Goal: Task Accomplishment & Management: Complete application form

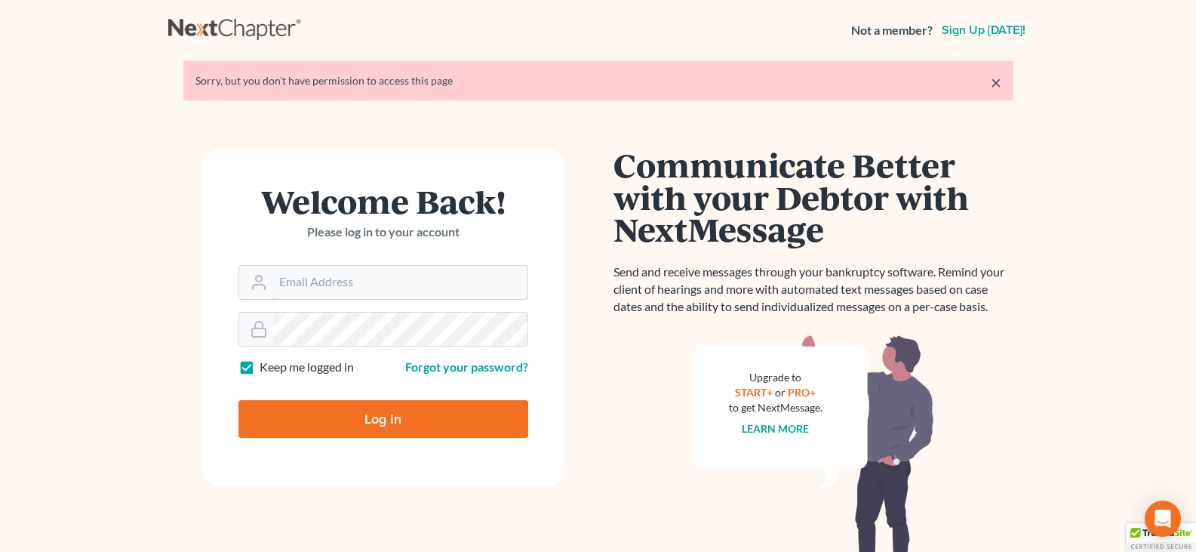
type input "[EMAIL_ADDRESS][DOMAIN_NAME]"
click at [349, 411] on input "Log In" at bounding box center [383, 419] width 290 height 38
type input "Thinking..."
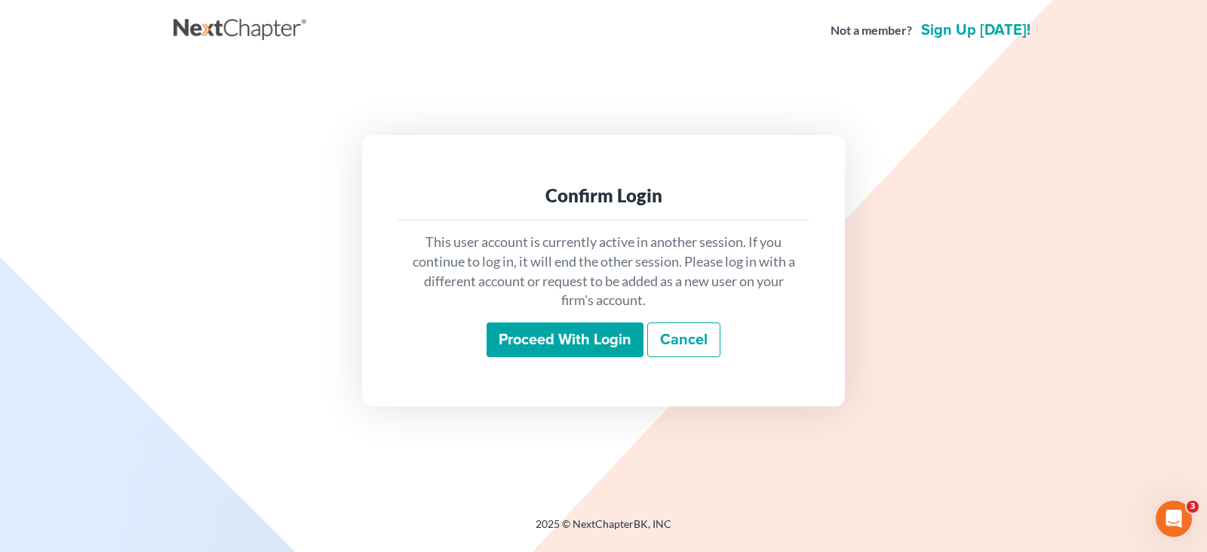
click at [561, 333] on input "Proceed with login" at bounding box center [565, 339] width 157 height 35
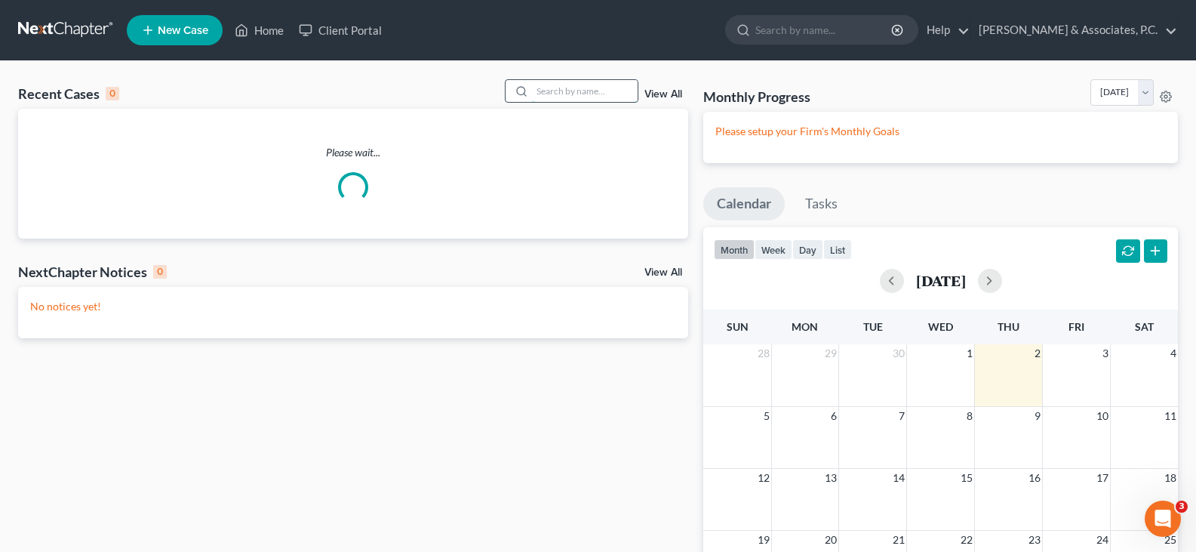
click at [584, 90] on input "search" at bounding box center [585, 91] width 106 height 22
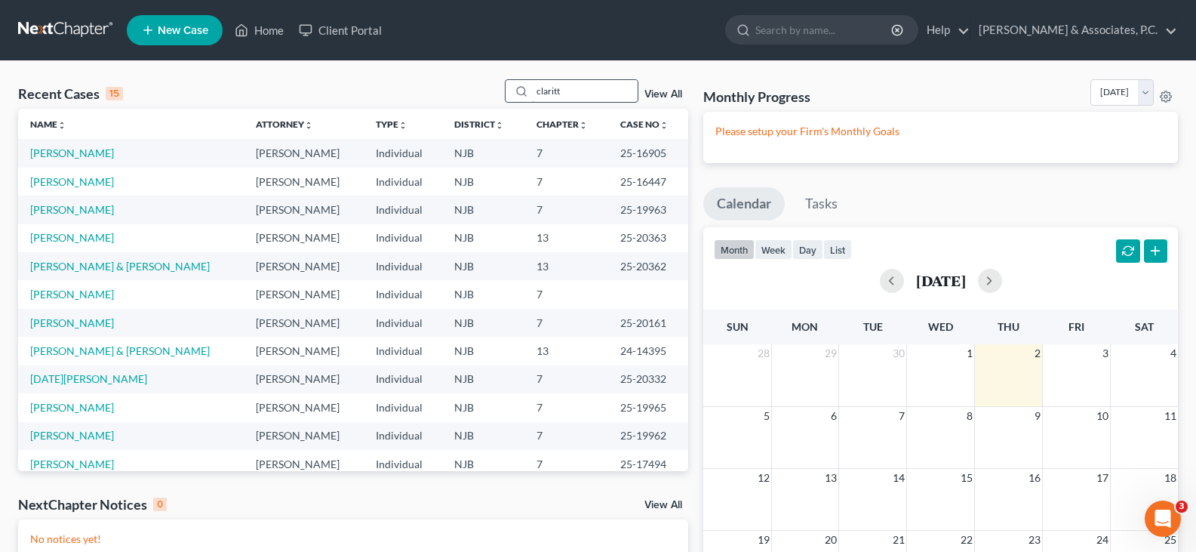
type input "claritt"
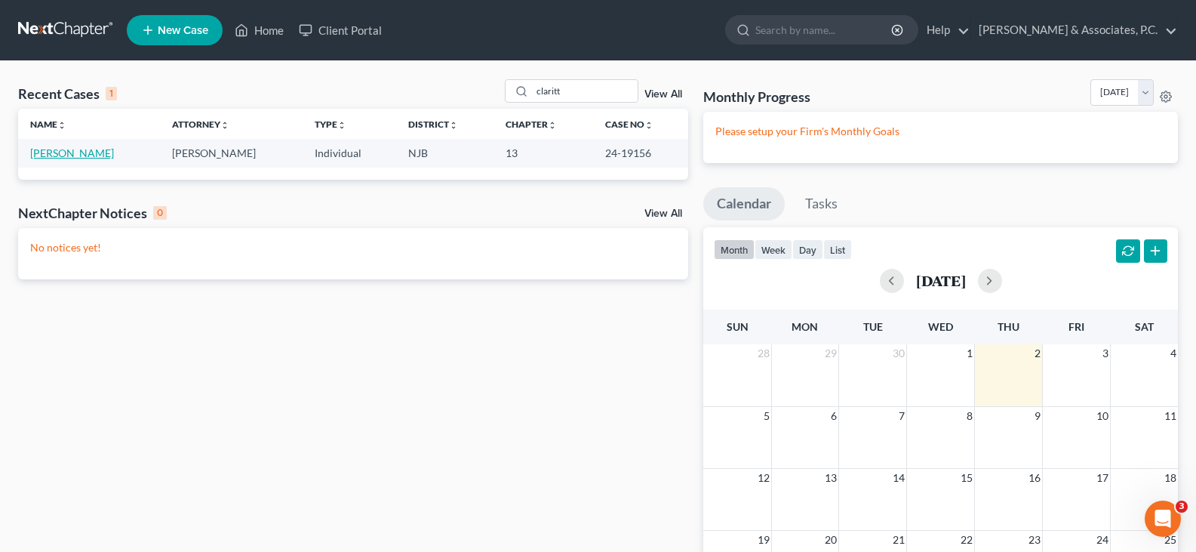
click at [57, 155] on link "Claritt, Eugene" at bounding box center [72, 152] width 84 height 13
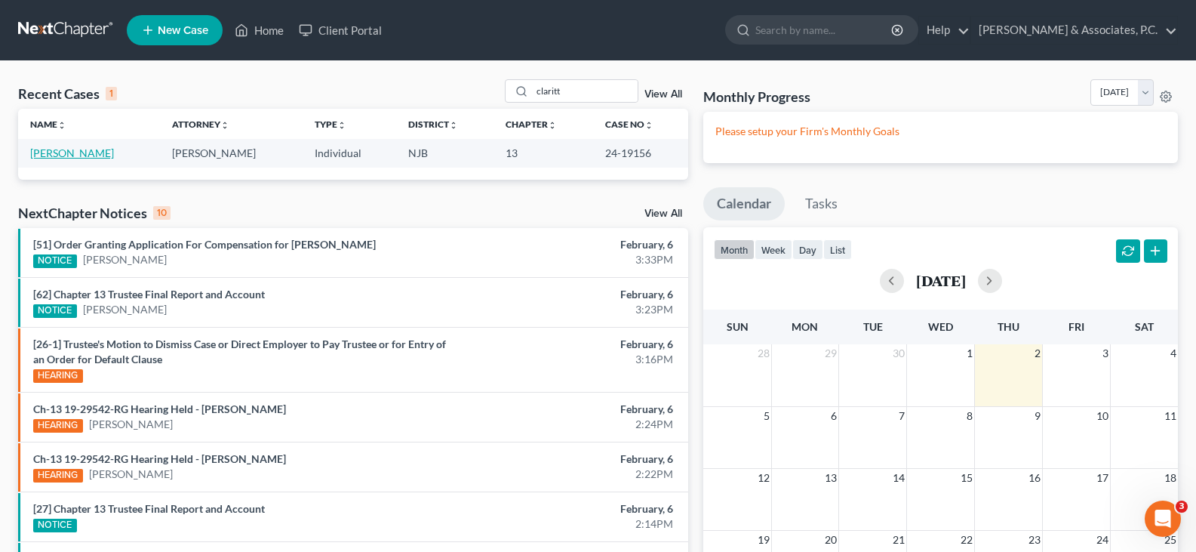
click at [57, 155] on link "Claritt, Eugene" at bounding box center [72, 152] width 84 height 13
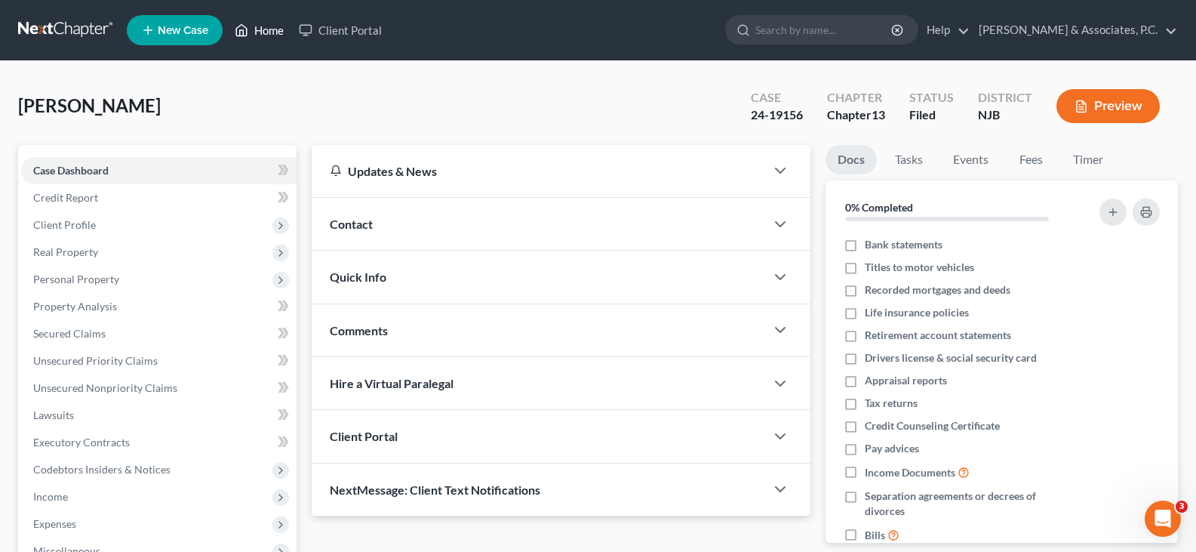
click at [264, 28] on link "Home" at bounding box center [259, 30] width 64 height 27
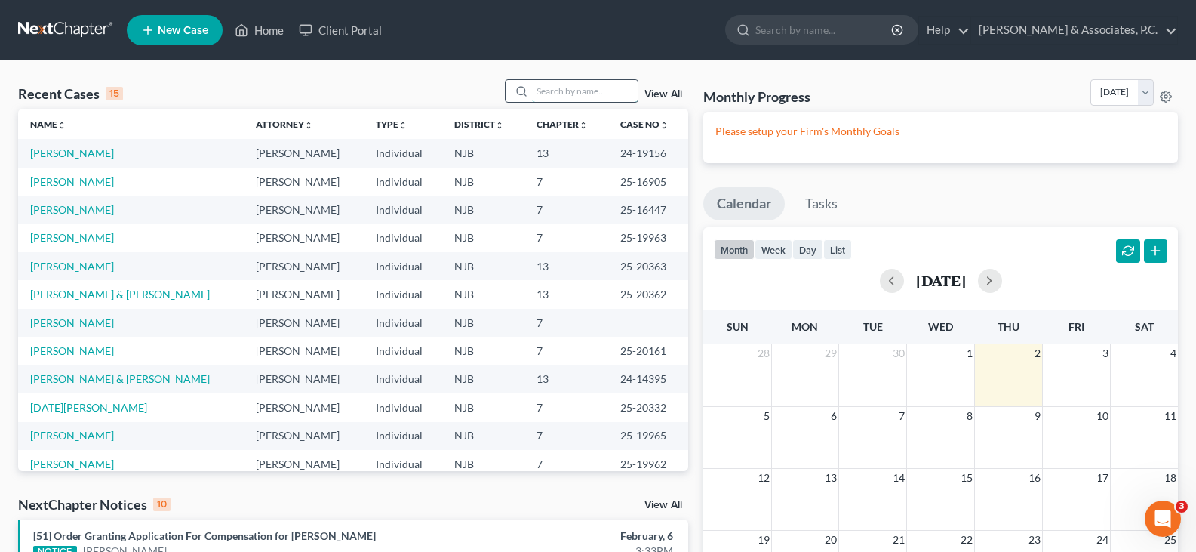
click at [555, 96] on input "search" at bounding box center [585, 91] width 106 height 22
type input "claritt"
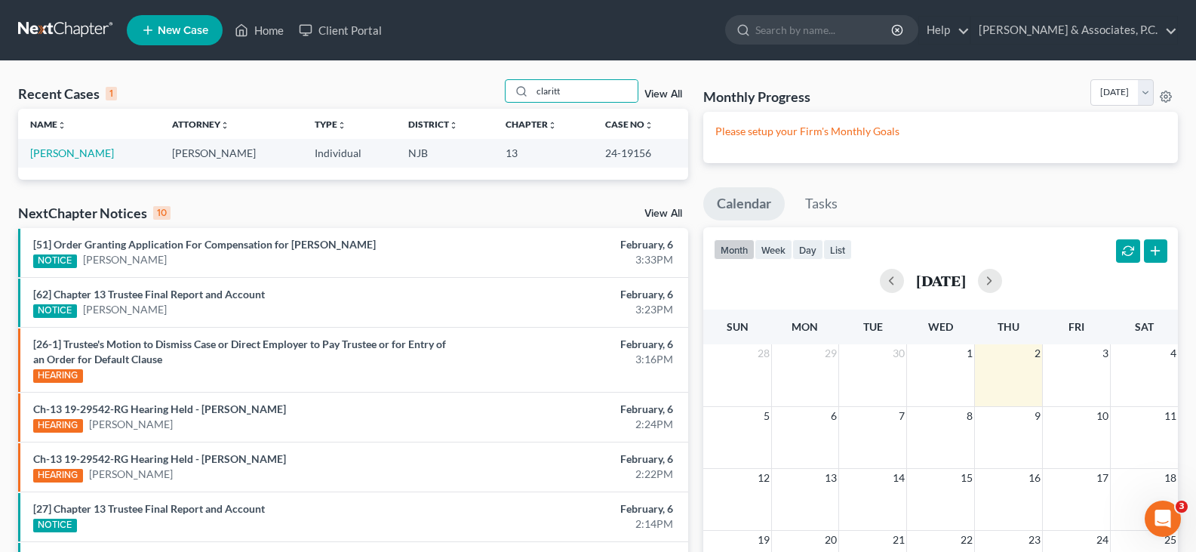
click at [184, 28] on span "New Case" at bounding box center [183, 30] width 51 height 11
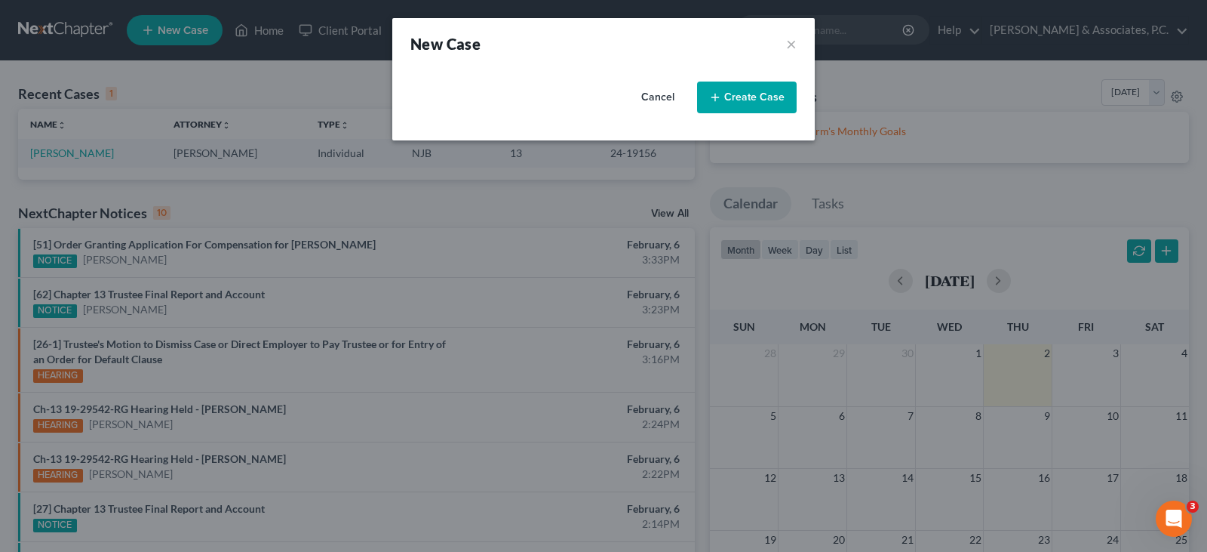
select select "51"
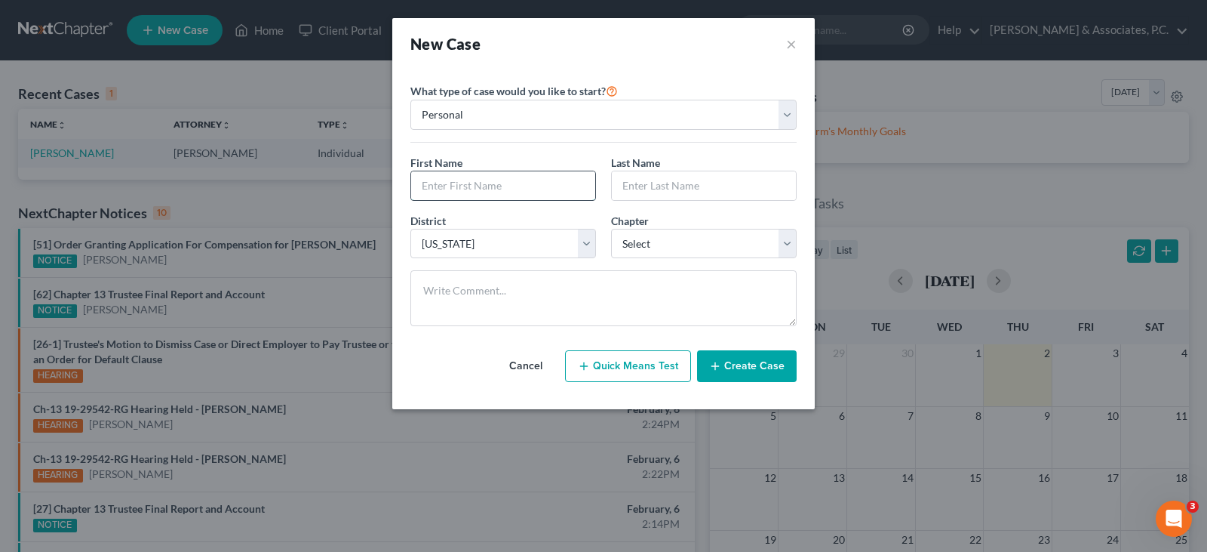
click at [543, 183] on input "text" at bounding box center [503, 185] width 184 height 29
type input "Eugene"
type input "Claritt"
click at [646, 240] on select "Select 7 11 12 13" at bounding box center [704, 244] width 186 height 30
select select "3"
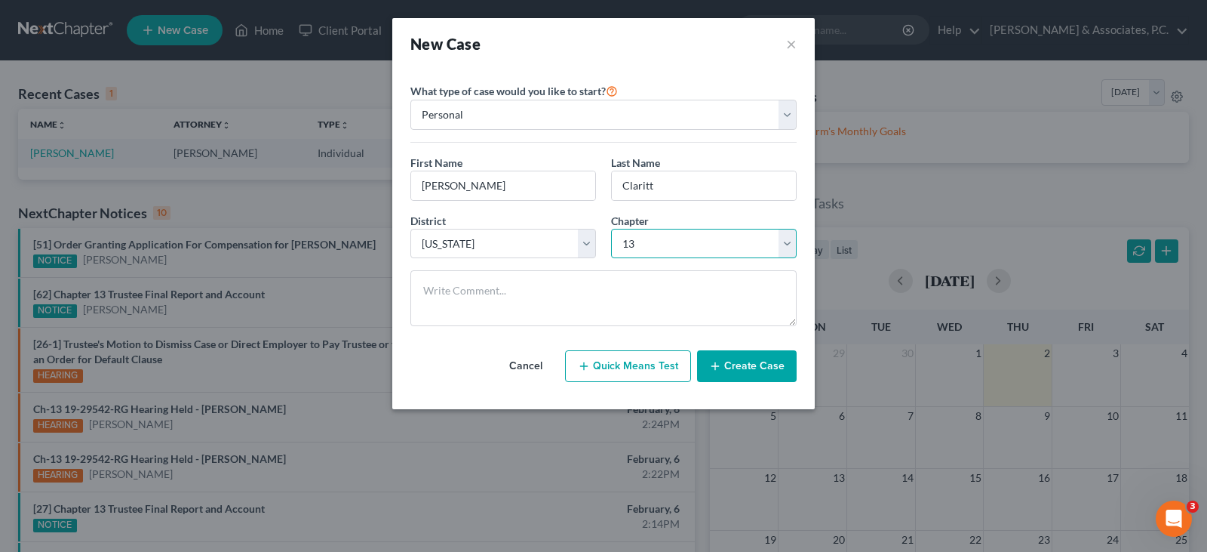
click at [611, 229] on select "Select 7 11 12 13" at bounding box center [704, 244] width 186 height 30
click at [776, 383] on div "Cancel Quick Means Test Create Case" at bounding box center [604, 366] width 386 height 56
click at [762, 363] on button "Create Case" at bounding box center [747, 366] width 100 height 32
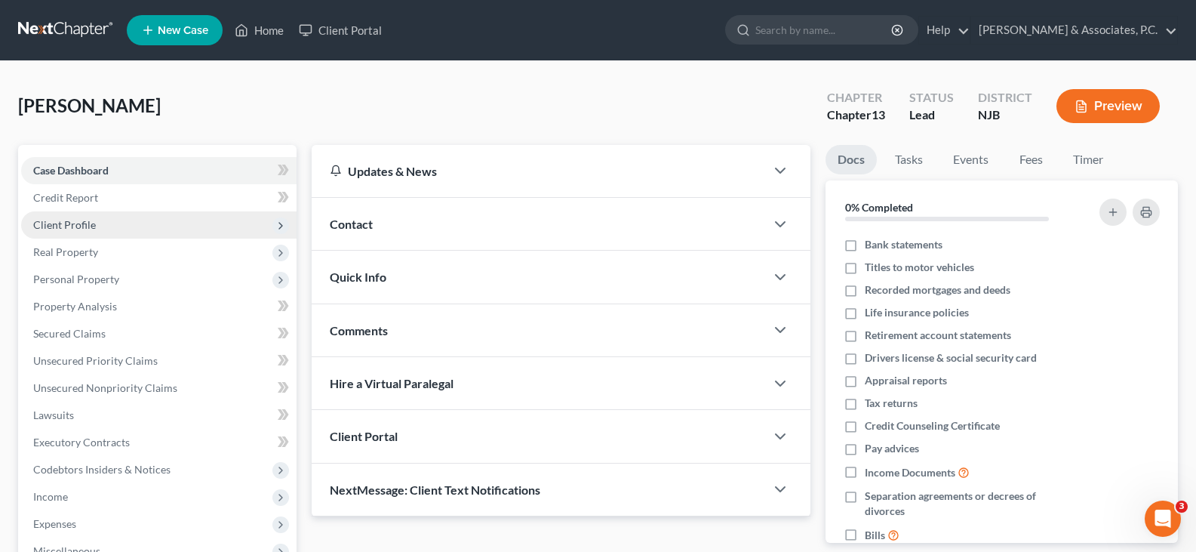
click at [77, 226] on span "Client Profile" at bounding box center [64, 224] width 63 height 13
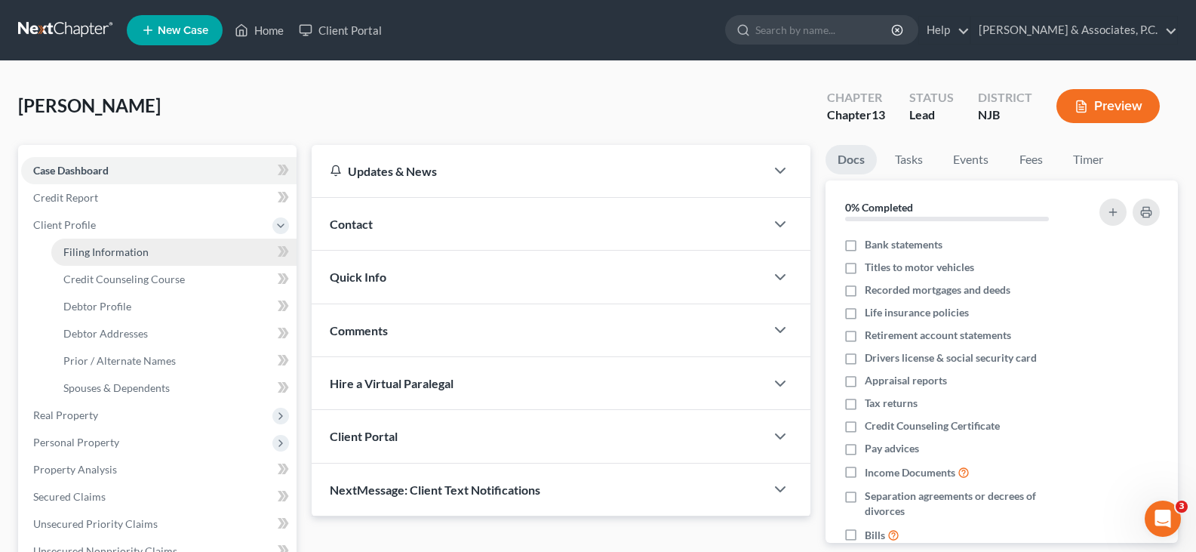
click at [93, 249] on span "Filing Information" at bounding box center [105, 251] width 85 height 13
select select "1"
select select "0"
select select "3"
select select "51"
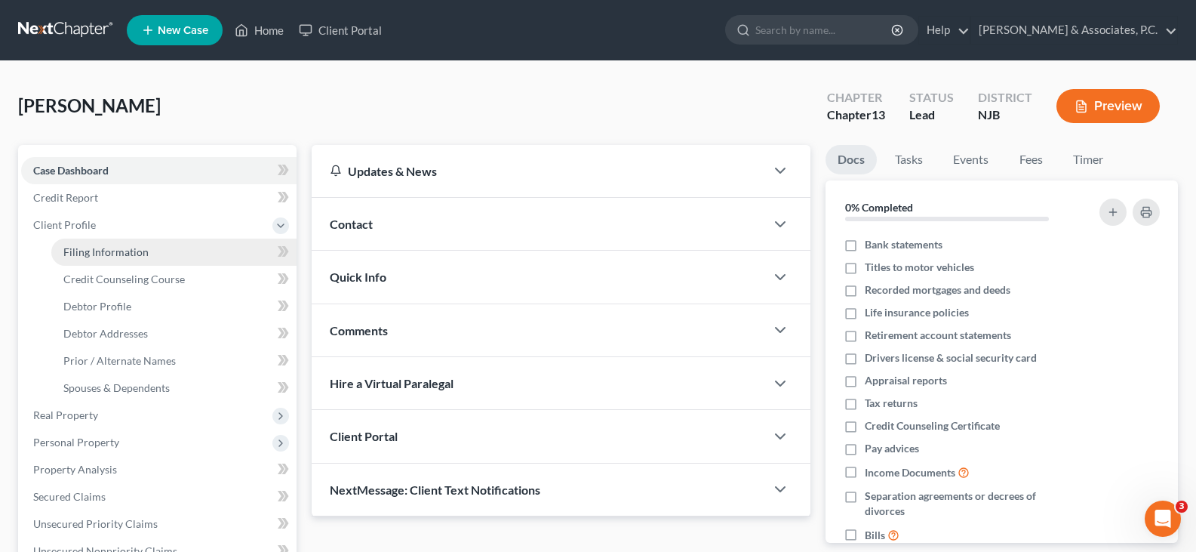
select select "33"
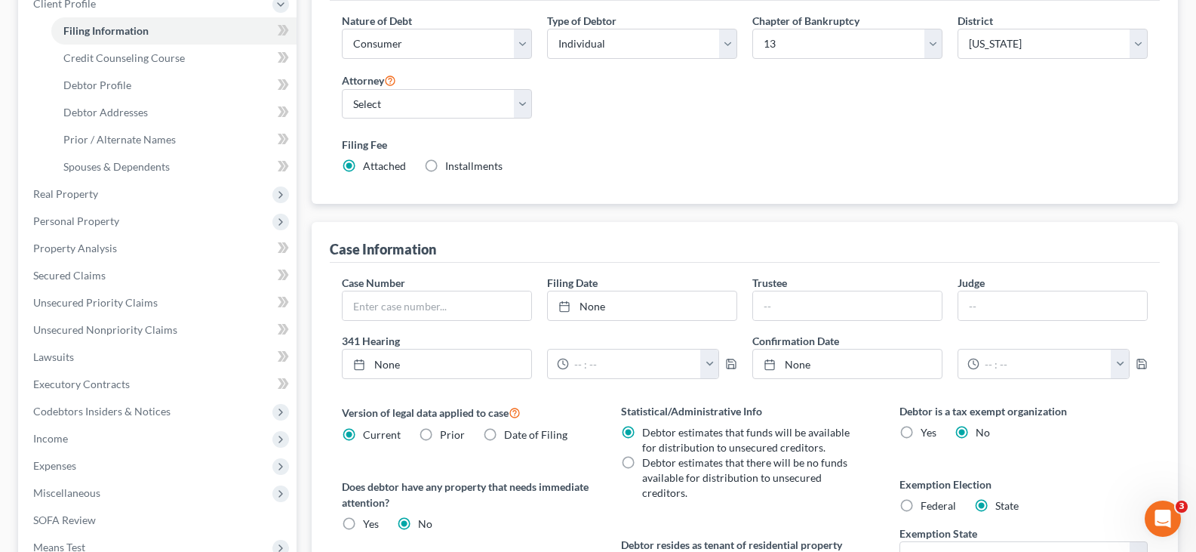
scroll to position [453, 0]
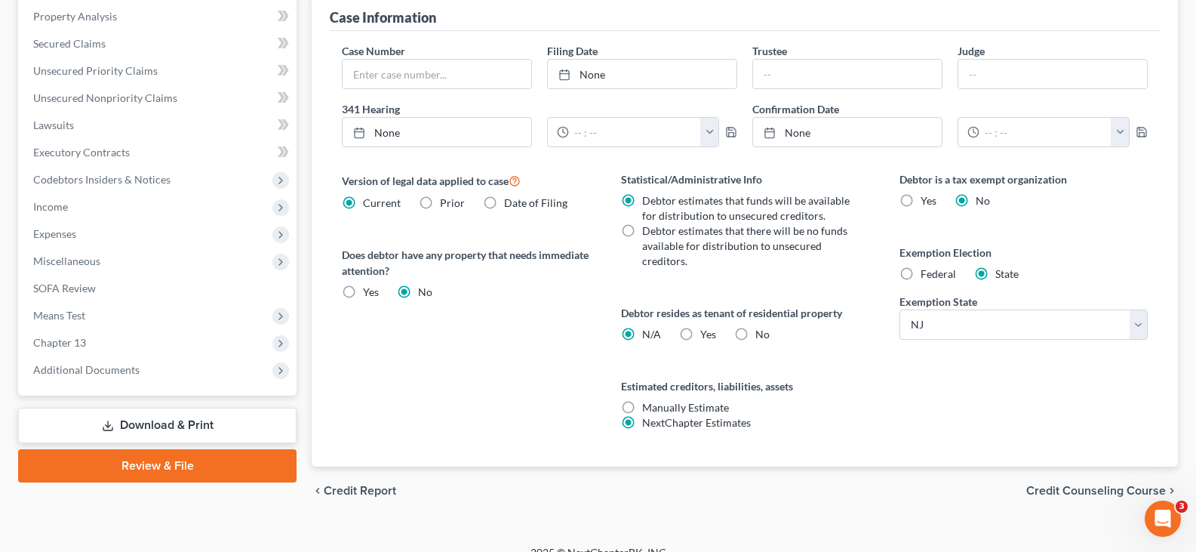
click at [755, 332] on label "No" at bounding box center [762, 334] width 14 height 15
click at [761, 332] on input "No" at bounding box center [766, 332] width 10 height 10
radio input "true"
radio input "false"
click at [921, 273] on label "Federal" at bounding box center [938, 273] width 35 height 15
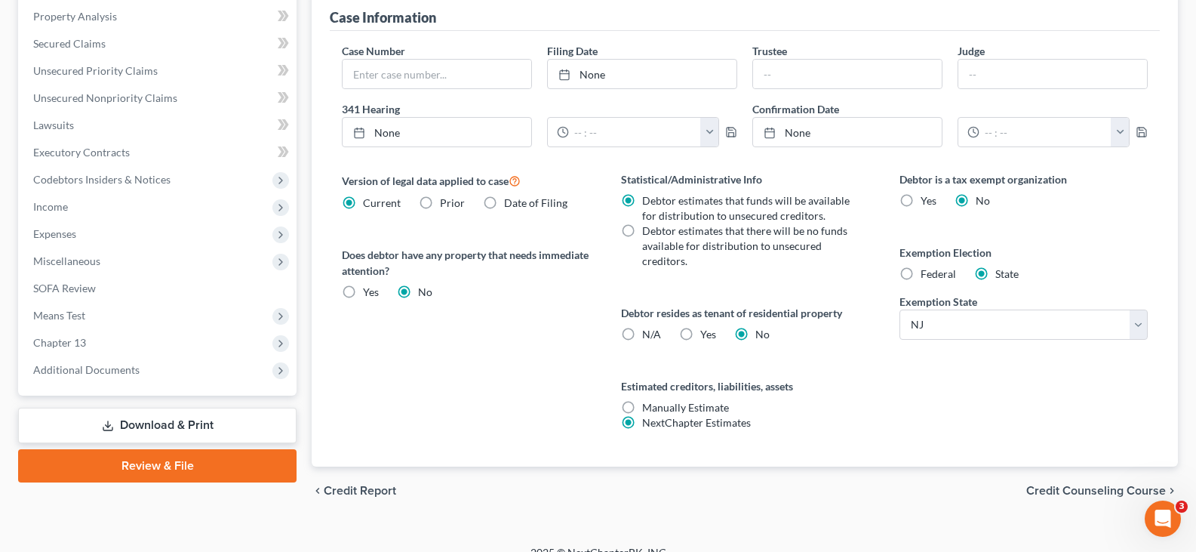
click at [927, 273] on input "Federal" at bounding box center [932, 271] width 10 height 10
radio input "true"
radio input "false"
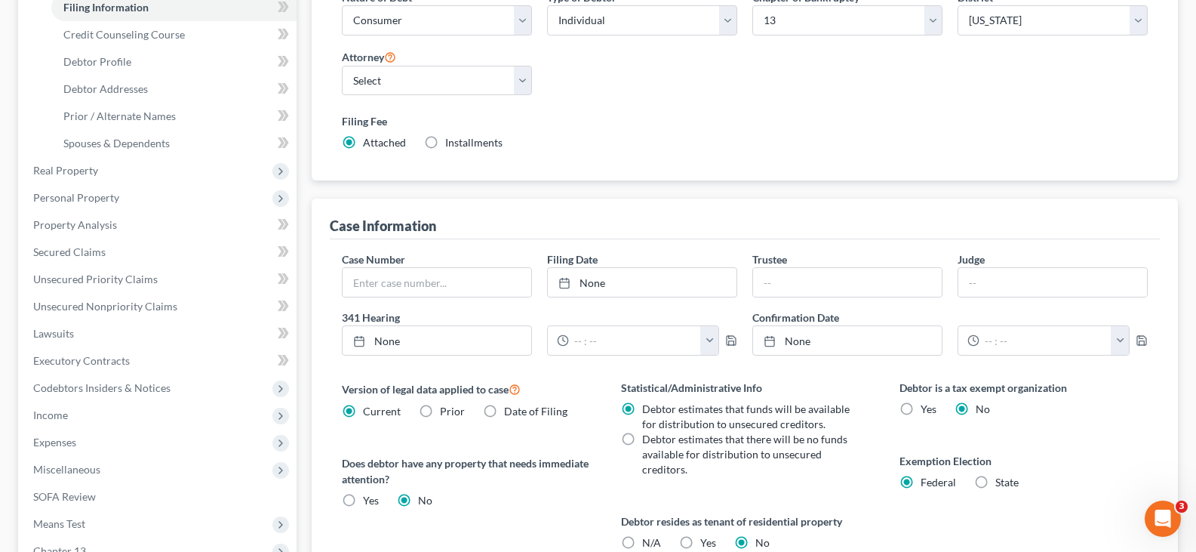
scroll to position [0, 0]
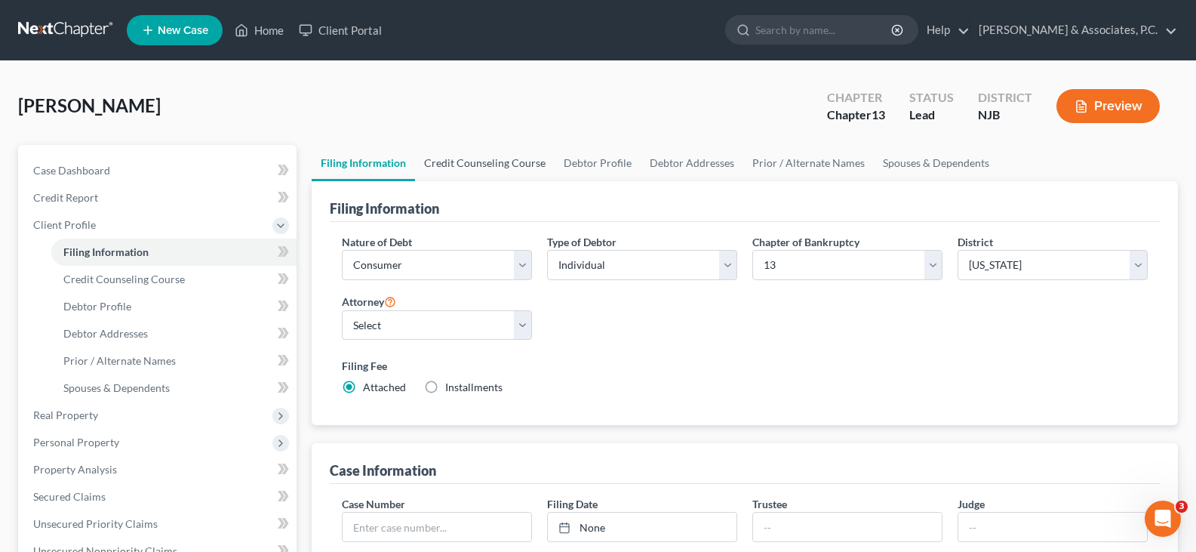
click at [492, 159] on link "Credit Counseling Course" at bounding box center [485, 163] width 140 height 36
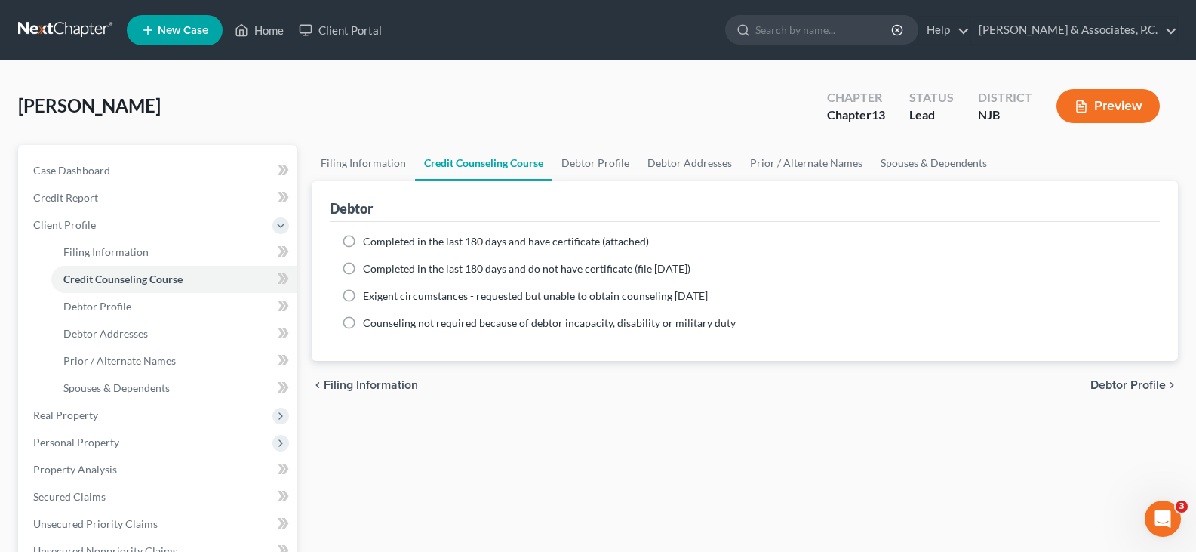
click at [363, 267] on label "Completed in the last 180 days and do not have certificate (file within 14 days)" at bounding box center [526, 268] width 327 height 15
click at [369, 267] on input "Completed in the last 180 days and do not have certificate (file within 14 days)" at bounding box center [374, 266] width 10 height 10
radio input "true"
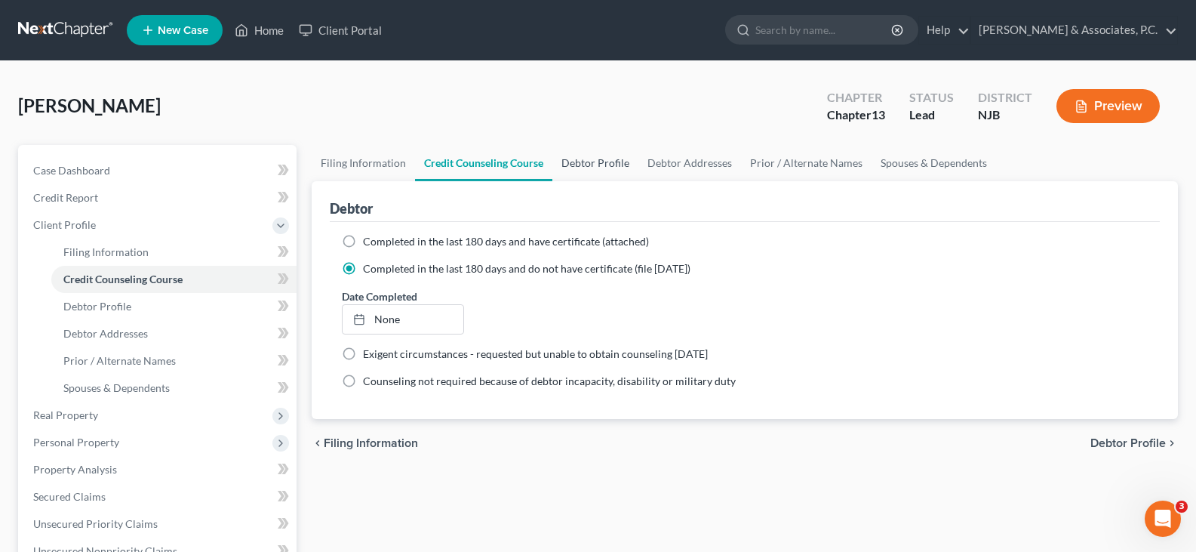
click at [586, 168] on link "Debtor Profile" at bounding box center [595, 163] width 86 height 36
select select "0"
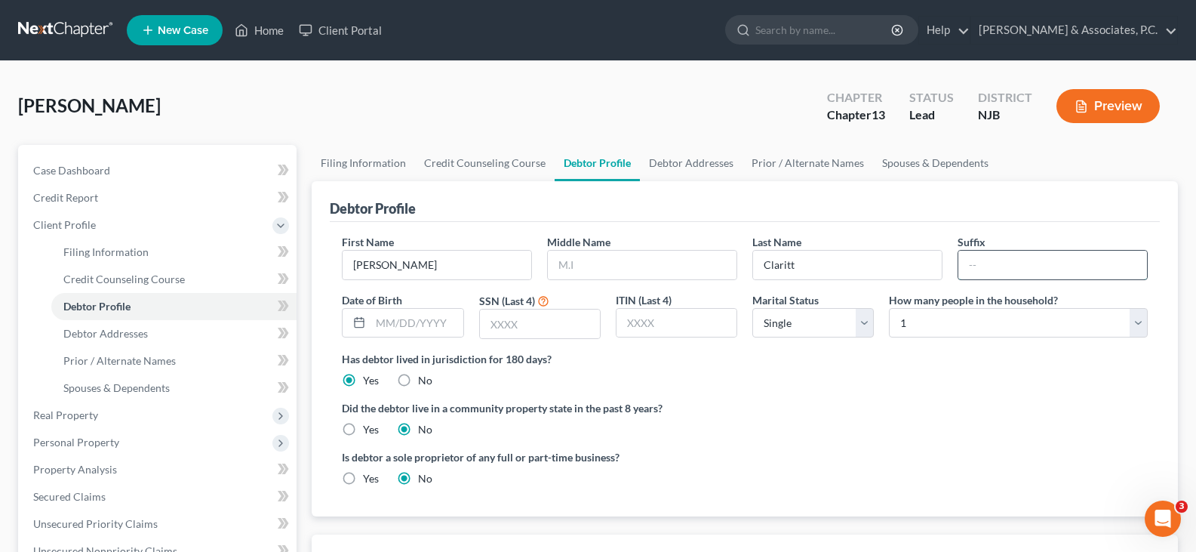
click at [992, 260] on input "text" at bounding box center [1052, 265] width 189 height 29
type input "SR"
click at [808, 330] on select "Select Single Married Separated Divorced Widowed" at bounding box center [812, 323] width 121 height 30
select select "1"
click at [752, 308] on select "Select Single Married Separated Divorced Widowed" at bounding box center [812, 323] width 121 height 30
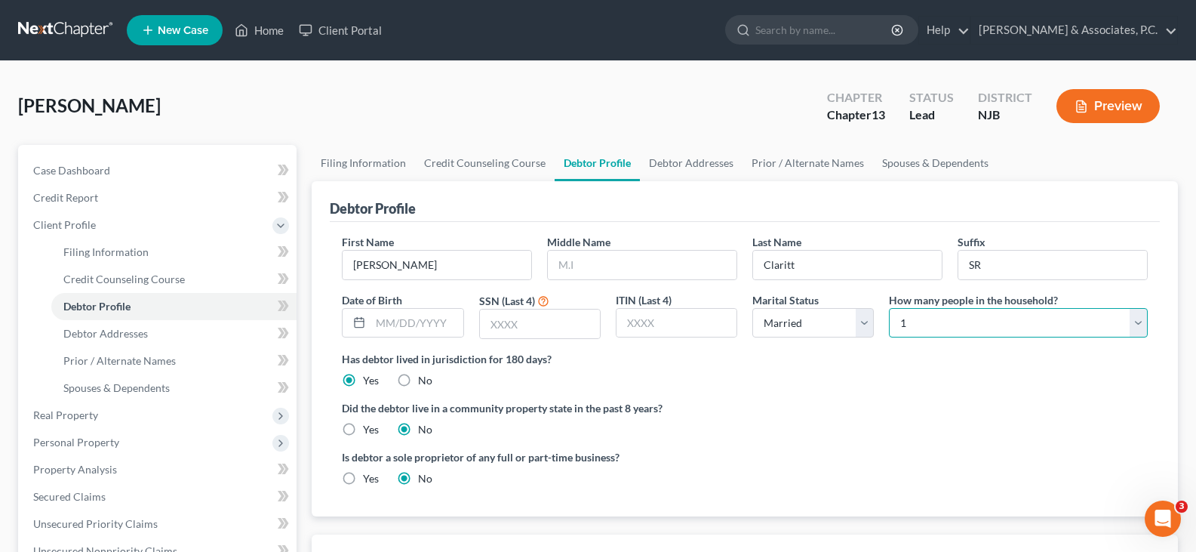
click at [939, 317] on select "Select 1 2 3 4 5 6 7 8 9 10 11 12 13 14 15 16 17 18 19 20" at bounding box center [1018, 323] width 259 height 30
select select "1"
click at [889, 308] on select "Select 1 2 3 4 5 6 7 8 9 10 11 12 13 14 15 16 17 18 19 20" at bounding box center [1018, 323] width 259 height 30
click at [676, 167] on link "Debtor Addresses" at bounding box center [691, 163] width 103 height 36
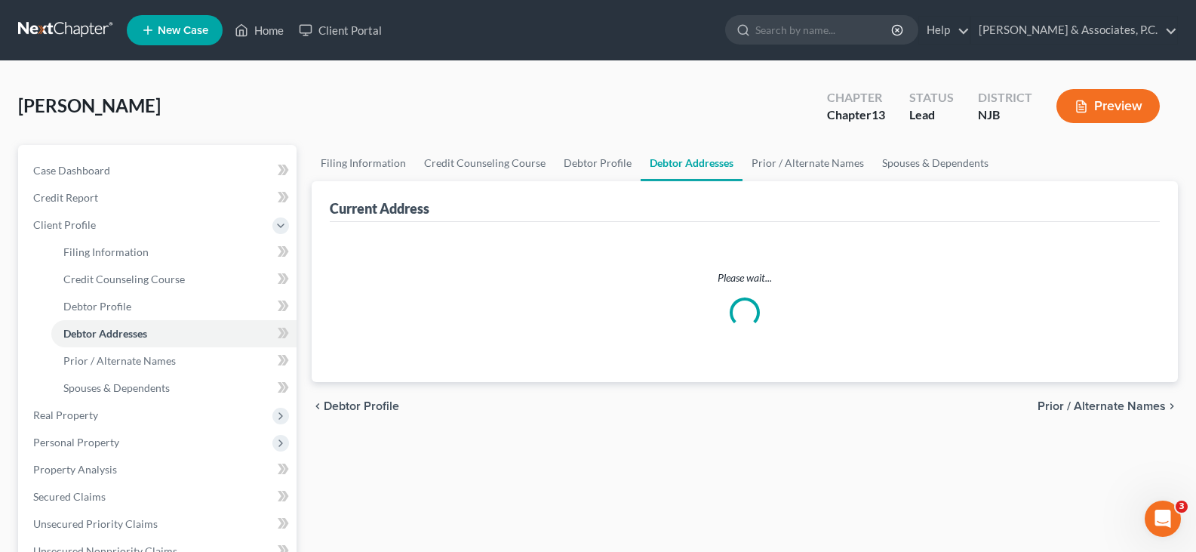
select select "0"
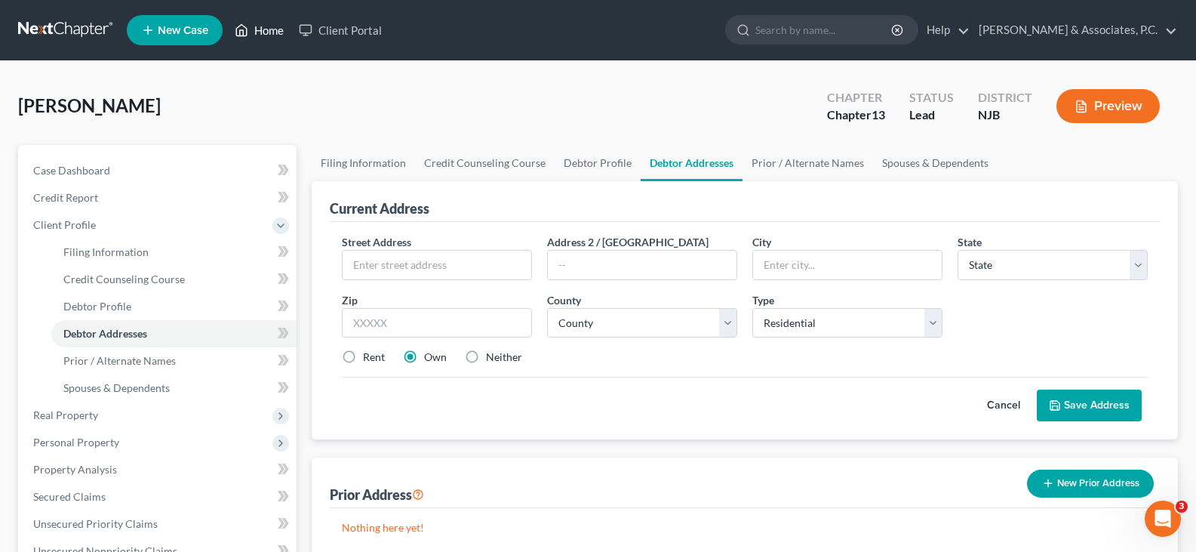
click at [263, 29] on link "Home" at bounding box center [259, 30] width 64 height 27
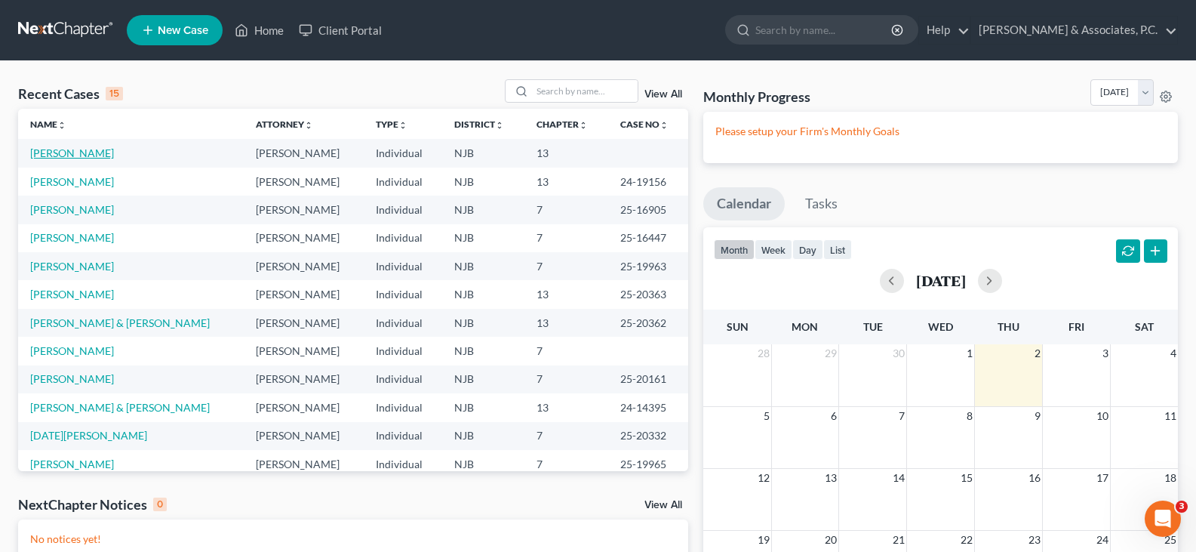
click at [83, 157] on link "Claritt, Eugene" at bounding box center [72, 152] width 84 height 13
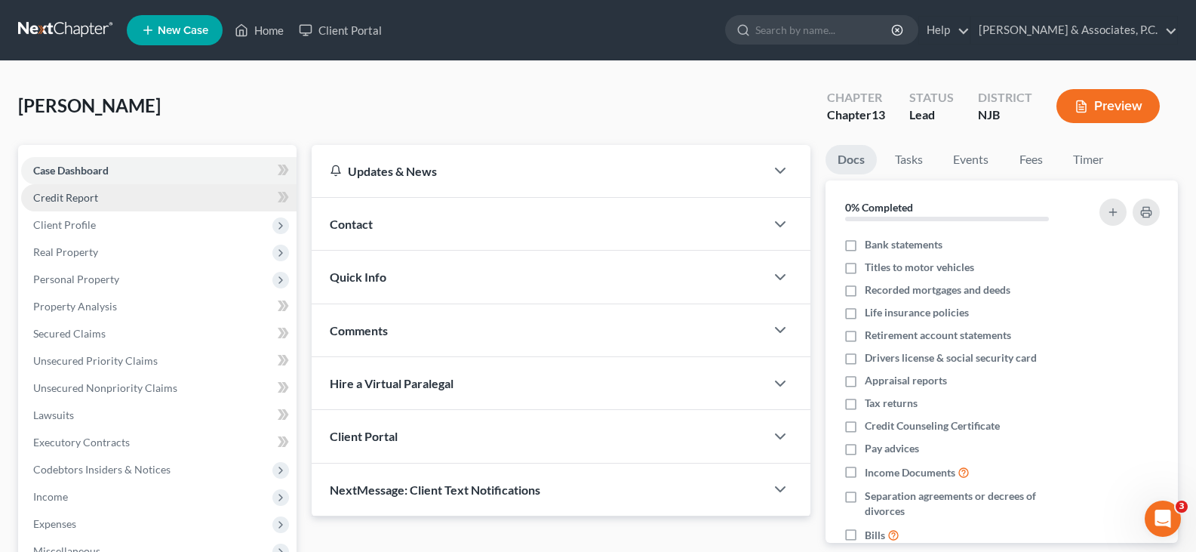
click at [83, 195] on span "Credit Report" at bounding box center [65, 197] width 65 height 13
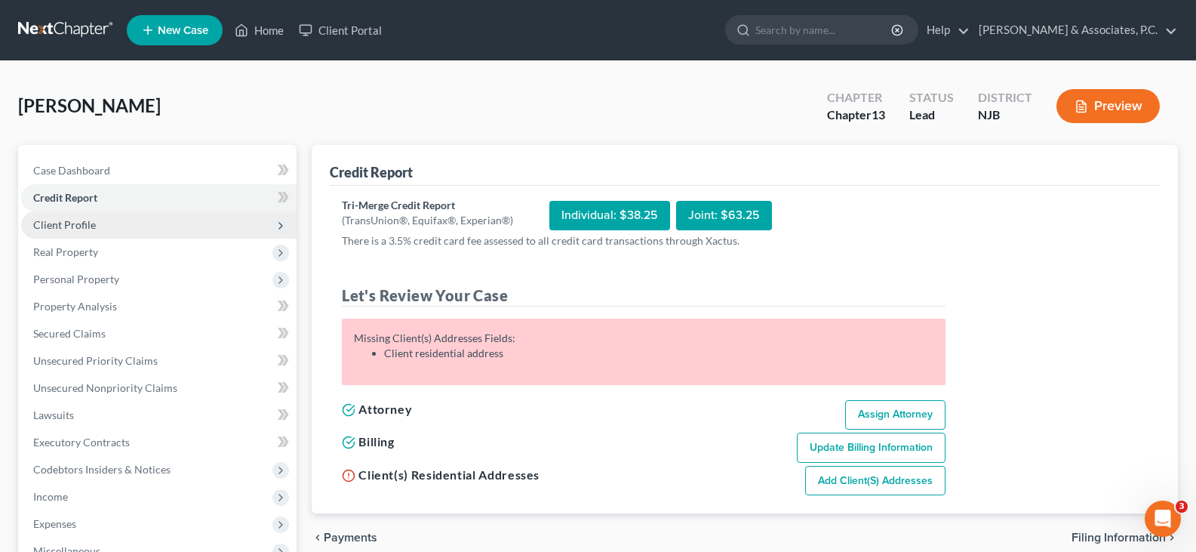
click at [66, 226] on span "Client Profile" at bounding box center [64, 224] width 63 height 13
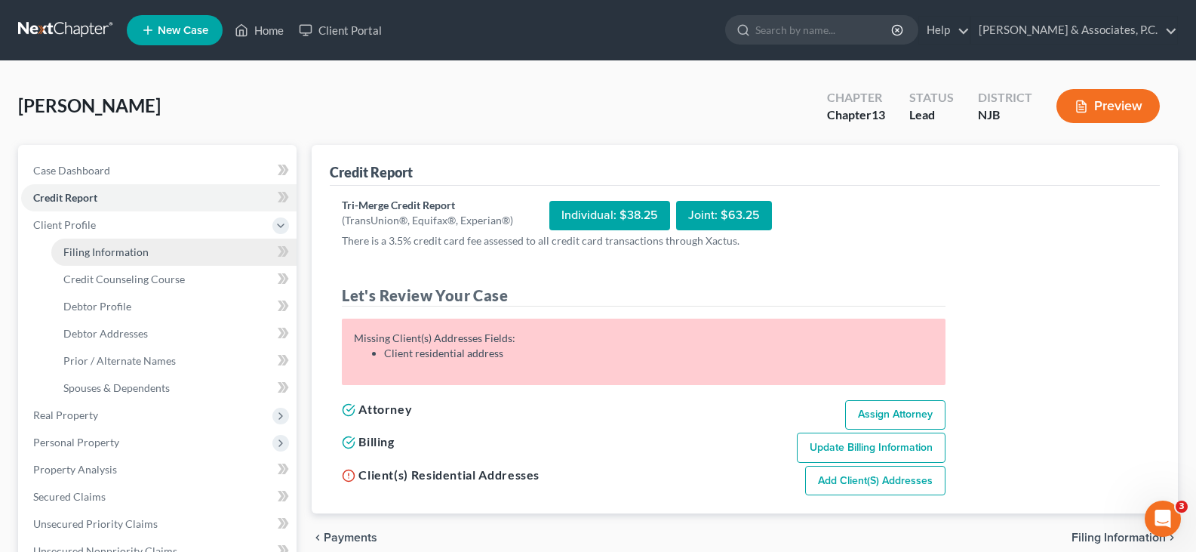
click at [81, 250] on span "Filing Information" at bounding box center [105, 251] width 85 height 13
select select "1"
select select "0"
select select "3"
select select "51"
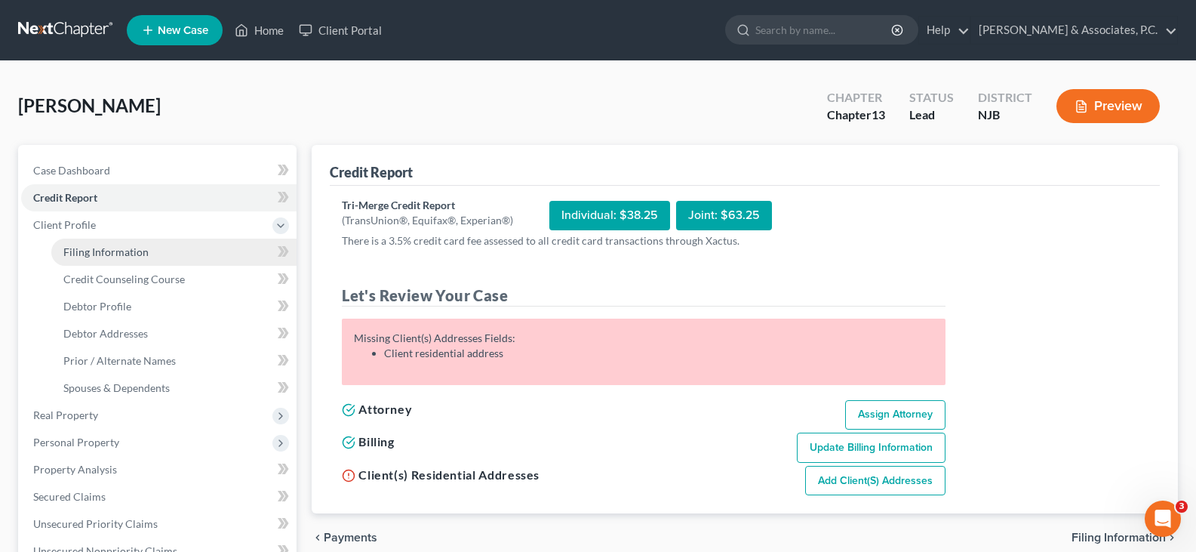
select select "0"
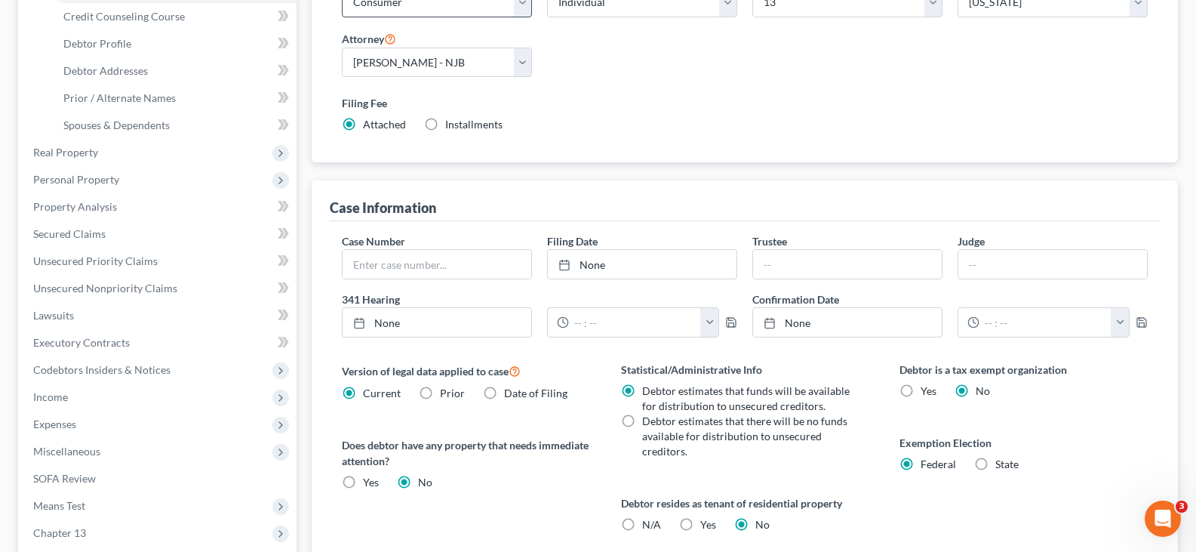
scroll to position [20, 0]
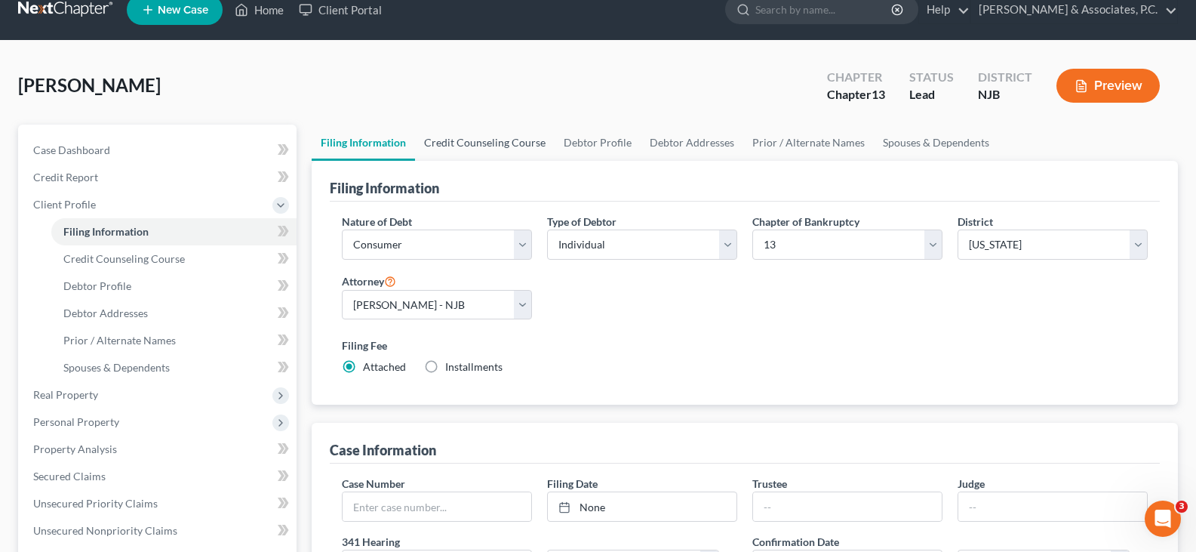
click at [451, 142] on link "Credit Counseling Course" at bounding box center [485, 143] width 140 height 36
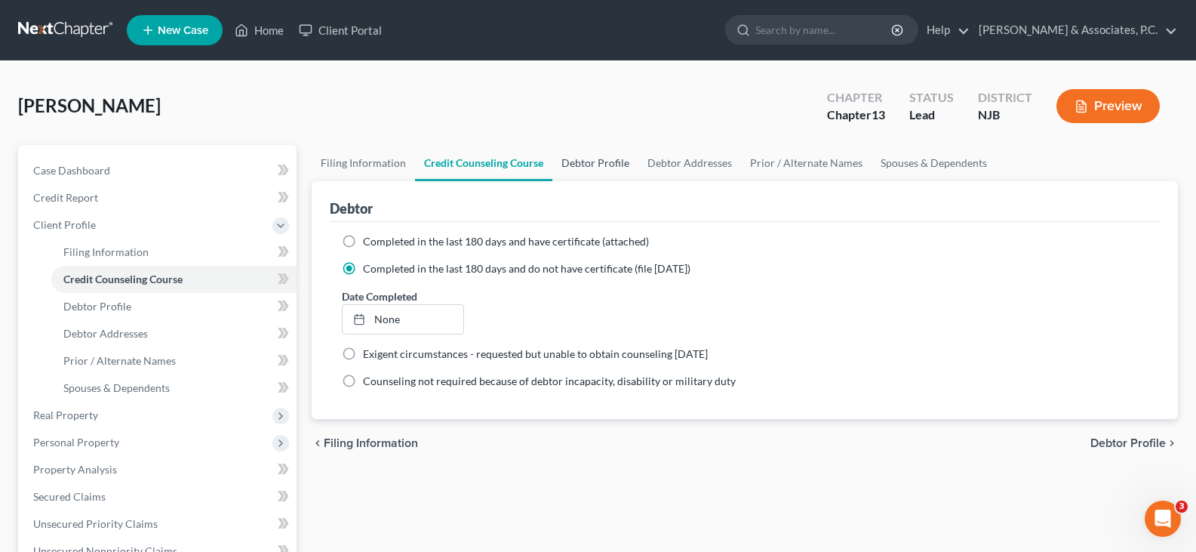
click at [586, 161] on link "Debtor Profile" at bounding box center [595, 163] width 86 height 36
select select "1"
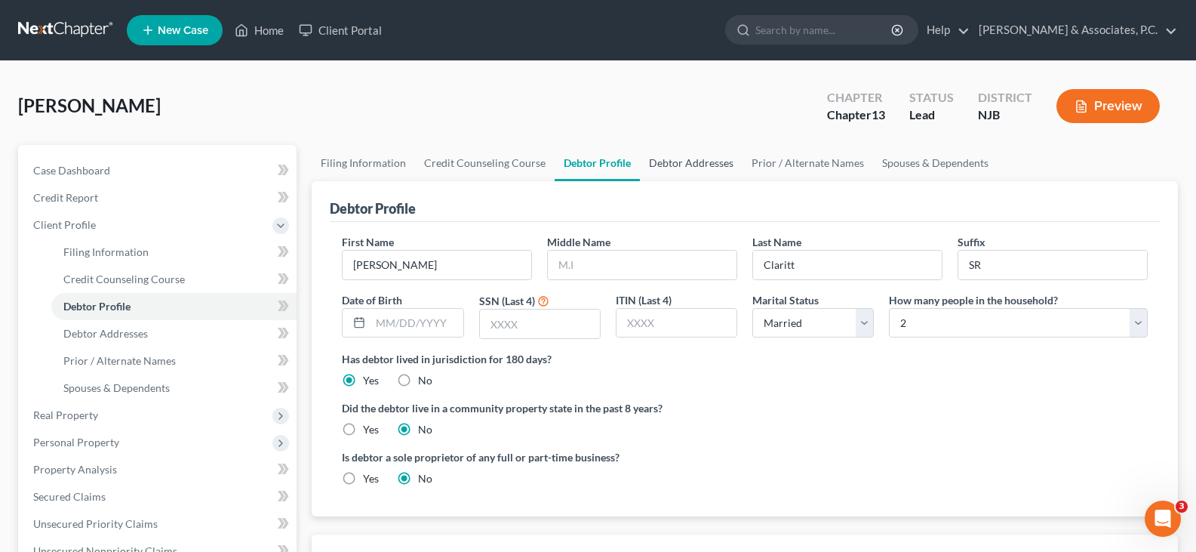
click at [680, 158] on link "Debtor Addresses" at bounding box center [691, 163] width 103 height 36
select select "0"
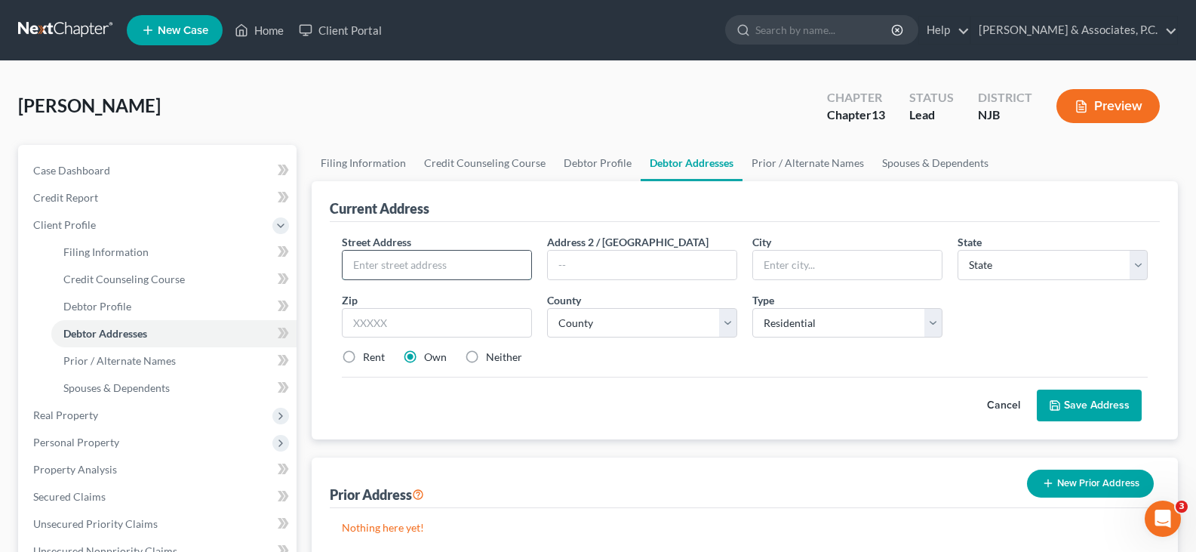
click at [466, 273] on input "text" at bounding box center [437, 265] width 189 height 29
type input "115-117 Pineview Terrace"
click at [395, 328] on input "text" at bounding box center [437, 323] width 190 height 30
type input "07062"
type input "Plainfield"
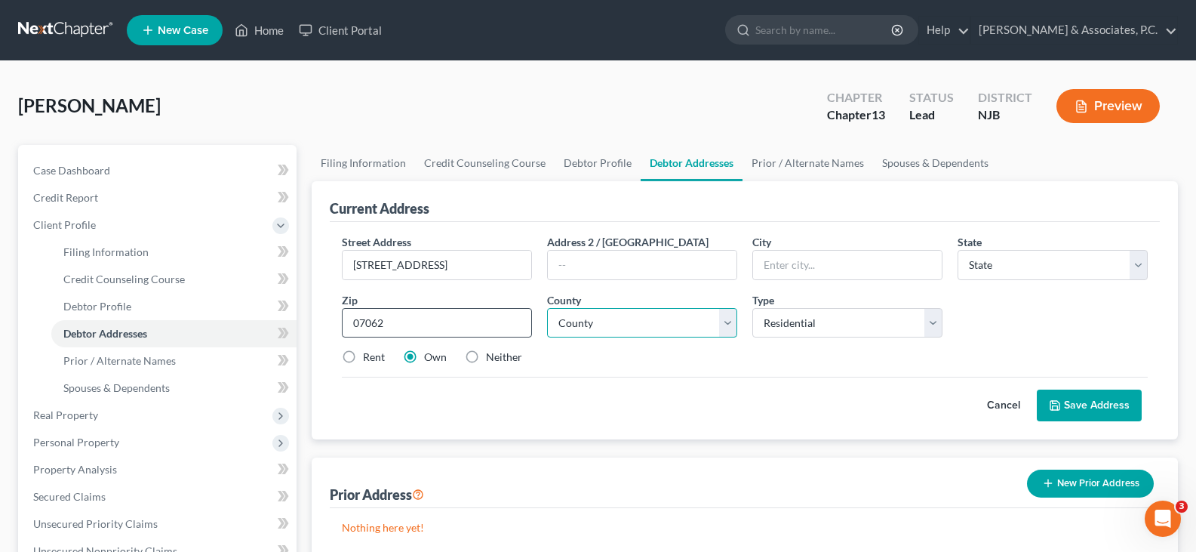
select select "33"
click at [728, 322] on select "County Atlantic County Bergen County Burlington County Camden County Cape May C…" at bounding box center [642, 323] width 190 height 30
select select "19"
click at [547, 308] on select "County Atlantic County Bergen County Burlington County Camden County Cape May C…" at bounding box center [642, 323] width 190 height 30
click at [1114, 404] on button "Save Address" at bounding box center [1089, 405] width 105 height 32
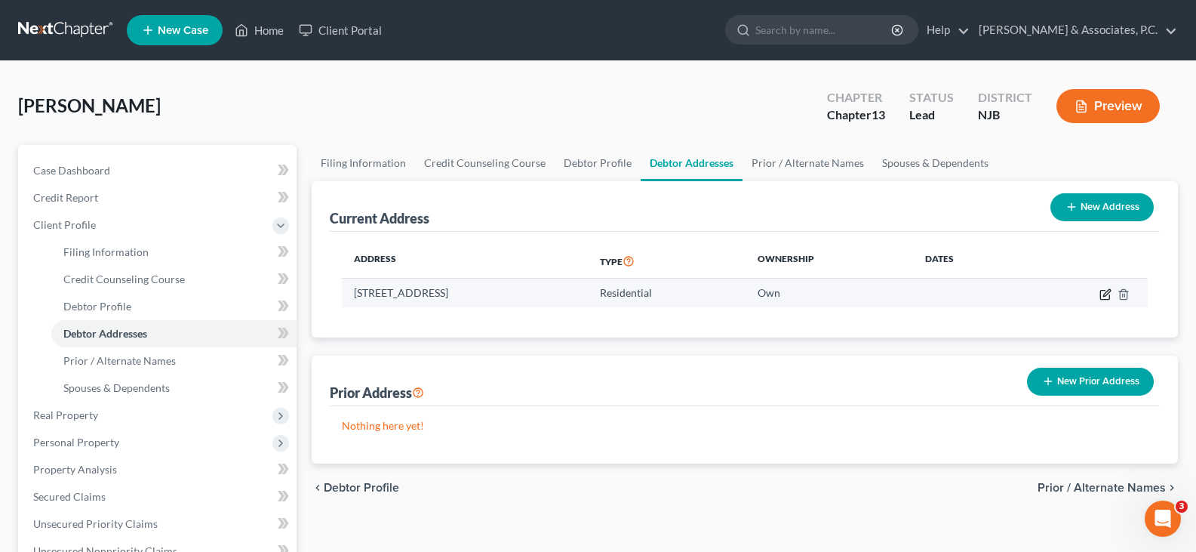
click at [1103, 296] on icon "button" at bounding box center [1106, 292] width 7 height 7
select select "33"
select select "19"
select select "0"
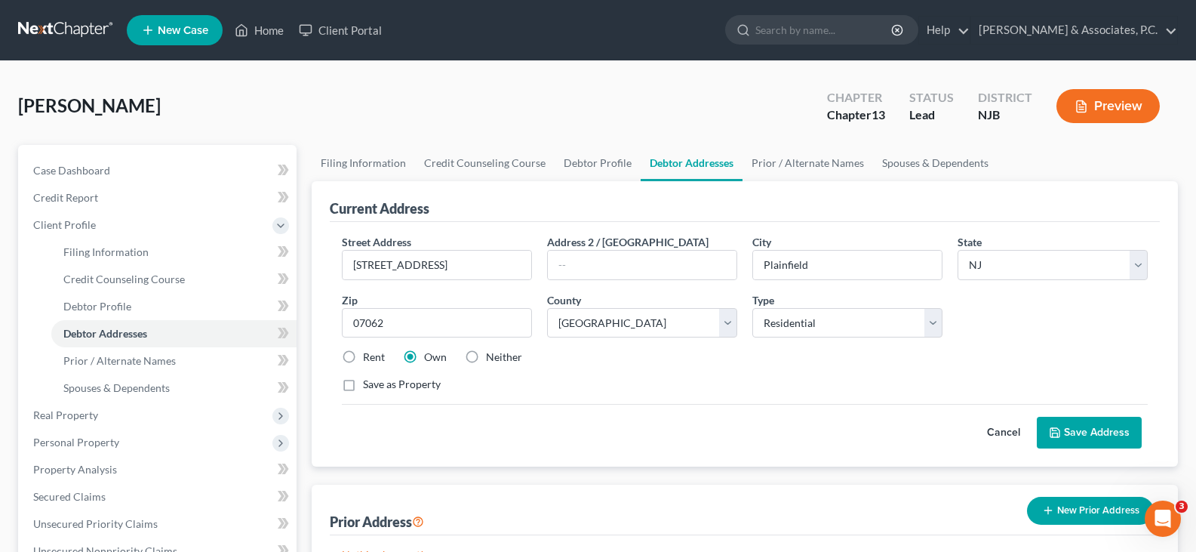
click at [1089, 440] on button "Save Address" at bounding box center [1089, 433] width 105 height 32
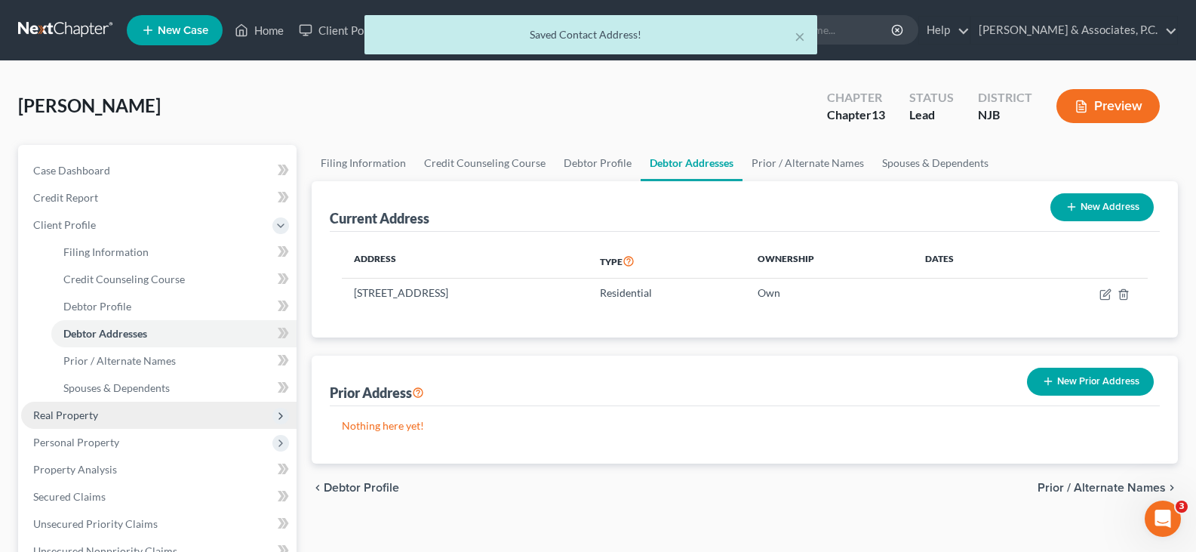
click at [88, 418] on span "Real Property" at bounding box center [65, 414] width 65 height 13
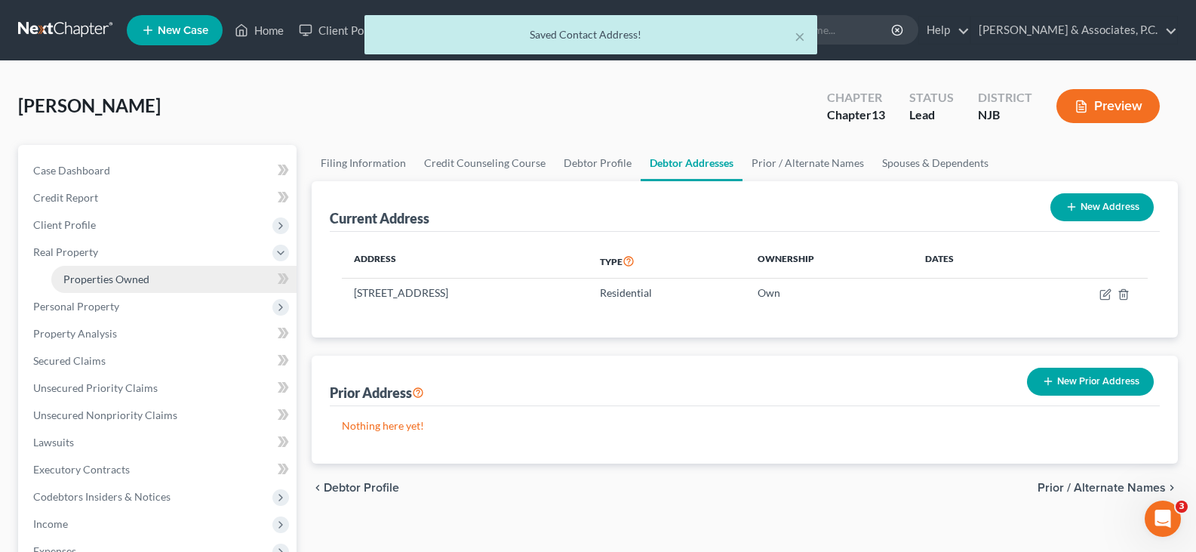
click at [101, 279] on span "Properties Owned" at bounding box center [106, 278] width 86 height 13
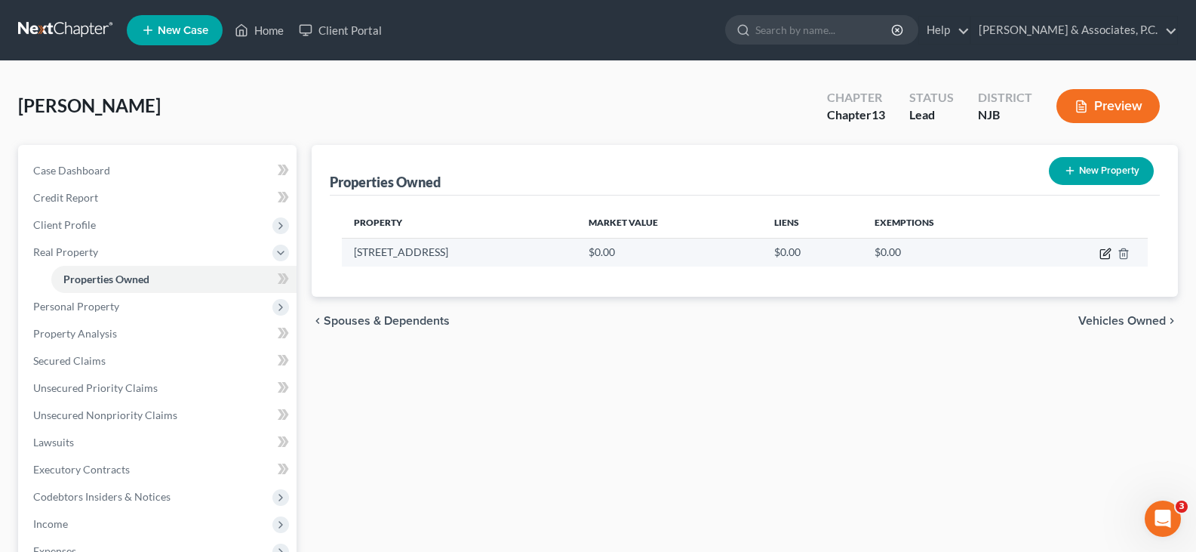
click at [1102, 251] on icon "button" at bounding box center [1105, 254] width 12 height 12
select select "33"
select select "19"
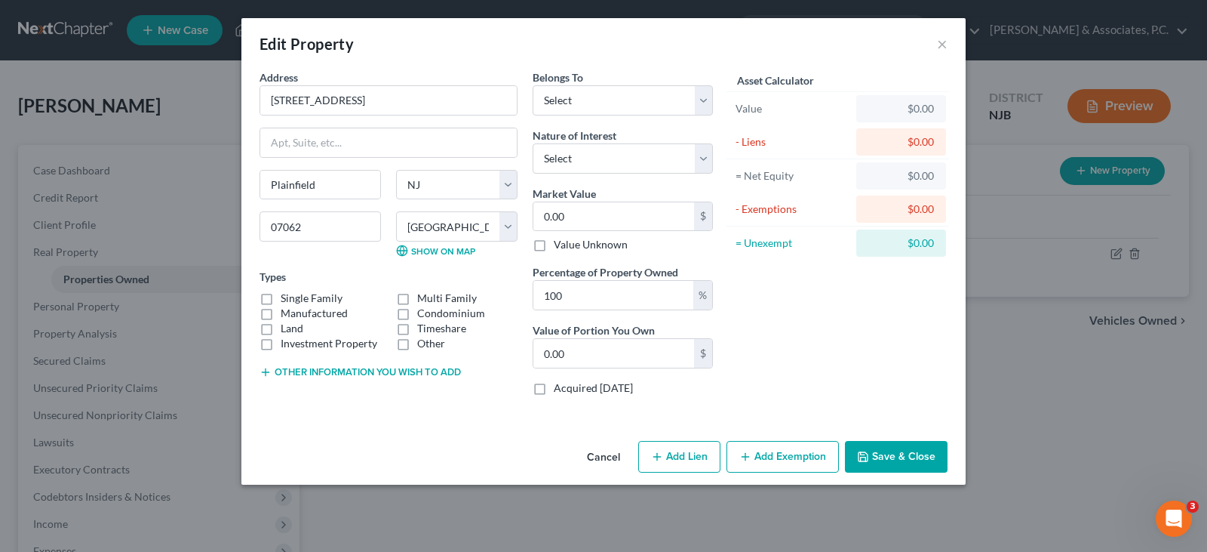
click at [281, 300] on label "Single Family" at bounding box center [312, 298] width 62 height 15
click at [287, 300] on input "Single Family" at bounding box center [292, 296] width 10 height 10
checkbox input "true"
click at [598, 106] on select "Select Debtor 1 Only Debtor 2 Only Debtor 1 And Debtor 2 Only At Least One Of T…" at bounding box center [623, 100] width 180 height 30
select select "0"
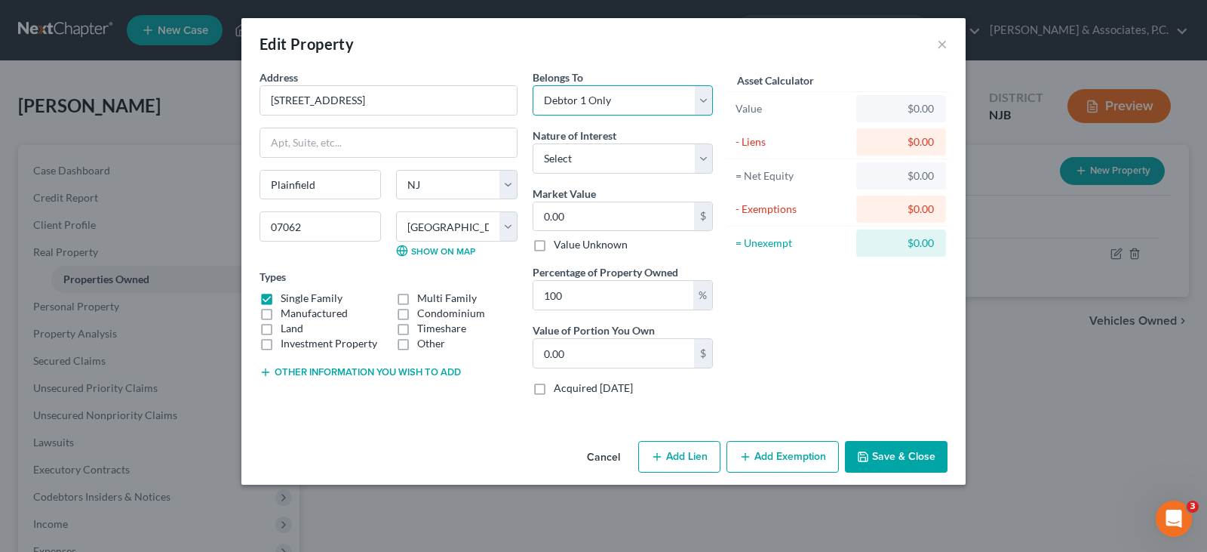
click at [533, 85] on select "Select Debtor 1 Only Debtor 2 Only Debtor 1 And Debtor 2 Only At Least One Of T…" at bounding box center [623, 100] width 180 height 30
click at [579, 226] on input "0.00" at bounding box center [614, 216] width 161 height 29
type input "4"
type input "4.00"
type input "48"
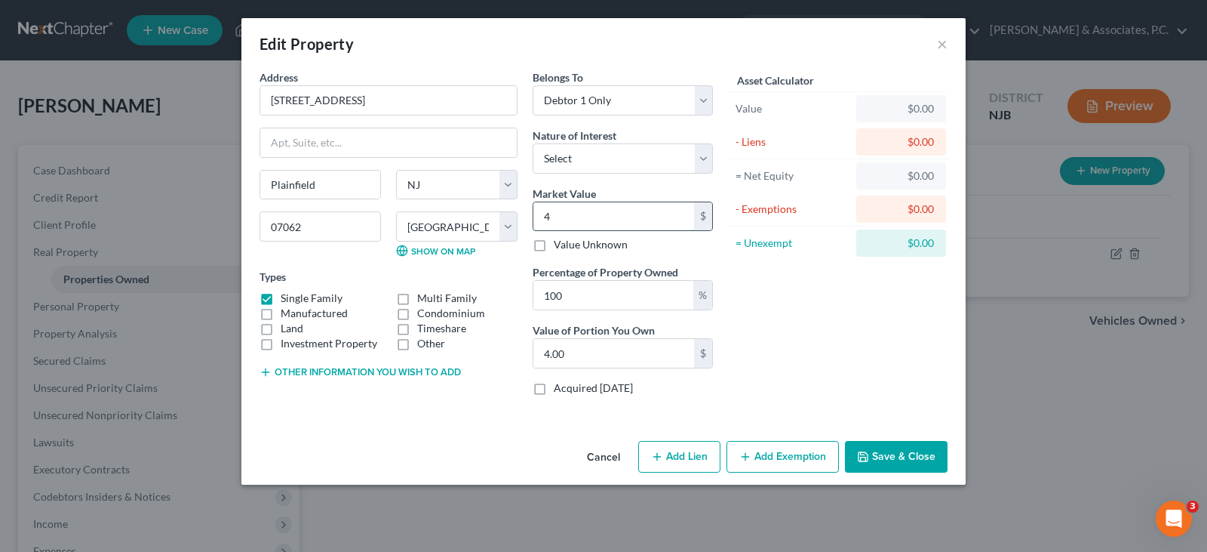
type input "48.00"
type input "489"
type input "489.00"
type input "4899"
type input "4,899.00"
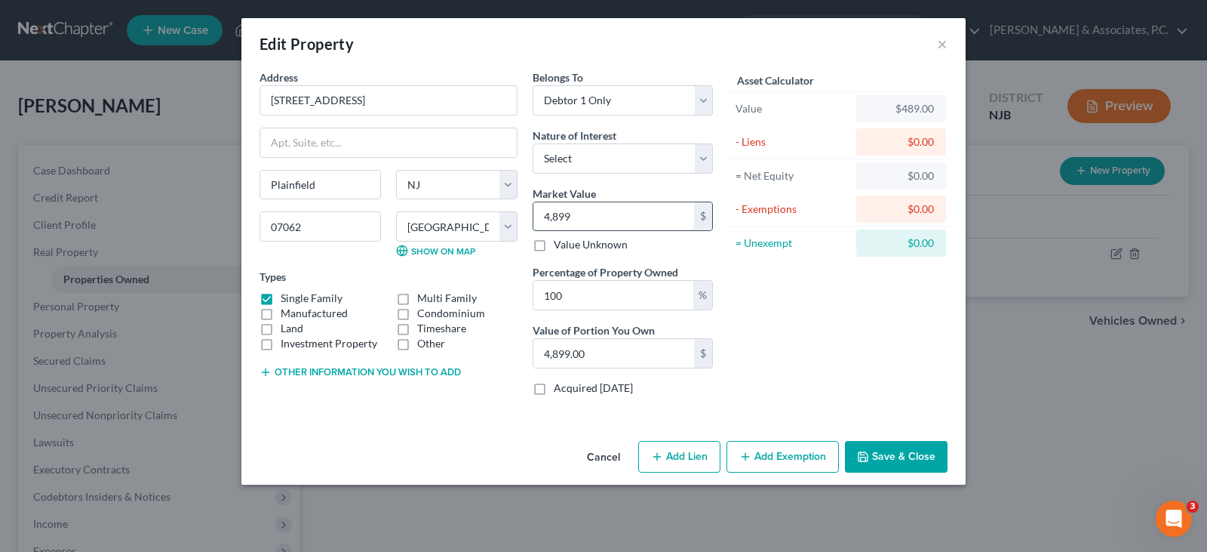
type input "4,8990"
type input "48,990.00"
type input "48,9900"
type input "489,900.00"
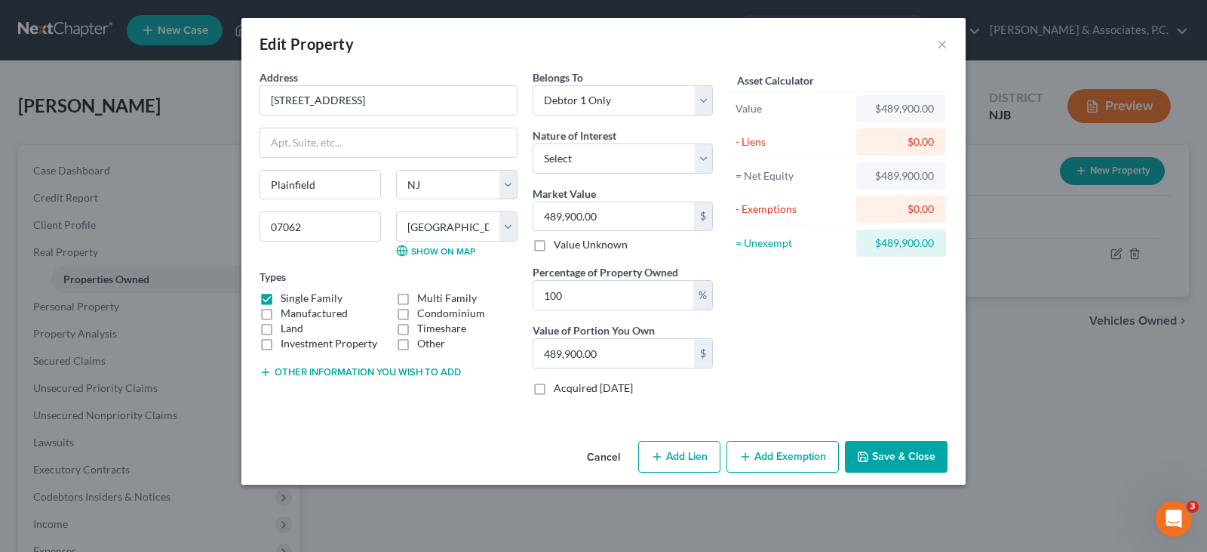
click at [917, 453] on button "Save & Close" at bounding box center [896, 457] width 103 height 32
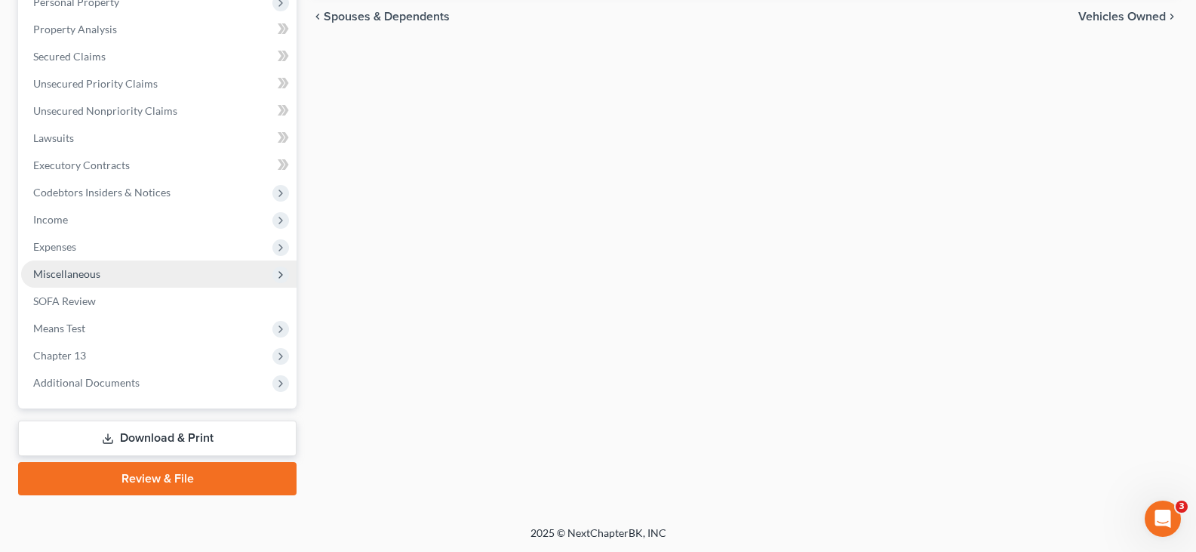
scroll to position [305, 0]
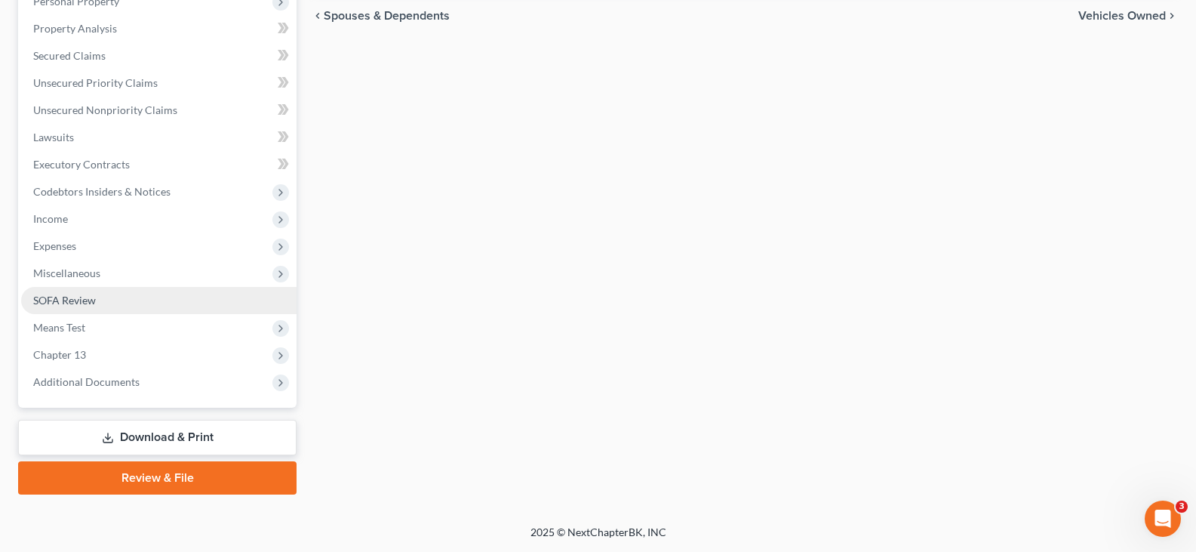
click at [68, 299] on span "SOFA Review" at bounding box center [64, 300] width 63 height 13
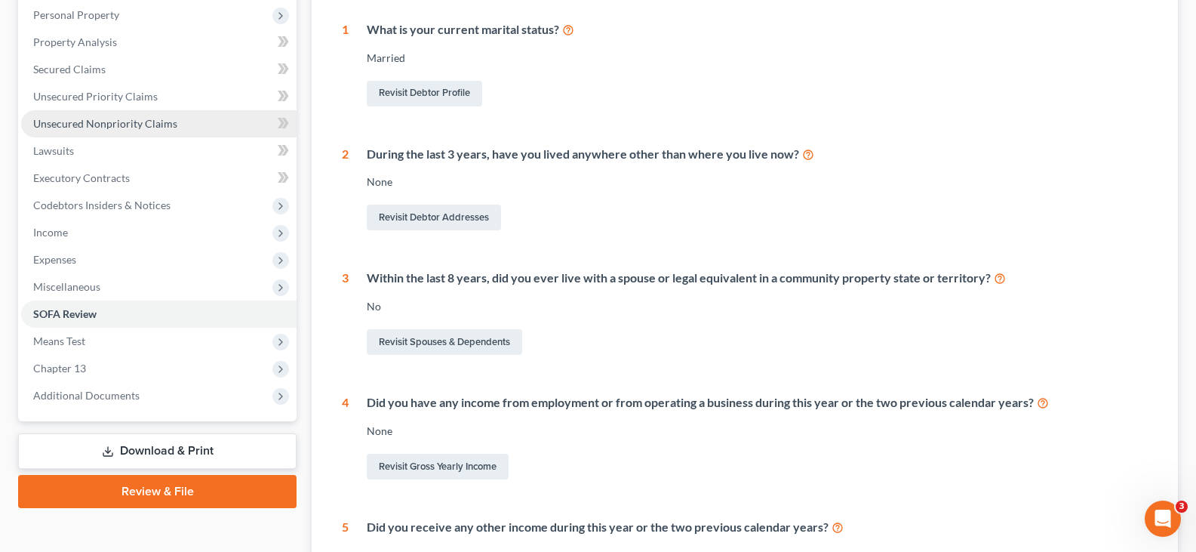
scroll to position [226, 0]
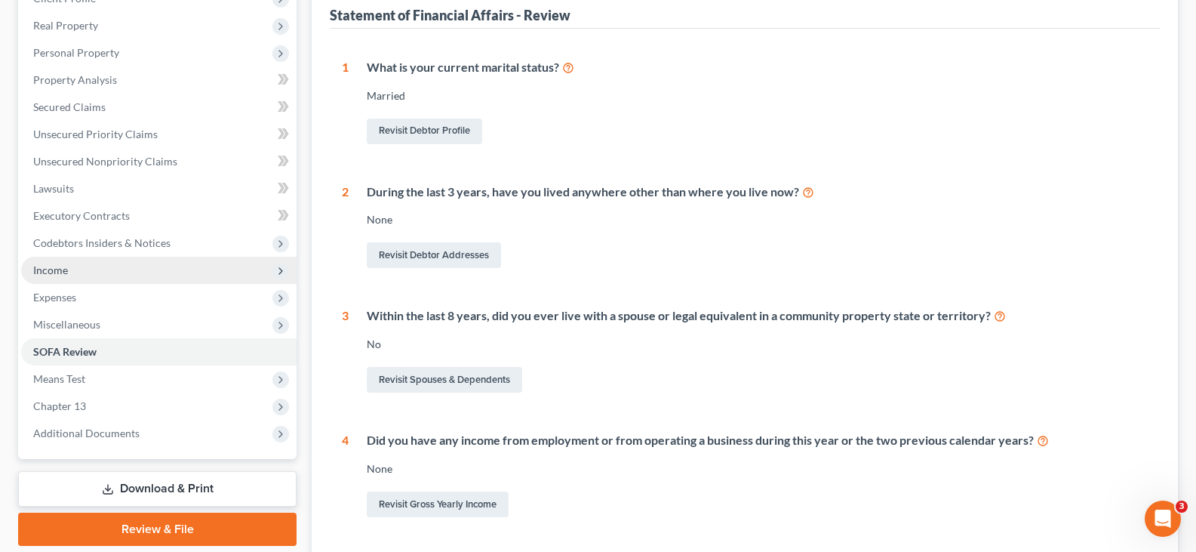
click at [57, 266] on span "Income" at bounding box center [50, 269] width 35 height 13
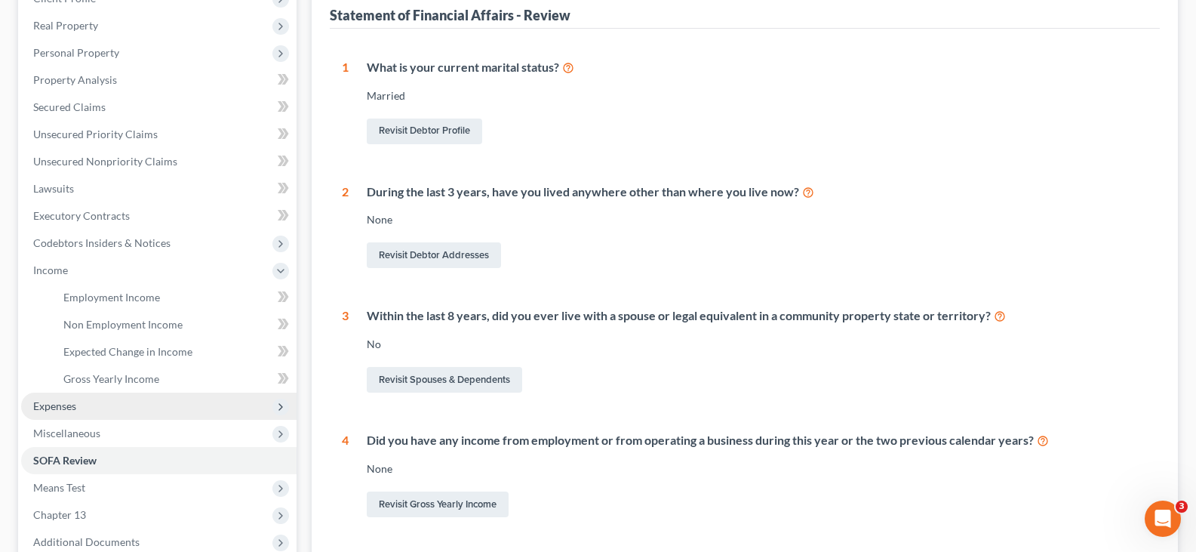
click at [48, 404] on span "Expenses" at bounding box center [54, 405] width 43 height 13
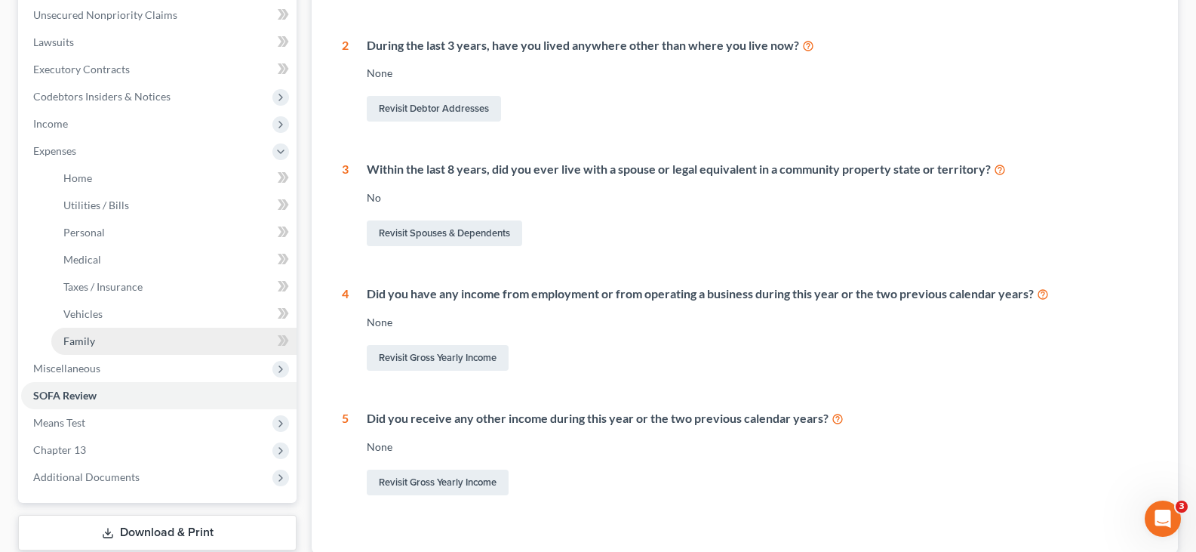
scroll to position [377, 0]
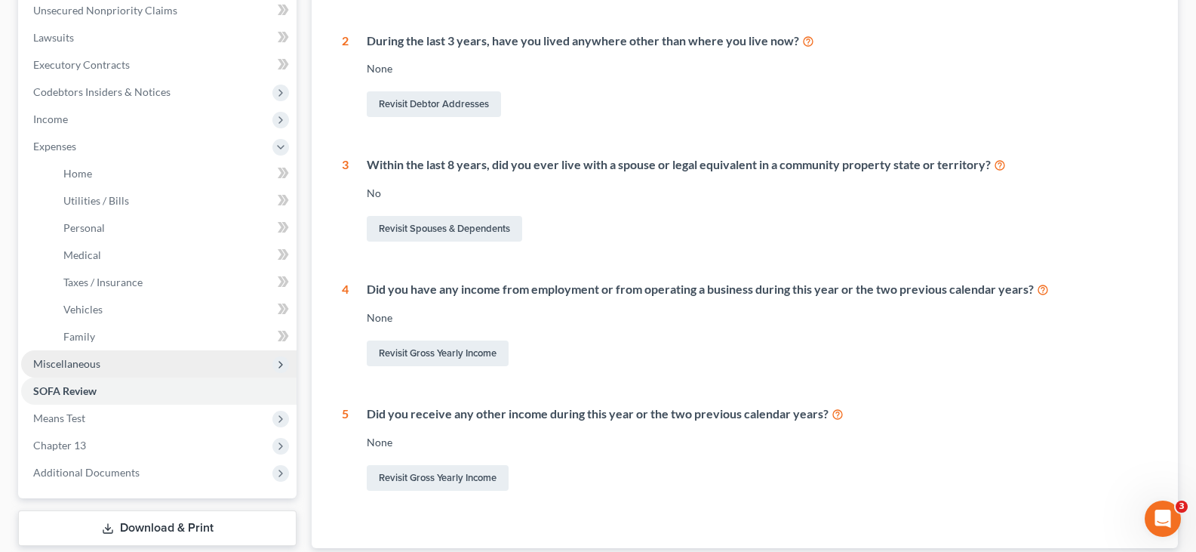
click at [66, 362] on span "Miscellaneous" at bounding box center [66, 363] width 67 height 13
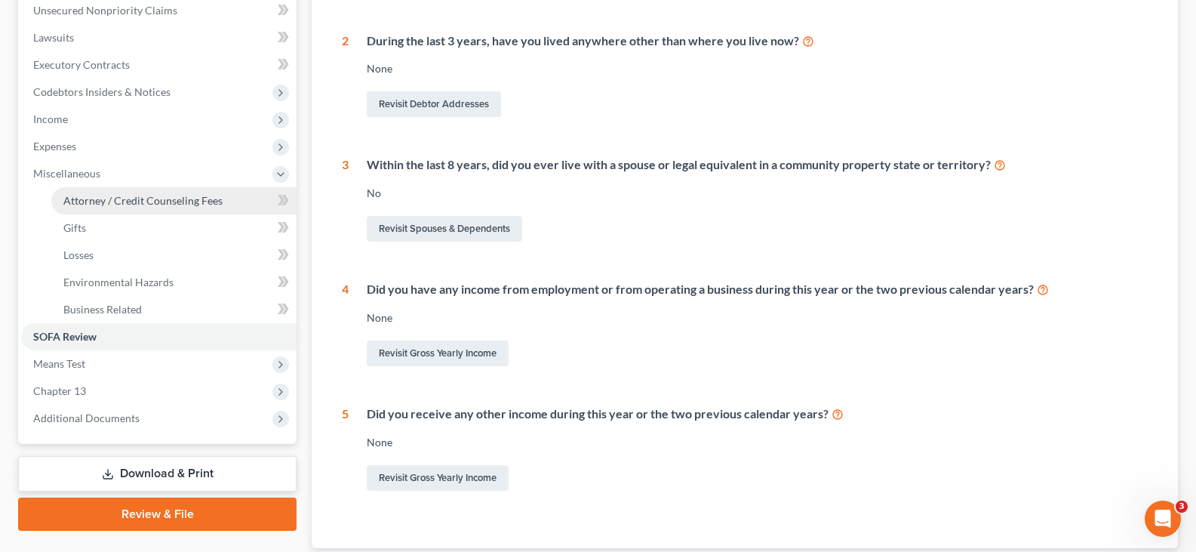
click at [100, 199] on span "Attorney / Credit Counseling Fees" at bounding box center [142, 200] width 159 height 13
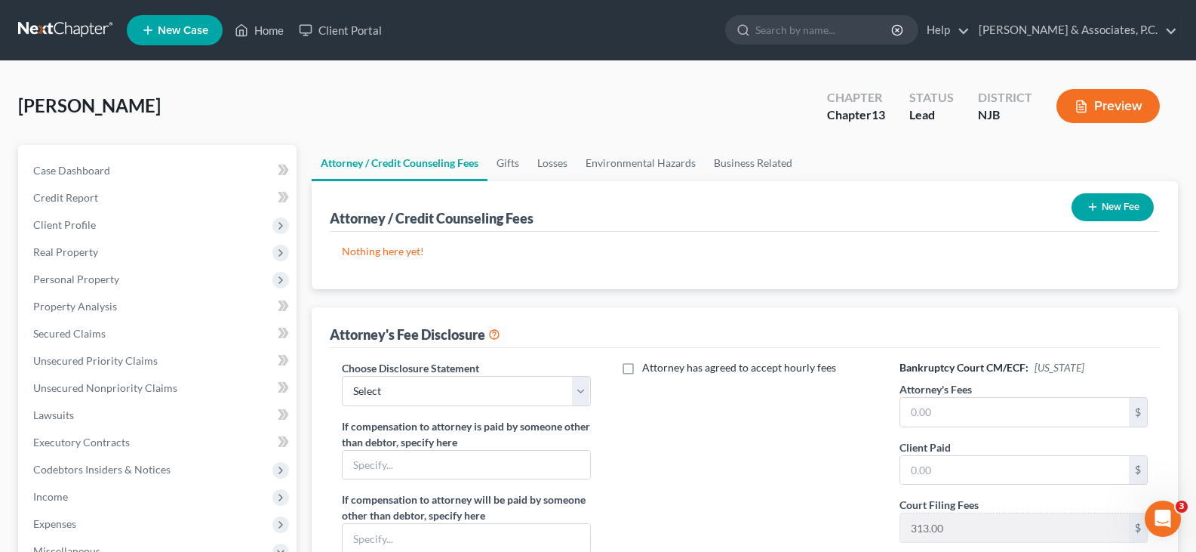
click at [1112, 214] on button "New Fee" at bounding box center [1113, 207] width 82 height 28
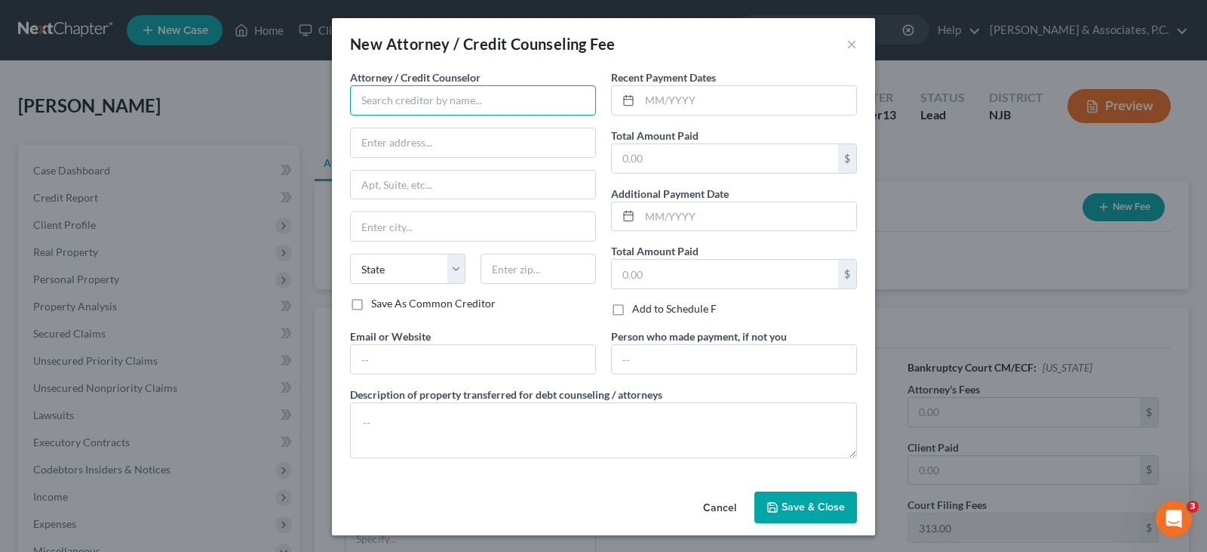
click at [461, 112] on input "text" at bounding box center [473, 100] width 246 height 30
type input "Nicholas Fitzgerald"
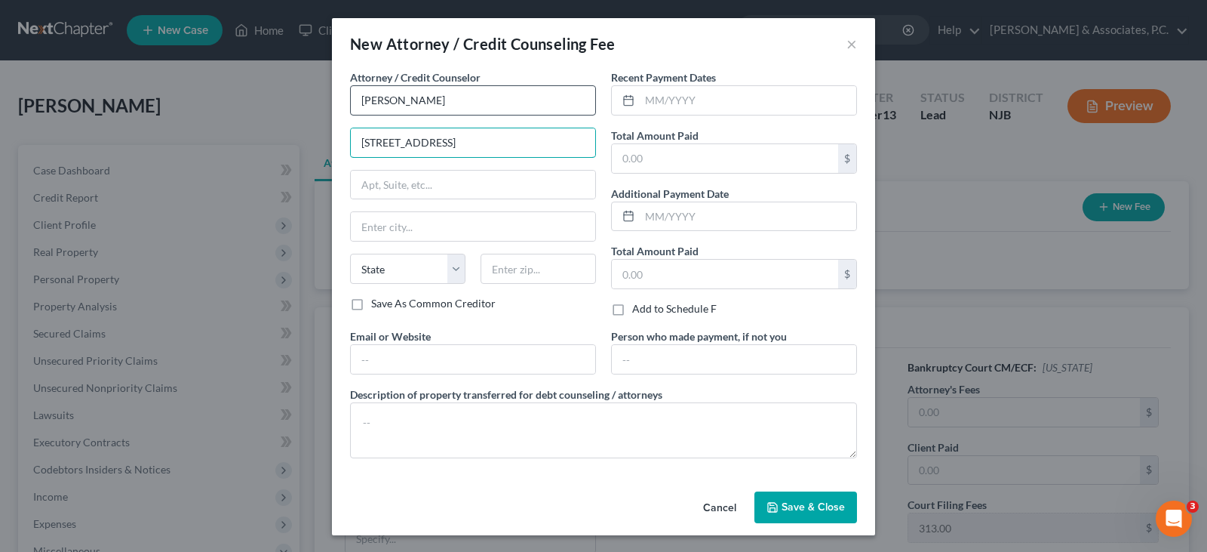
type input "649 Newark Avenue"
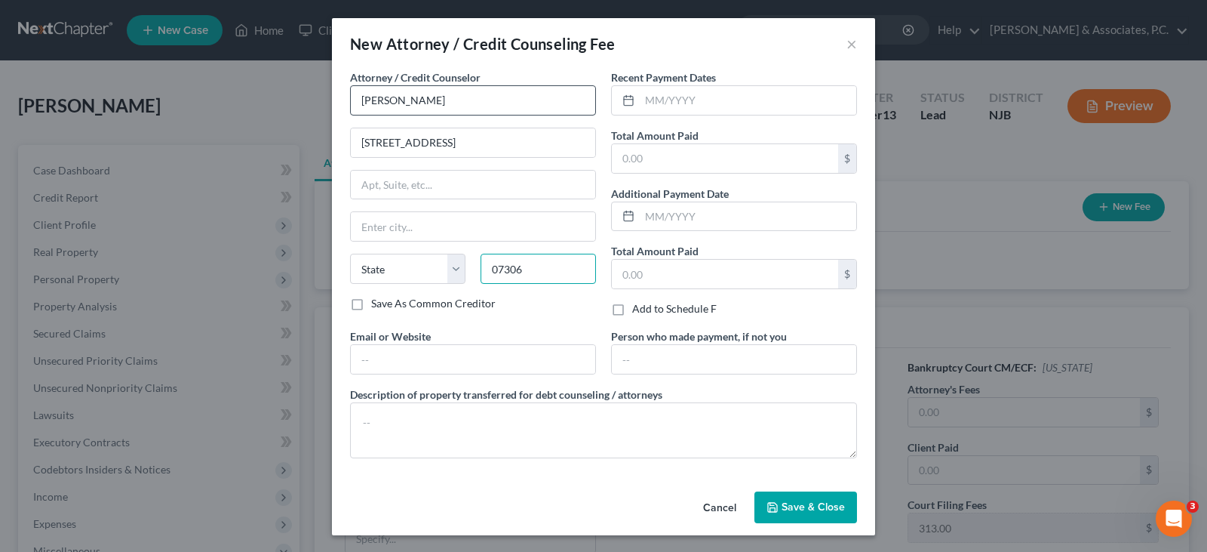
type input "07306"
type input "Jersey City"
select select "33"
click at [616, 158] on input "text" at bounding box center [725, 158] width 226 height 29
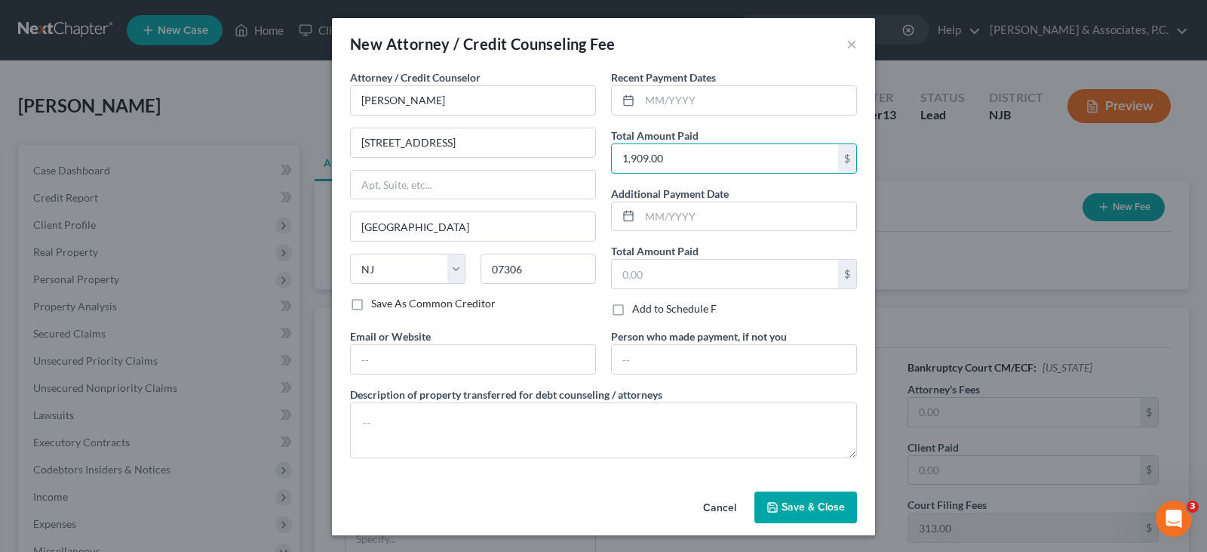
type input "1,909.00"
click at [795, 503] on span "Save & Close" at bounding box center [813, 506] width 63 height 13
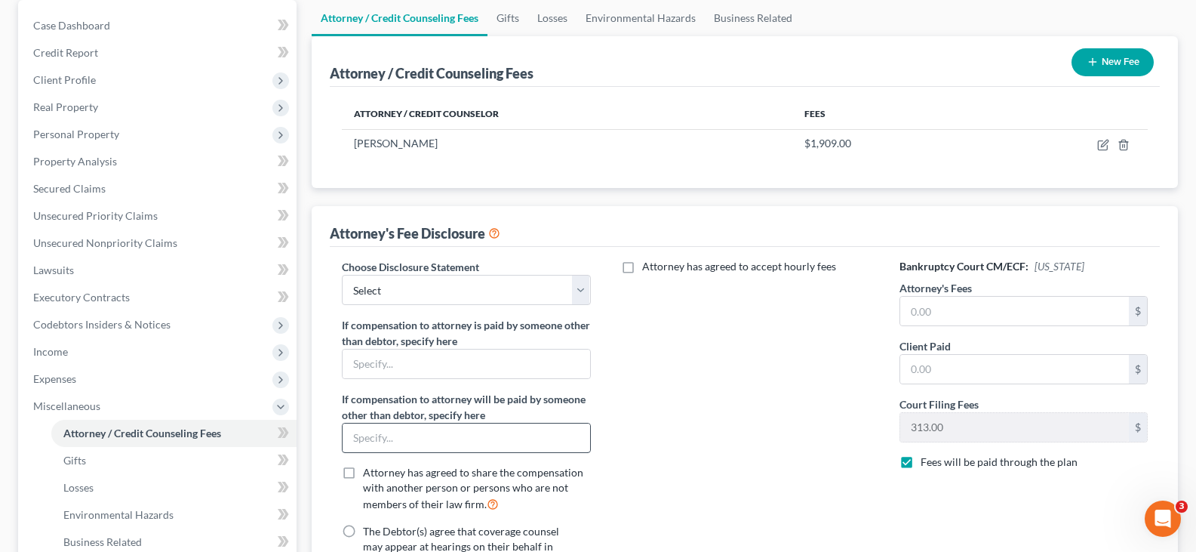
scroll to position [151, 0]
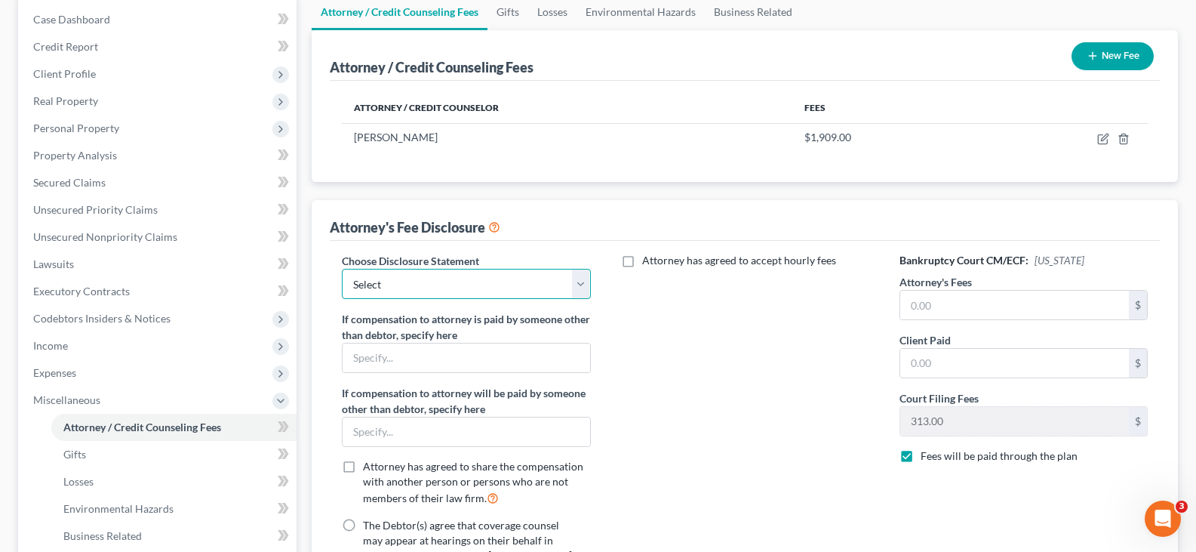
click at [583, 290] on select "Select Attorney" at bounding box center [466, 284] width 248 height 30
select select "0"
click at [342, 269] on select "Select Attorney" at bounding box center [466, 284] width 248 height 30
click at [369, 523] on input "The Debtor(s) agree that coverage counsel may appear at hearings on their behal…" at bounding box center [374, 523] width 10 height 10
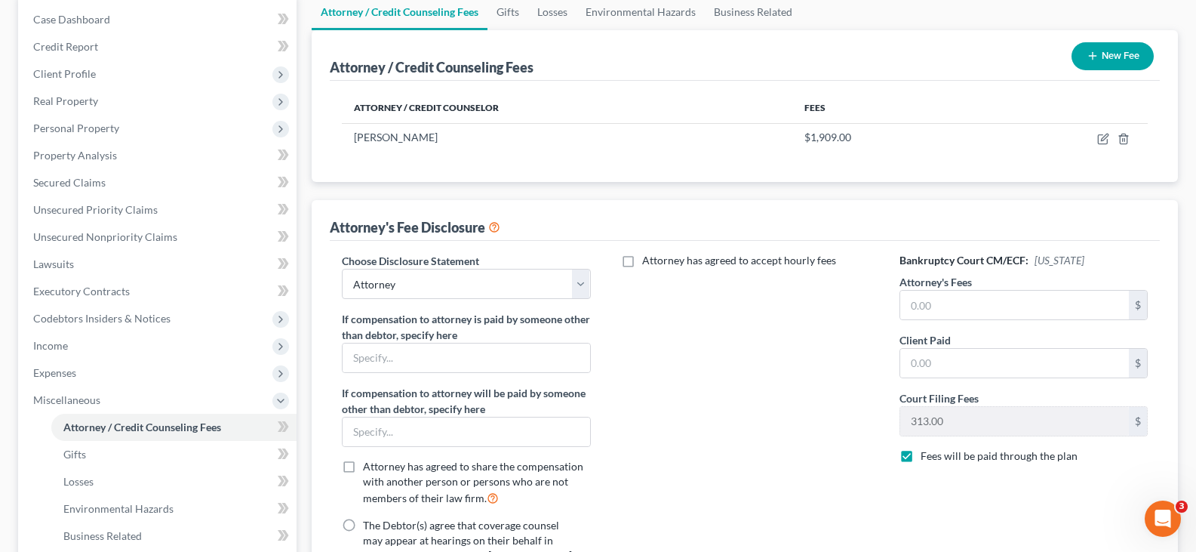
radio input "true"
click at [928, 305] on input "text" at bounding box center [1014, 305] width 229 height 29
type input "4,750.00"
click at [940, 358] on input "text" at bounding box center [1014, 363] width 229 height 29
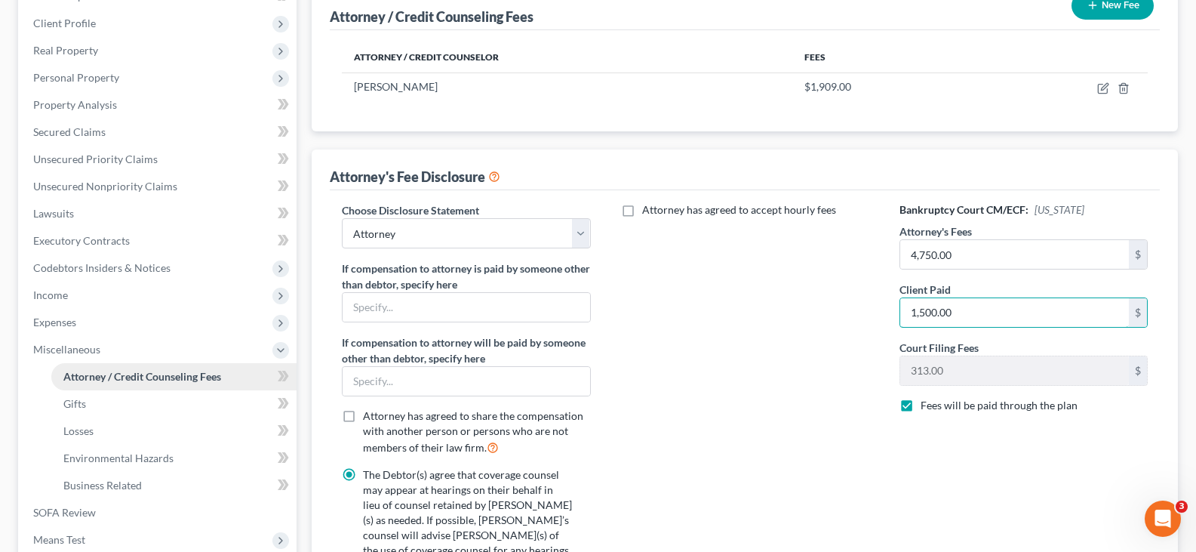
scroll to position [192, 0]
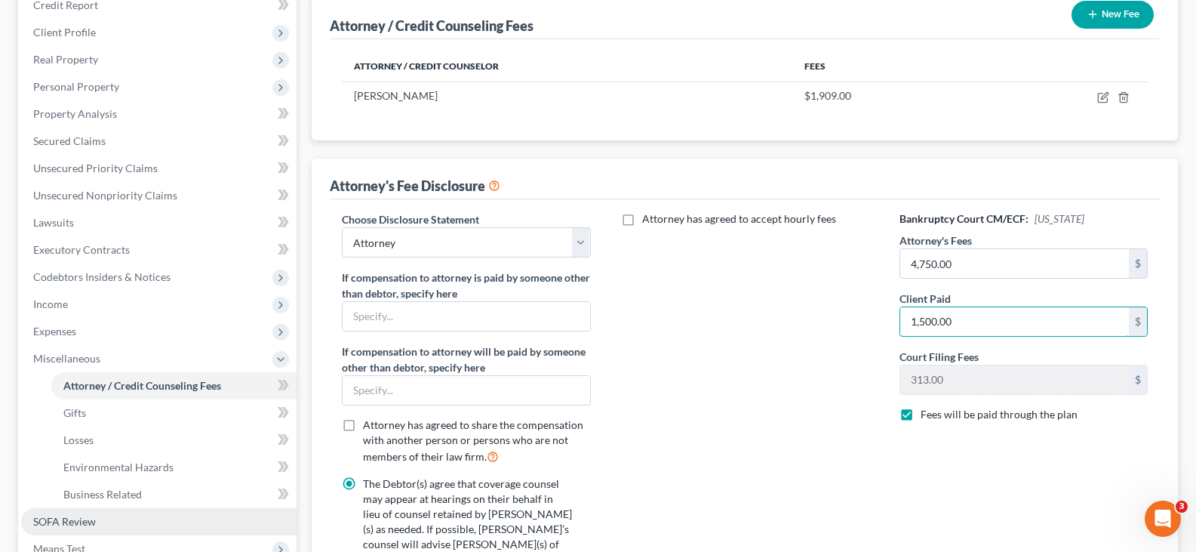
type input "1,500.00"
click at [66, 527] on span "SOFA Review" at bounding box center [64, 521] width 63 height 13
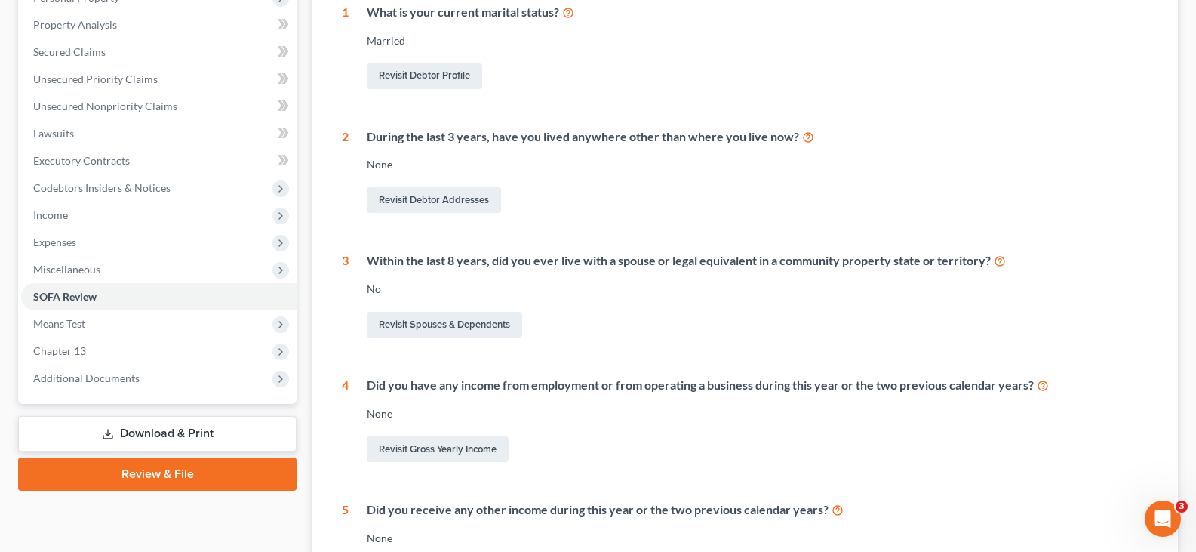
scroll to position [453, 0]
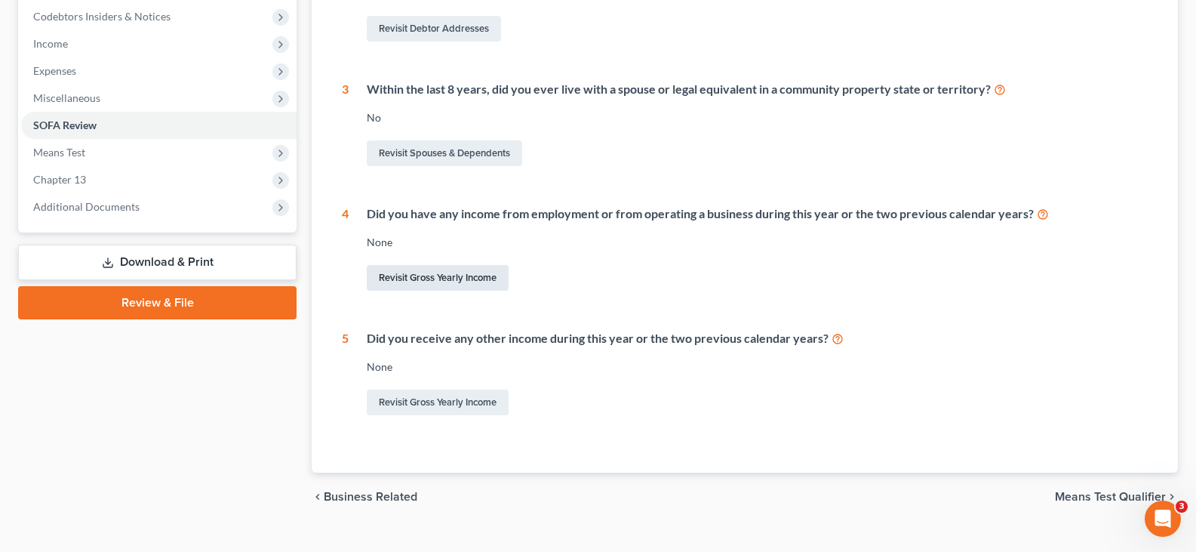
click at [416, 274] on link "Revisit Gross Yearly Income" at bounding box center [438, 278] width 142 height 26
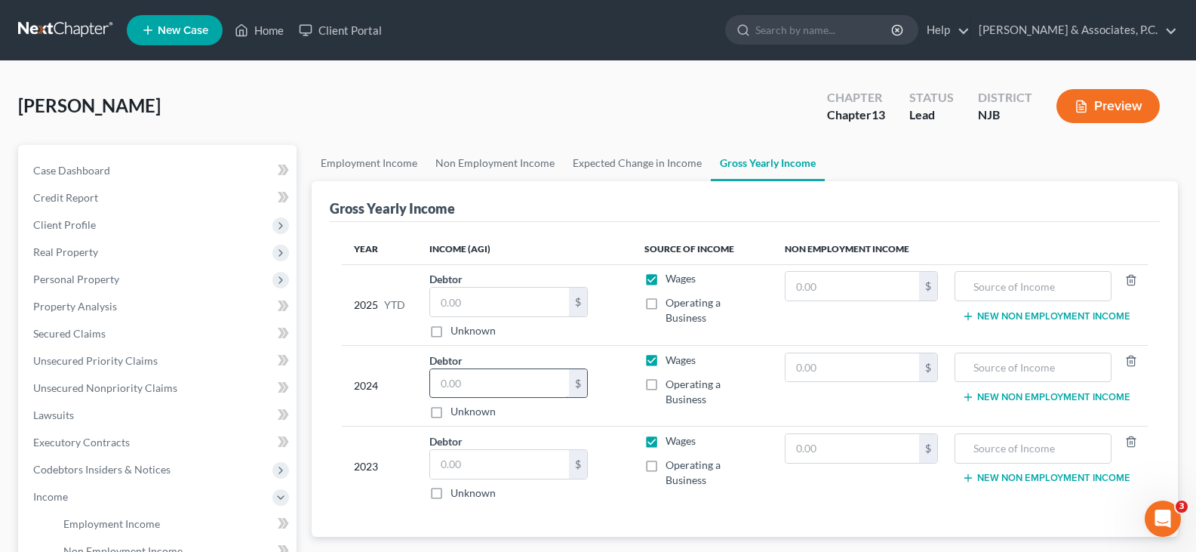
click at [500, 382] on input "text" at bounding box center [499, 383] width 139 height 29
click at [453, 388] on input "text" at bounding box center [499, 383] width 139 height 29
type input "173,103.00"
click at [477, 451] on input "text" at bounding box center [499, 464] width 139 height 29
type input "160,921.00"
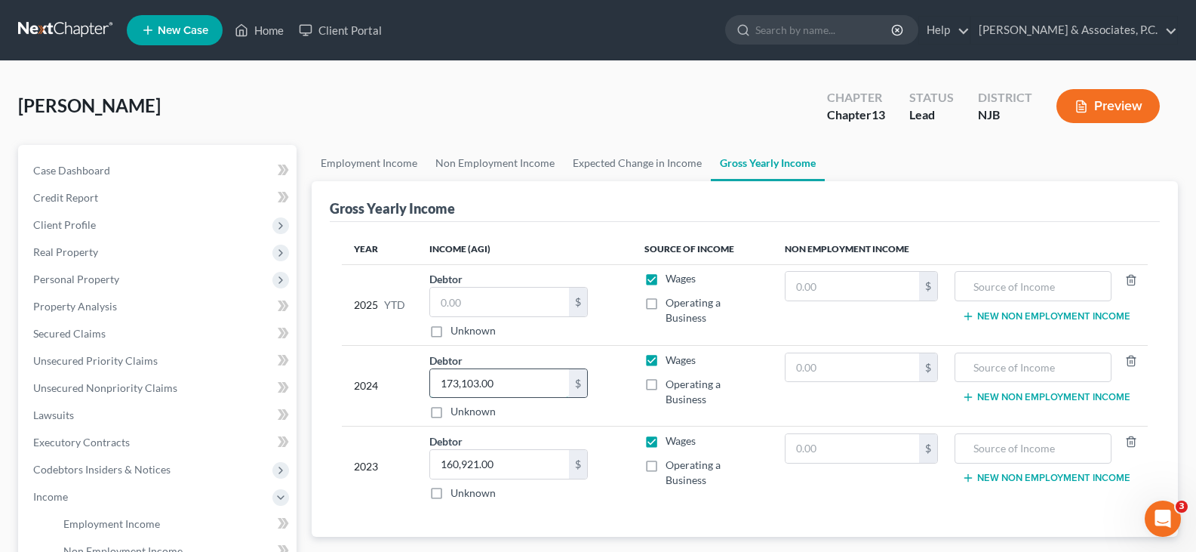
click at [535, 375] on input "173,103.00" at bounding box center [499, 383] width 139 height 29
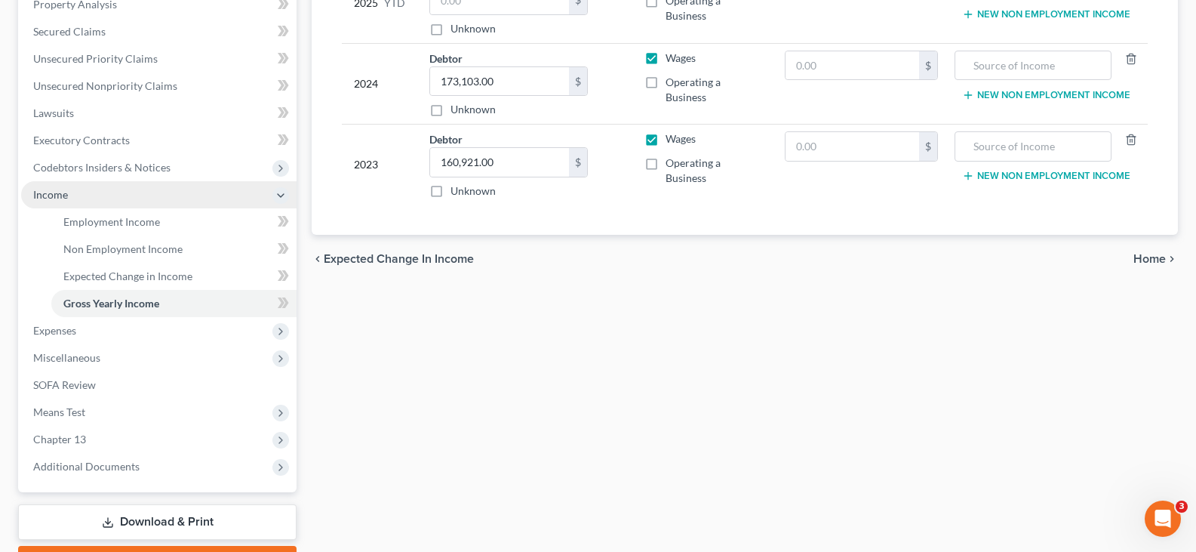
click at [53, 185] on span "Income" at bounding box center [158, 194] width 275 height 27
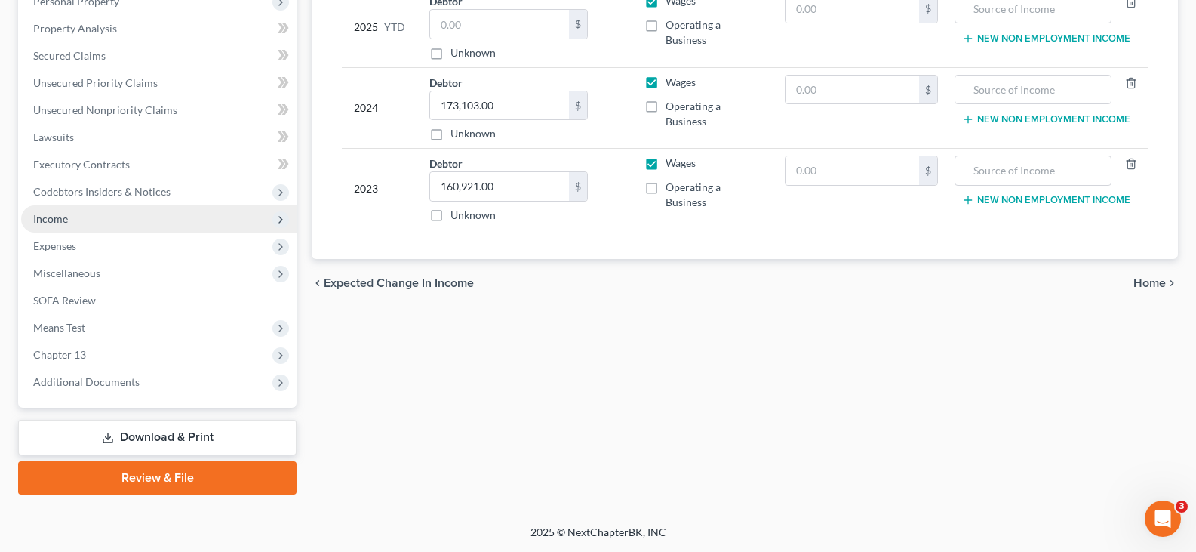
click at [54, 218] on span "Income" at bounding box center [50, 218] width 35 height 13
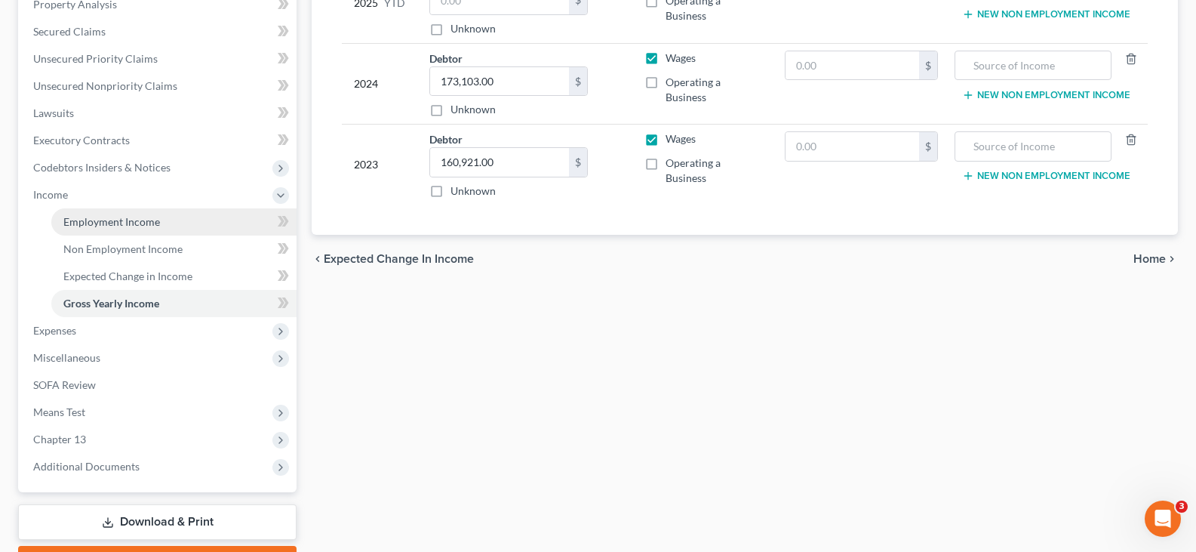
click at [103, 225] on span "Employment Income" at bounding box center [111, 221] width 97 height 13
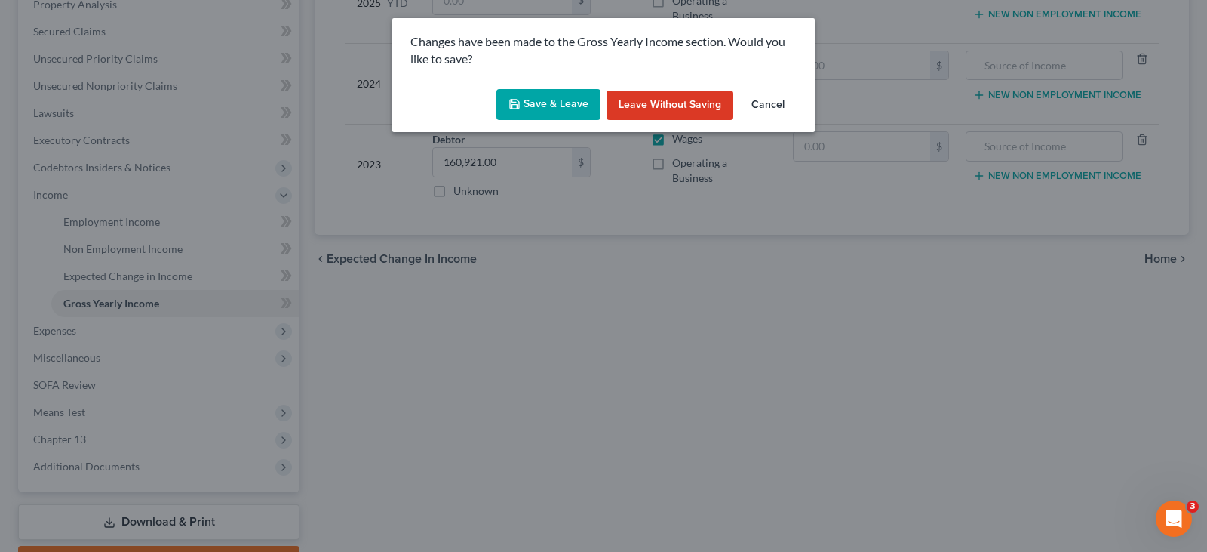
click at [567, 103] on button "Save & Leave" at bounding box center [549, 105] width 104 height 32
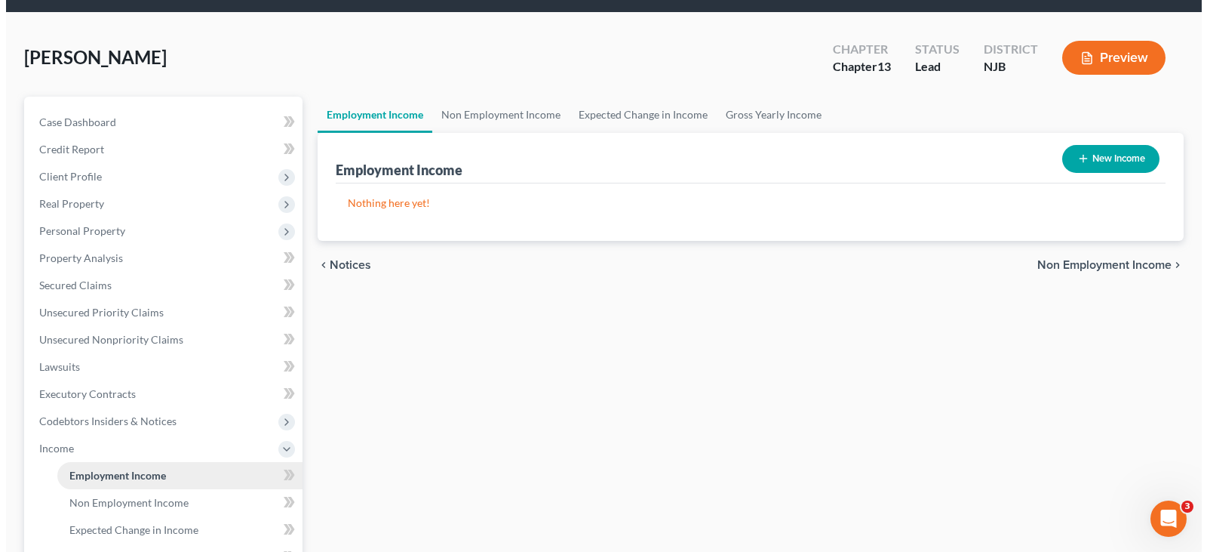
scroll to position [75, 0]
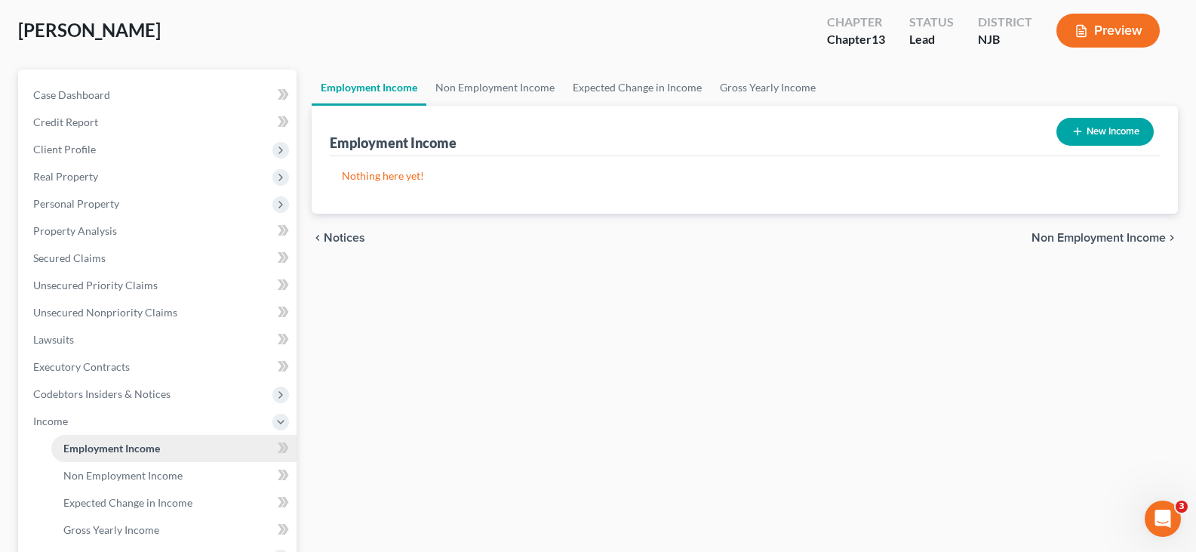
click at [110, 451] on span "Employment Income" at bounding box center [111, 447] width 97 height 13
click at [1098, 134] on button "New Income" at bounding box center [1104, 132] width 97 height 28
select select "0"
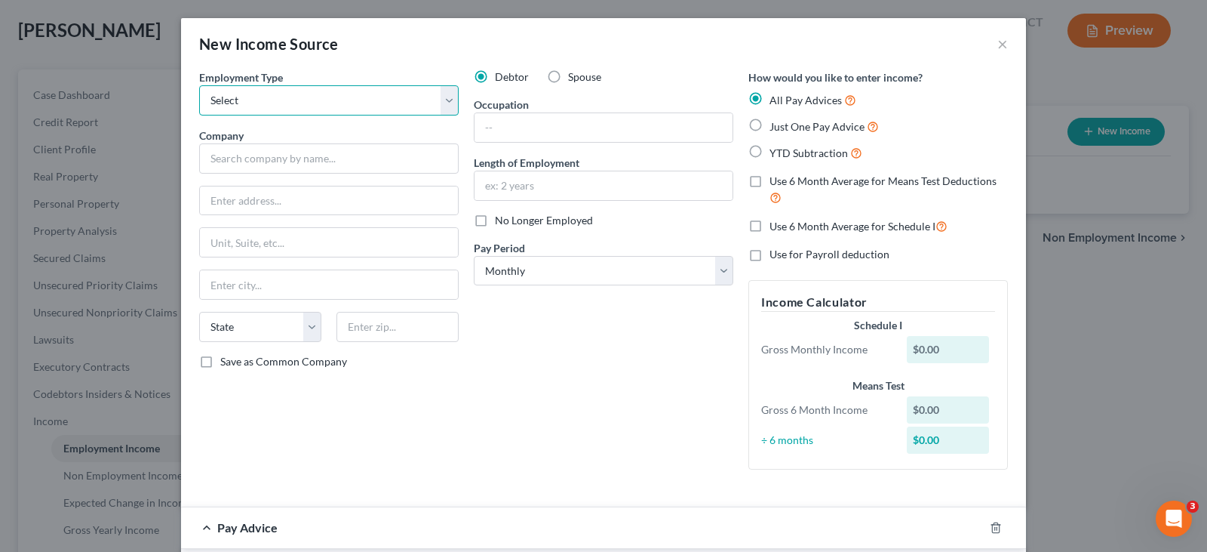
click at [442, 103] on select "Select Full or Part Time Employment Self Employment" at bounding box center [329, 100] width 260 height 30
select select "0"
click at [199, 85] on select "Select Full or Part Time Employment Self Employment" at bounding box center [329, 100] width 260 height 30
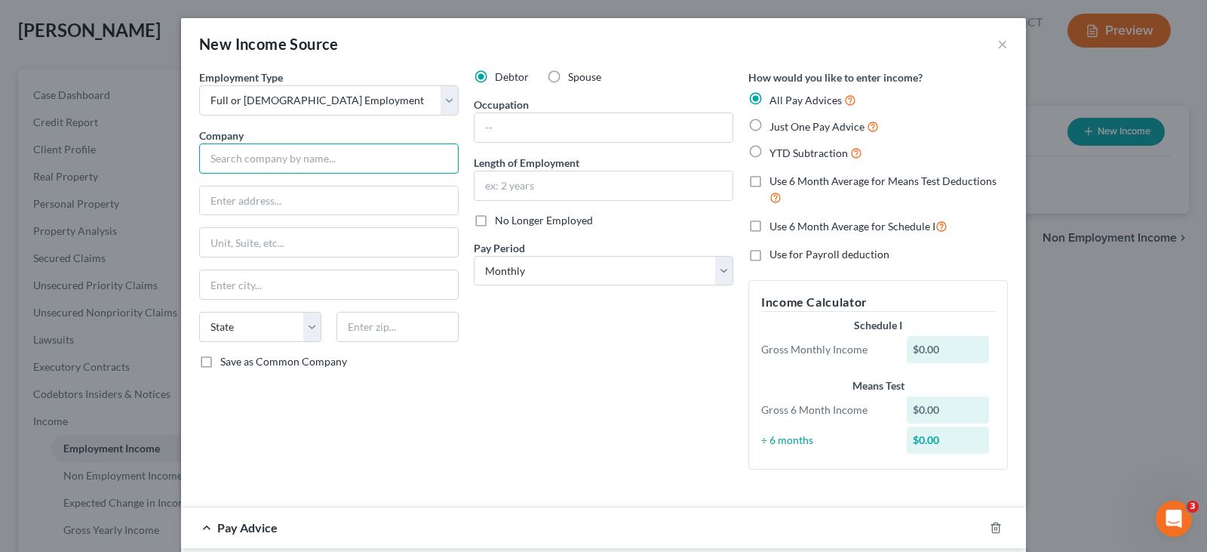
click at [317, 167] on input "text" at bounding box center [329, 158] width 260 height 30
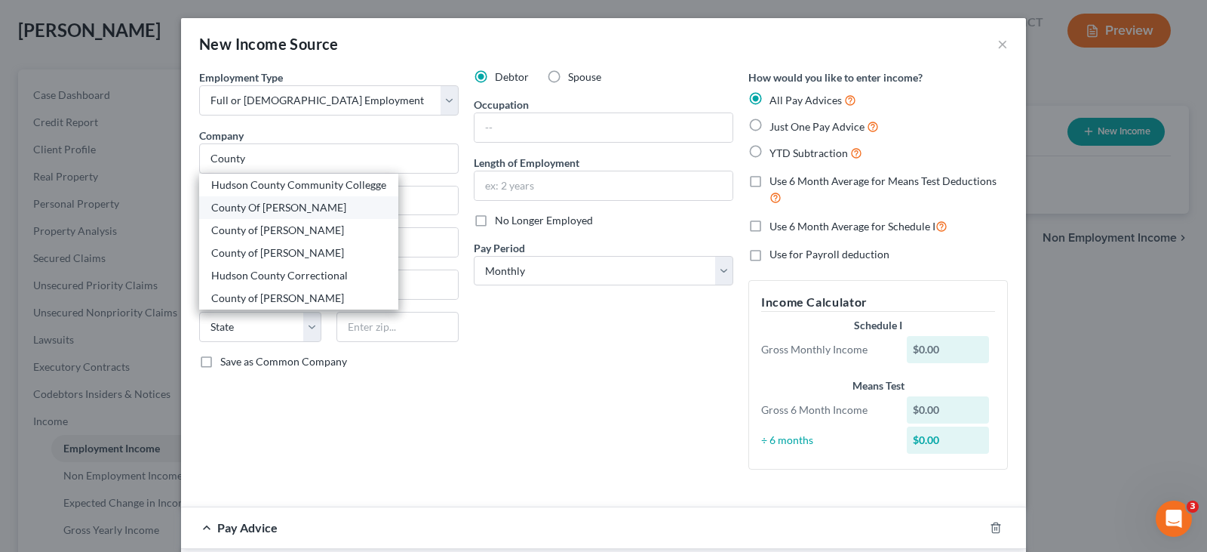
click at [268, 211] on div "County Of Hudson" at bounding box center [298, 207] width 175 height 15
type input "County Of Hudson"
type input "567 Pavonia Avenue"
type input "Jersey City"
select select "33"
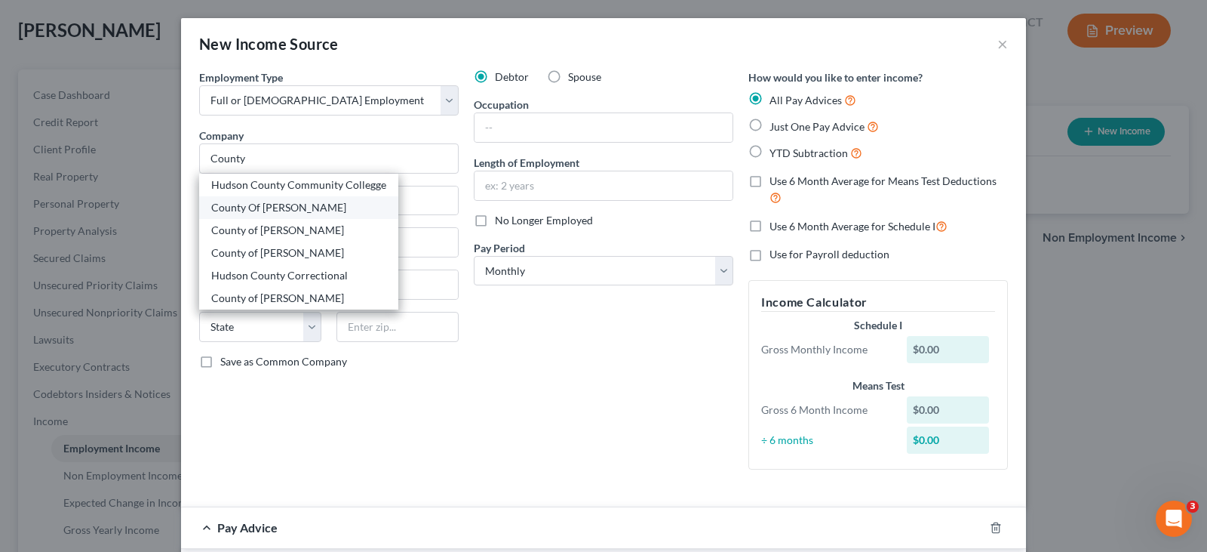
type input "07306"
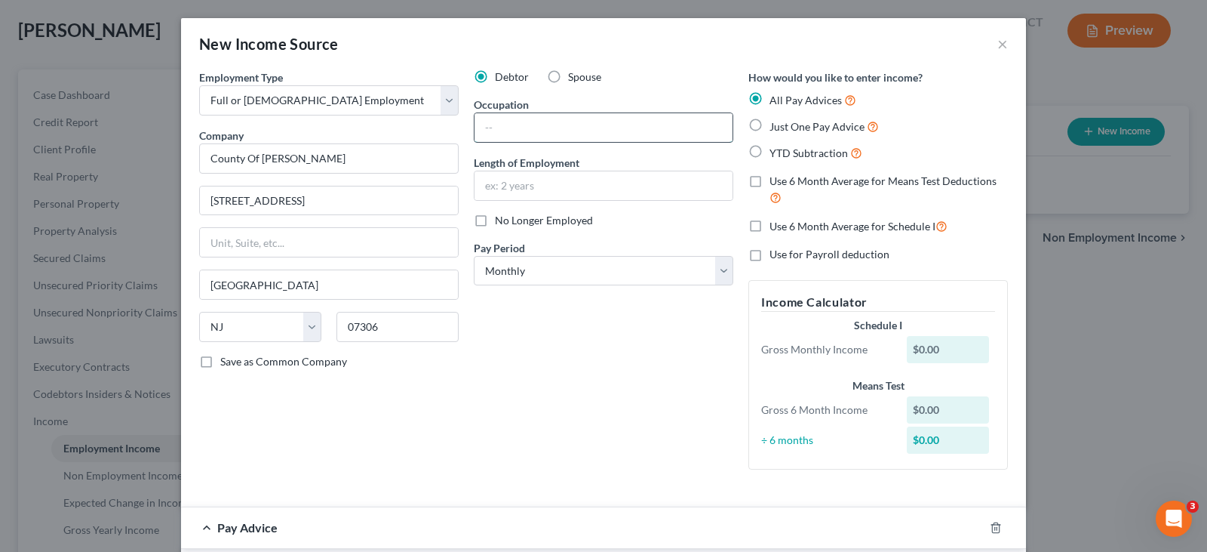
click at [510, 126] on input "text" at bounding box center [604, 127] width 258 height 29
type input "Sheriff Officer"
click at [563, 279] on select "Select Monthly Twice Monthly Every Other Week Weekly" at bounding box center [604, 271] width 260 height 30
select select "2"
click at [474, 256] on select "Select Monthly Twice Monthly Every Other Week Weekly" at bounding box center [604, 271] width 260 height 30
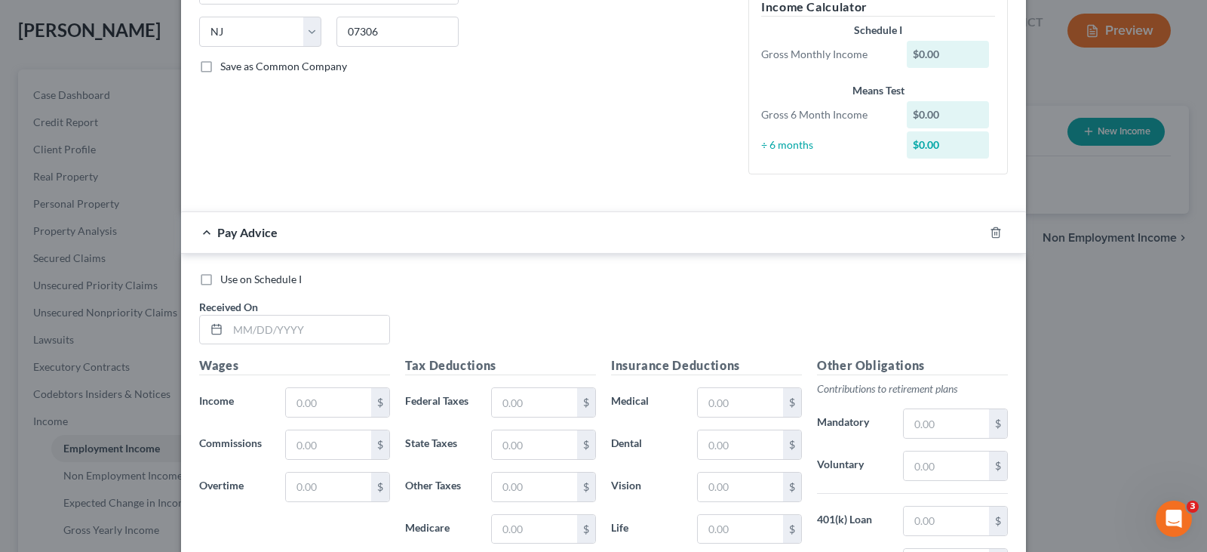
scroll to position [302, 0]
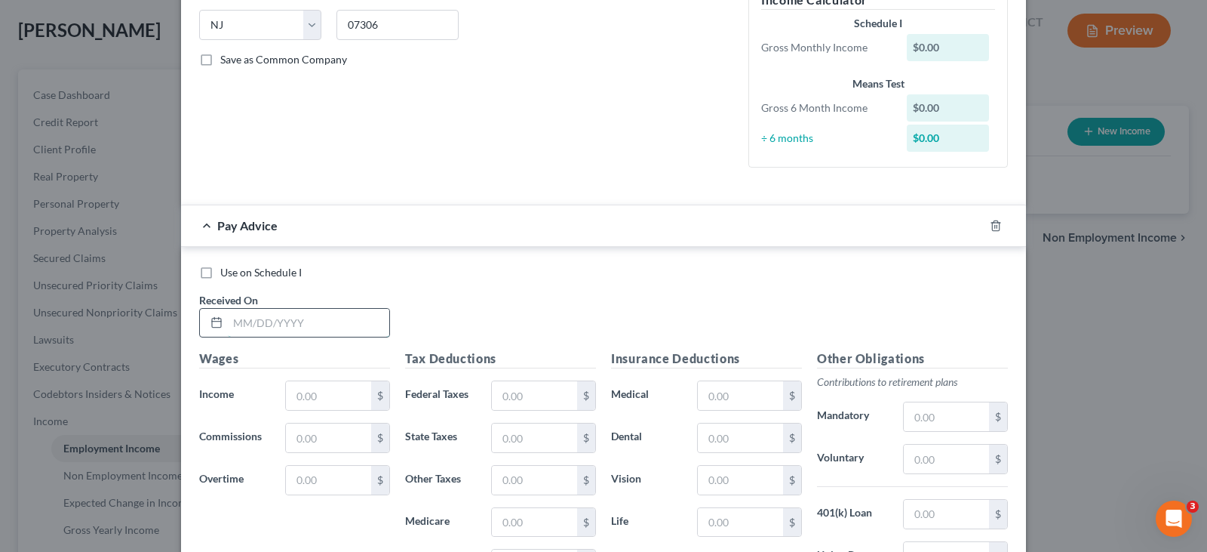
click at [323, 324] on input "text" at bounding box center [308, 323] width 161 height 29
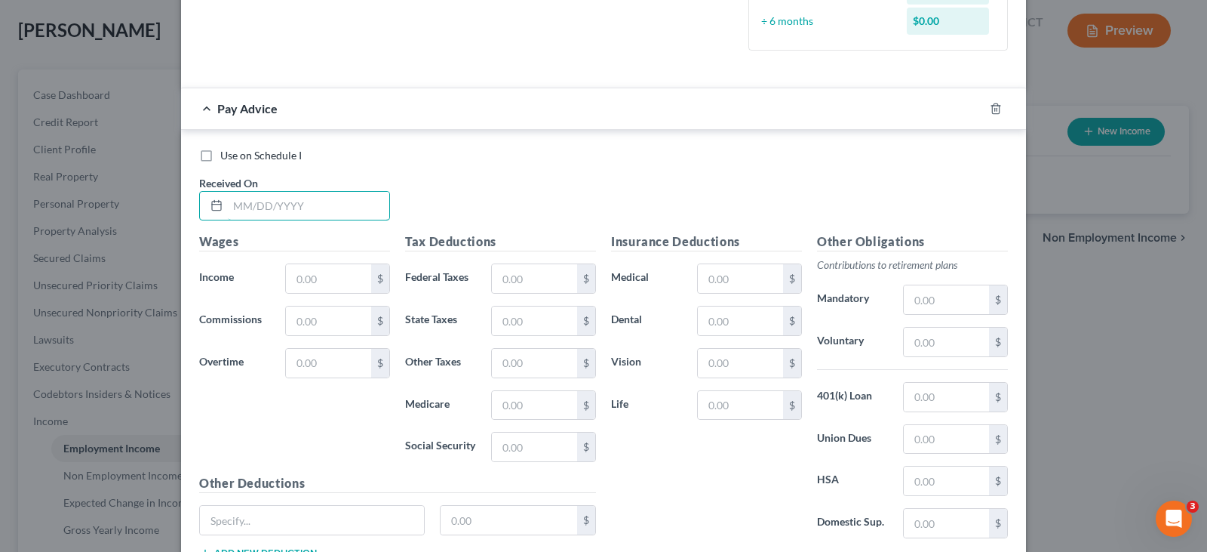
scroll to position [453, 0]
click at [334, 204] on input "text" at bounding box center [308, 205] width 161 height 29
type input "9/19/25"
click at [311, 282] on input "text" at bounding box center [328, 277] width 85 height 29
click at [323, 284] on input "text" at bounding box center [328, 277] width 85 height 29
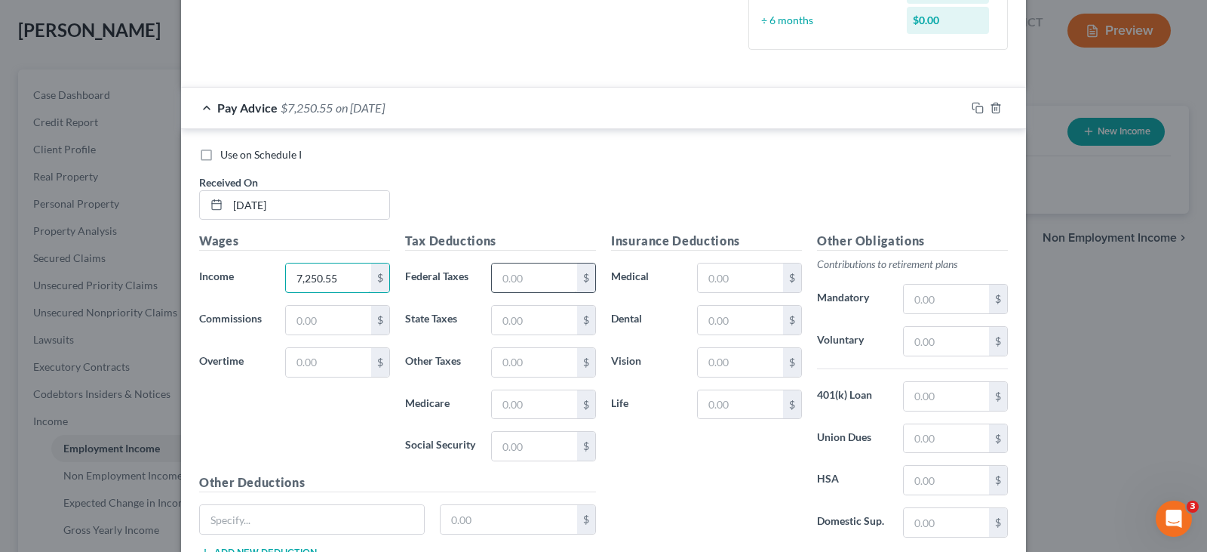
type input "7,250.55"
click at [511, 273] on input "text" at bounding box center [534, 277] width 85 height 29
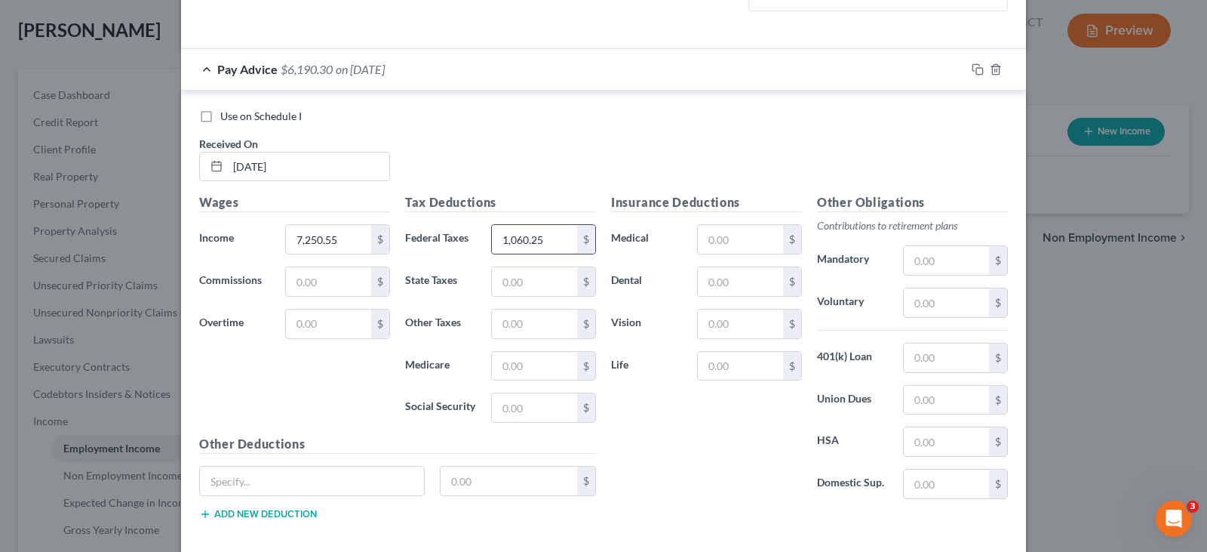
scroll to position [528, 0]
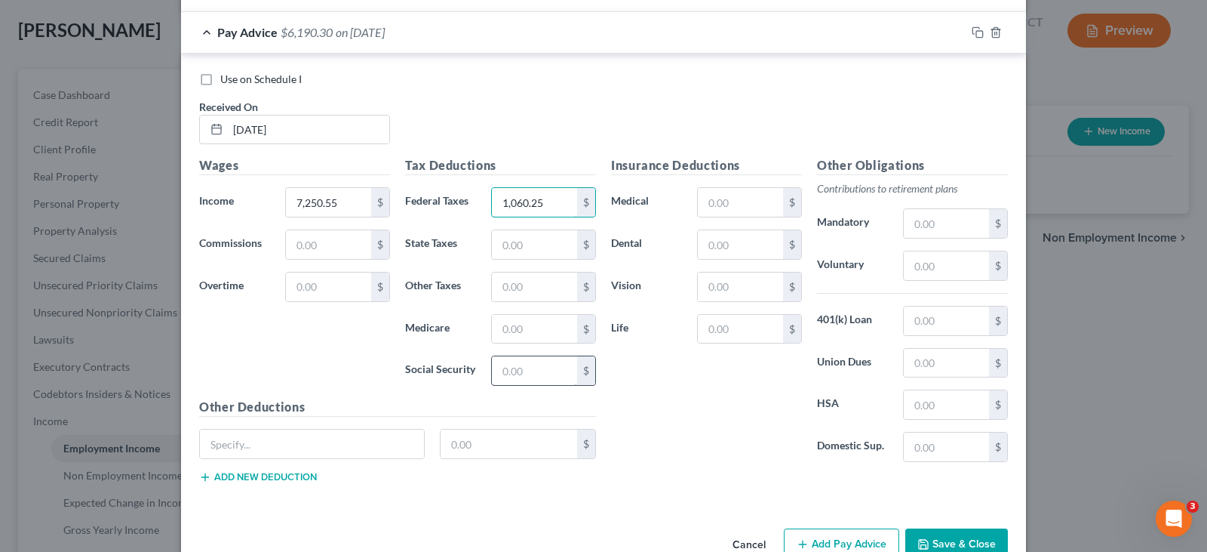
type input "1,060.25"
click at [502, 374] on input "text" at bounding box center [534, 370] width 85 height 29
type input "426.42"
click at [515, 320] on input "text" at bounding box center [534, 329] width 85 height 29
type input "99.73"
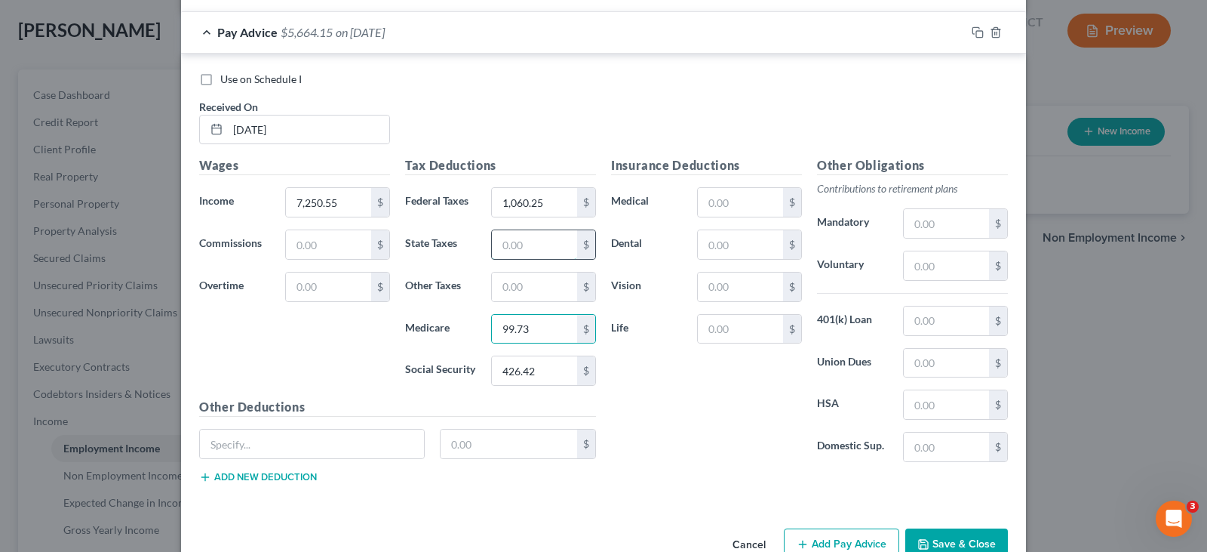
click at [514, 253] on input "text" at bounding box center [534, 244] width 85 height 29
type input "384.37"
click at [517, 286] on input "text" at bounding box center [534, 286] width 85 height 29
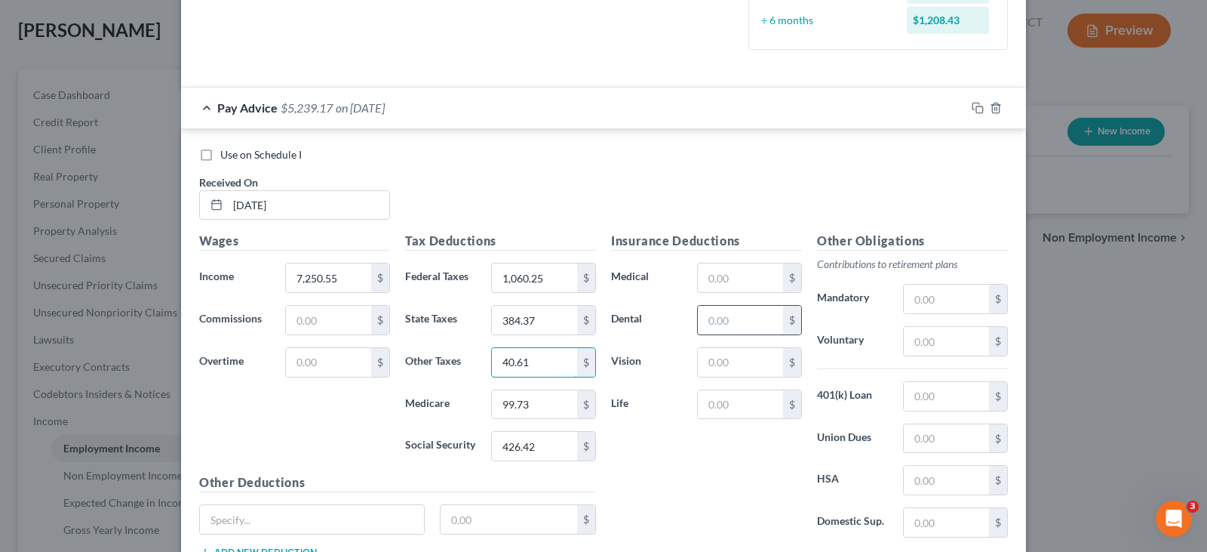
type input "40.61"
click at [706, 315] on input "text" at bounding box center [740, 320] width 85 height 29
type input "27.36"
click at [729, 404] on input "text" at bounding box center [740, 404] width 85 height 29
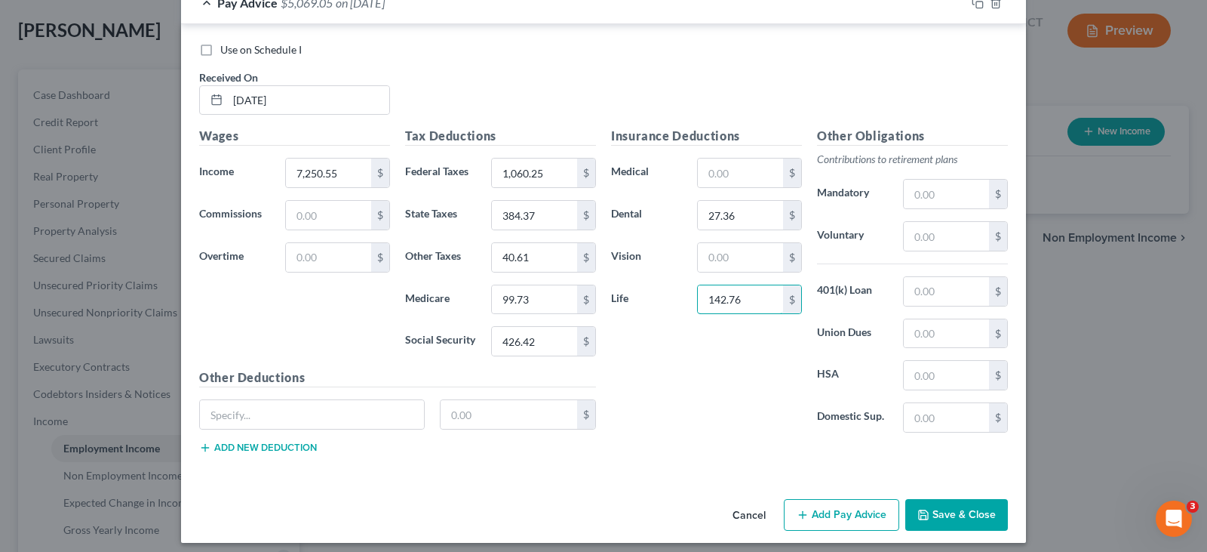
scroll to position [567, 0]
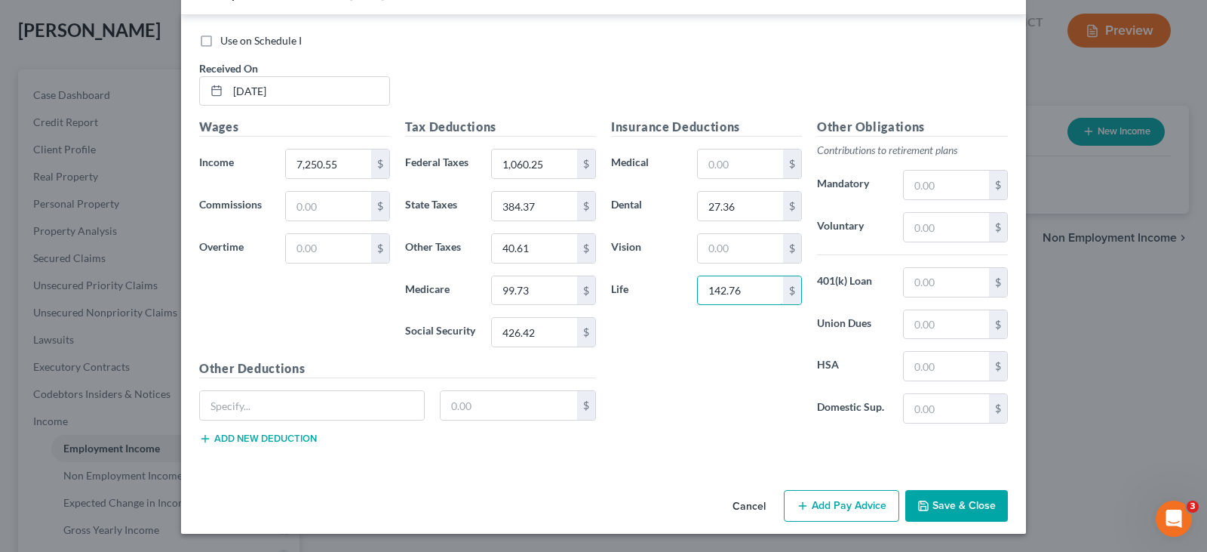
type input "142.76"
click at [825, 505] on button "Add Pay Advice" at bounding box center [841, 506] width 115 height 32
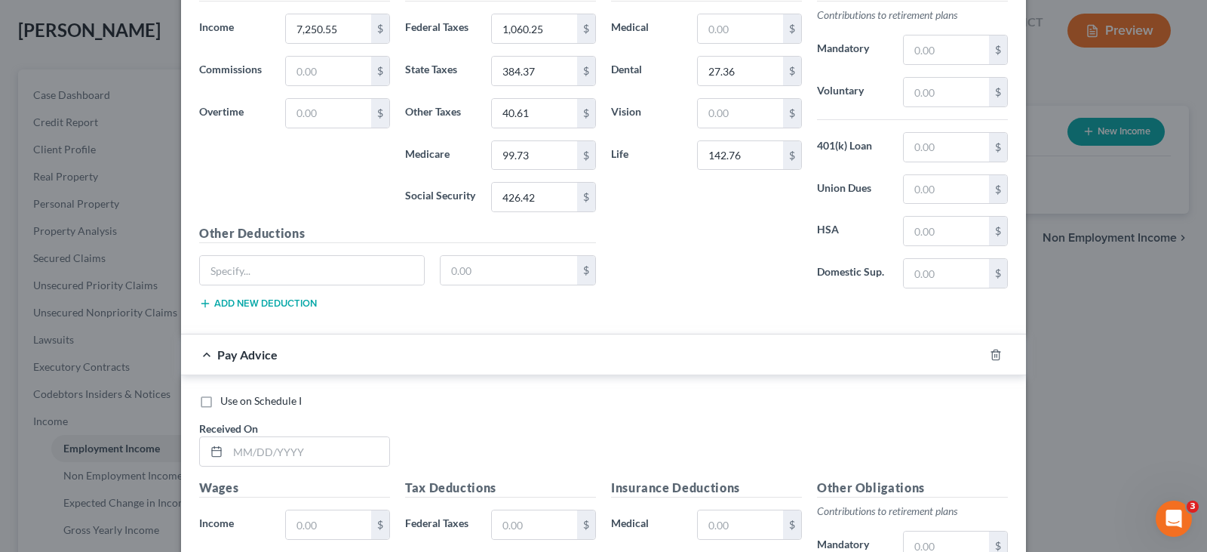
scroll to position [869, 0]
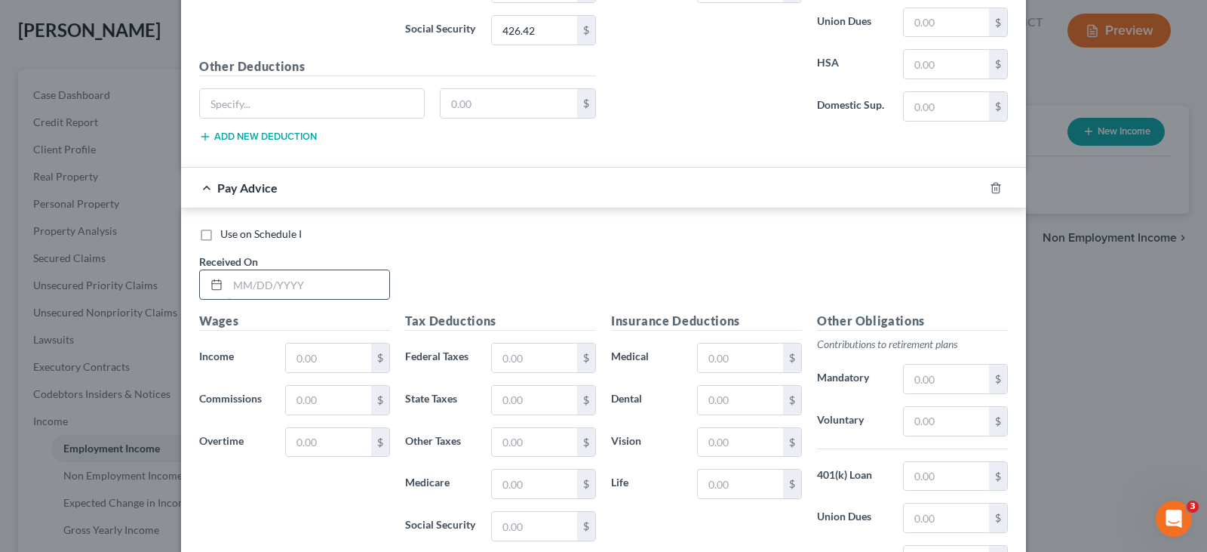
click at [325, 289] on input "text" at bounding box center [308, 284] width 161 height 29
type input "9/5/25"
click at [318, 355] on input "text" at bounding box center [328, 357] width 85 height 29
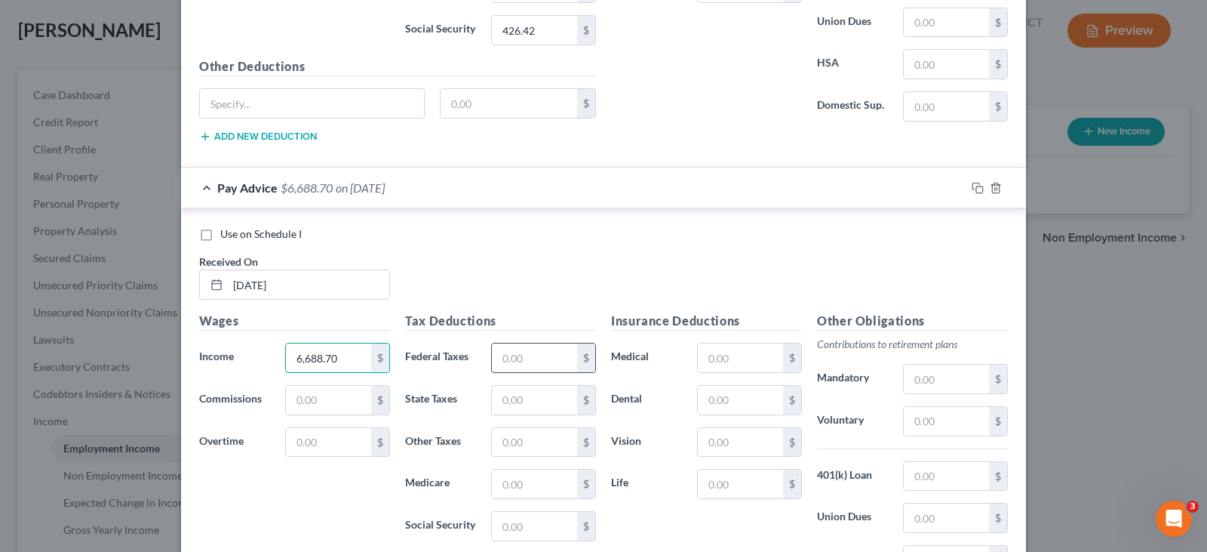
type input "6,688.70"
click at [533, 362] on input "text" at bounding box center [534, 357] width 85 height 29
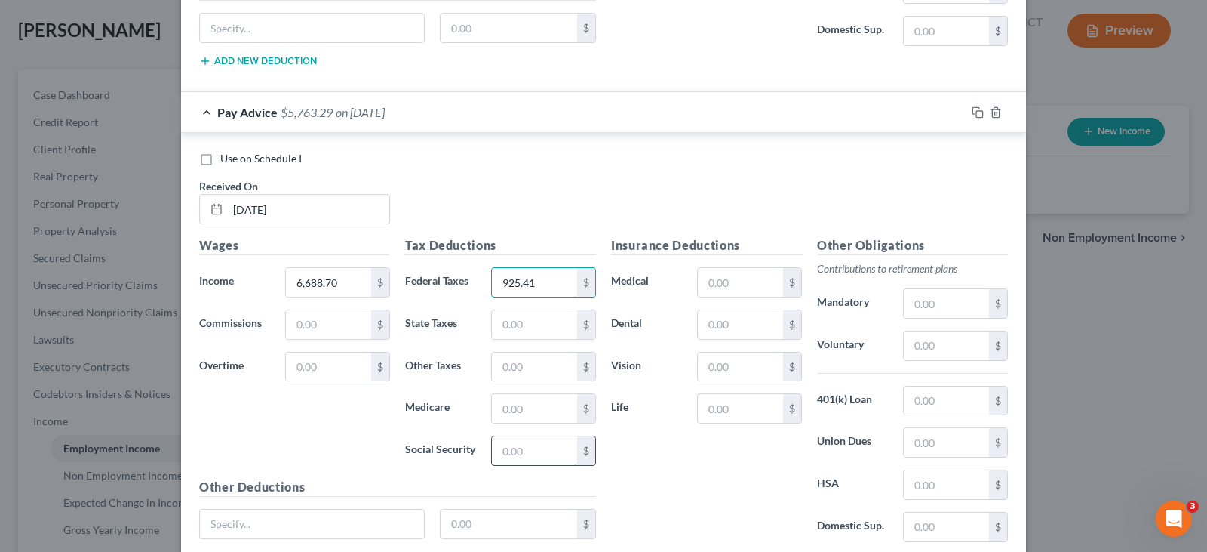
type input "925.41"
click at [528, 448] on input "text" at bounding box center [534, 450] width 85 height 29
type input "382.73"
click at [525, 405] on input "text" at bounding box center [534, 408] width 85 height 29
type input "89.51"
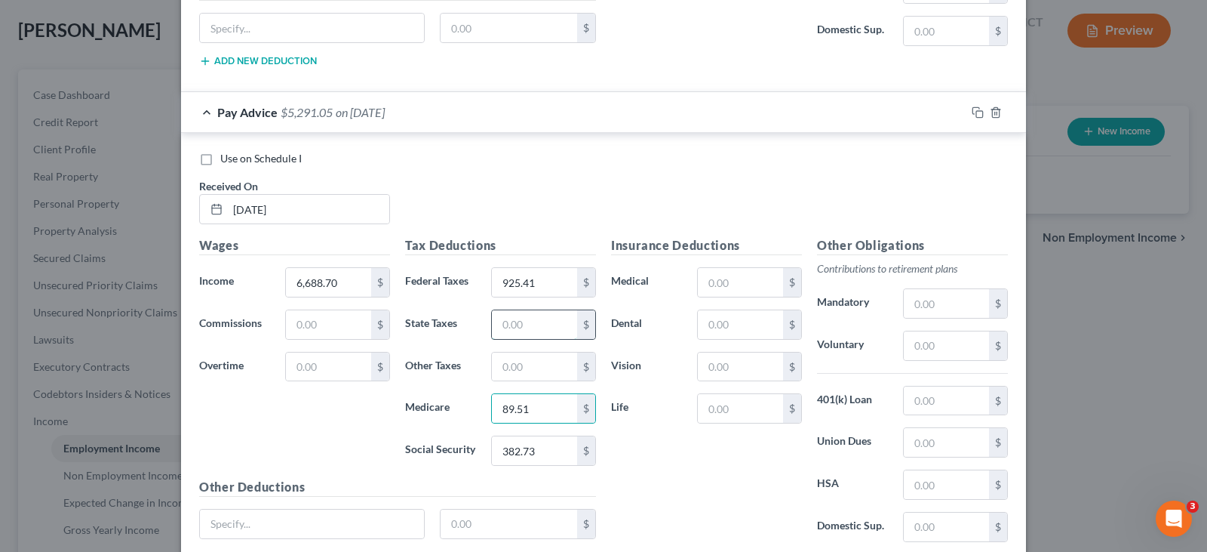
click at [506, 318] on input "text" at bounding box center [534, 324] width 85 height 29
type input "347.85"
click at [506, 376] on input "text" at bounding box center [534, 366] width 85 height 29
type input "37.45"
click at [742, 330] on input "text" at bounding box center [740, 324] width 85 height 29
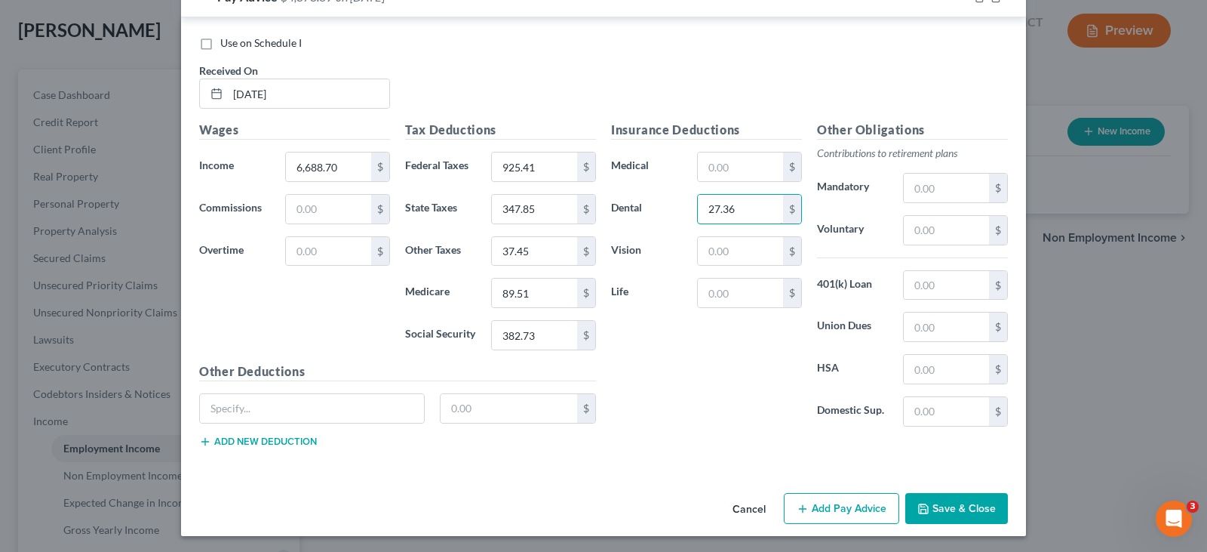
scroll to position [1062, 0]
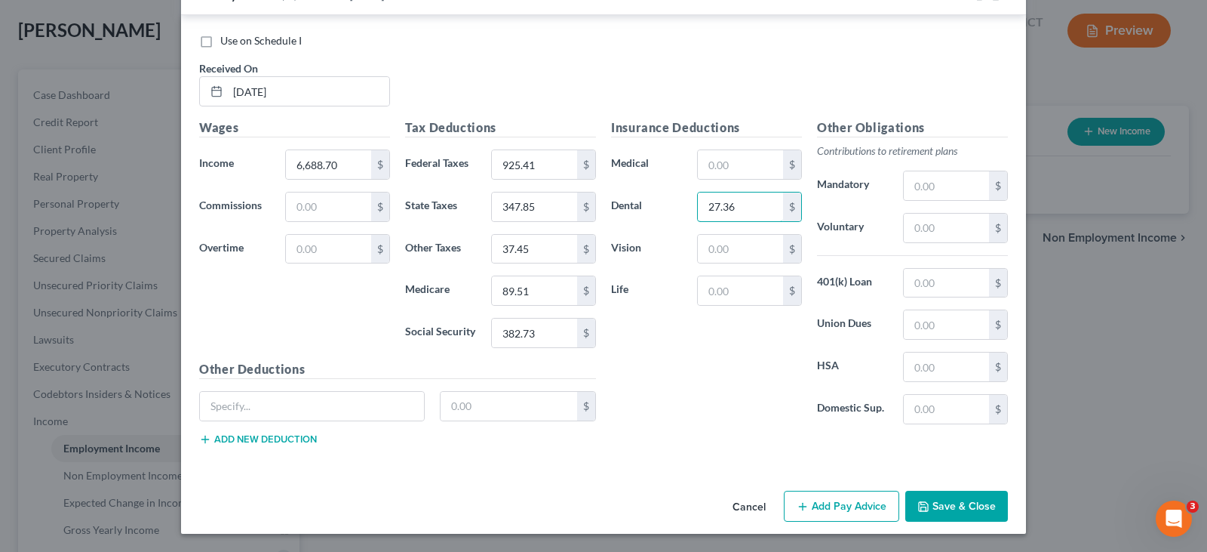
type input "27.36"
click at [855, 501] on button "Add Pay Advice" at bounding box center [841, 506] width 115 height 32
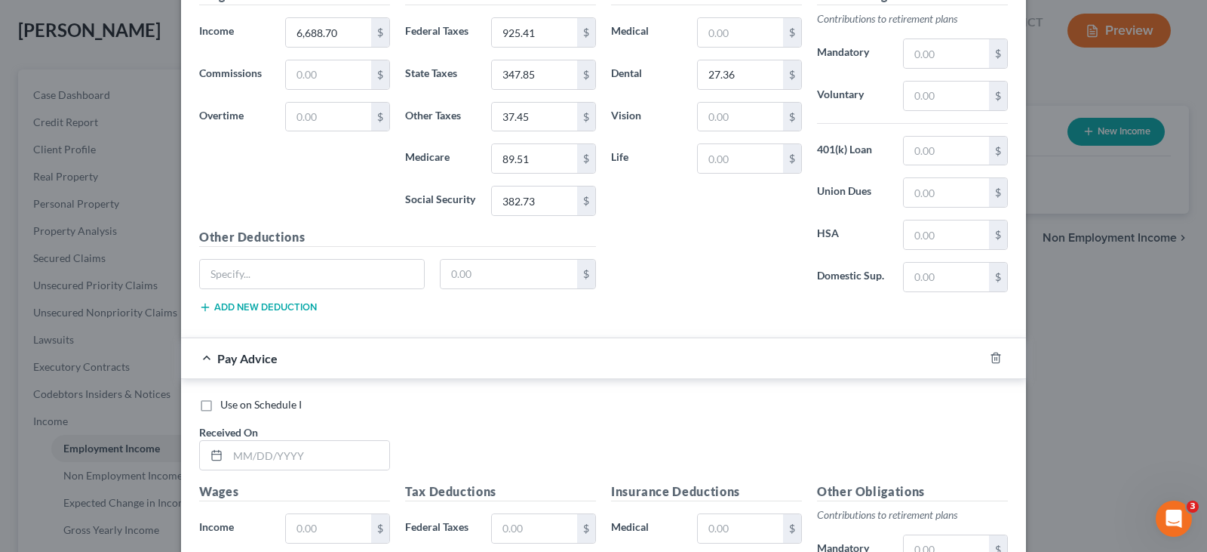
scroll to position [1364, 0]
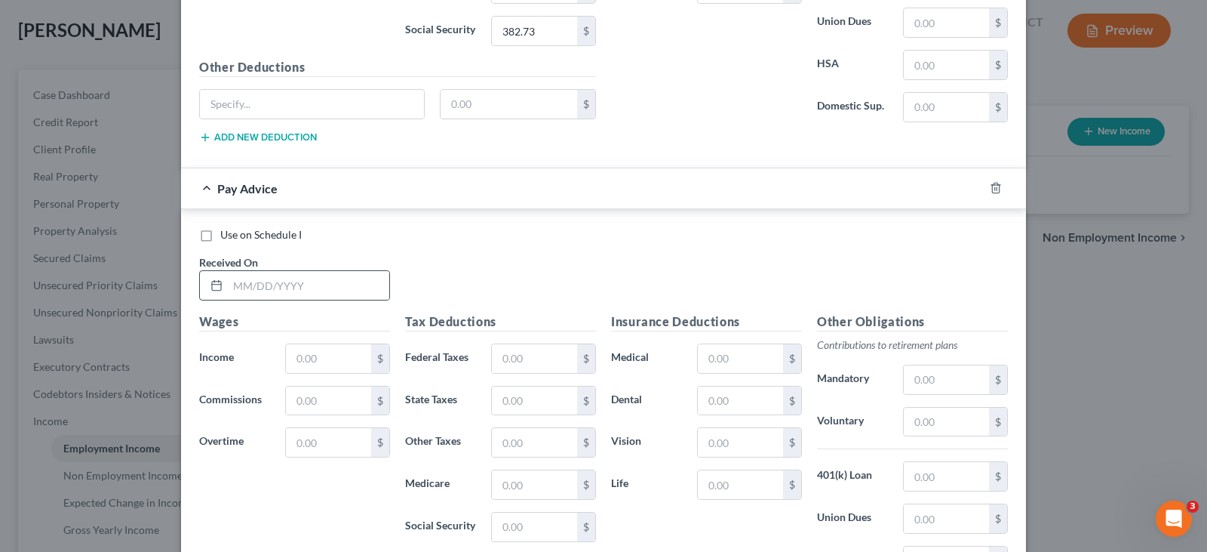
click at [257, 270] on div at bounding box center [294, 285] width 191 height 30
click at [260, 278] on input "text" at bounding box center [308, 285] width 161 height 29
type input "8/22/25"
click at [317, 366] on input "text" at bounding box center [328, 358] width 85 height 29
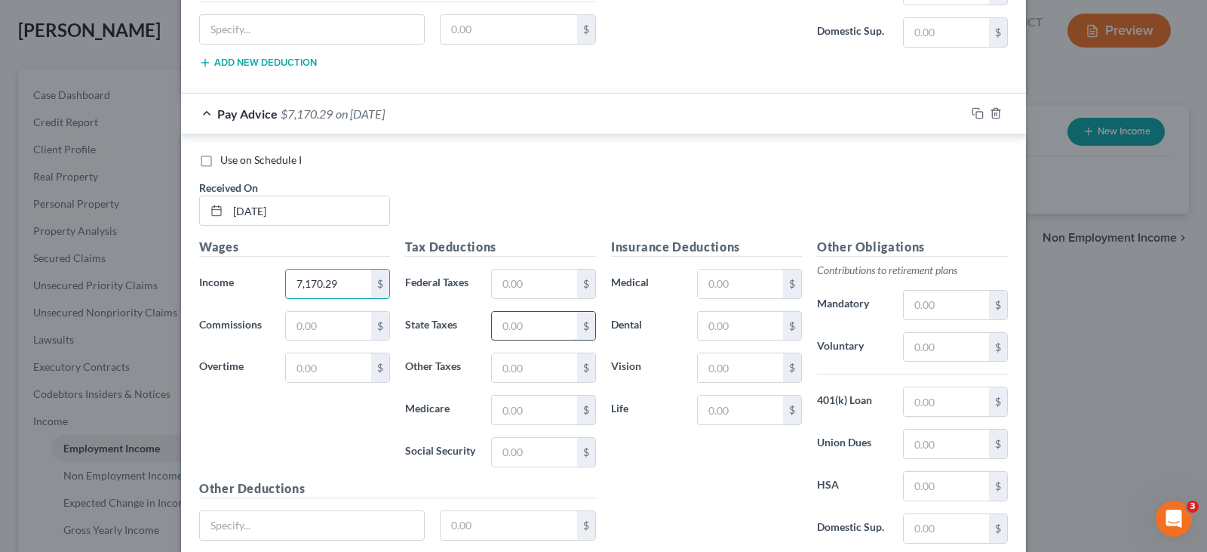
scroll to position [1439, 0]
type input "7,170.29"
click at [520, 287] on input "text" at bounding box center [534, 283] width 85 height 29
type input "1"
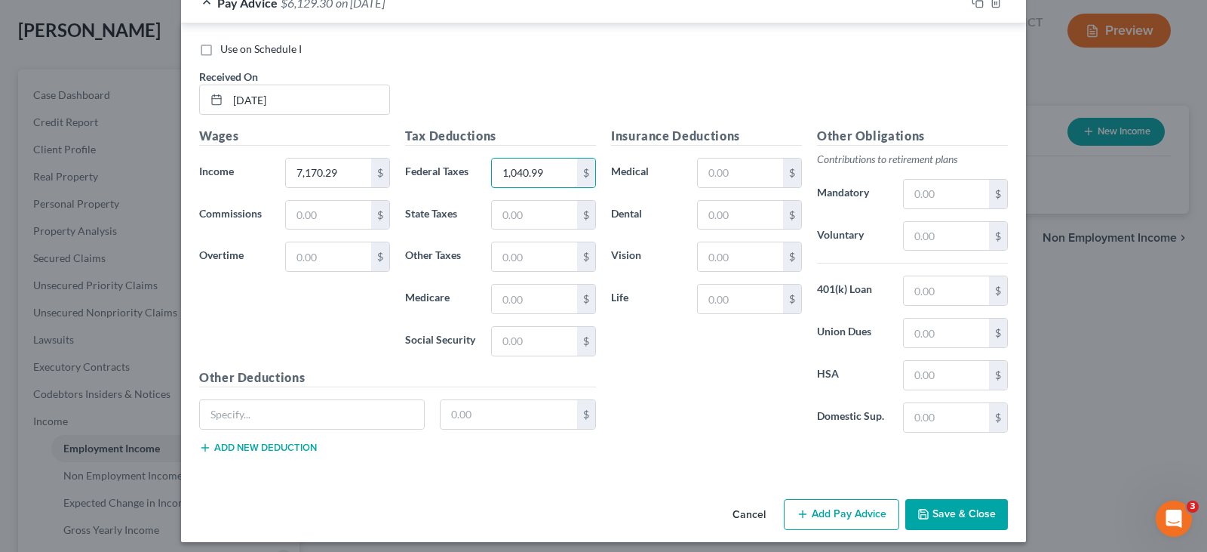
scroll to position [1558, 0]
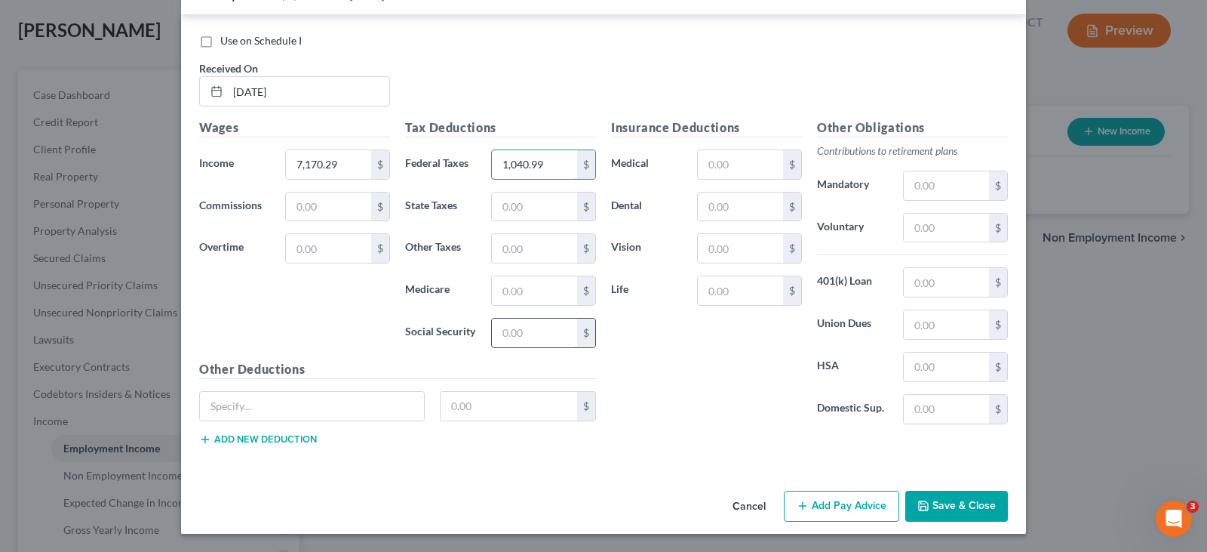
type input "1,040.99"
click at [540, 332] on input "text" at bounding box center [534, 332] width 85 height 29
type input "421.43"
click at [520, 295] on input "text" at bounding box center [534, 290] width 85 height 29
type input "98.56"
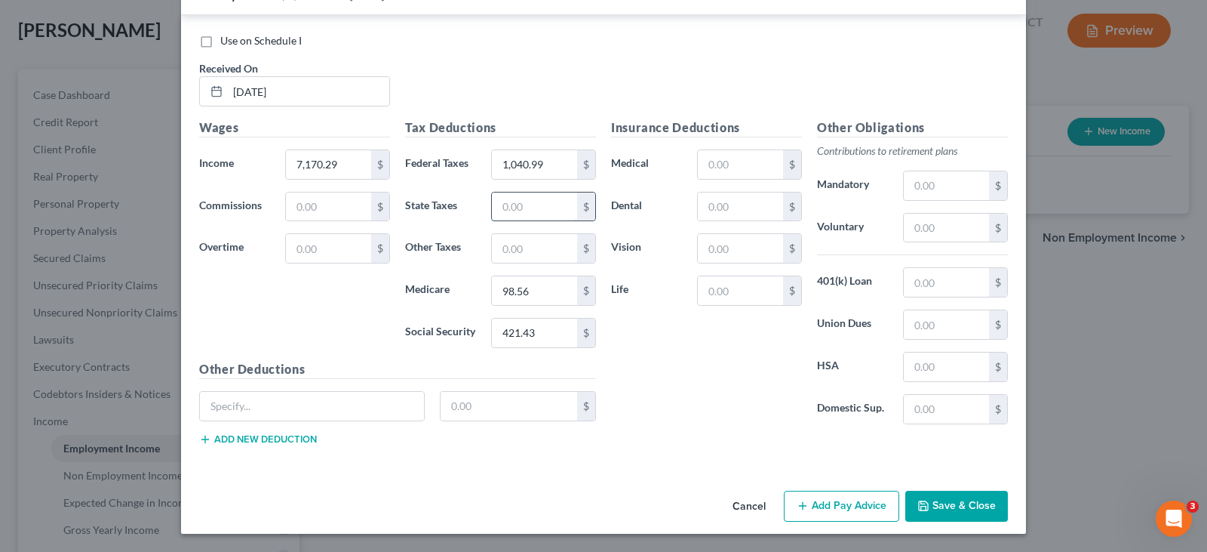
click at [512, 204] on input "text" at bounding box center [534, 206] width 85 height 29
type input "379.15"
click at [512, 248] on input "text" at bounding box center [534, 248] width 85 height 29
type input "40.16"
click at [715, 208] on input "text" at bounding box center [740, 206] width 85 height 29
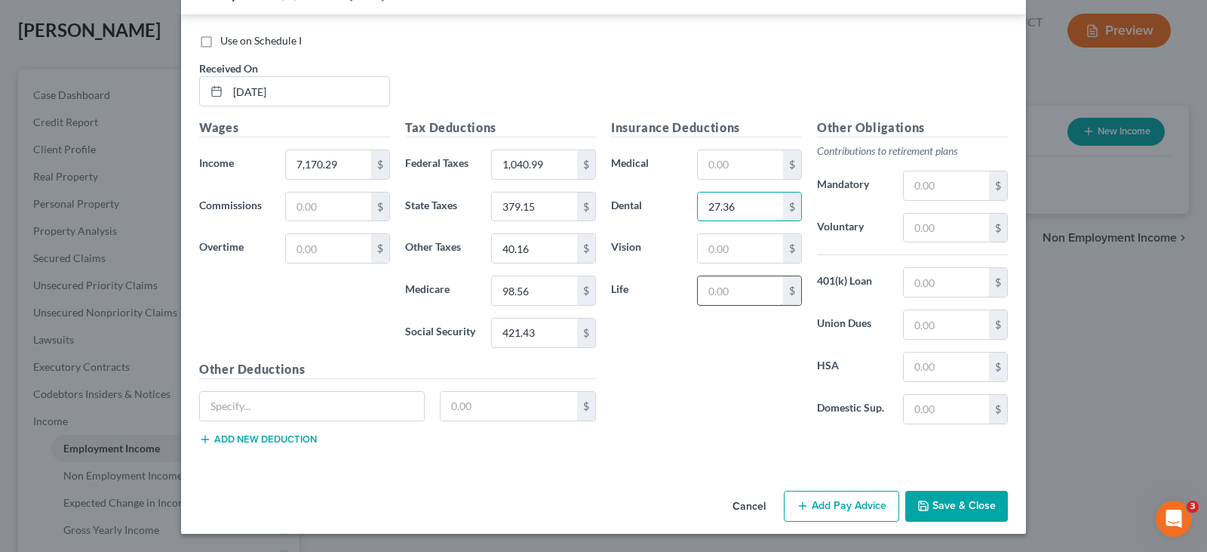
type input "27.36"
click at [740, 300] on input "text" at bounding box center [740, 290] width 85 height 29
type input "142.76"
click at [827, 506] on button "Add Pay Advice" at bounding box center [841, 506] width 115 height 32
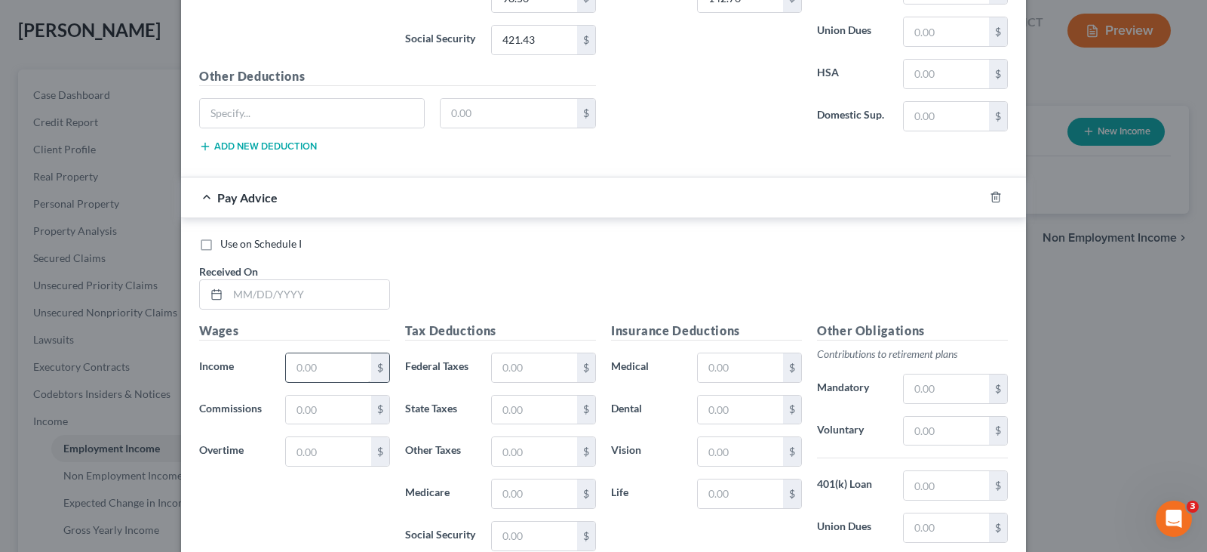
scroll to position [1859, 0]
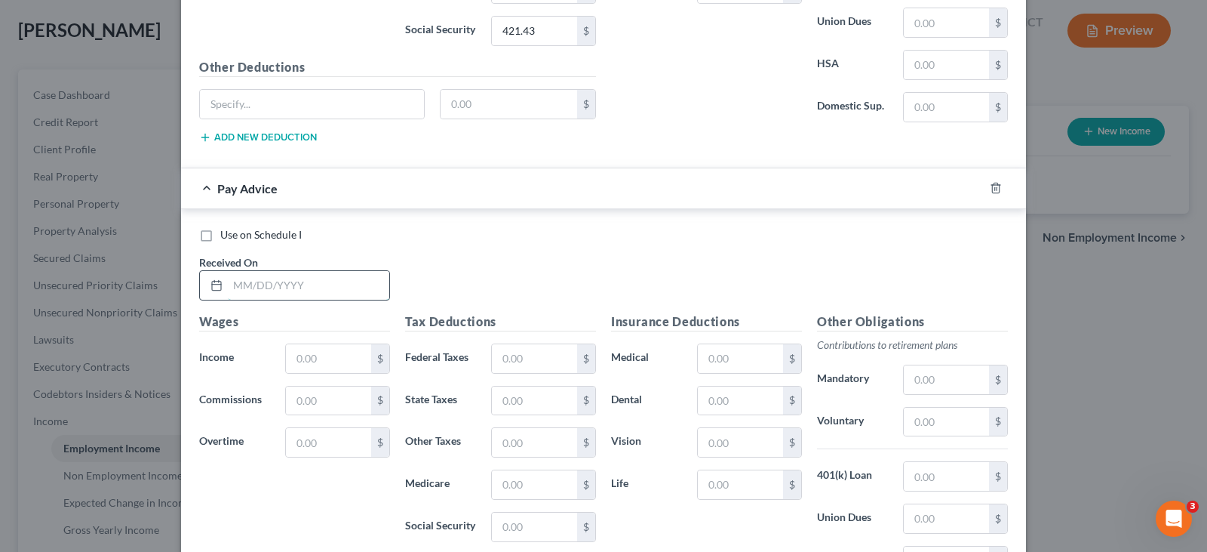
click at [315, 291] on input "text" at bounding box center [308, 285] width 161 height 29
type input "8/8/25"
click at [334, 359] on input "text" at bounding box center [328, 358] width 85 height 29
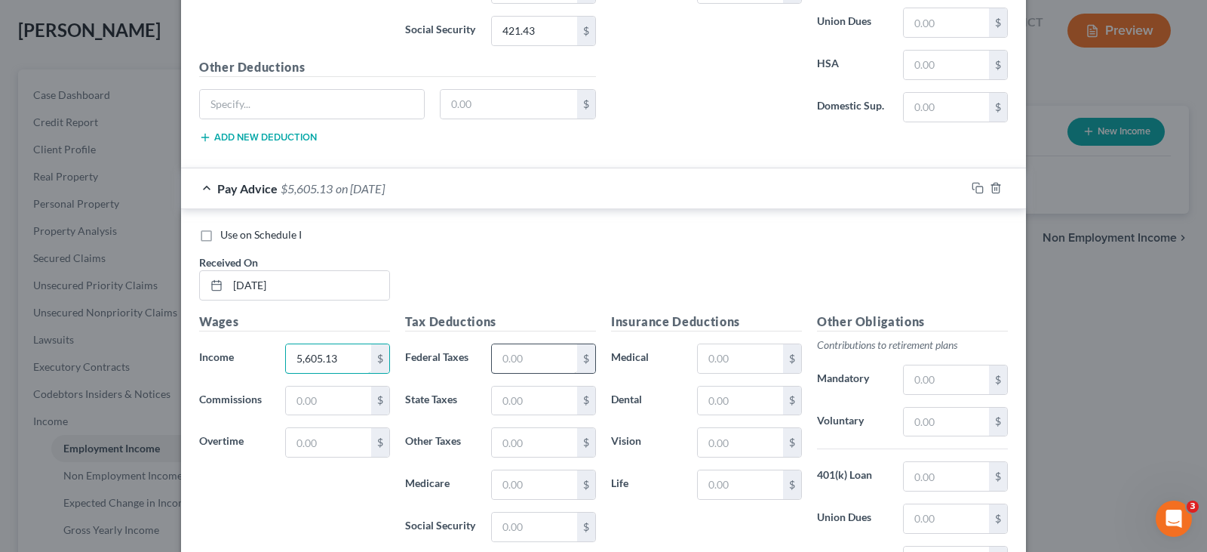
type input "5,605.13"
click at [528, 355] on input "text" at bounding box center [534, 358] width 85 height 29
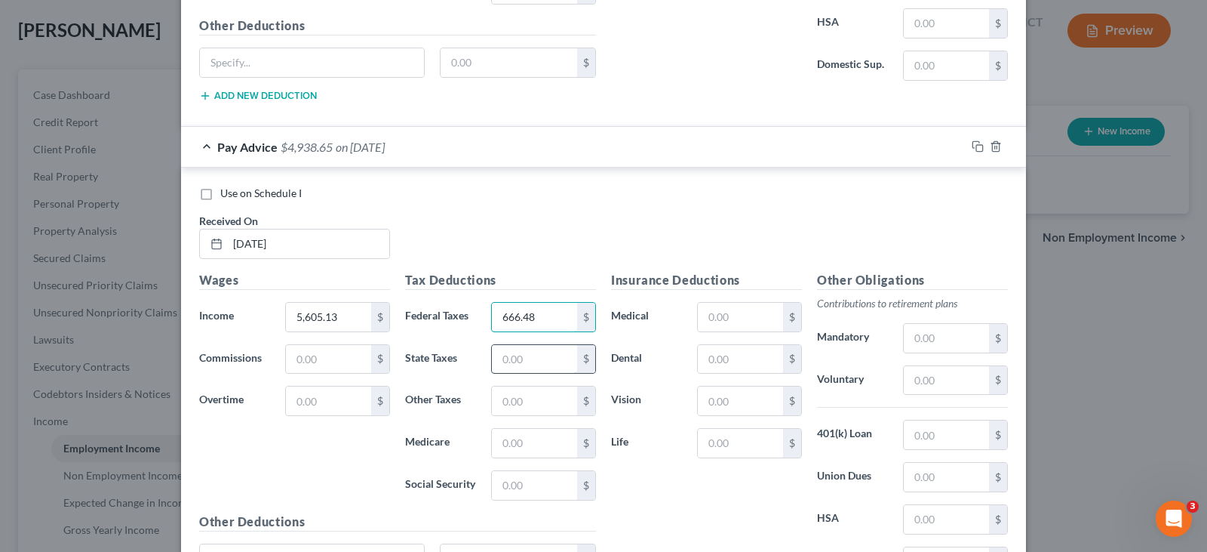
scroll to position [1935, 0]
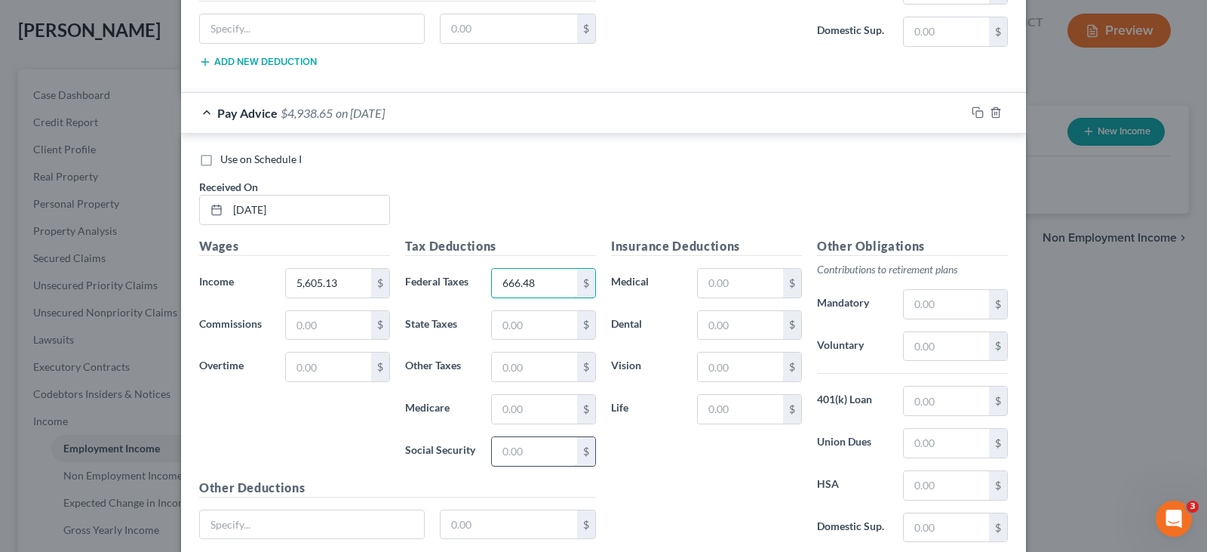
type input "666.48"
drag, startPoint x: 543, startPoint y: 449, endPoint x: 543, endPoint y: 457, distance: 8.3
click at [543, 450] on input "text" at bounding box center [534, 451] width 85 height 29
type input "315.55"
click at [506, 405] on input "text" at bounding box center [534, 409] width 85 height 29
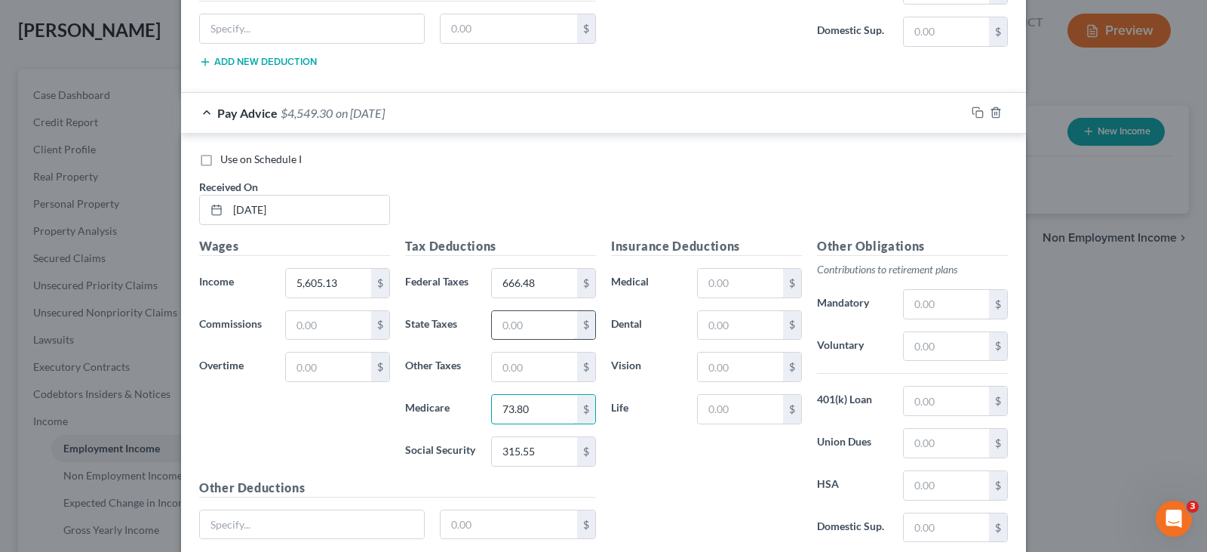
type input "73.80"
click at [508, 325] on input "text" at bounding box center [534, 325] width 85 height 29
type input "277.41"
click at [501, 371] on input "text" at bounding box center [534, 366] width 85 height 29
type input "31.39"
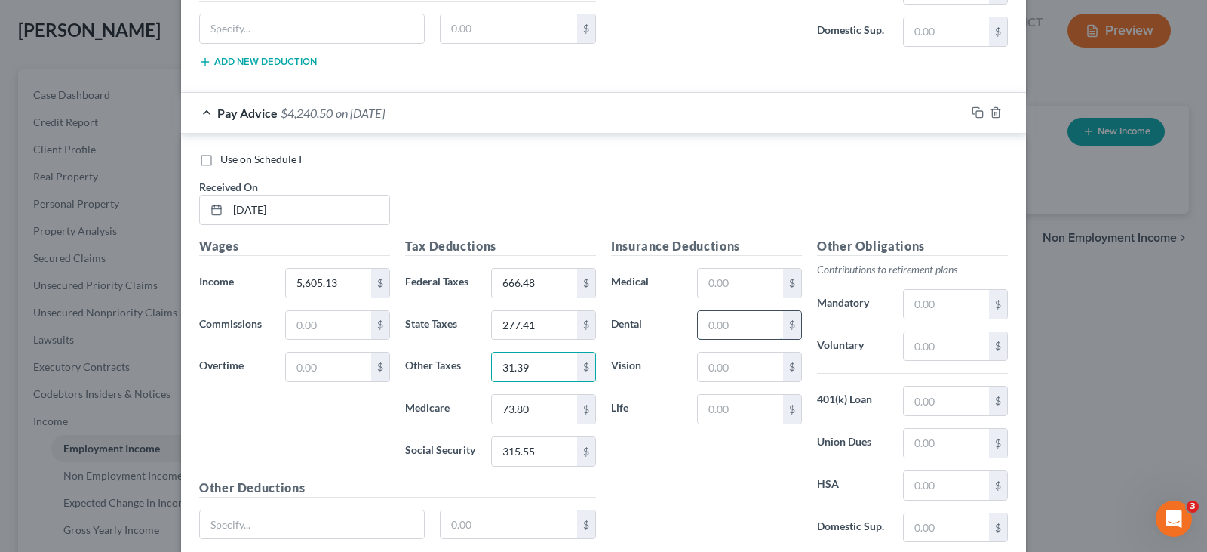
click at [703, 326] on input "text" at bounding box center [740, 325] width 85 height 29
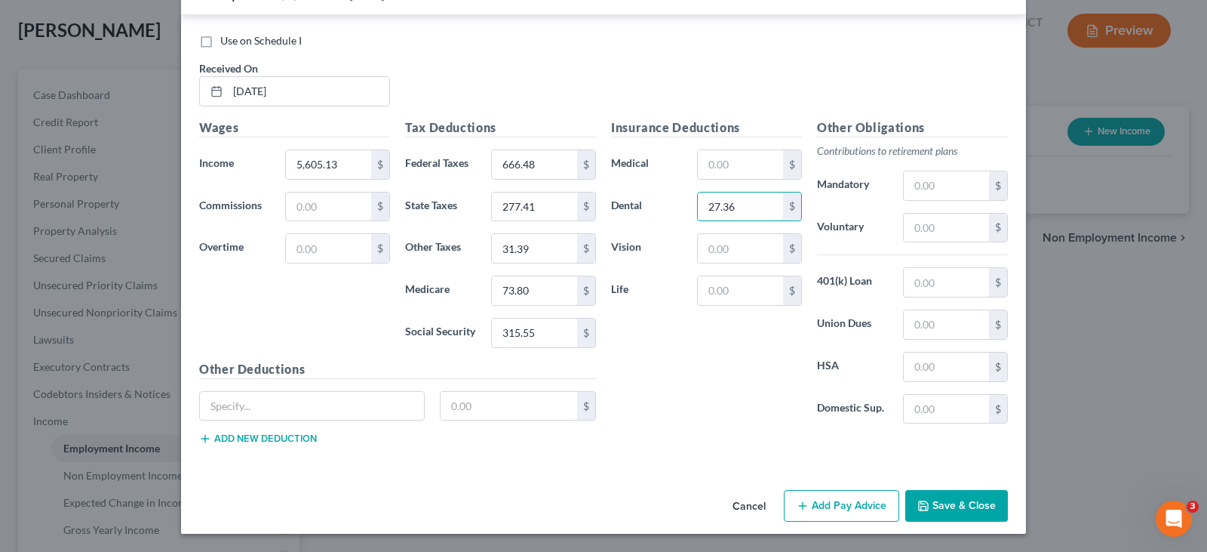
type input "27.36"
drag, startPoint x: 837, startPoint y: 500, endPoint x: 641, endPoint y: 415, distance: 213.9
click at [835, 499] on button "Add Pay Advice" at bounding box center [841, 506] width 115 height 32
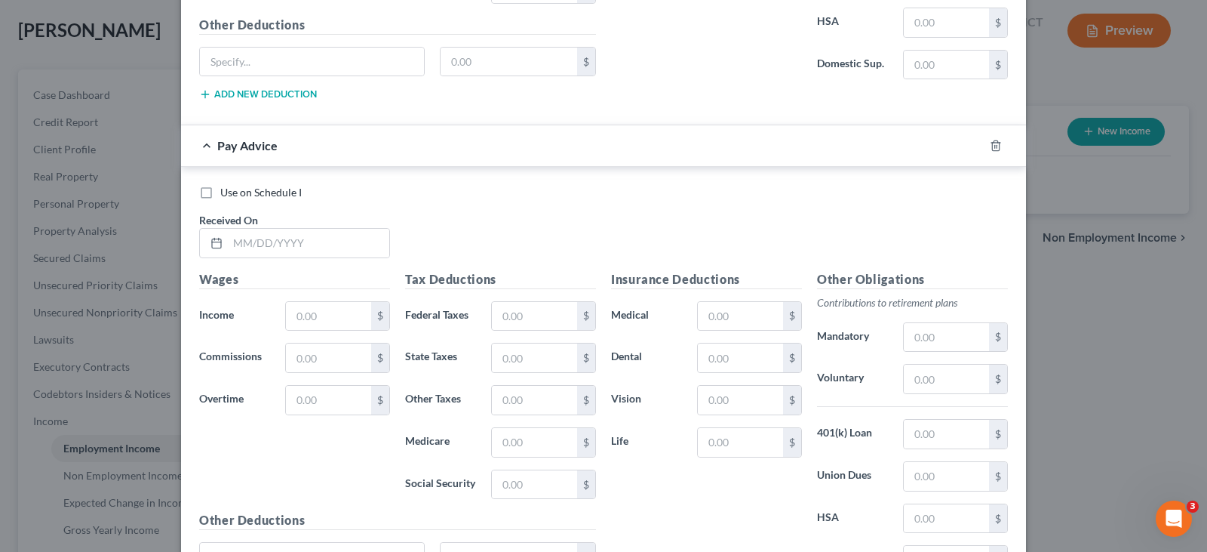
scroll to position [2431, 0]
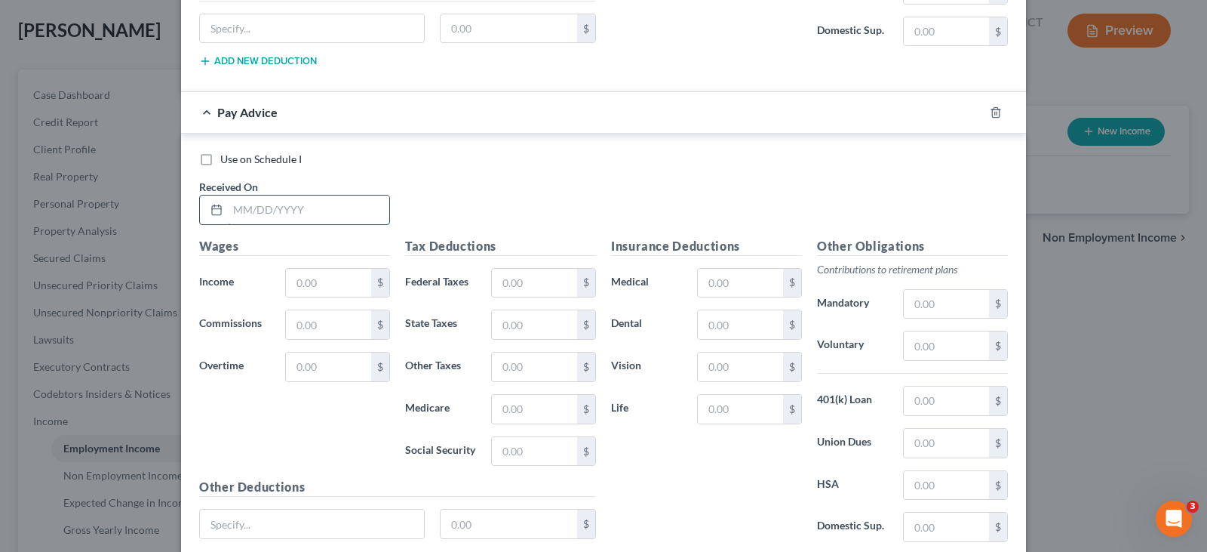
click at [292, 210] on input "text" at bounding box center [308, 209] width 161 height 29
type input "7/25/25"
click at [352, 288] on input "text" at bounding box center [328, 283] width 85 height 29
type input "7,250.55"
click at [513, 290] on input "text" at bounding box center [534, 283] width 85 height 29
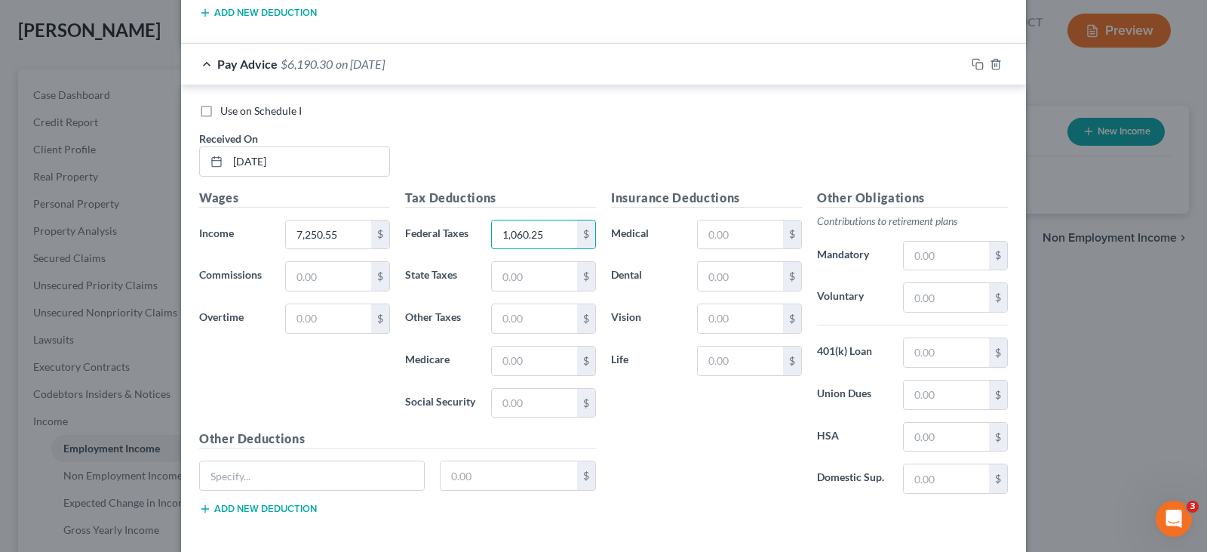
scroll to position [2506, 0]
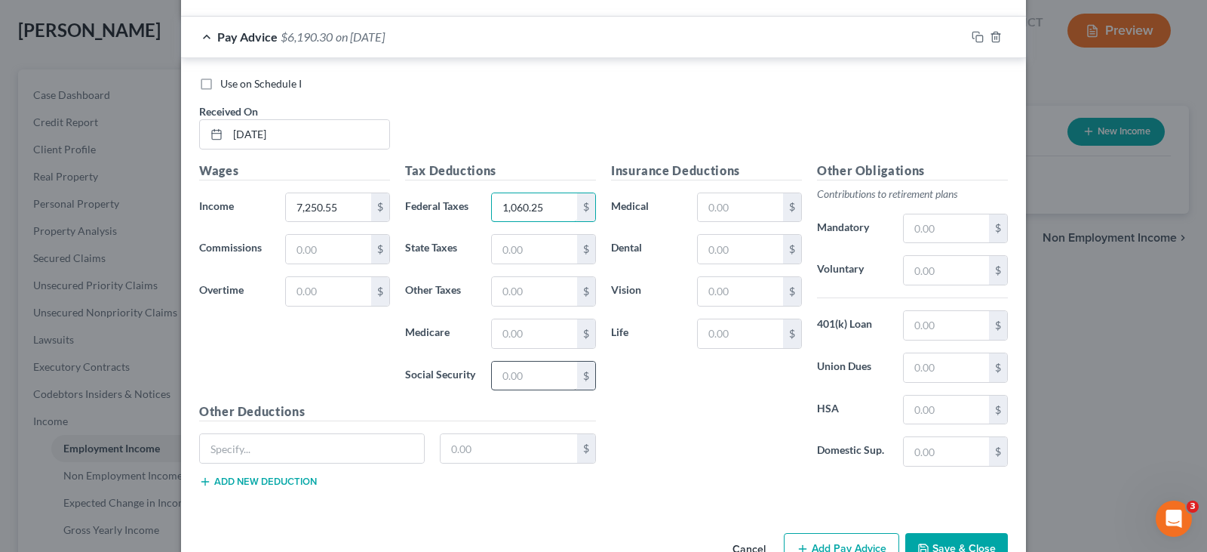
type input "1,060.25"
drag, startPoint x: 521, startPoint y: 369, endPoint x: 520, endPoint y: 377, distance: 7.7
click at [521, 372] on input "text" at bounding box center [534, 375] width 85 height 29
type input "426.42"
click at [541, 341] on input "text" at bounding box center [534, 333] width 85 height 29
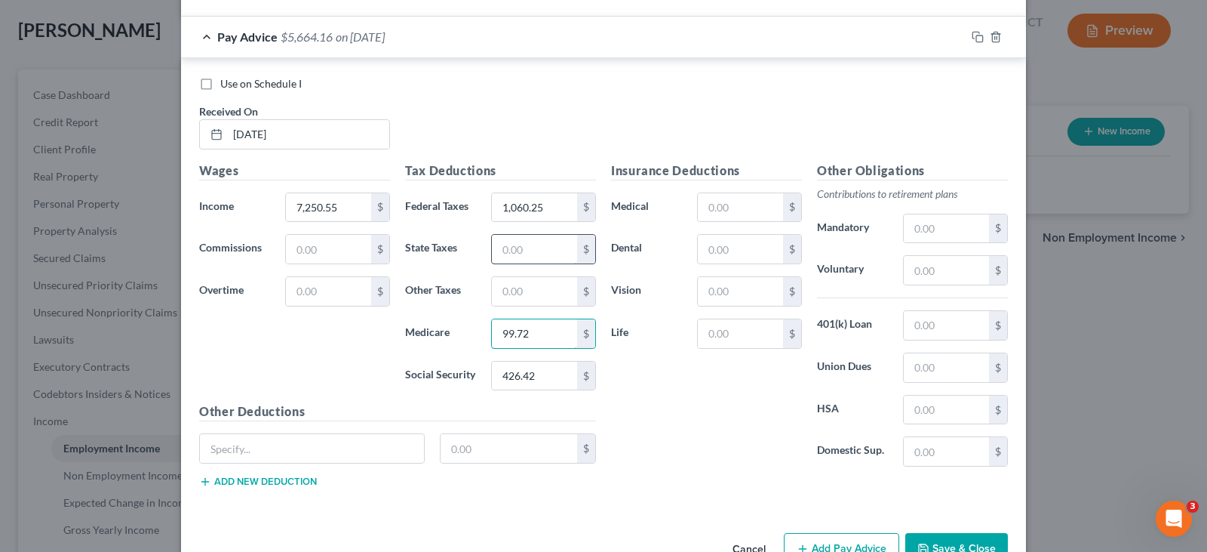
type input "99.72"
click at [527, 254] on input "text" at bounding box center [534, 249] width 85 height 29
type input "384.37"
click at [530, 289] on input "text" at bounding box center [534, 291] width 85 height 29
type input "40.60"
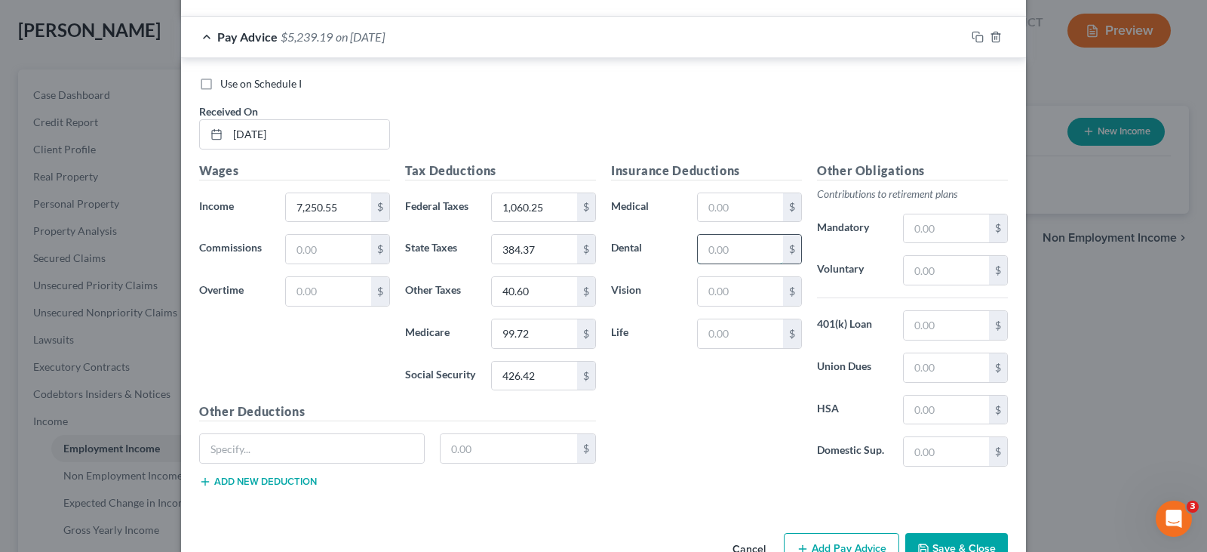
click at [713, 254] on input "text" at bounding box center [740, 249] width 85 height 29
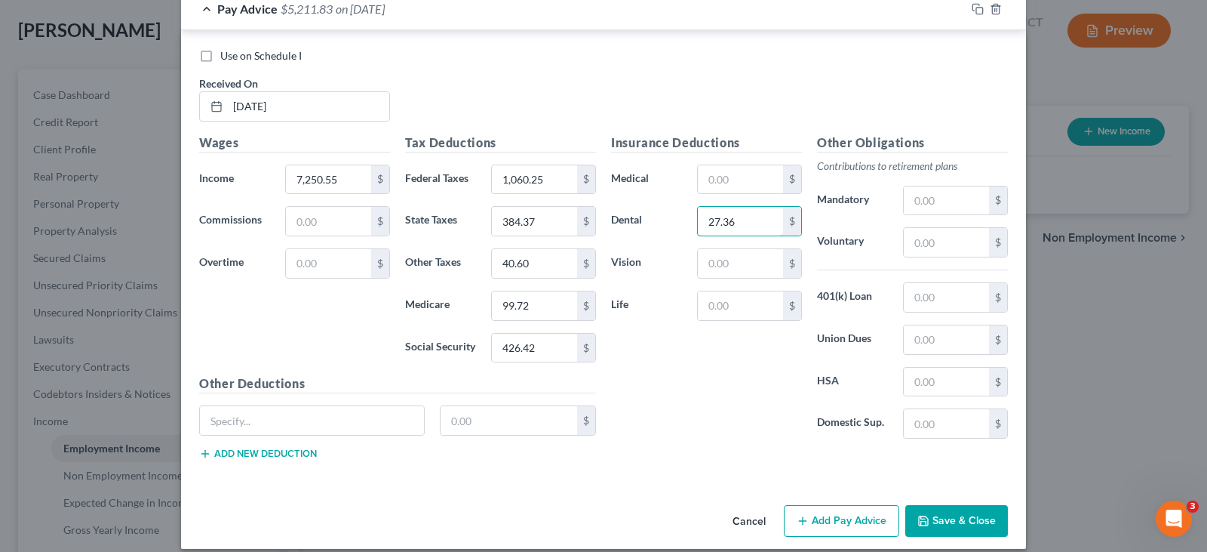
scroll to position [2549, 0]
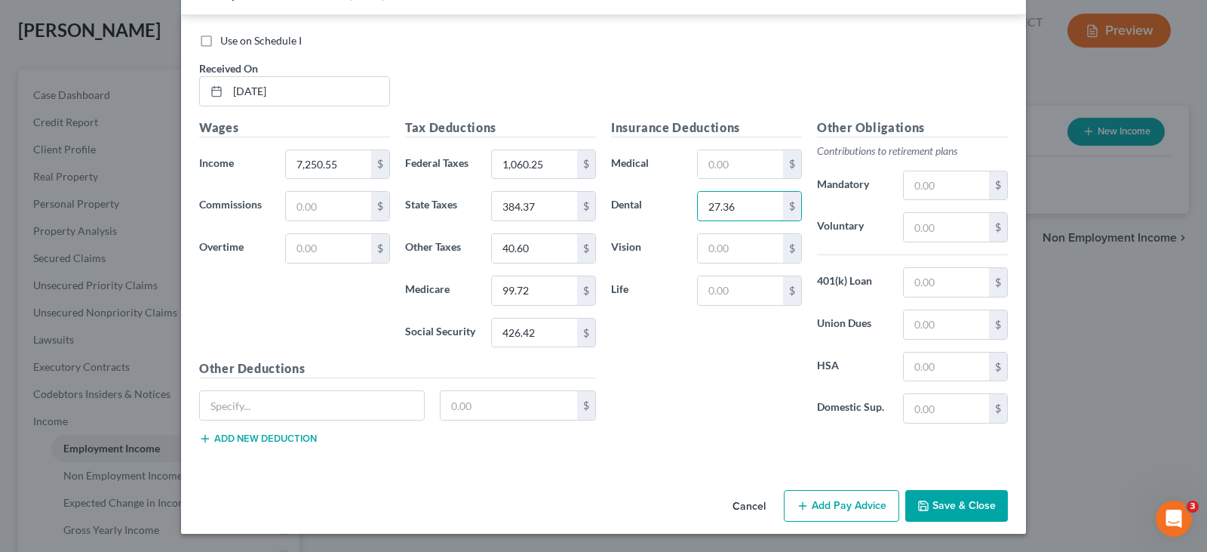
type input "27.36"
click at [847, 504] on button "Add Pay Advice" at bounding box center [841, 506] width 115 height 32
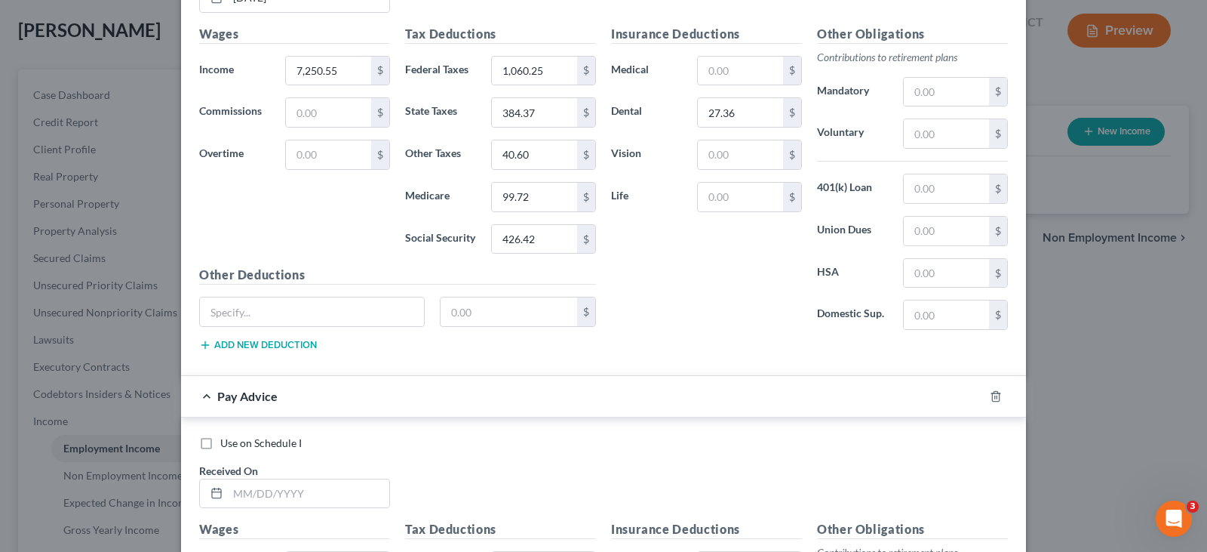
scroll to position [2851, 0]
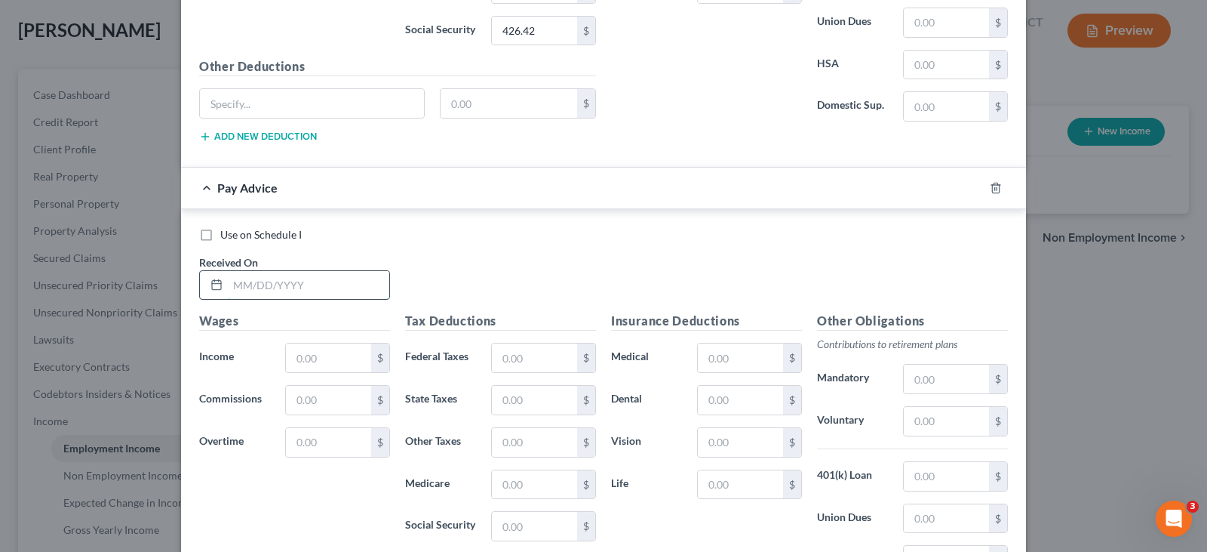
click at [305, 290] on input "text" at bounding box center [308, 285] width 161 height 29
type input "7/11/25"
click at [321, 358] on input "text" at bounding box center [328, 357] width 85 height 29
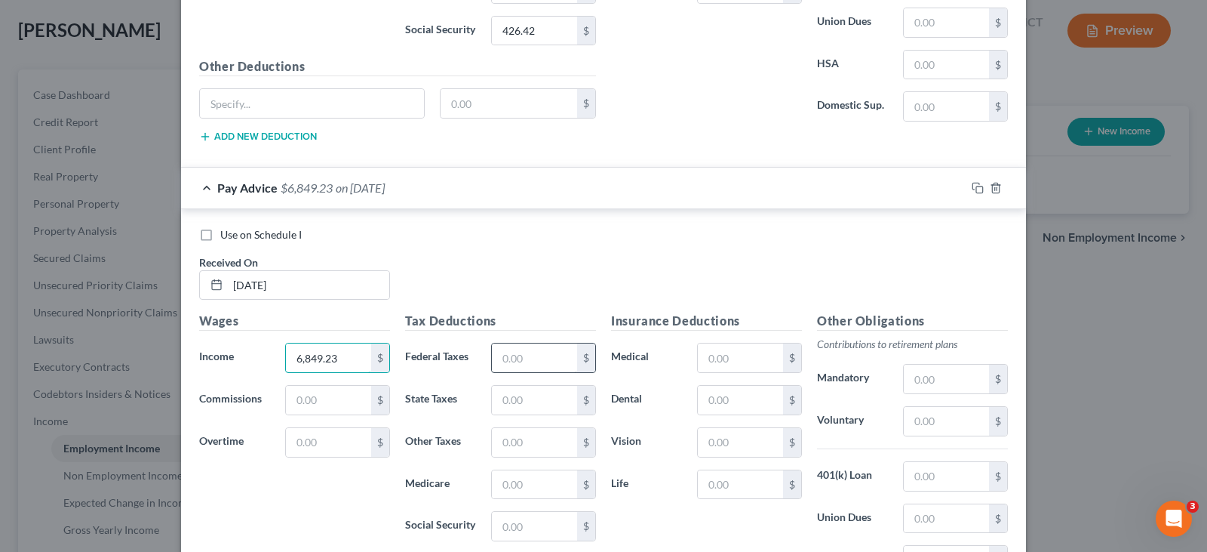
type input "6,849.23"
click at [508, 361] on input "text" at bounding box center [534, 357] width 85 height 29
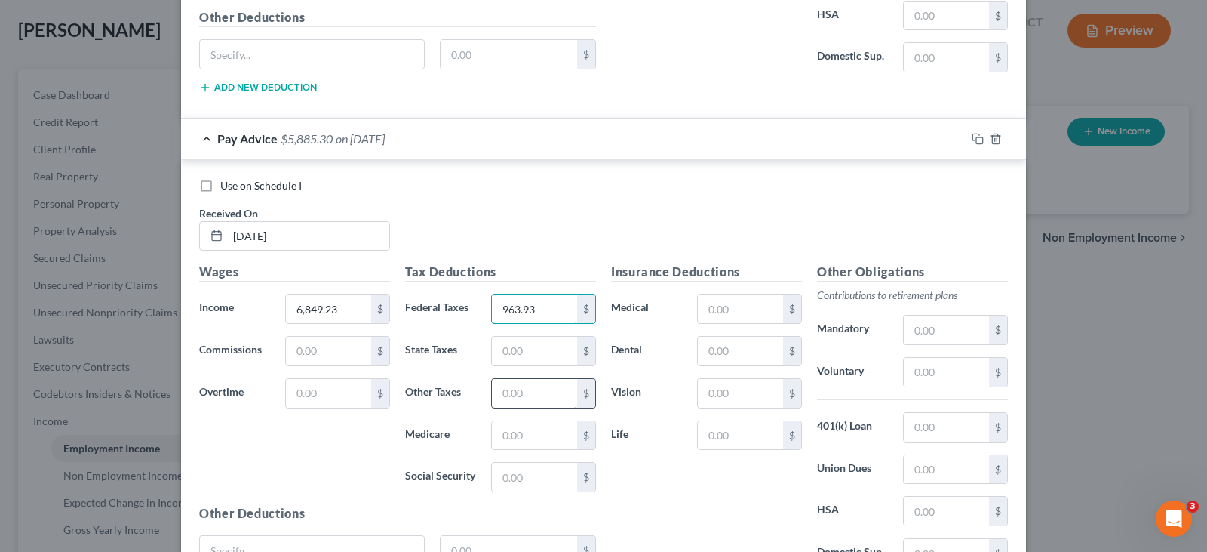
scroll to position [2926, 0]
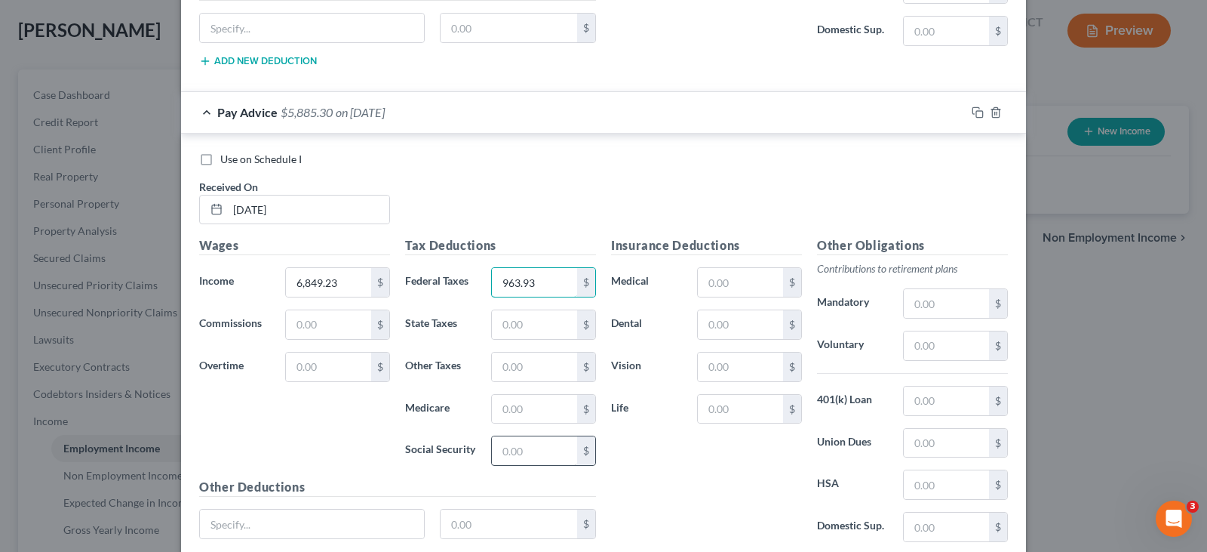
type input "963.93"
click at [533, 454] on input "text" at bounding box center [534, 450] width 85 height 29
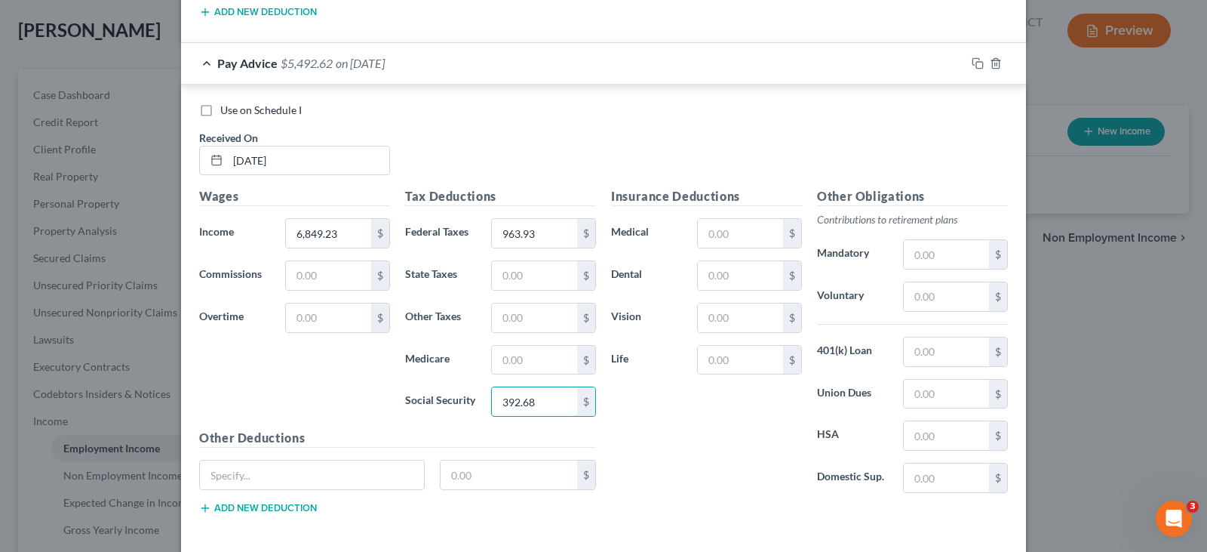
scroll to position [3002, 0]
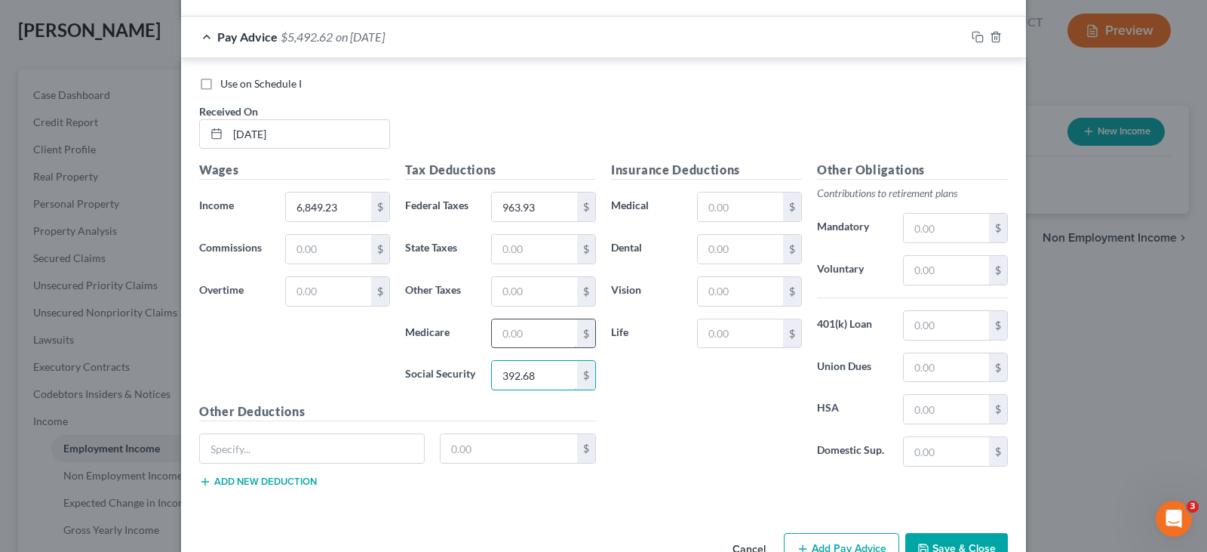
type input "392.68"
click at [512, 331] on input "text" at bounding box center [534, 333] width 85 height 29
type input "91.84"
click at [530, 250] on input "text" at bounding box center [534, 249] width 85 height 29
type input "358.28"
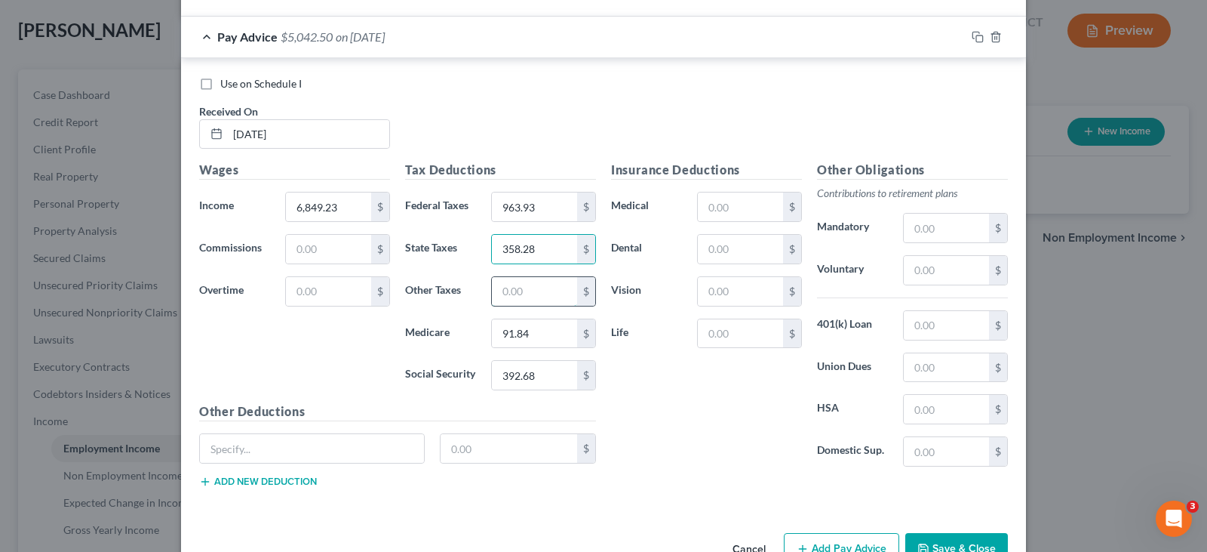
drag, startPoint x: 541, startPoint y: 284, endPoint x: 541, endPoint y: 294, distance: 9.1
click at [541, 284] on input "text" at bounding box center [534, 291] width 85 height 29
type input "38.36"
drag, startPoint x: 733, startPoint y: 249, endPoint x: 733, endPoint y: 263, distance: 14.3
click at [733, 254] on input "text" at bounding box center [740, 249] width 85 height 29
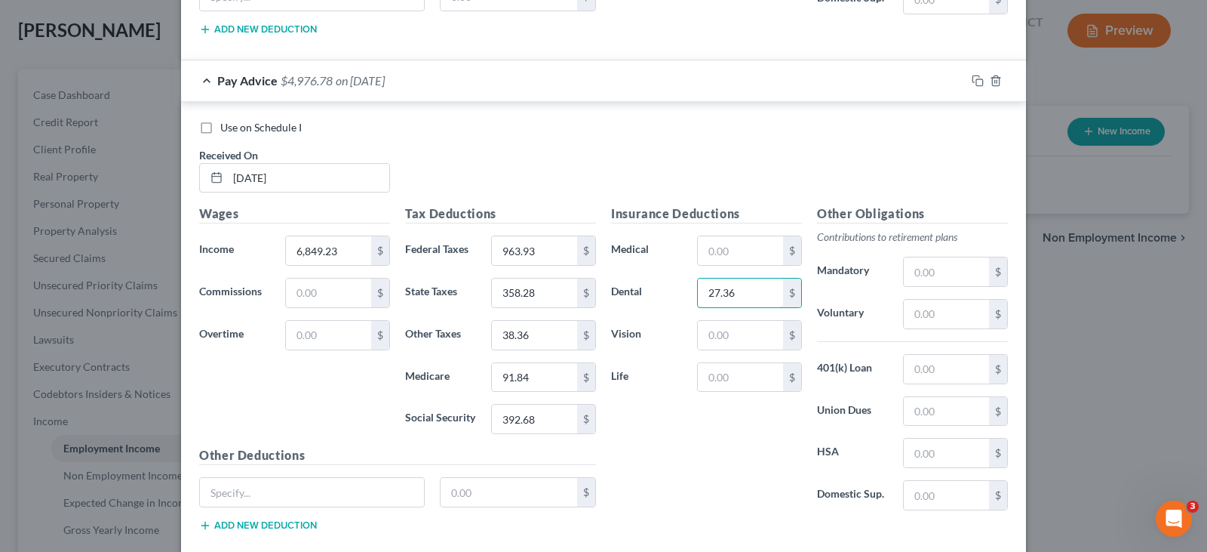
scroll to position [3045, 0]
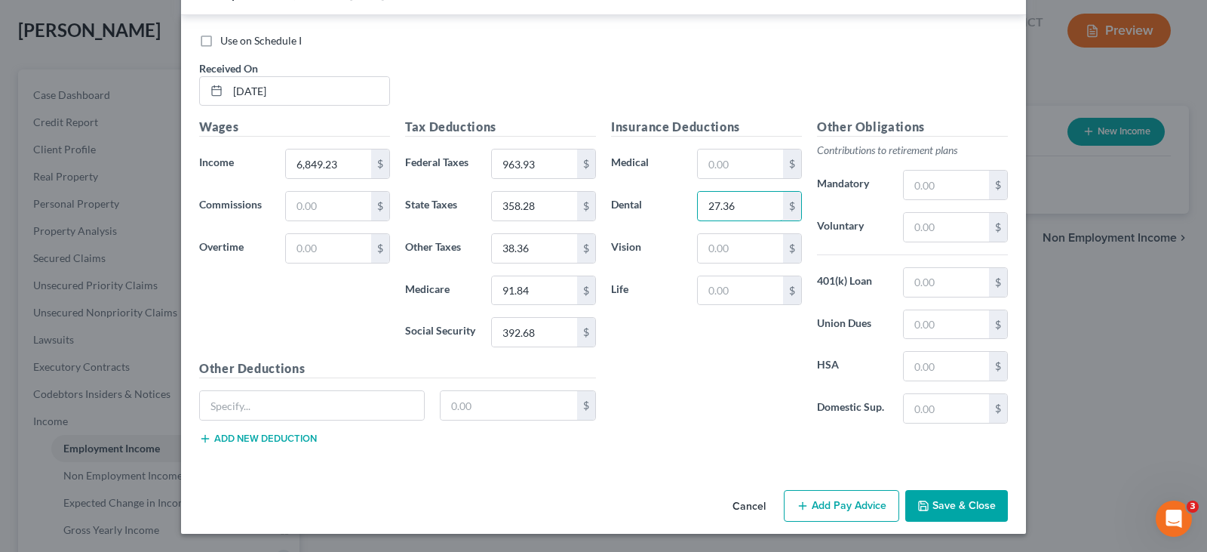
type input "27.36"
click at [837, 502] on button "Add Pay Advice" at bounding box center [841, 506] width 115 height 32
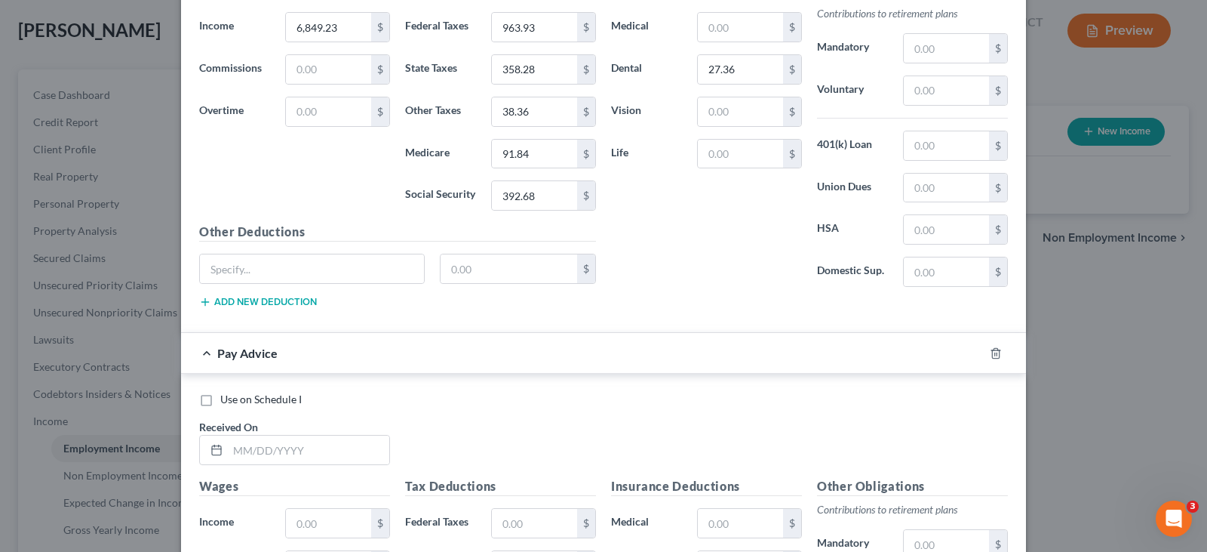
scroll to position [3347, 0]
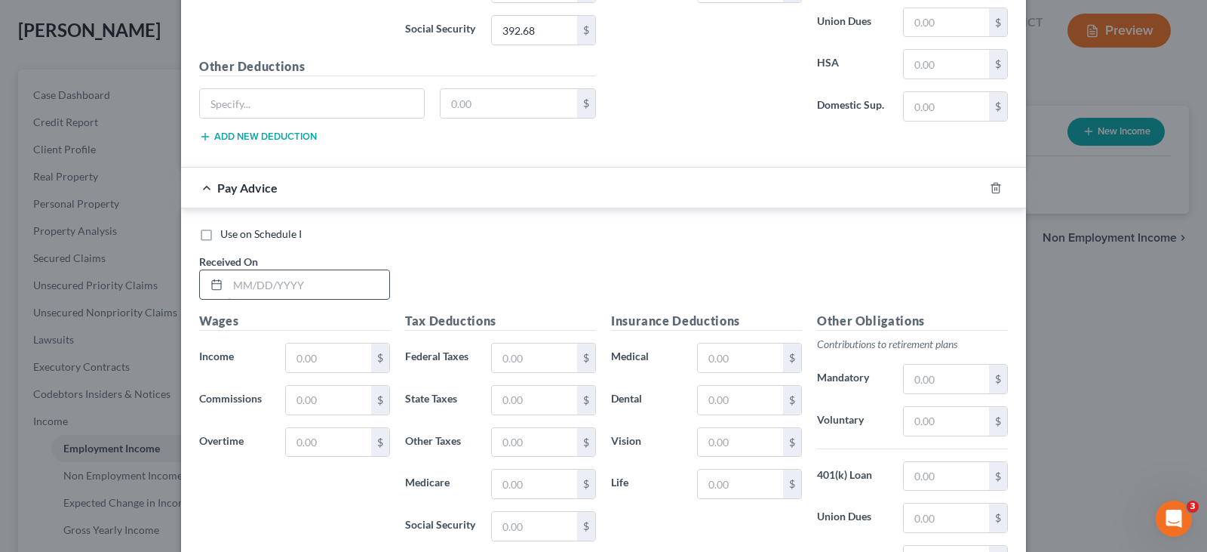
click at [306, 284] on input "text" at bounding box center [308, 284] width 161 height 29
type input "6/27/25"
click at [327, 361] on input "text" at bounding box center [328, 357] width 85 height 29
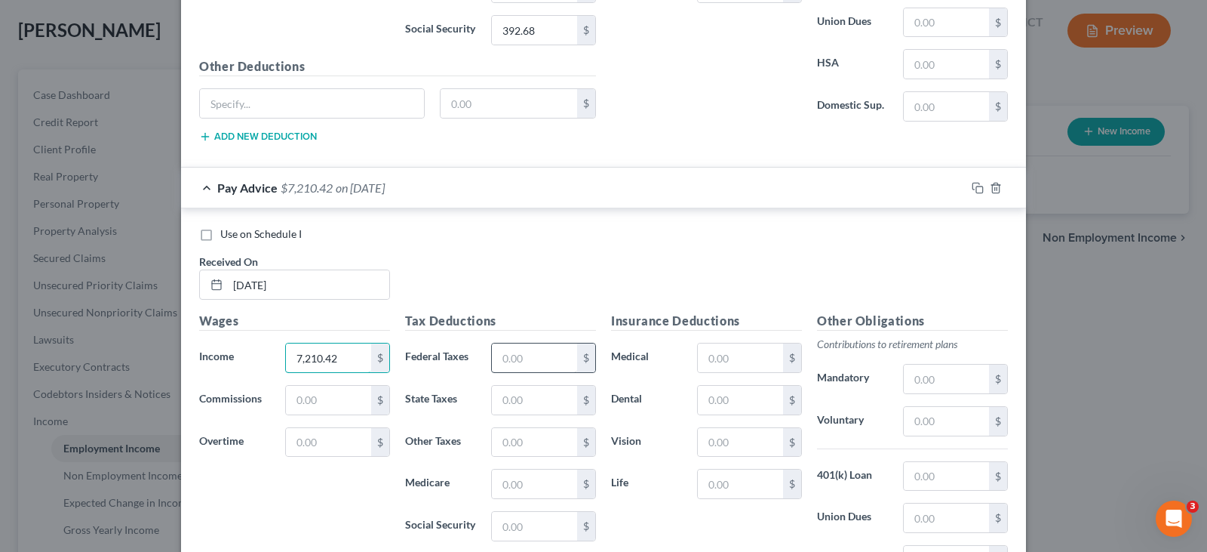
type input "7,210.42"
click at [522, 359] on input "text" at bounding box center [534, 357] width 85 height 29
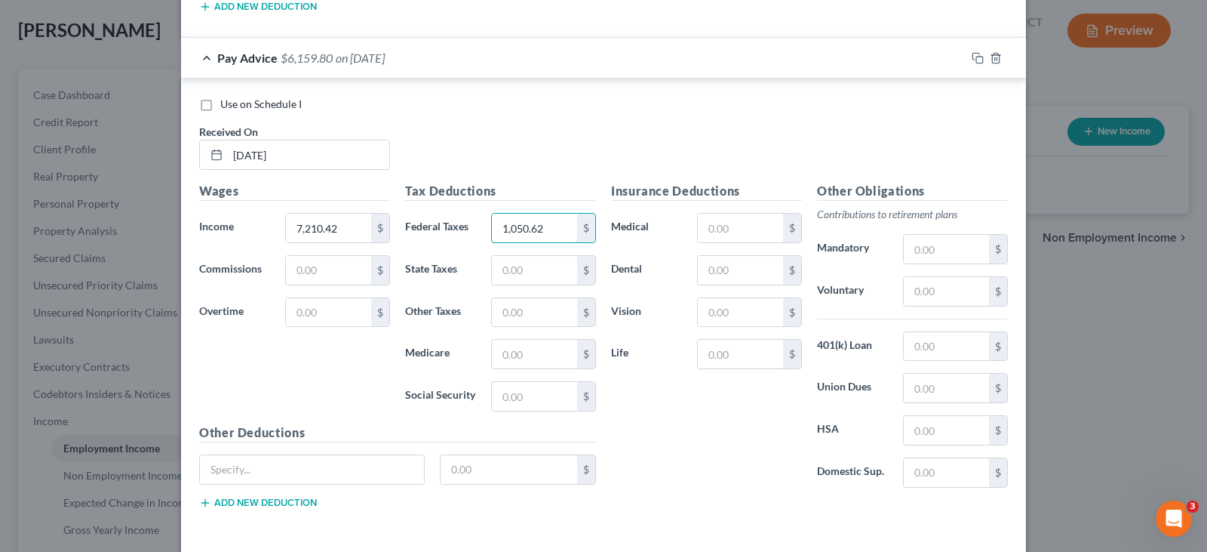
scroll to position [3498, 0]
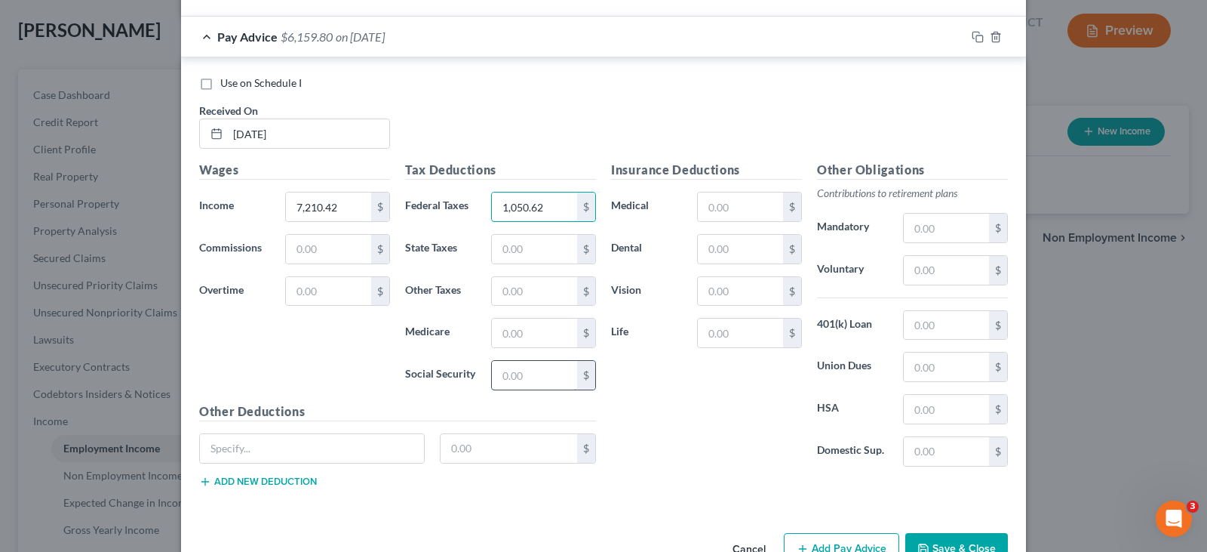
type input "1,050.62"
click at [524, 377] on input "text" at bounding box center [534, 375] width 85 height 29
type input "423.93"
click at [537, 244] on input "text" at bounding box center [534, 249] width 85 height 29
click at [499, 328] on input "text" at bounding box center [534, 332] width 85 height 29
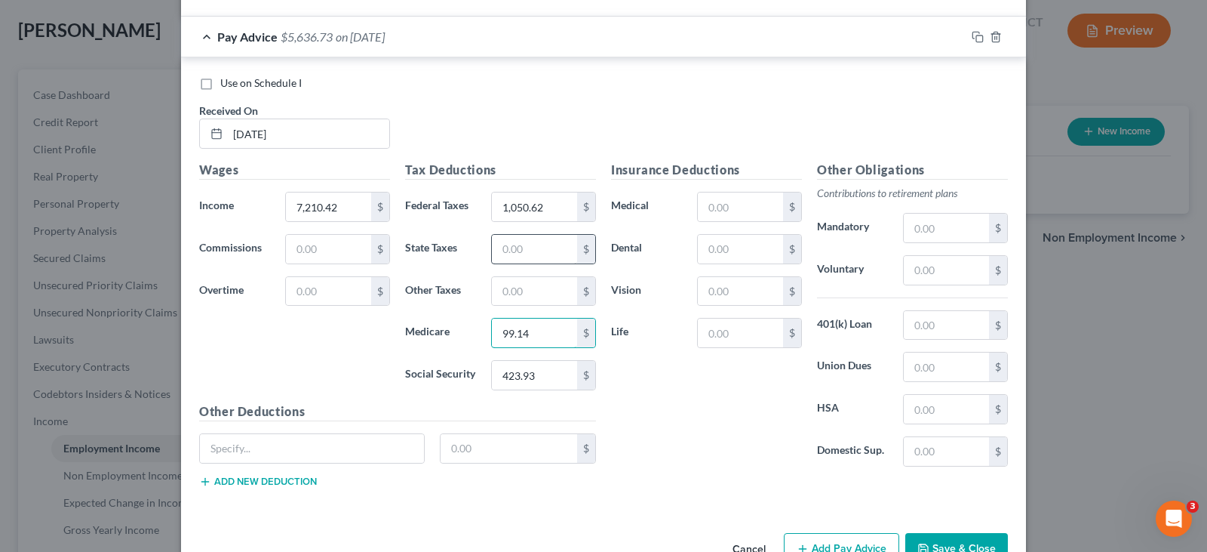
type input "99.14"
click at [545, 247] on input "text" at bounding box center [534, 249] width 85 height 29
type input "381.76"
click at [534, 288] on input "text" at bounding box center [534, 291] width 85 height 29
type input "40.37"
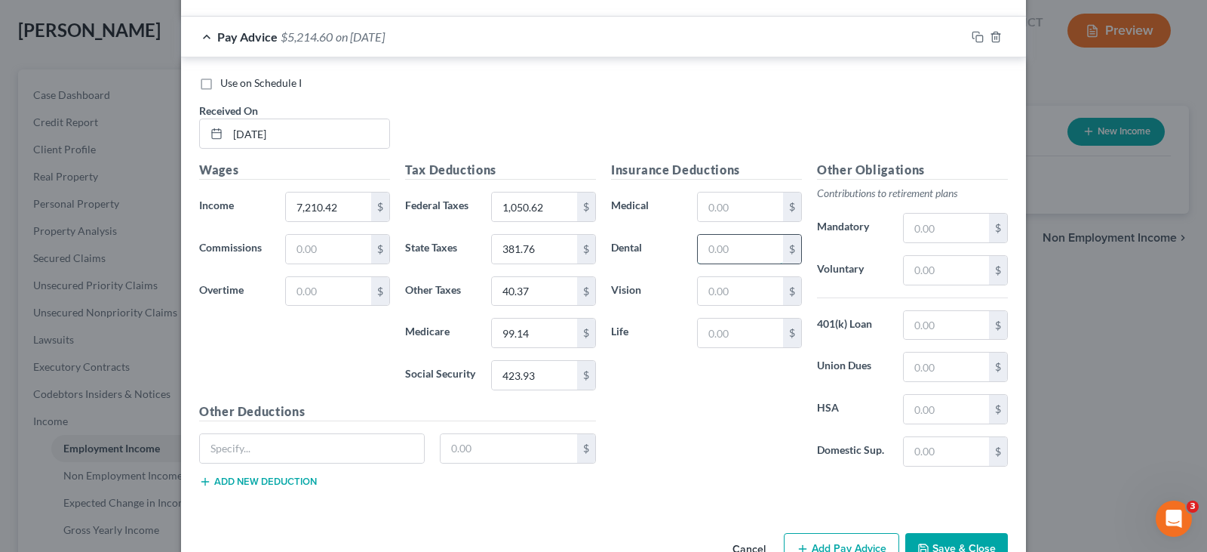
click at [739, 250] on input "text" at bounding box center [740, 249] width 85 height 29
type input "27.36"
click at [719, 335] on input "text" at bounding box center [740, 332] width 85 height 29
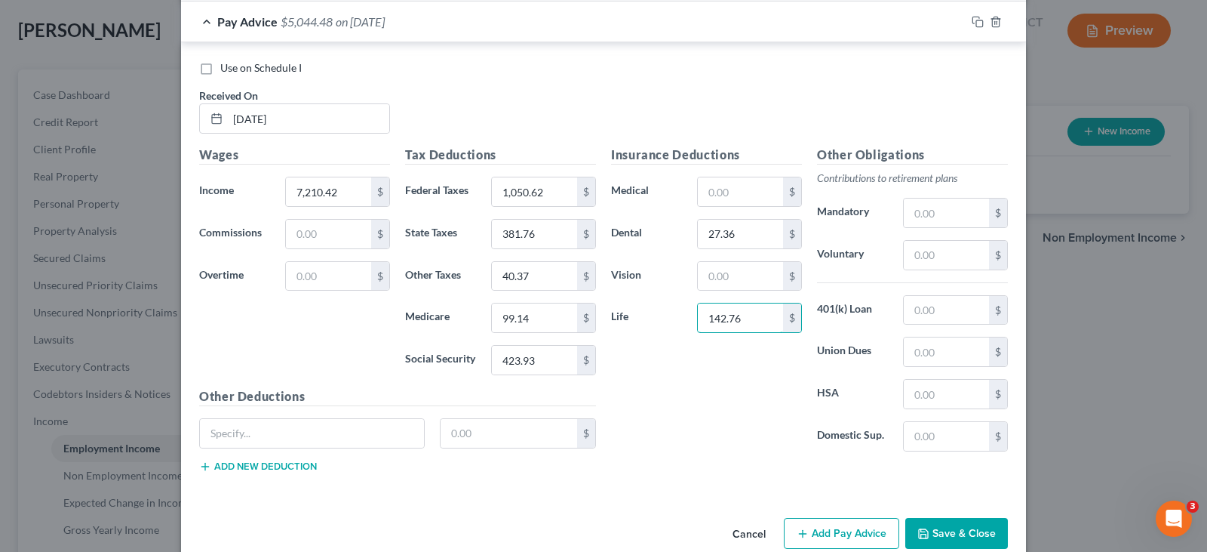
scroll to position [3540, 0]
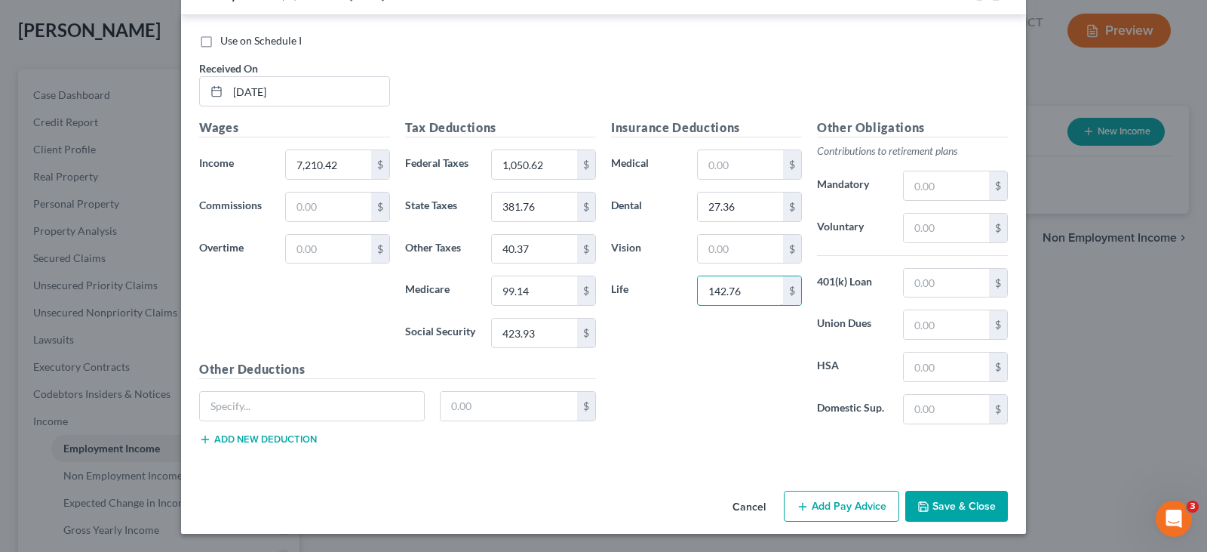
type input "142.76"
click at [823, 505] on button "Add Pay Advice" at bounding box center [841, 506] width 115 height 32
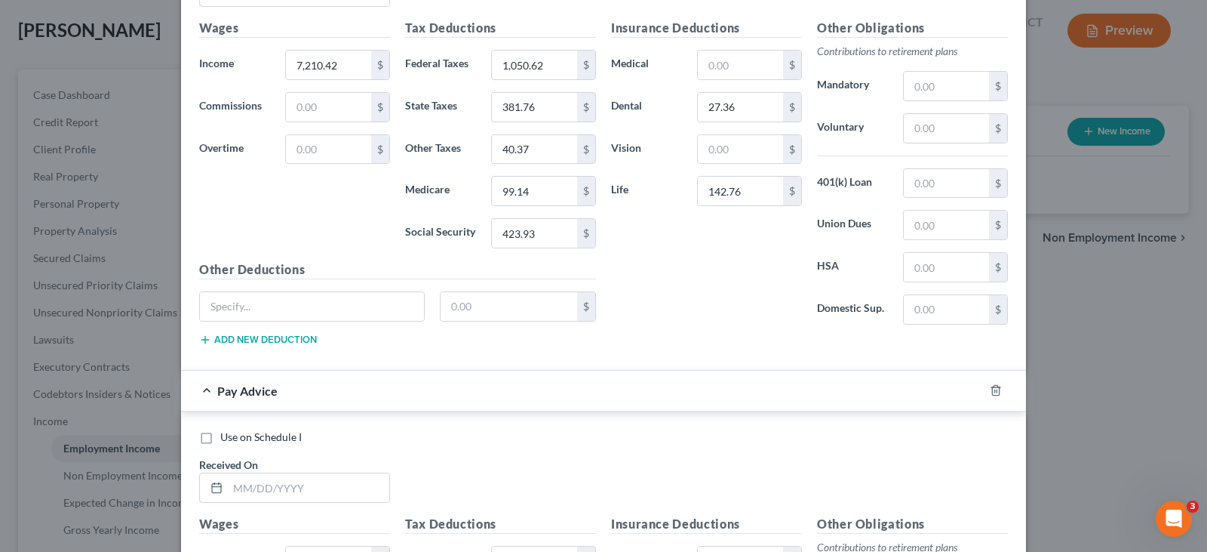
scroll to position [3766, 0]
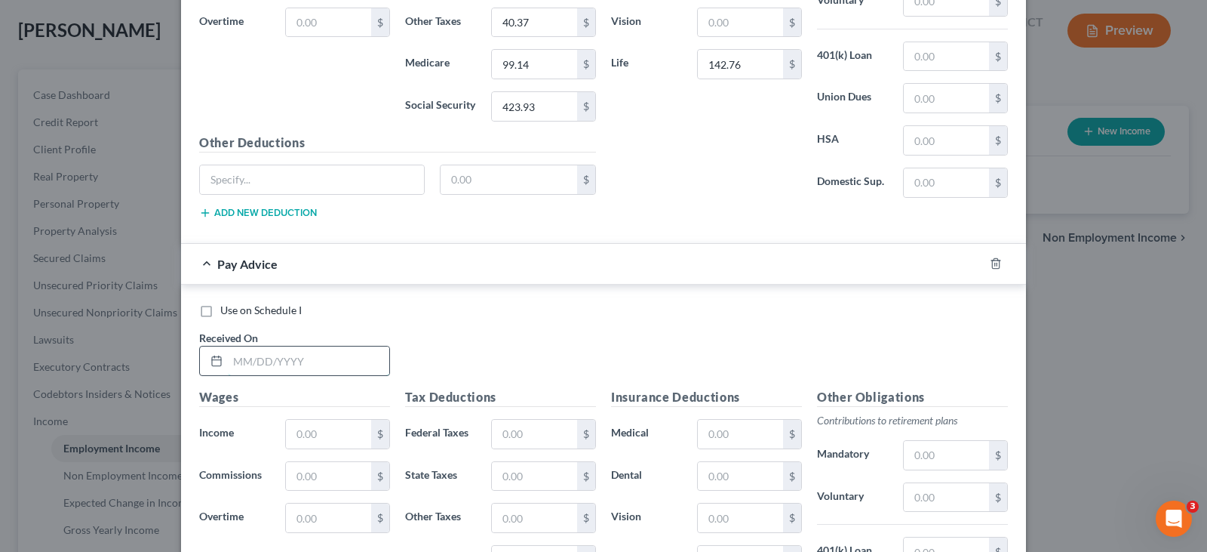
click at [322, 367] on input "text" at bounding box center [308, 360] width 161 height 29
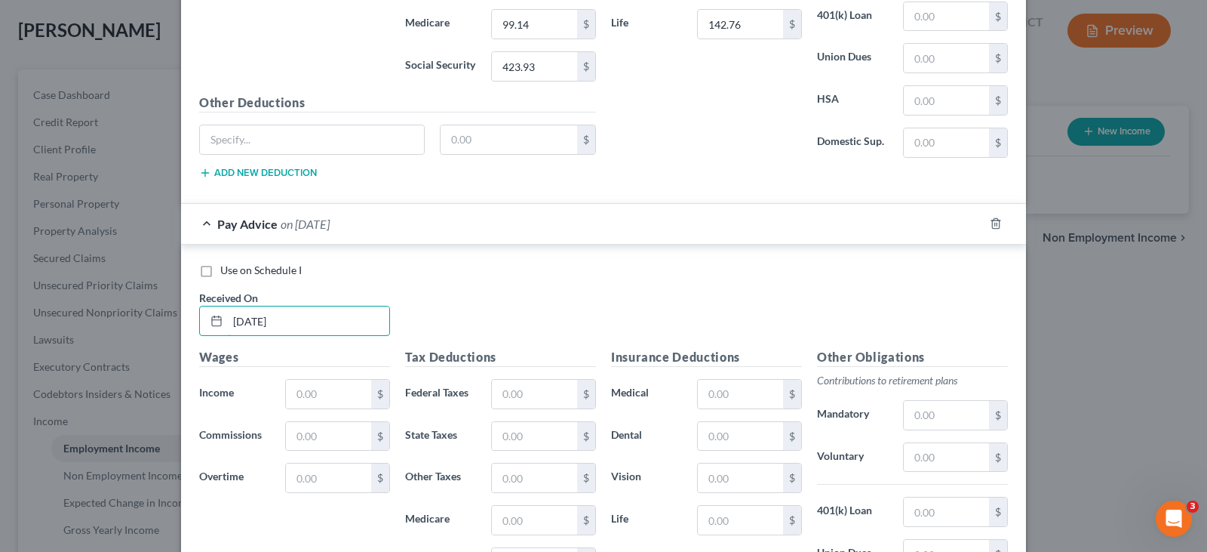
scroll to position [3842, 0]
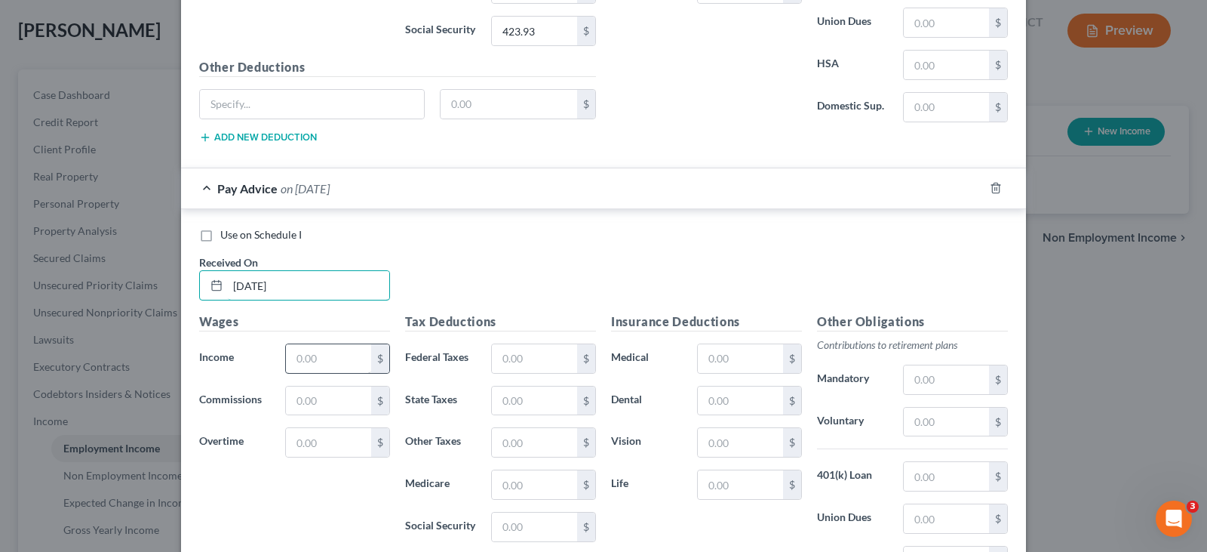
type input "6/13/25"
click at [333, 358] on input "text" at bounding box center [328, 358] width 85 height 29
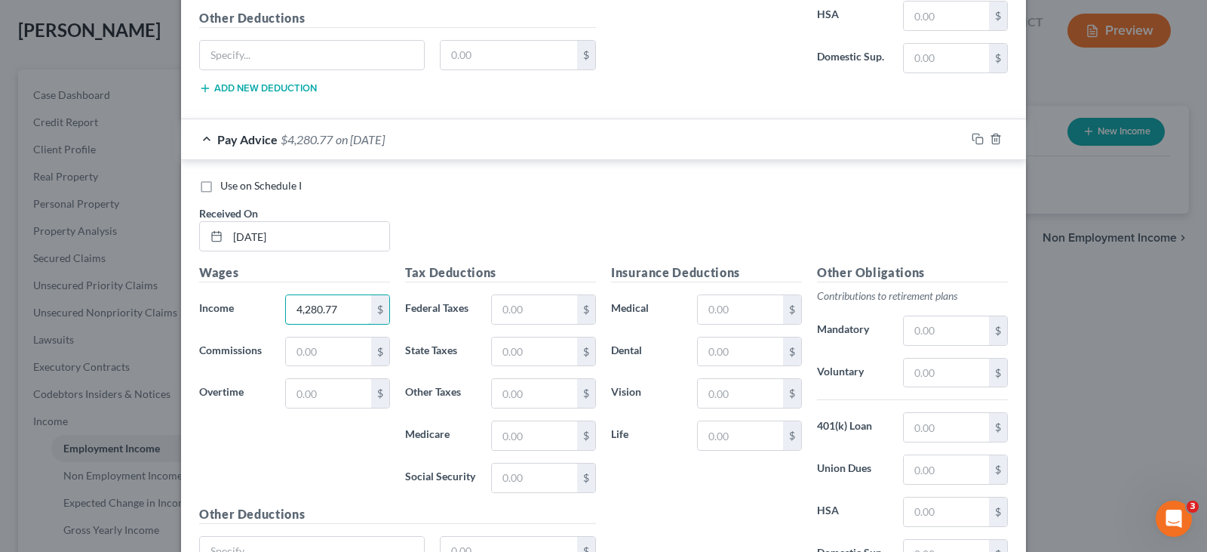
scroll to position [3917, 0]
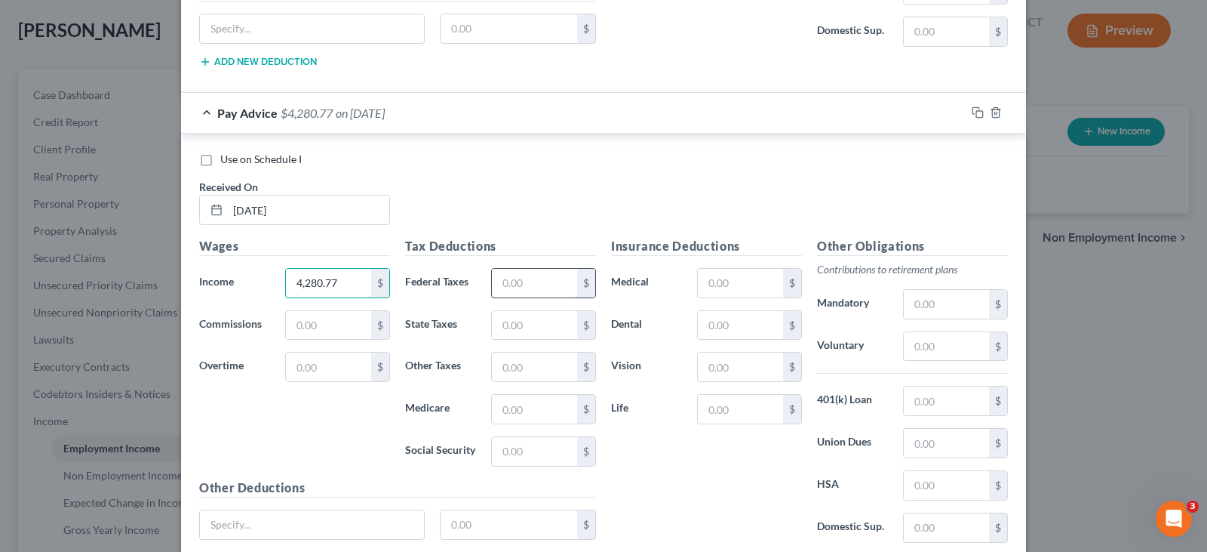
type input "4,280.77"
click at [513, 288] on input "text" at bounding box center [534, 283] width 85 height 29
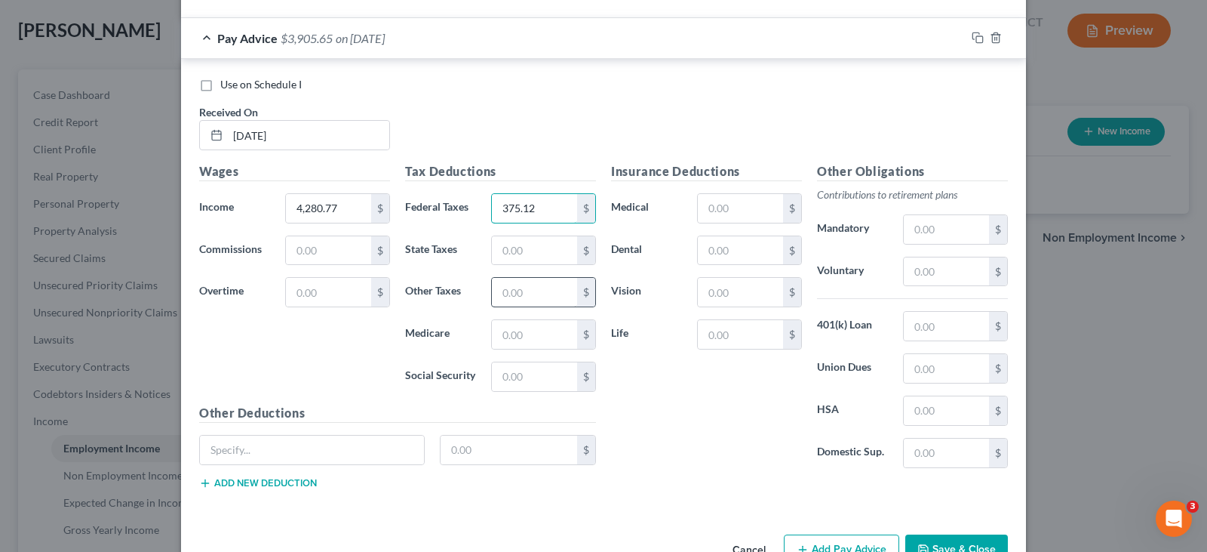
scroll to position [3993, 0]
type input "375.12"
drag, startPoint x: 513, startPoint y: 377, endPoint x: 518, endPoint y: 390, distance: 13.9
click at [513, 379] on input "text" at bounding box center [534, 375] width 85 height 29
type input "233.44"
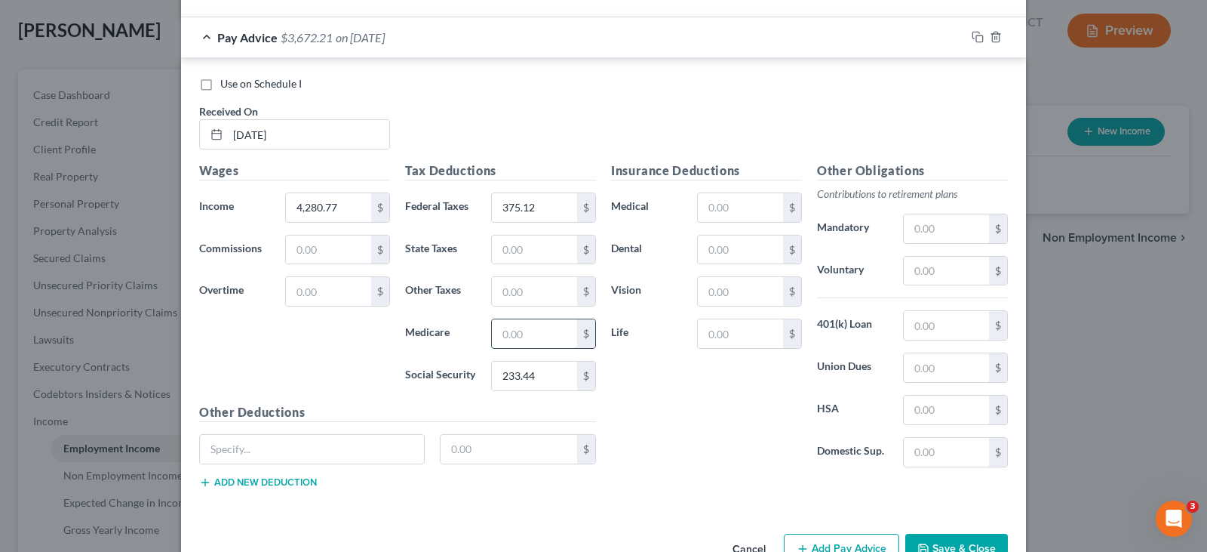
click at [527, 329] on input "text" at bounding box center [534, 333] width 85 height 29
type input "54.60"
click at [515, 250] on input "text" at bounding box center [534, 249] width 85 height 29
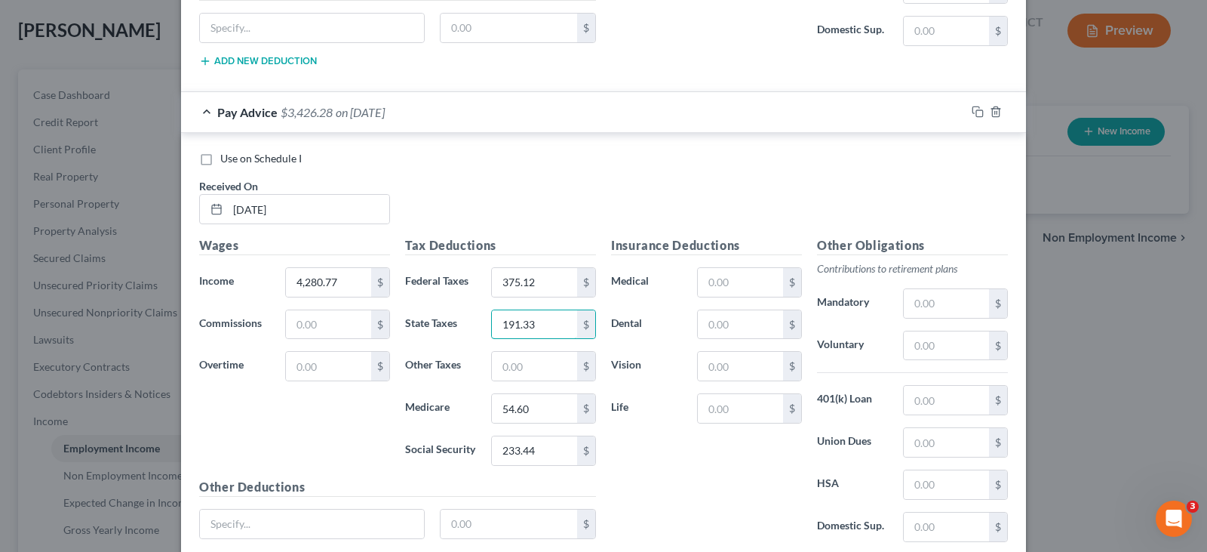
scroll to position [4036, 0]
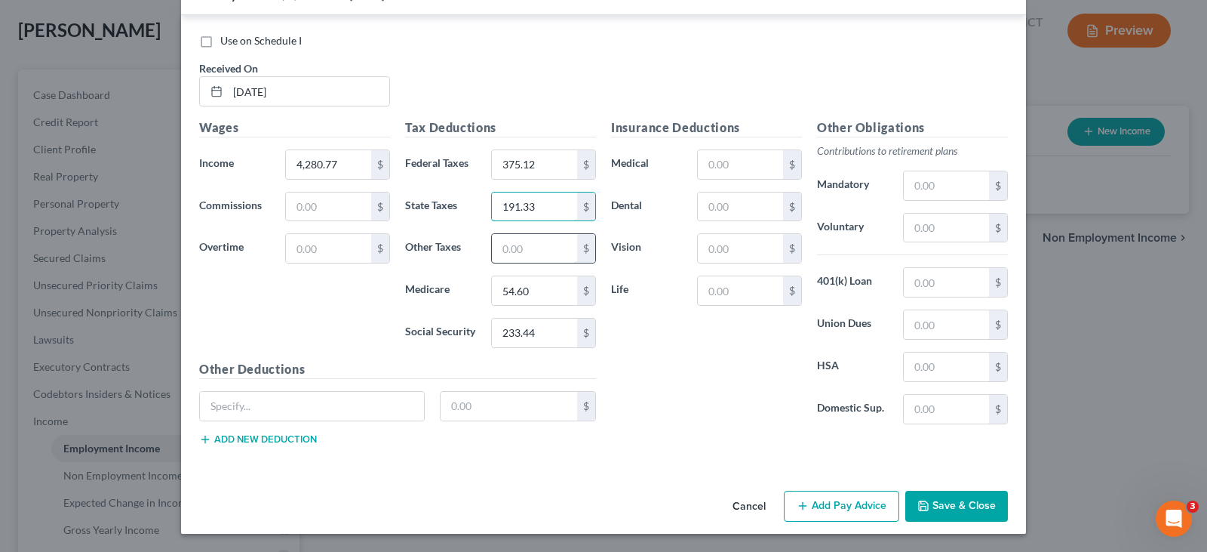
type input "191.33"
click at [522, 248] on input "text" at bounding box center [534, 248] width 85 height 29
type input "23.98"
click at [950, 509] on button "Save & Close" at bounding box center [957, 506] width 103 height 32
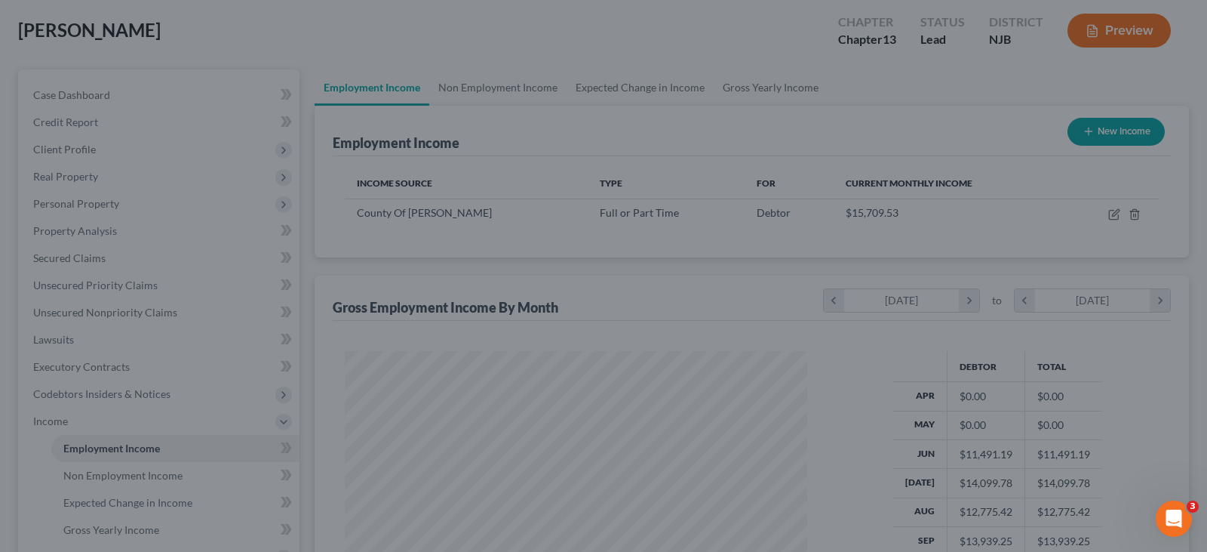
scroll to position [271, 487]
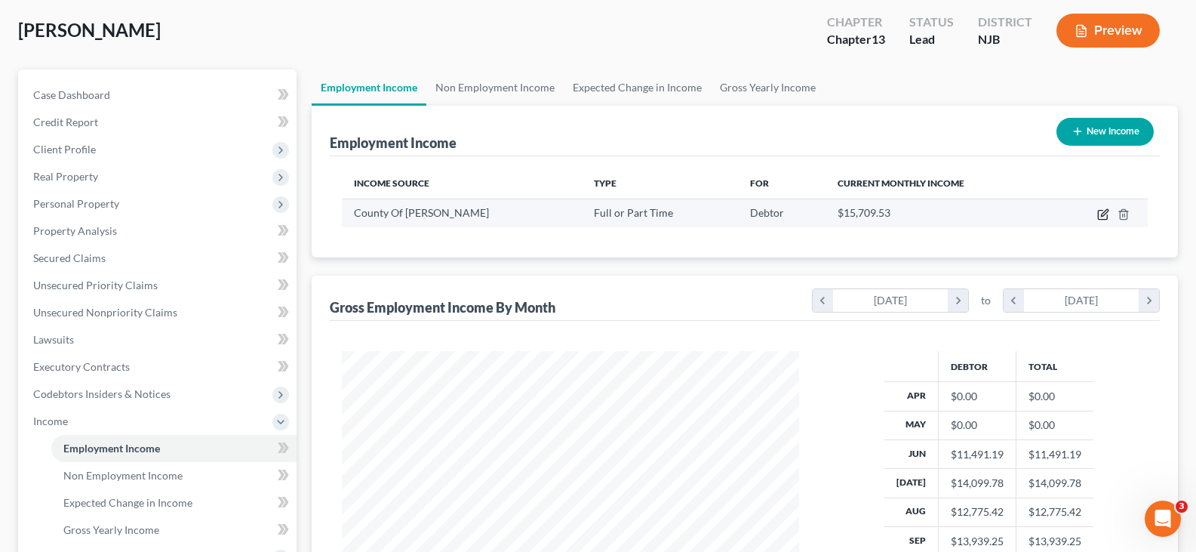
click at [1102, 214] on icon "button" at bounding box center [1104, 212] width 7 height 7
select select "0"
select select "33"
select select "2"
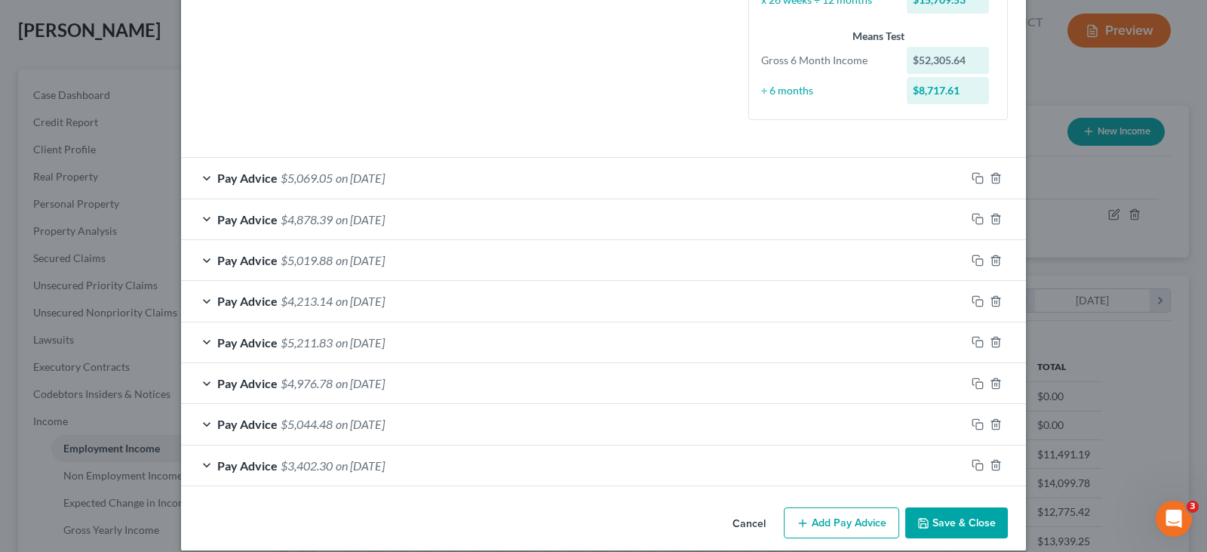
scroll to position [399, 0]
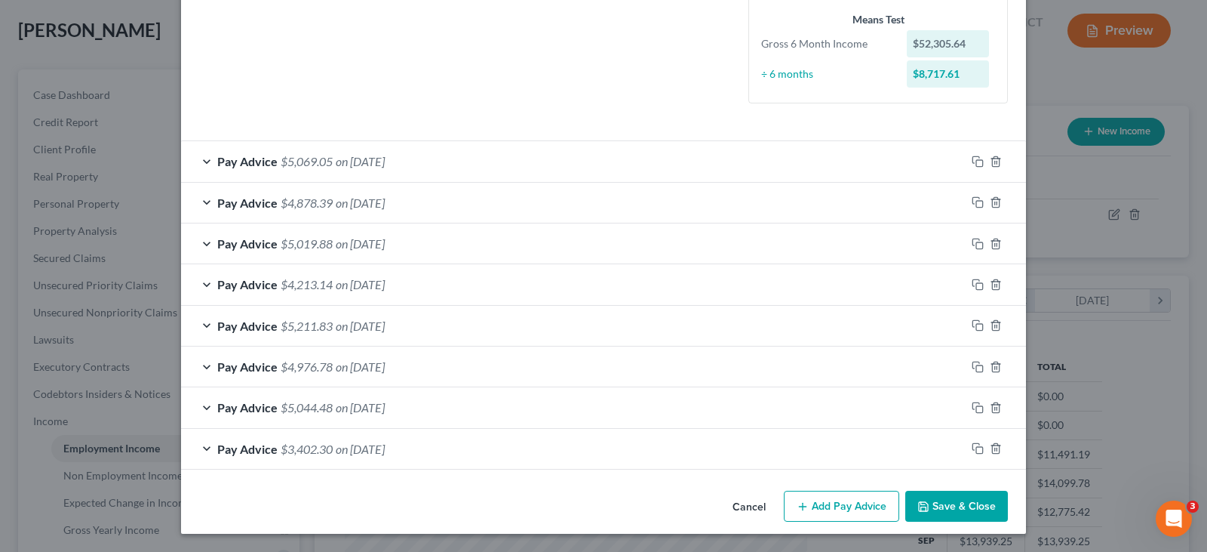
click at [840, 509] on button "Add Pay Advice" at bounding box center [841, 506] width 115 height 32
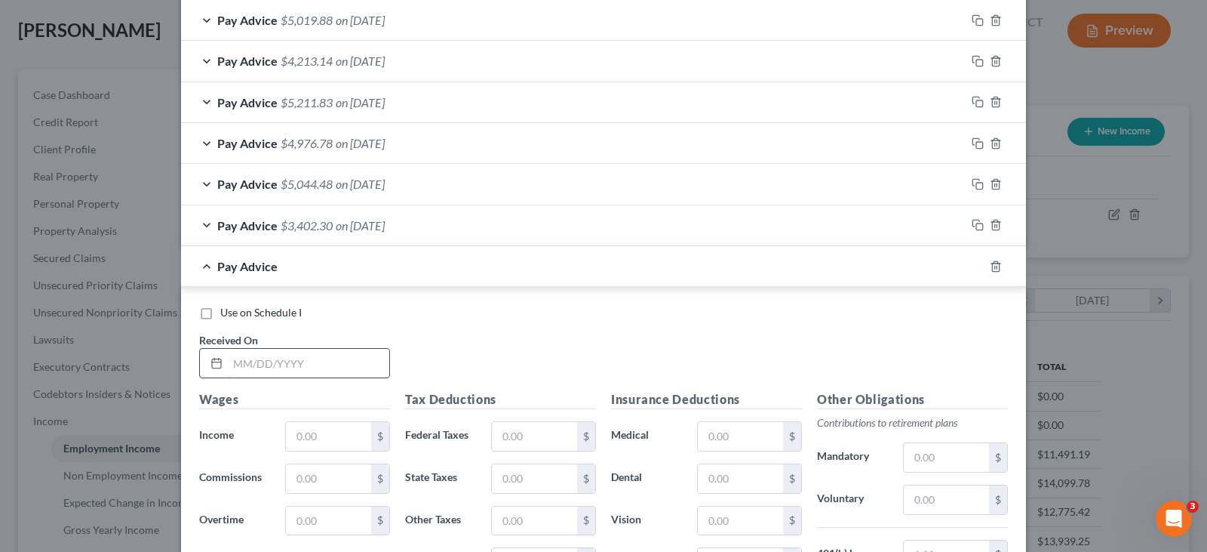
scroll to position [626, 0]
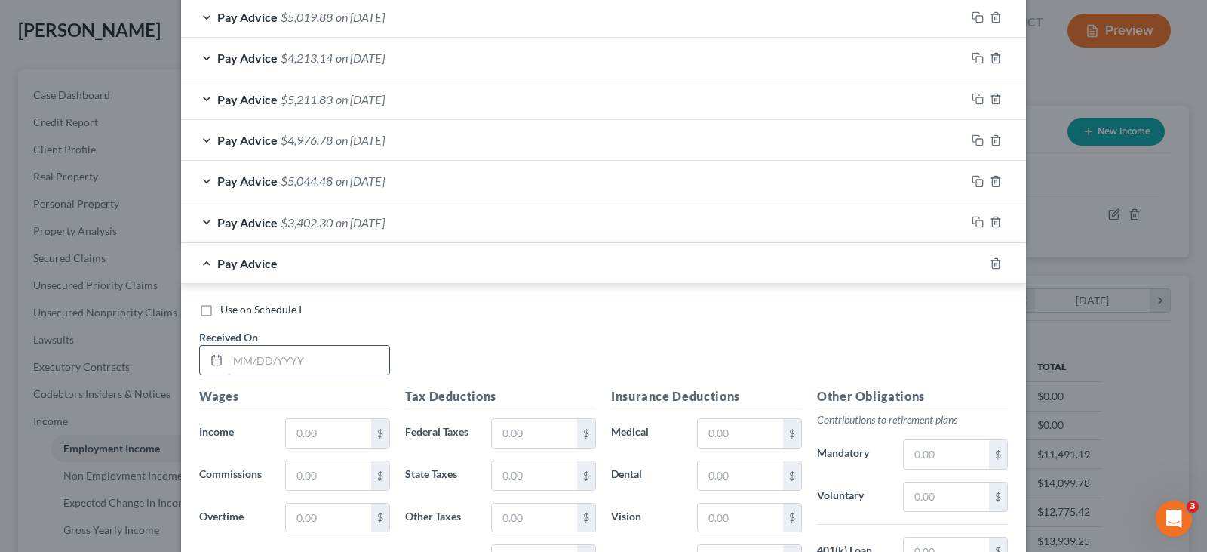
click at [348, 361] on input "text" at bounding box center [308, 360] width 161 height 29
type input "5/30/25"
click at [340, 437] on input "text" at bounding box center [328, 433] width 85 height 29
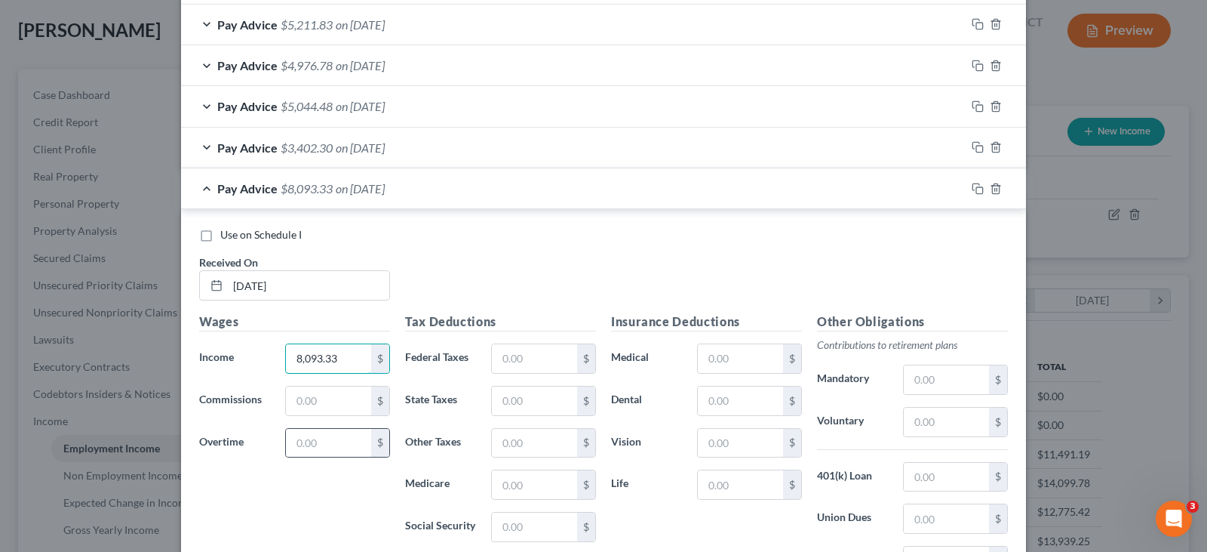
scroll to position [701, 0]
type input "8,093.33"
click at [550, 360] on input "text" at bounding box center [534, 357] width 85 height 29
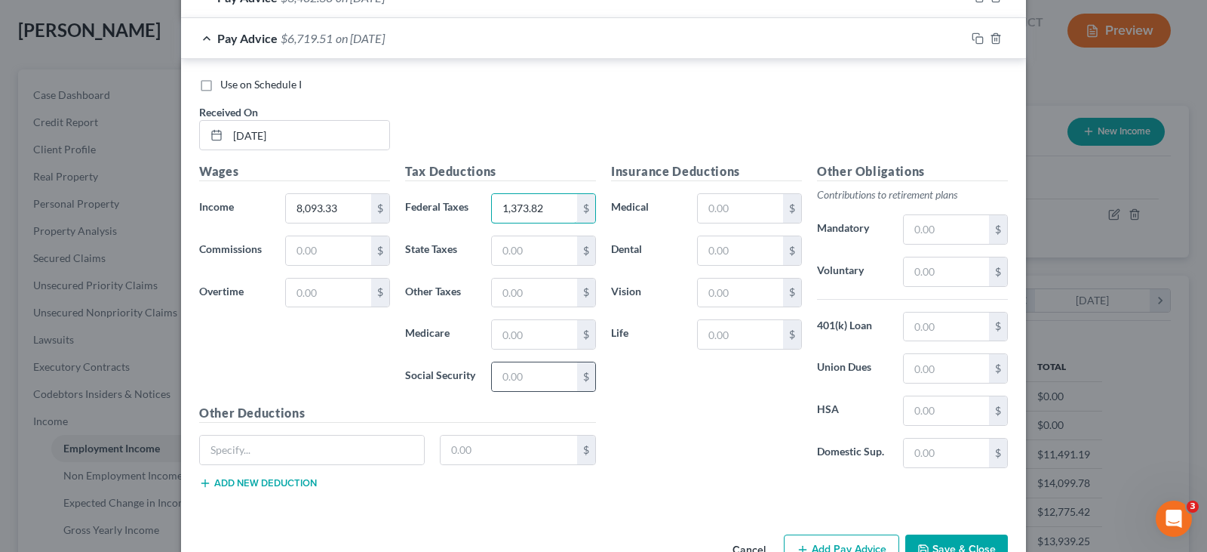
scroll to position [852, 0]
type input "1,373.82"
click at [527, 378] on input "text" at bounding box center [534, 375] width 85 height 29
type input "478.66"
click at [524, 333] on input "text" at bounding box center [534, 332] width 85 height 29
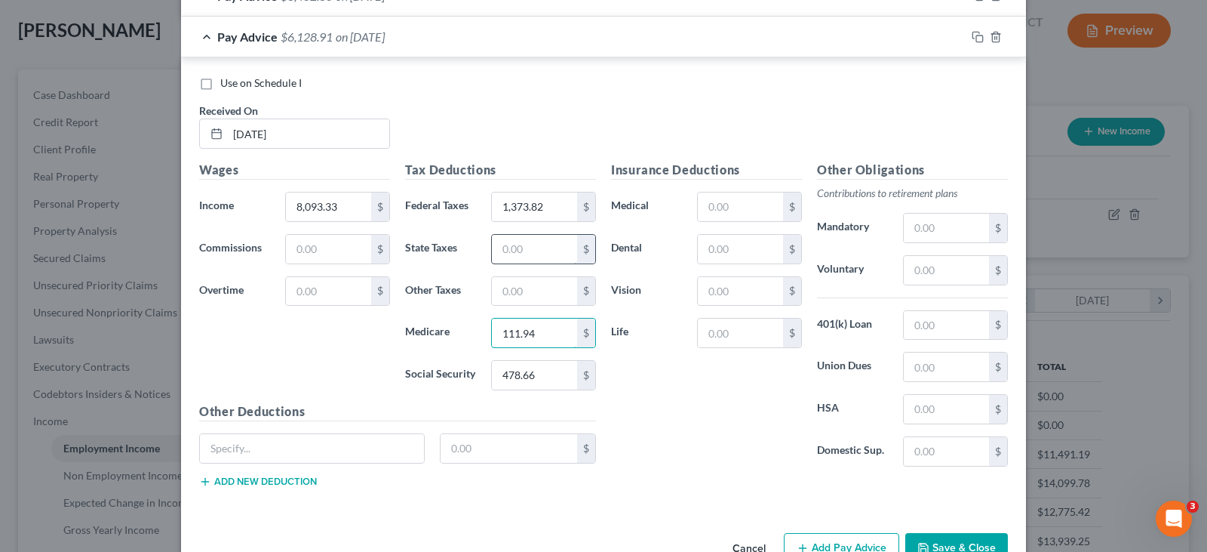
type input "111.94"
click at [517, 257] on input "text" at bounding box center [534, 249] width 85 height 29
type input "439.15"
click at [551, 298] on input "text" at bounding box center [534, 291] width 85 height 29
type input "45.32"
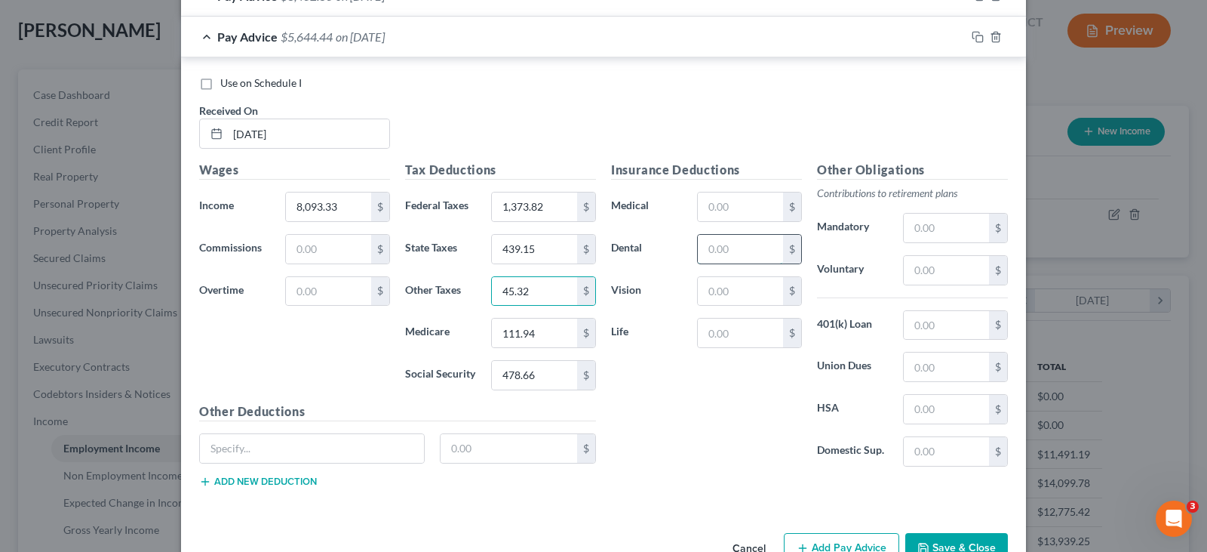
click at [718, 256] on input "text" at bounding box center [740, 249] width 85 height 29
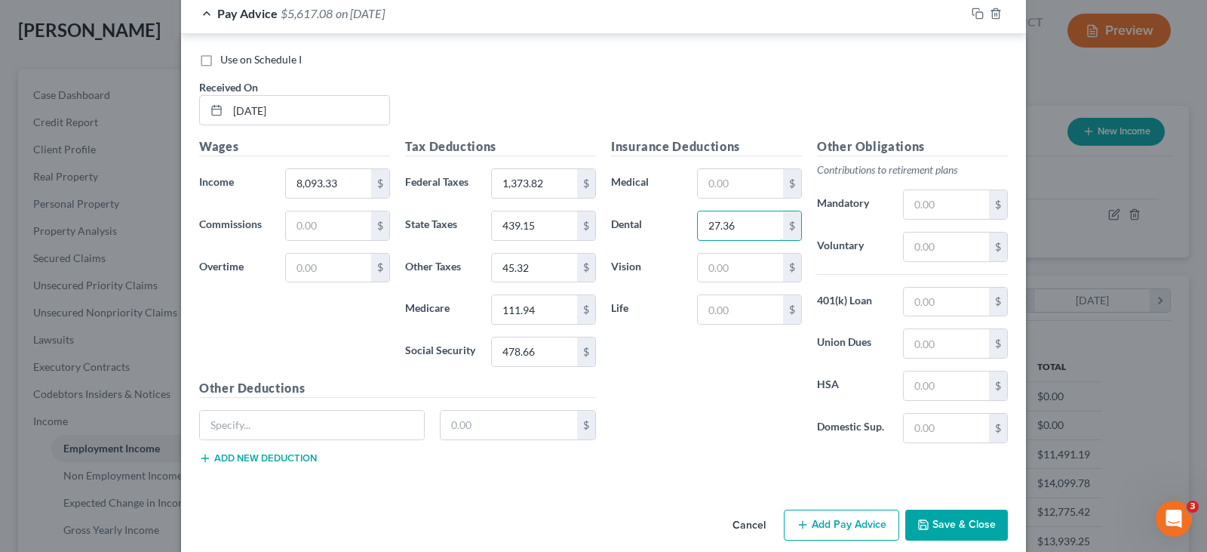
scroll to position [894, 0]
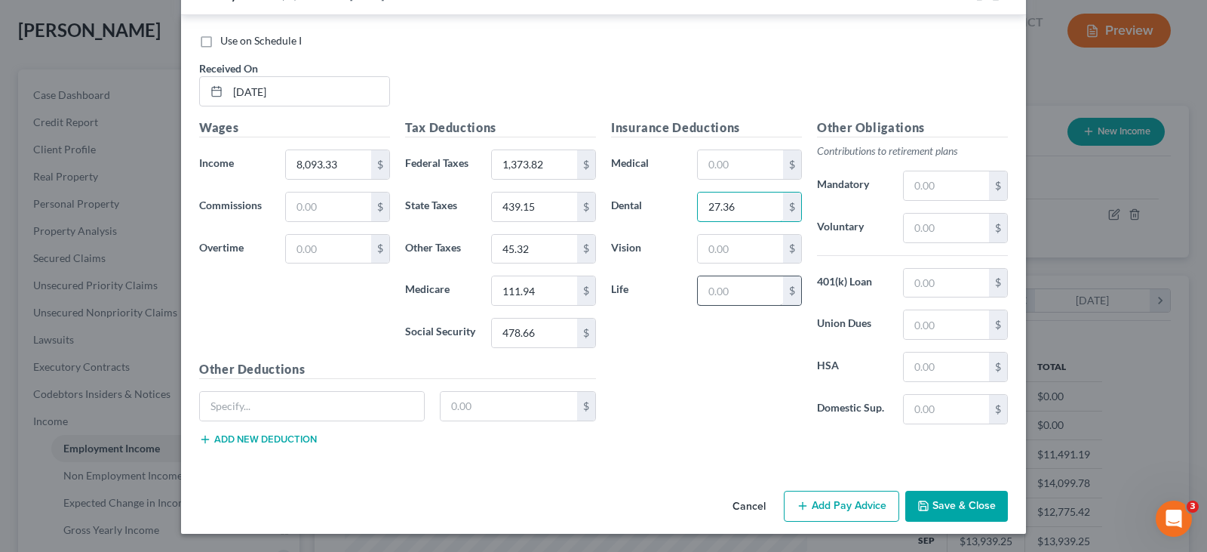
type input "27.36"
drag, startPoint x: 746, startPoint y: 292, endPoint x: 746, endPoint y: 303, distance: 10.6
click at [746, 303] on input "text" at bounding box center [740, 290] width 85 height 29
type input "142.76"
click at [853, 509] on button "Add Pay Advice" at bounding box center [841, 506] width 115 height 32
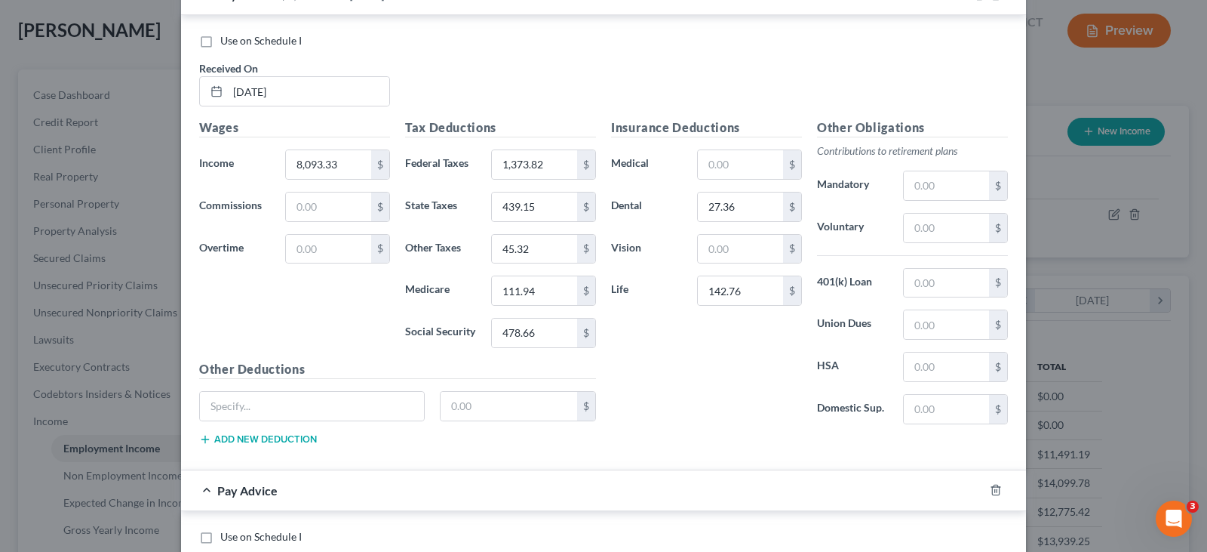
scroll to position [1121, 0]
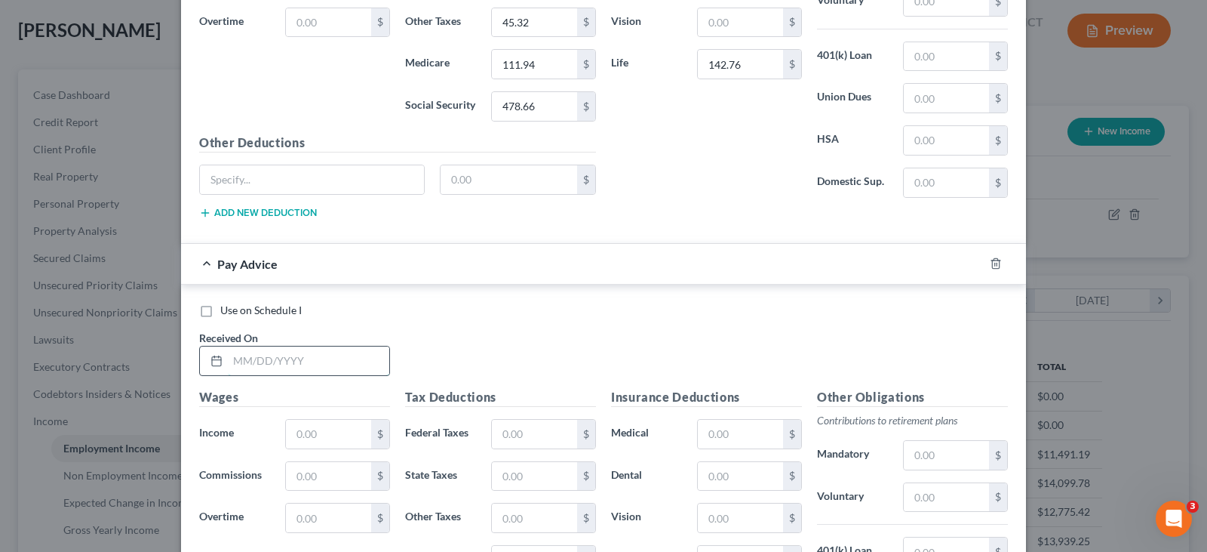
click at [283, 358] on input "text" at bounding box center [308, 360] width 161 height 29
type input "5/16//25"
click at [298, 432] on input "text" at bounding box center [328, 434] width 85 height 29
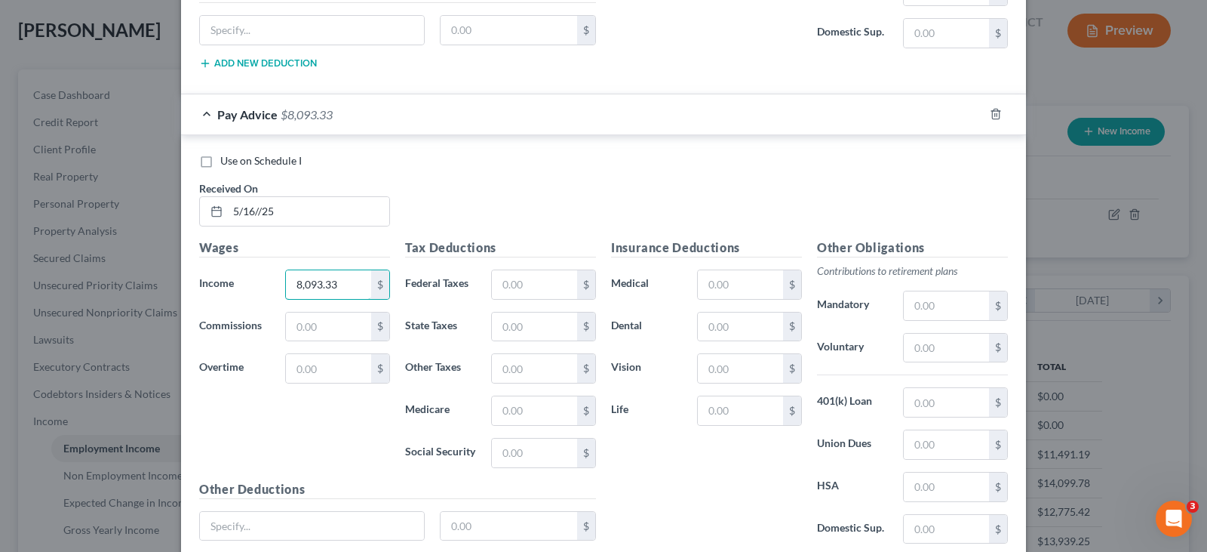
scroll to position [1272, 0]
type input "8,093.33"
click at [518, 284] on input "text" at bounding box center [534, 283] width 85 height 29
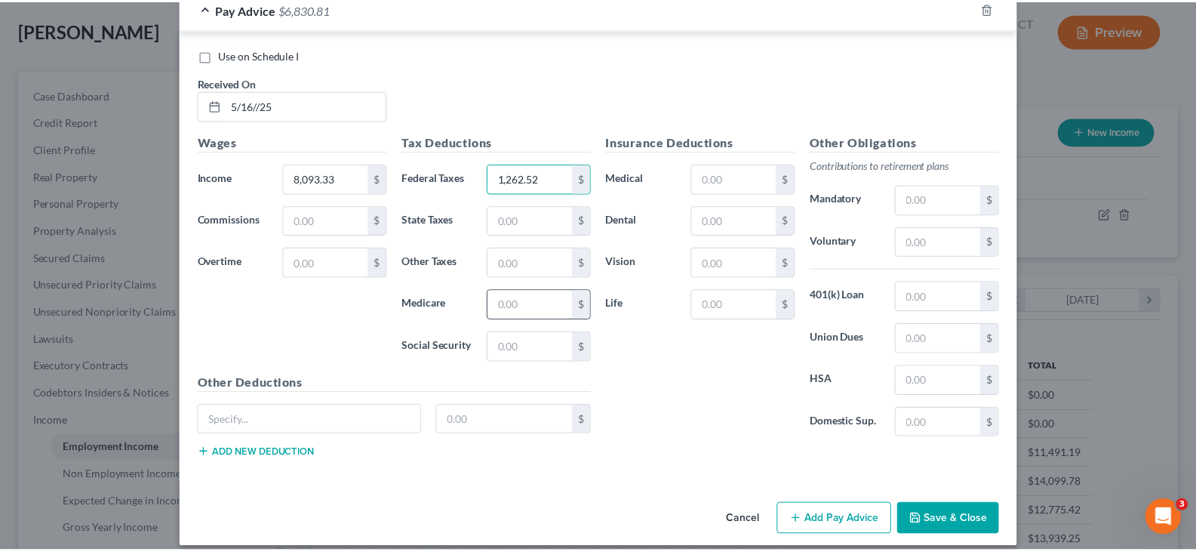
scroll to position [1390, 0]
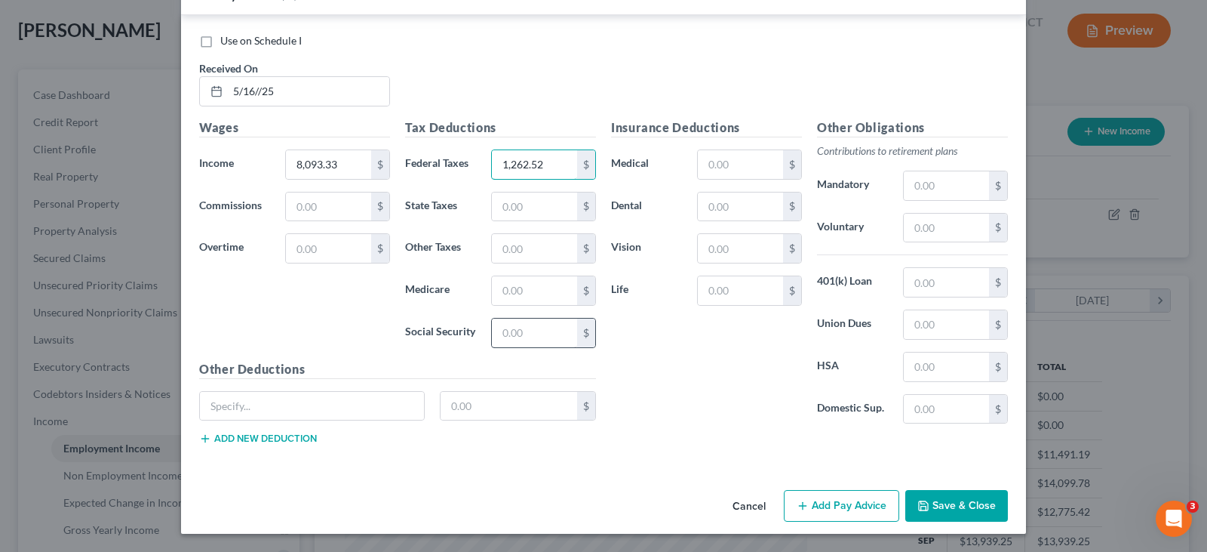
type input "1,262.52"
click at [524, 334] on input "text" at bounding box center [534, 332] width 85 height 29
type input "469.82"
click at [516, 293] on input "text" at bounding box center [534, 290] width 85 height 29
type input "109.88"
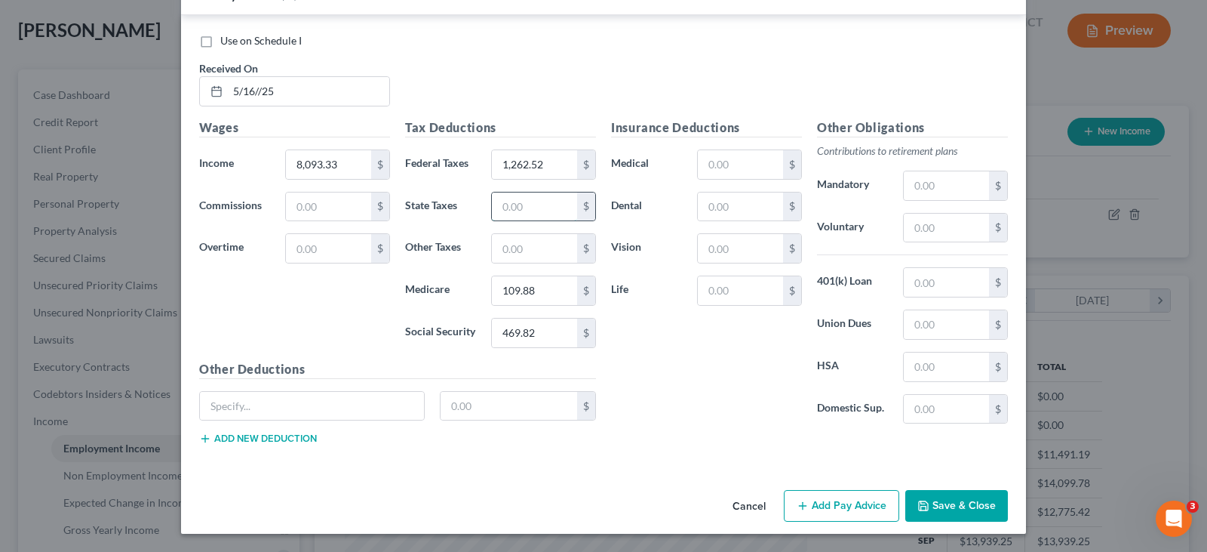
click at [508, 205] on input "text" at bounding box center [534, 206] width 85 height 29
type input "439.15"
click at [500, 249] on input "text" at bounding box center [534, 248] width 85 height 29
type input "45.33"
click at [751, 213] on input "text" at bounding box center [740, 206] width 85 height 29
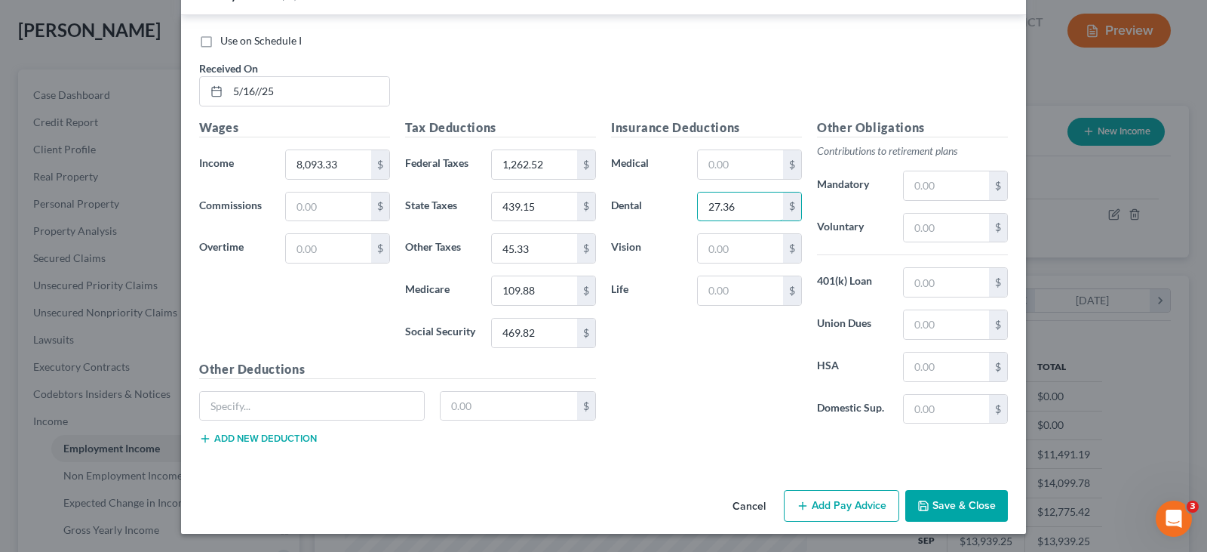
type input "27.36"
click at [838, 500] on button "Add Pay Advice" at bounding box center [841, 506] width 115 height 32
drag, startPoint x: 288, startPoint y: 89, endPoint x: 279, endPoint y: 87, distance: 8.6
click at [286, 89] on input "5/16//25" at bounding box center [308, 91] width 161 height 29
click at [255, 86] on input "5/16//25" at bounding box center [308, 91] width 161 height 29
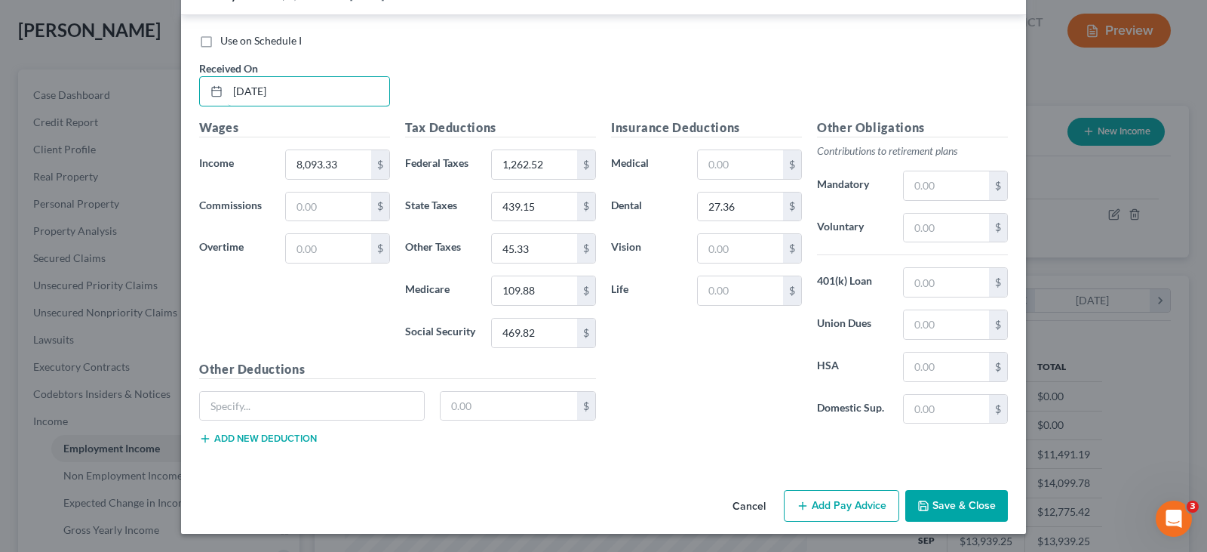
type input "5/16/25"
click at [970, 503] on button "Save & Close" at bounding box center [957, 506] width 103 height 32
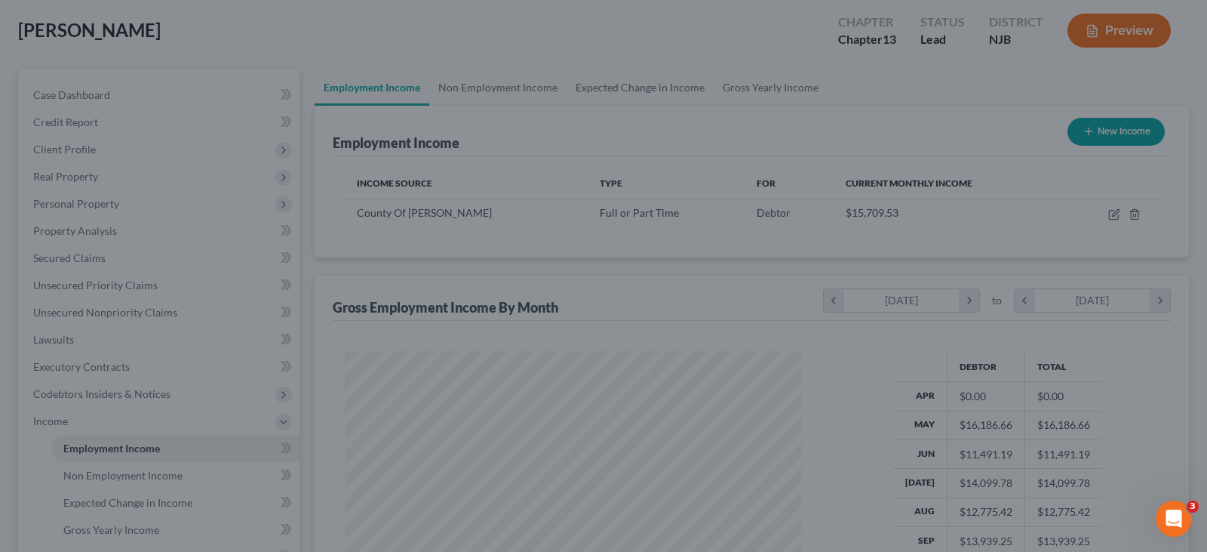
scroll to position [754338, 754120]
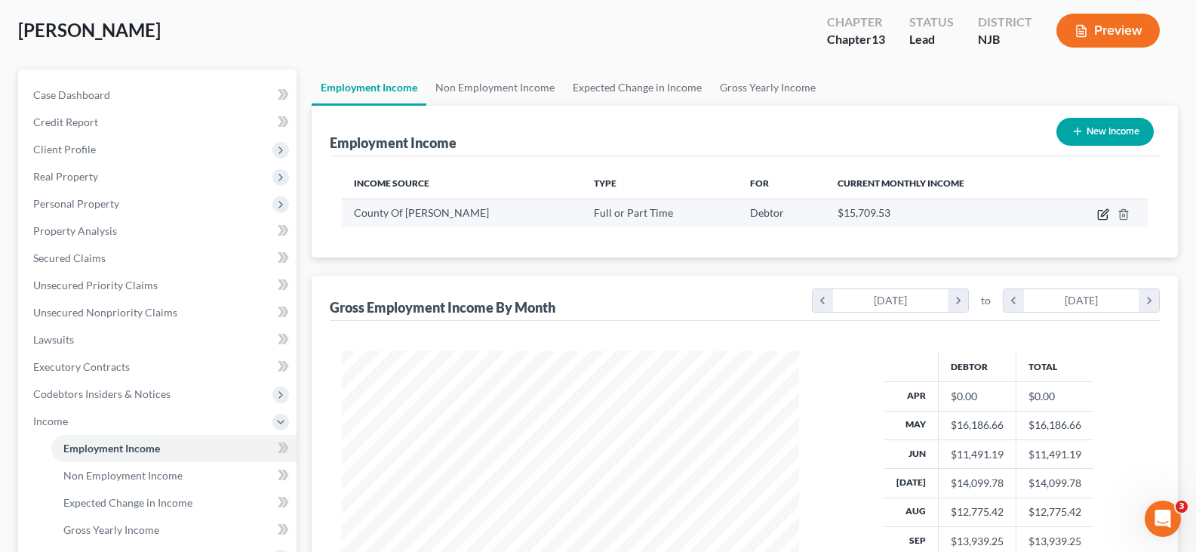
click at [1104, 211] on icon "button" at bounding box center [1103, 214] width 12 height 12
select select "0"
select select "33"
select select "2"
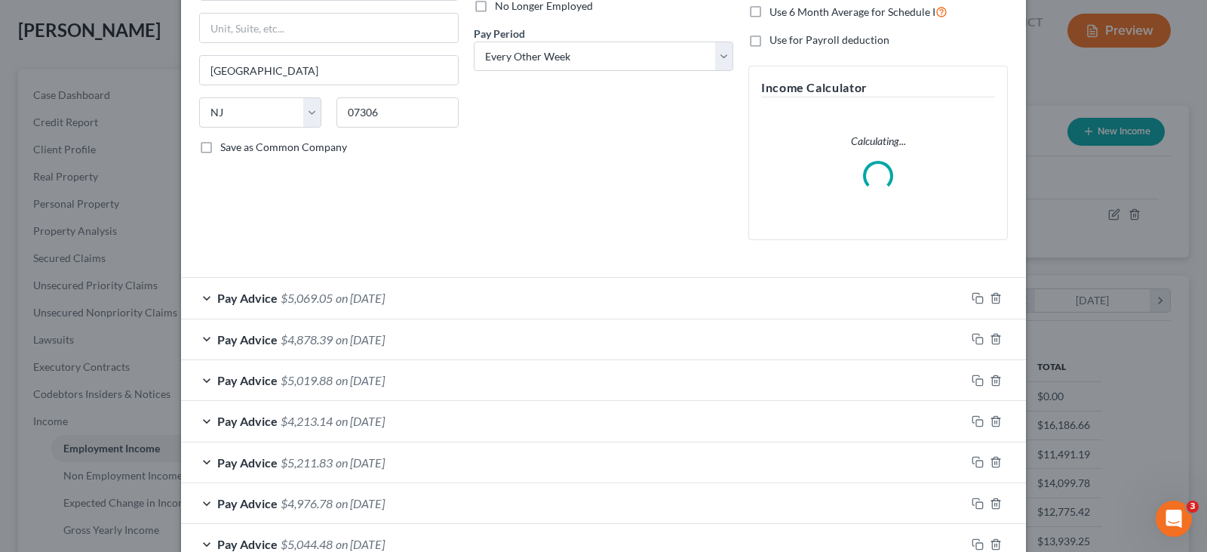
scroll to position [433, 0]
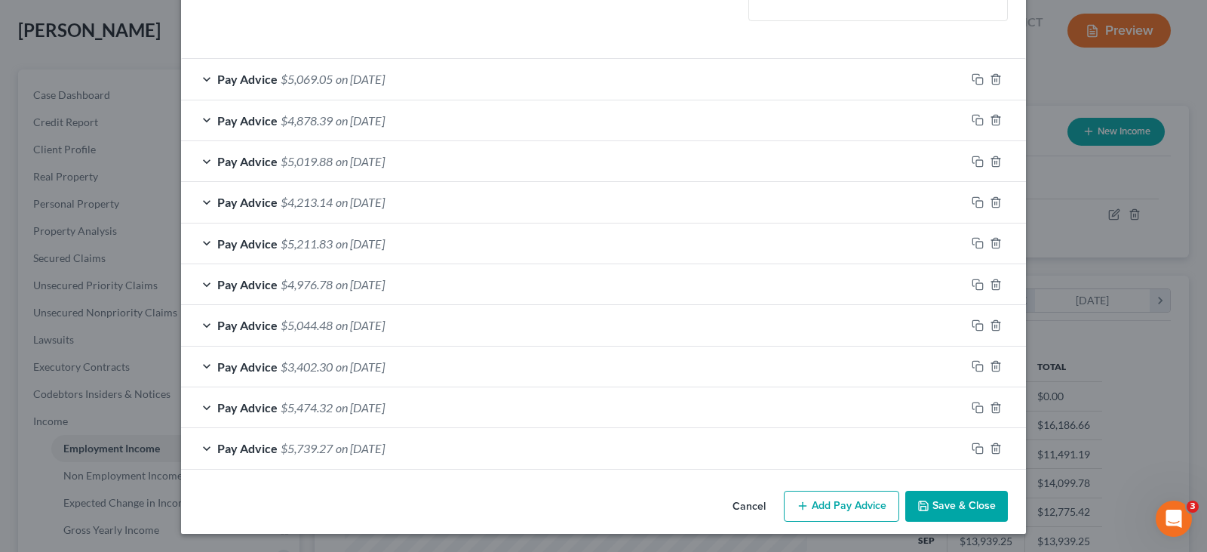
click at [835, 507] on button "Add Pay Advice" at bounding box center [841, 506] width 115 height 32
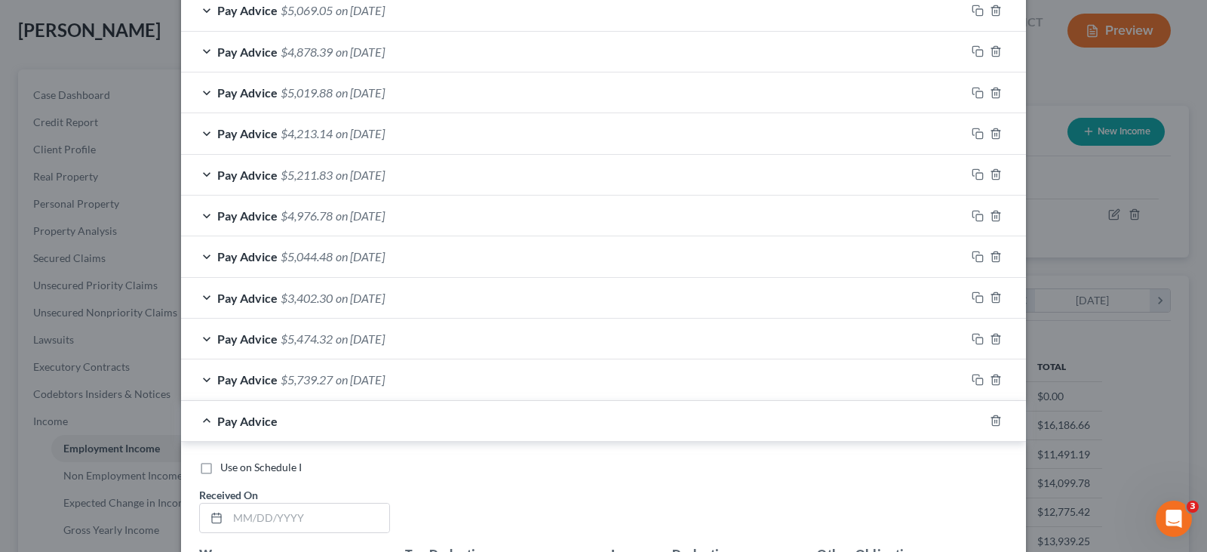
scroll to position [810, 0]
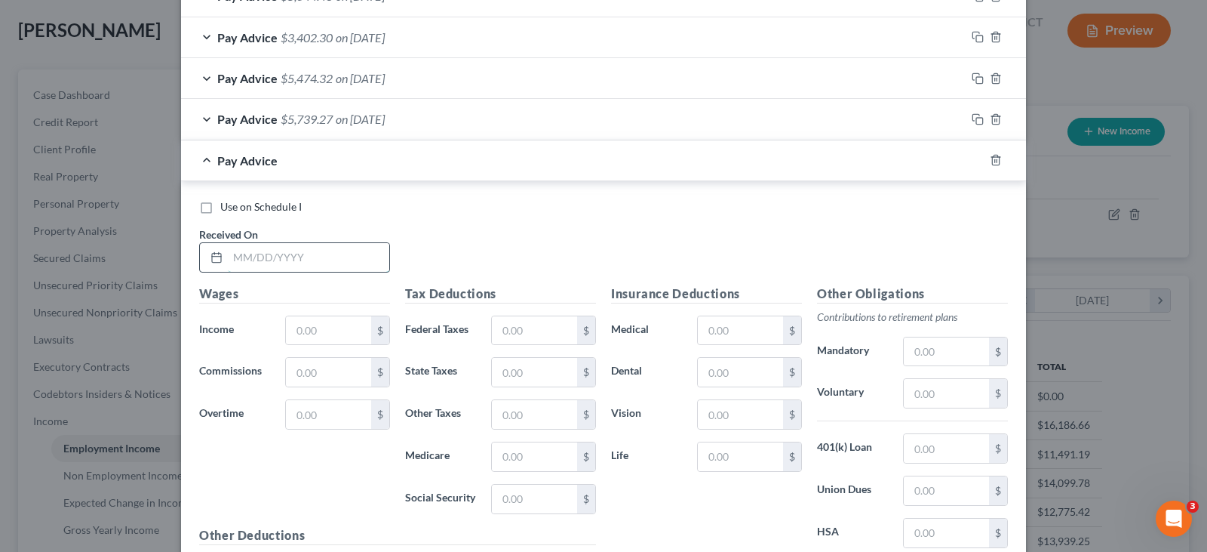
click at [294, 251] on input "text" at bounding box center [308, 257] width 161 height 29
type input "5/2/25"
click at [338, 331] on input "text" at bounding box center [328, 330] width 85 height 29
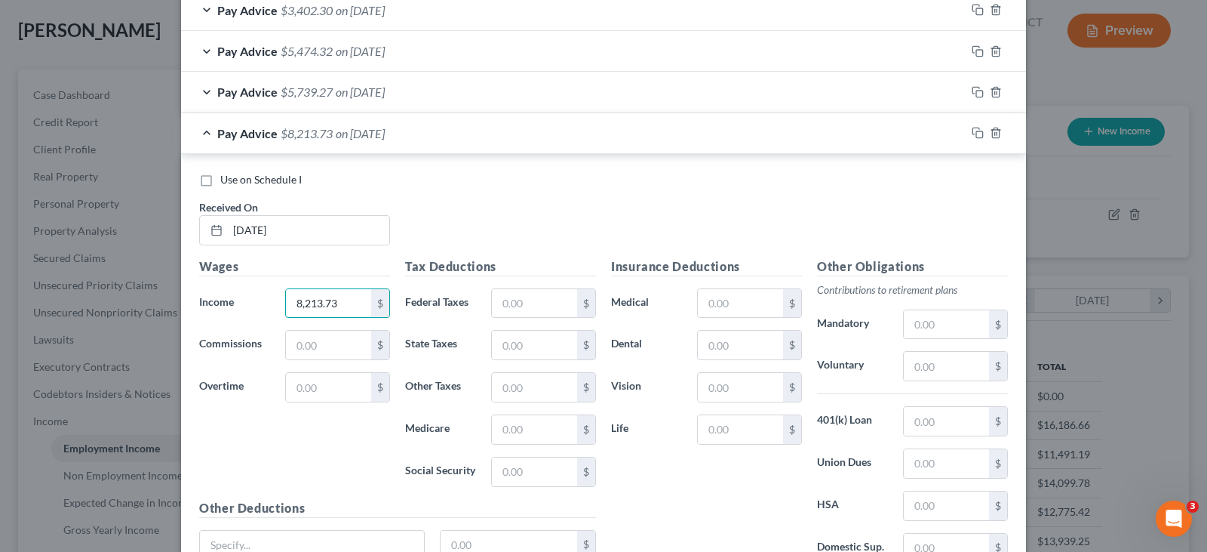
scroll to position [886, 0]
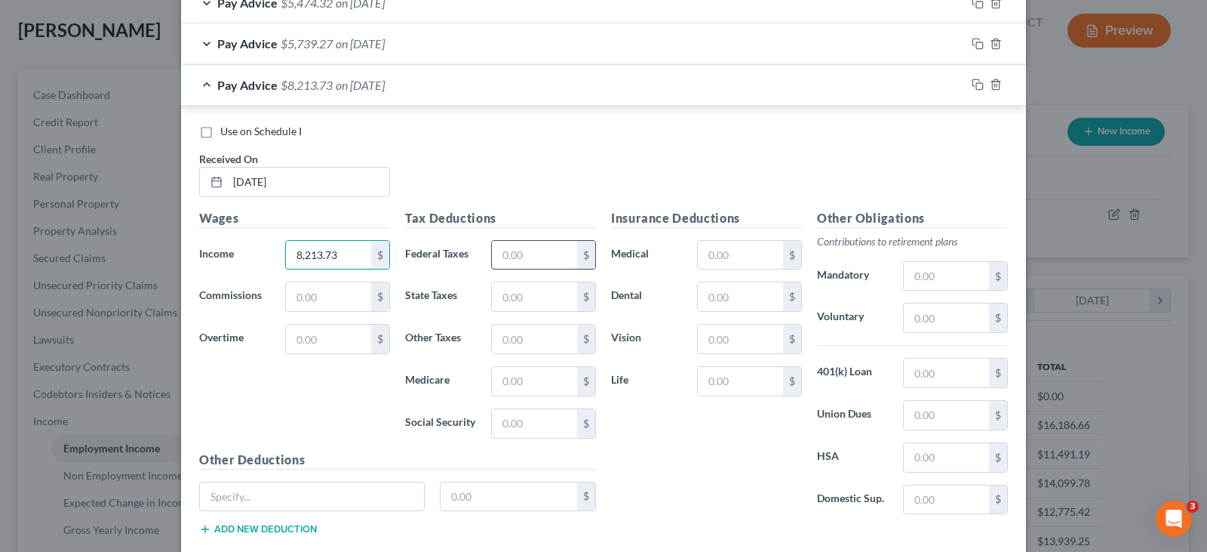
type input "8,213.73"
click at [513, 249] on input "text" at bounding box center [534, 255] width 85 height 29
type input "1,291.41"
click at [534, 425] on input "text" at bounding box center [534, 423] width 85 height 29
type input "477.28"
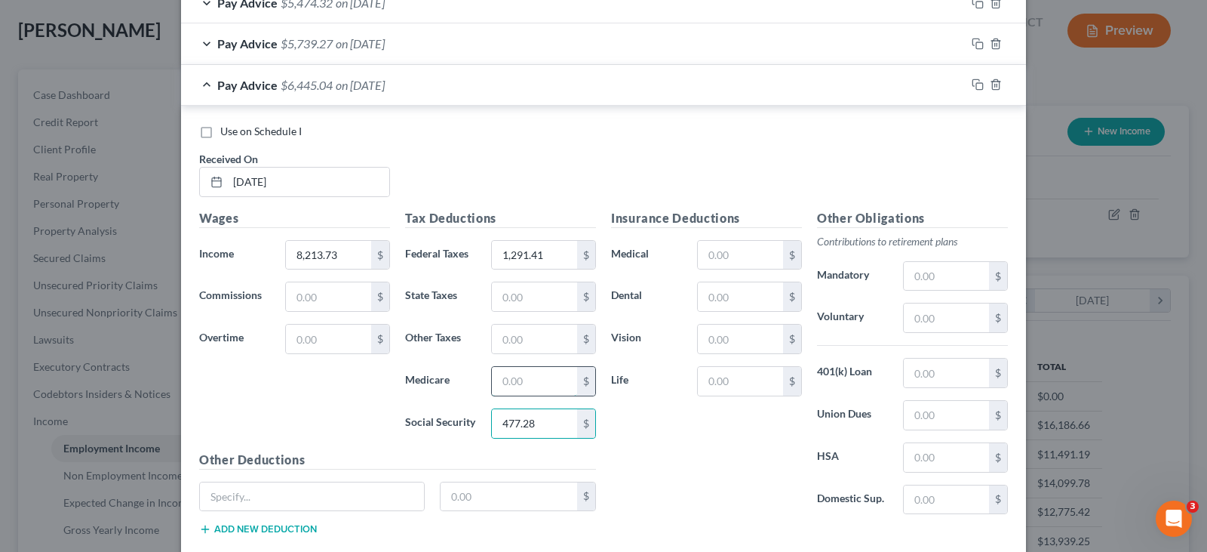
click at [510, 380] on input "text" at bounding box center [534, 381] width 85 height 29
type input "111.62"
click at [506, 298] on input "text" at bounding box center [534, 296] width 85 height 29
type input "446.97"
click at [515, 346] on input "text" at bounding box center [534, 338] width 85 height 29
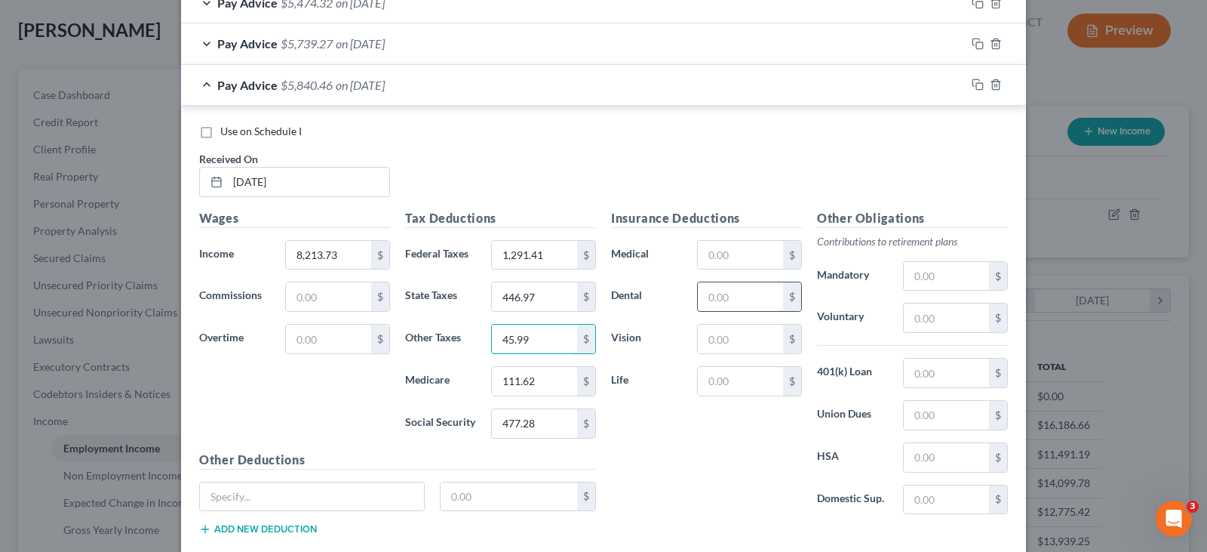
type input "45.99"
click at [715, 297] on input "text" at bounding box center [740, 296] width 85 height 29
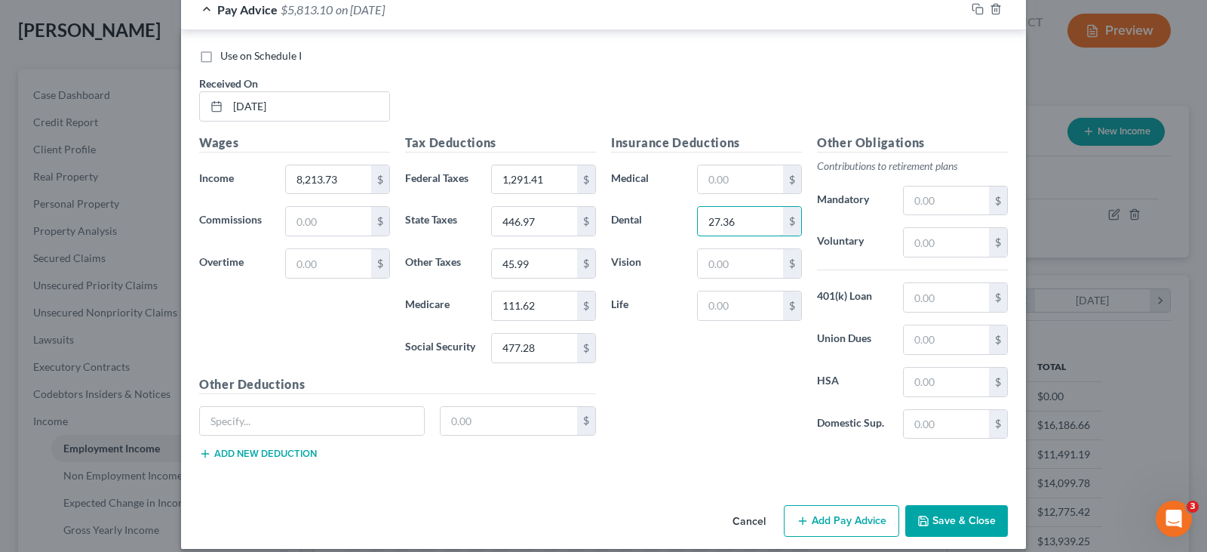
scroll to position [976, 0]
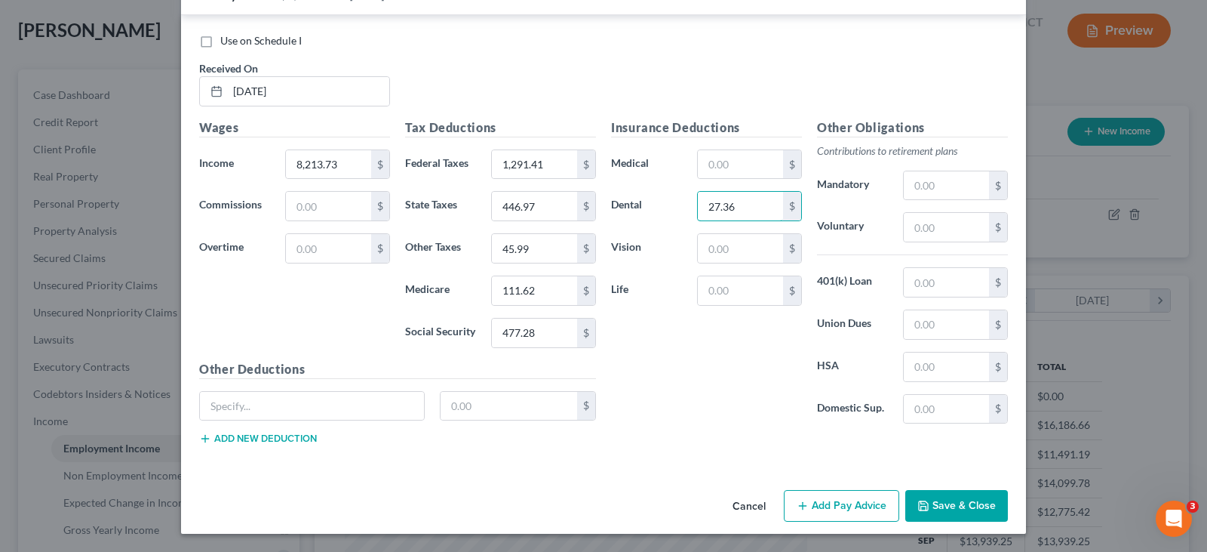
type input "27.36"
click at [832, 500] on button "Add Pay Advice" at bounding box center [841, 506] width 115 height 32
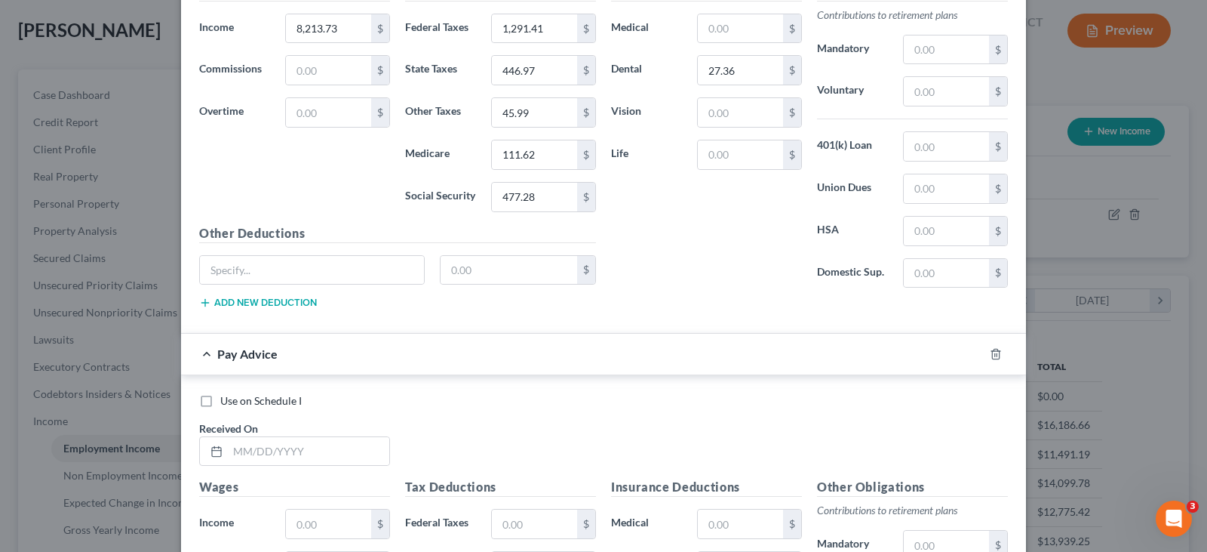
scroll to position [1127, 0]
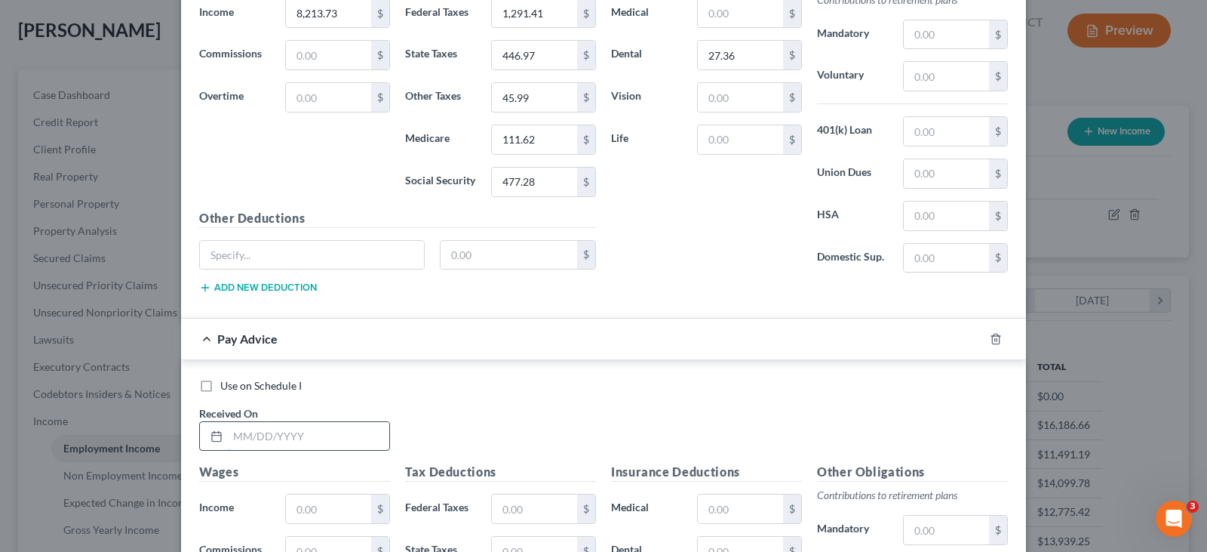
click at [334, 435] on input "text" at bounding box center [308, 436] width 161 height 29
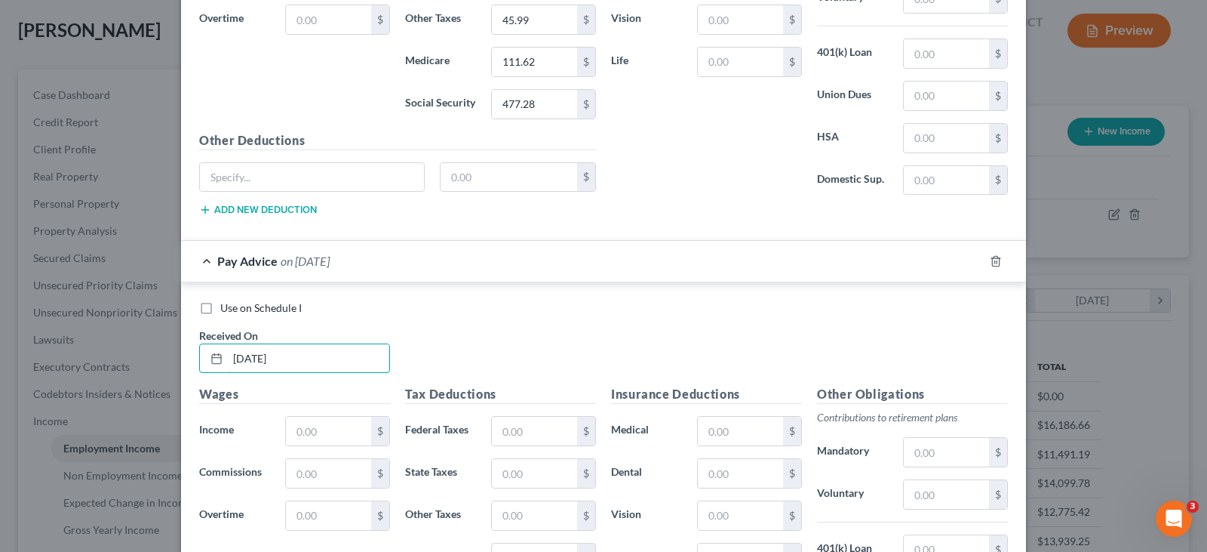
scroll to position [1278, 0]
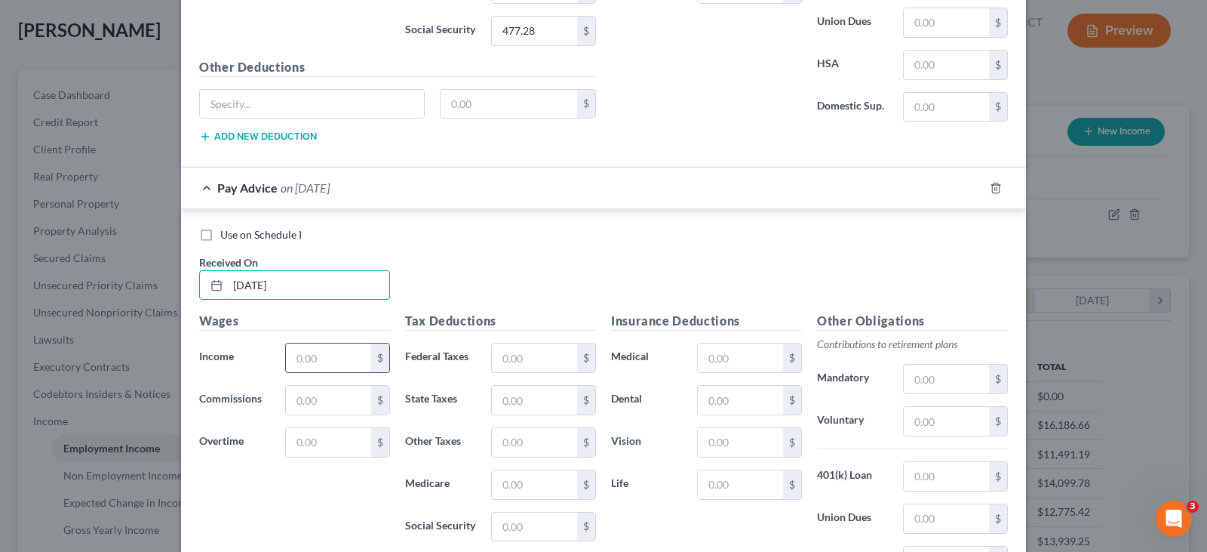
type input "4/17/25"
click at [314, 352] on input "text" at bounding box center [328, 357] width 85 height 29
type input "8"
drag, startPoint x: 321, startPoint y: 358, endPoint x: 229, endPoint y: 361, distance: 92.1
click at [229, 361] on div "Income * 83.74 $" at bounding box center [295, 358] width 206 height 30
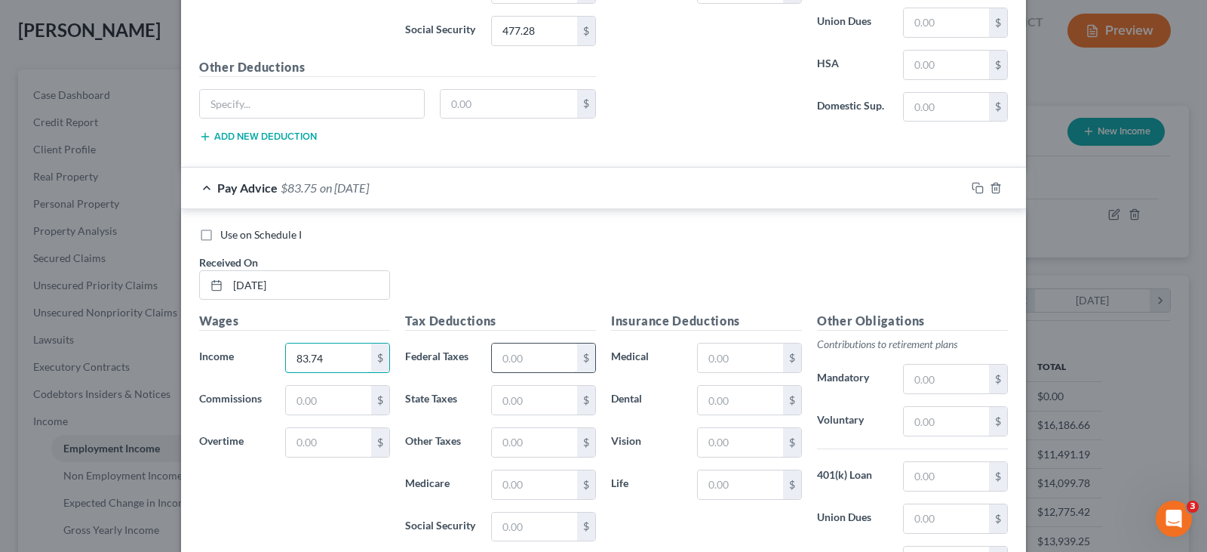
type input "83.74"
click at [514, 358] on input "text" at bounding box center [534, 357] width 85 height 29
type input "1"
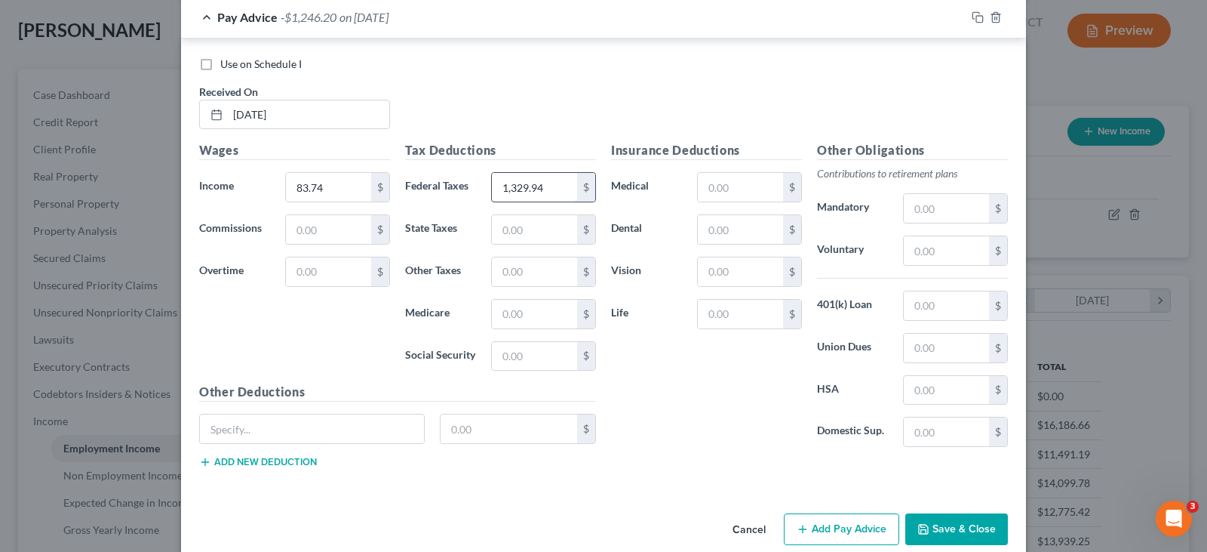
scroll to position [1472, 0]
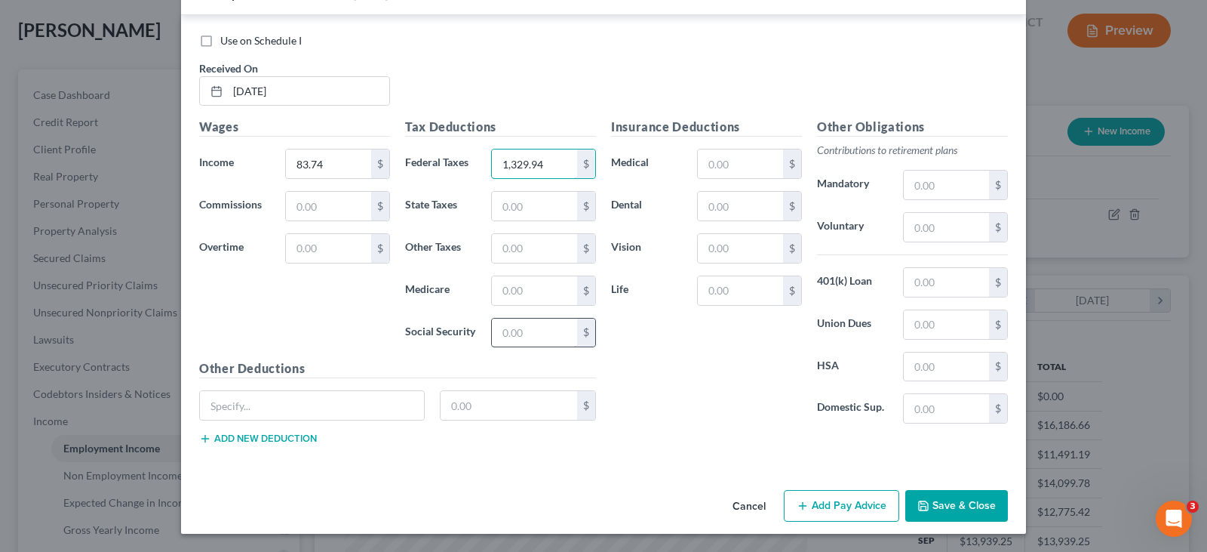
type input "1,329.94"
click at [528, 337] on input "text" at bounding box center [534, 332] width 85 height 29
type input "496.09"
click at [509, 284] on input "text" at bounding box center [534, 290] width 85 height 29
type input "116.02"
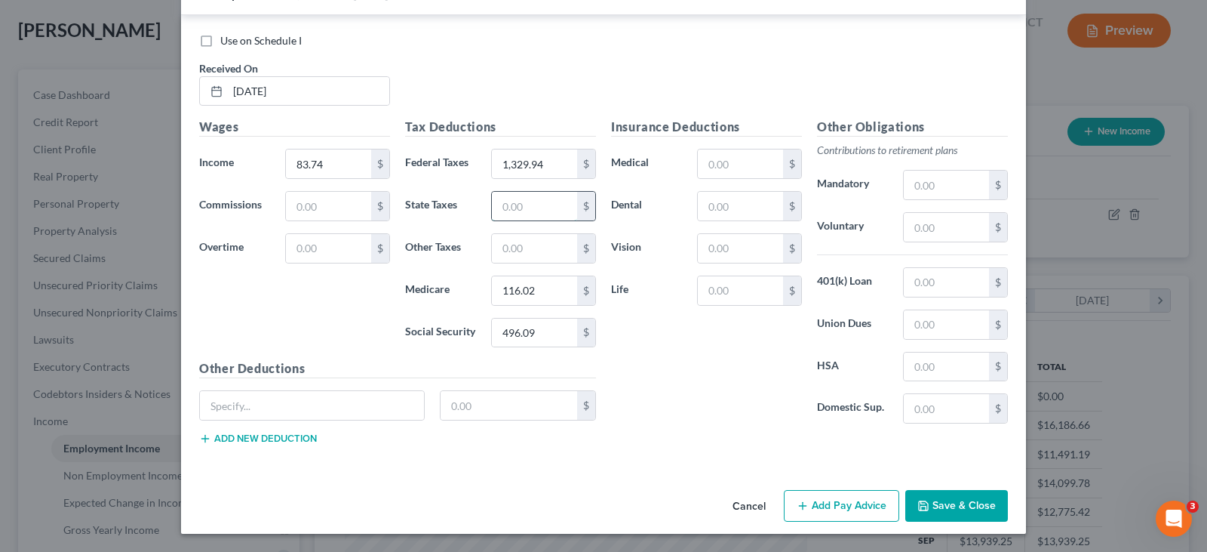
click at [524, 208] on input "text" at bounding box center [534, 206] width 85 height 29
type input "457.41"
click at [515, 252] on input "text" at bounding box center [534, 248] width 85 height 29
type input "46.90"
click at [706, 207] on input "text" at bounding box center [740, 206] width 85 height 29
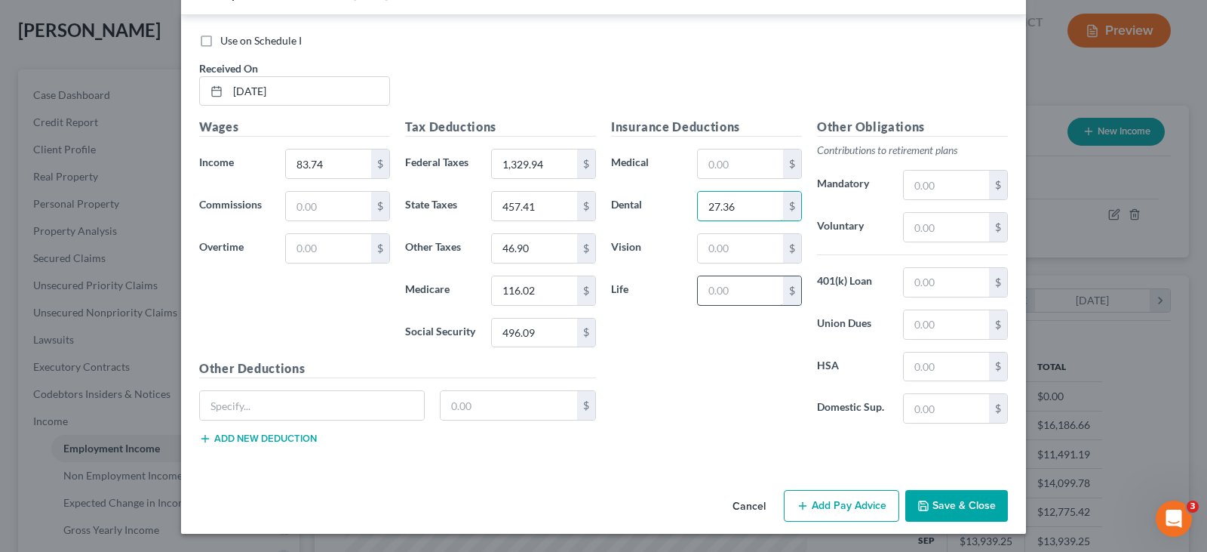
type input "27.36"
click at [727, 293] on input "text" at bounding box center [740, 290] width 85 height 29
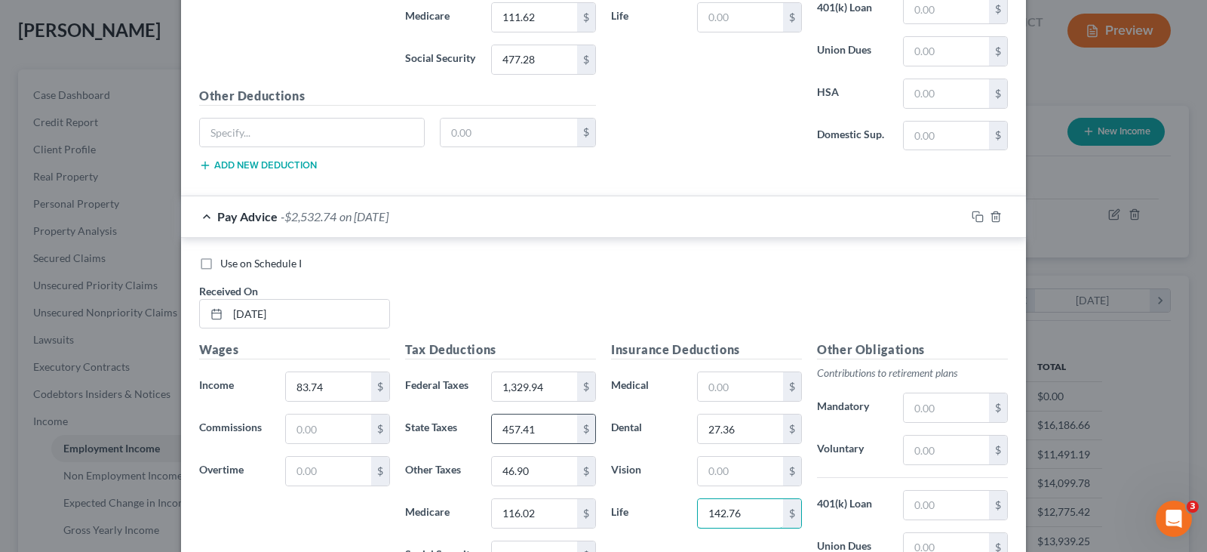
scroll to position [1246, 0]
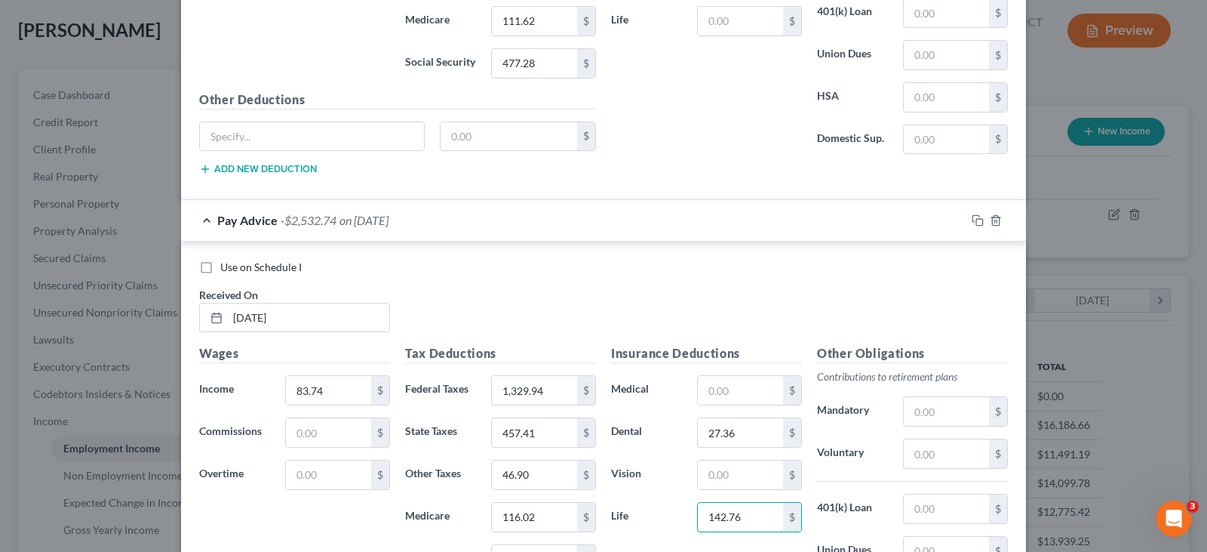
type input "142.76"
click at [327, 374] on div "Wages Income * 83.74 $ Commissions $ Overtime $" at bounding box center [295, 464] width 206 height 241
click at [330, 391] on input "83.74" at bounding box center [328, 390] width 85 height 29
type input "7"
drag, startPoint x: 339, startPoint y: 392, endPoint x: 220, endPoint y: 448, distance: 132.0
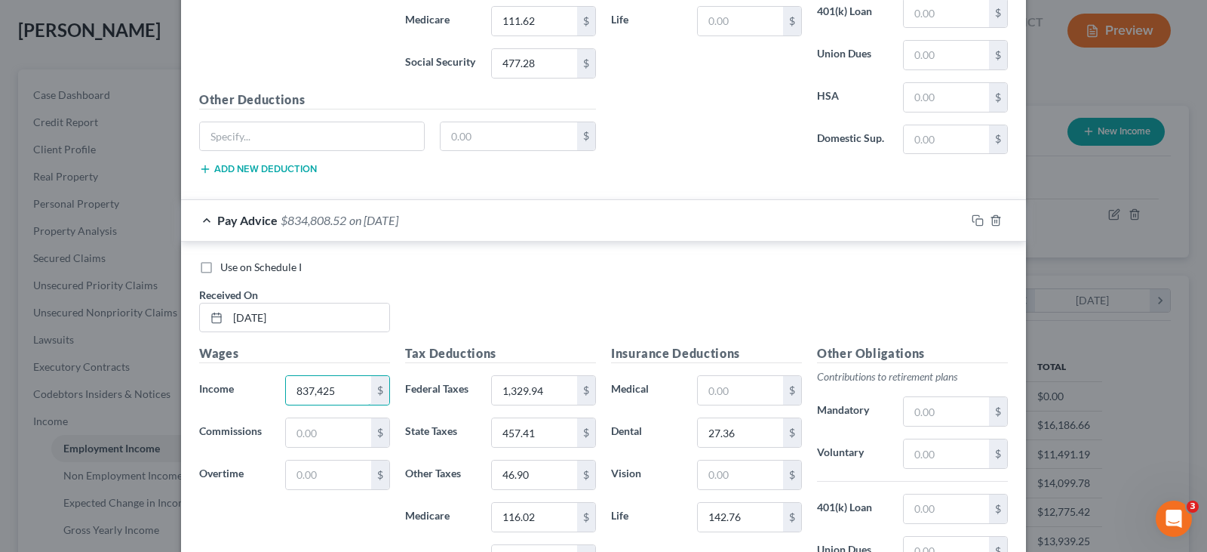
click at [220, 413] on div "Wages Income * 837,425 $ Commissions $ Overtime $" at bounding box center [295, 464] width 206 height 241
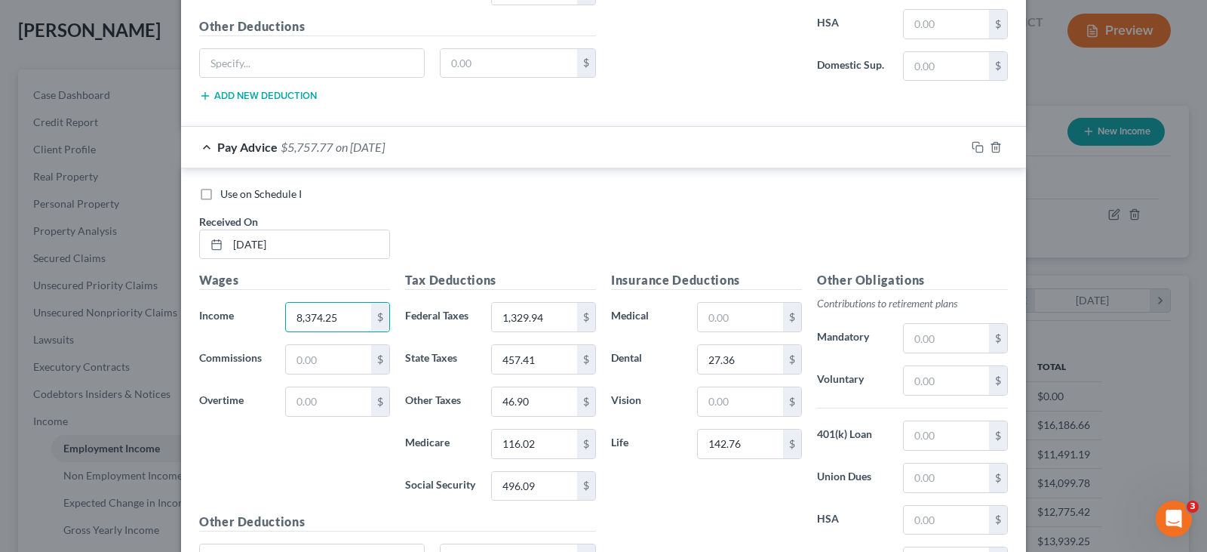
scroll to position [1472, 0]
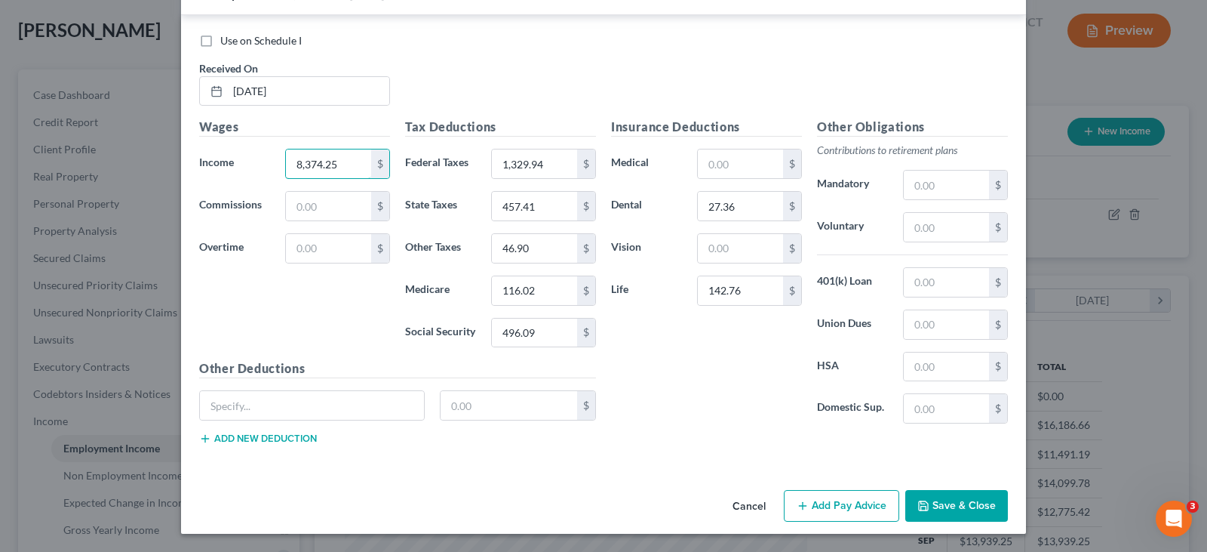
type input "8,374.25"
click at [820, 500] on button "Add Pay Advice" at bounding box center [841, 506] width 115 height 32
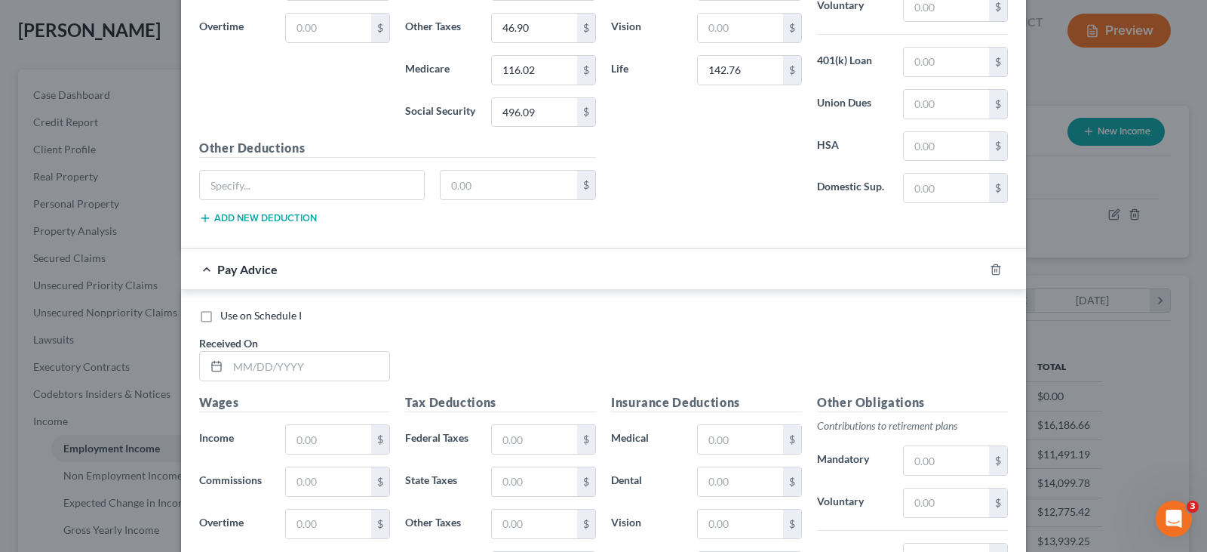
scroll to position [1699, 0]
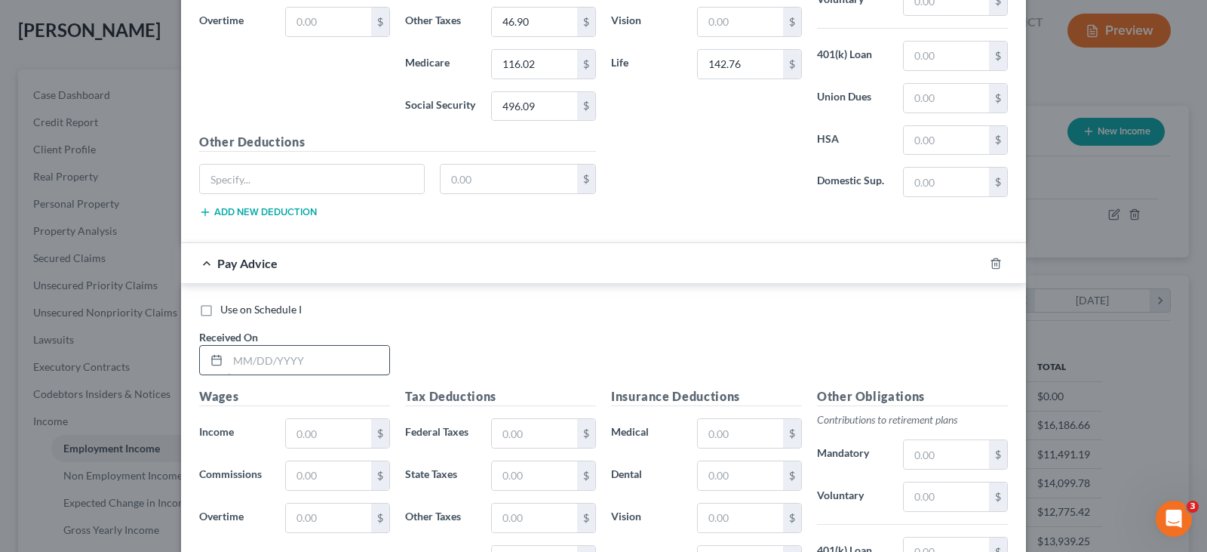
click at [260, 368] on input "text" at bounding box center [308, 360] width 161 height 29
type input "4/4/25"
click at [316, 427] on input "text" at bounding box center [328, 433] width 85 height 29
type input "8,133.46"
click at [516, 432] on input "text" at bounding box center [534, 433] width 85 height 29
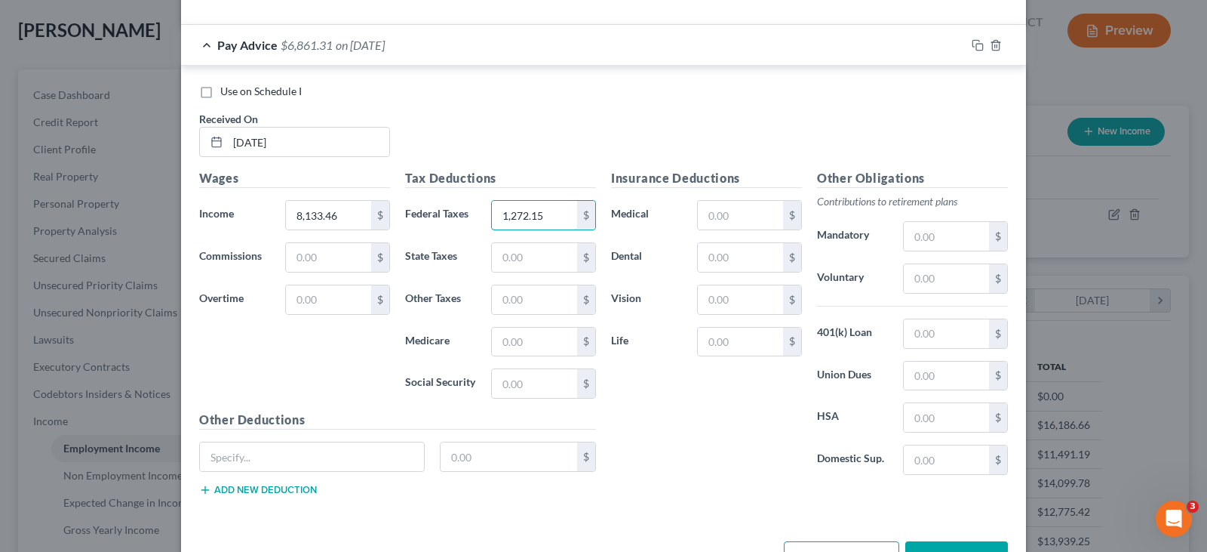
scroll to position [1925, 0]
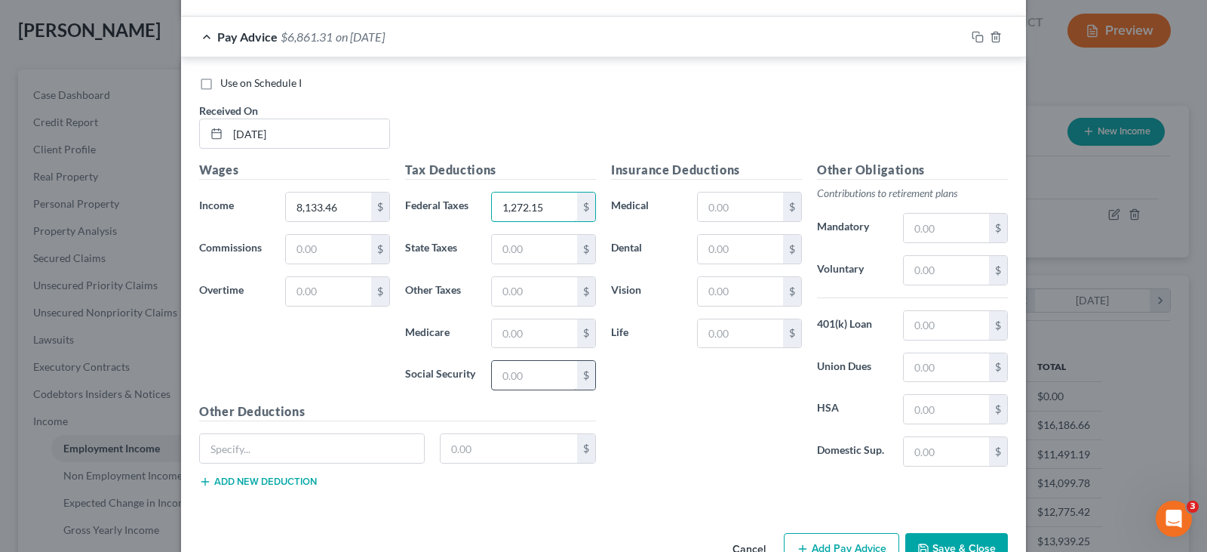
type input "1,272.15"
click at [527, 380] on input "text" at bounding box center [534, 375] width 85 height 29
type input "472.30"
click at [512, 340] on input "text" at bounding box center [534, 333] width 85 height 29
type input "110.46"
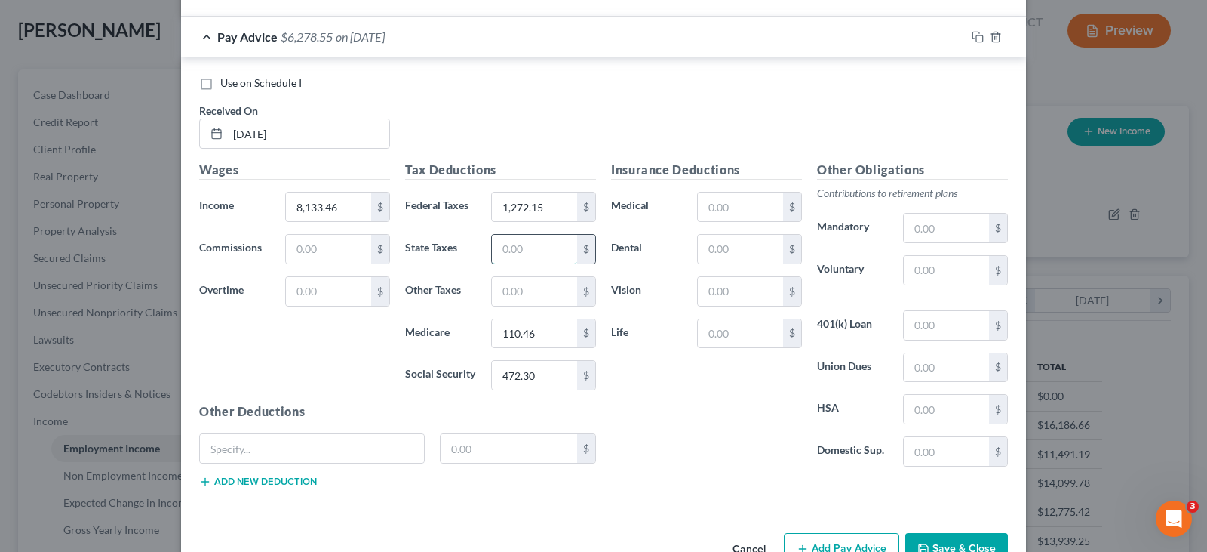
click at [518, 249] on input "text" at bounding box center [534, 249] width 85 height 29
type input "441.75"
click at [521, 306] on div "Tax Deductions Federal Taxes 1,272.15 $ State Taxes 441.75 $ Other Taxes $ Medi…" at bounding box center [501, 281] width 206 height 241
click at [521, 298] on input "text" at bounding box center [534, 291] width 85 height 29
type input "47.00"
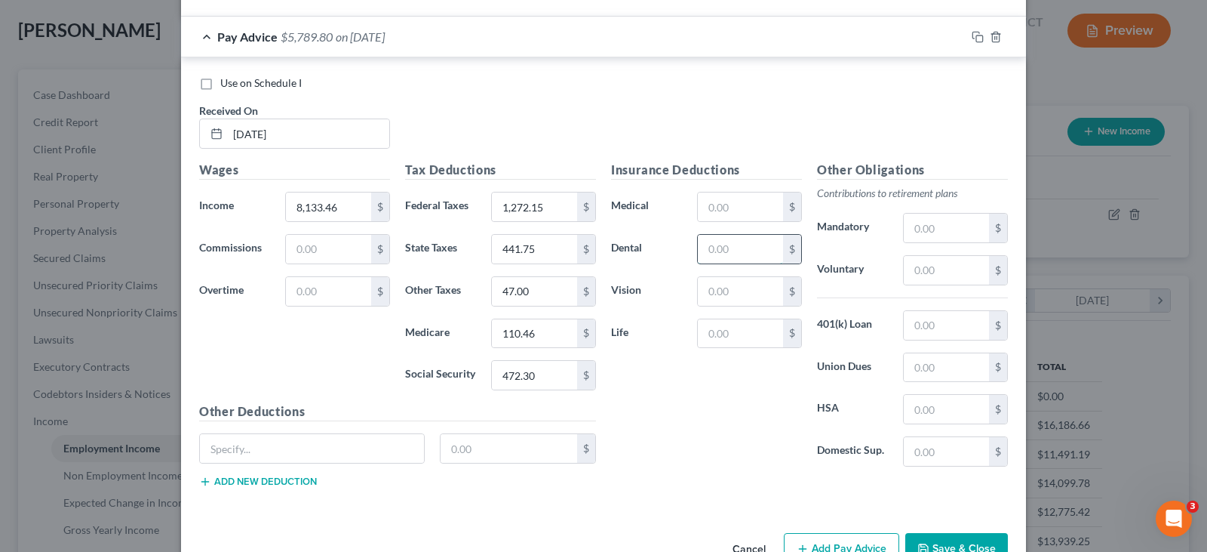
click at [740, 254] on input "text" at bounding box center [740, 249] width 85 height 29
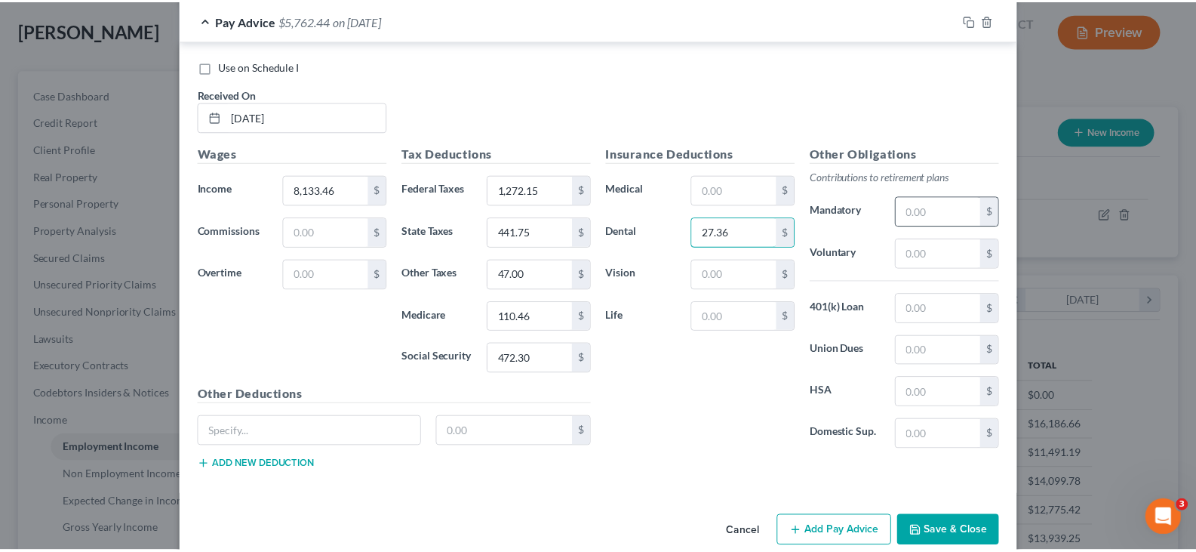
scroll to position [1967, 0]
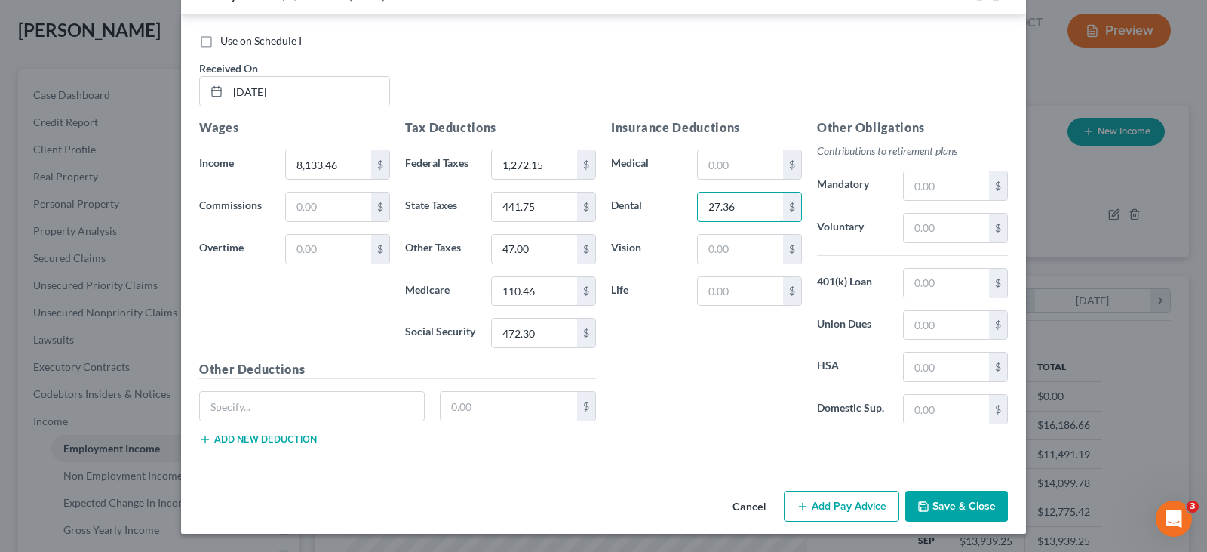
type input "27.36"
click at [960, 505] on button "Save & Close" at bounding box center [957, 506] width 103 height 32
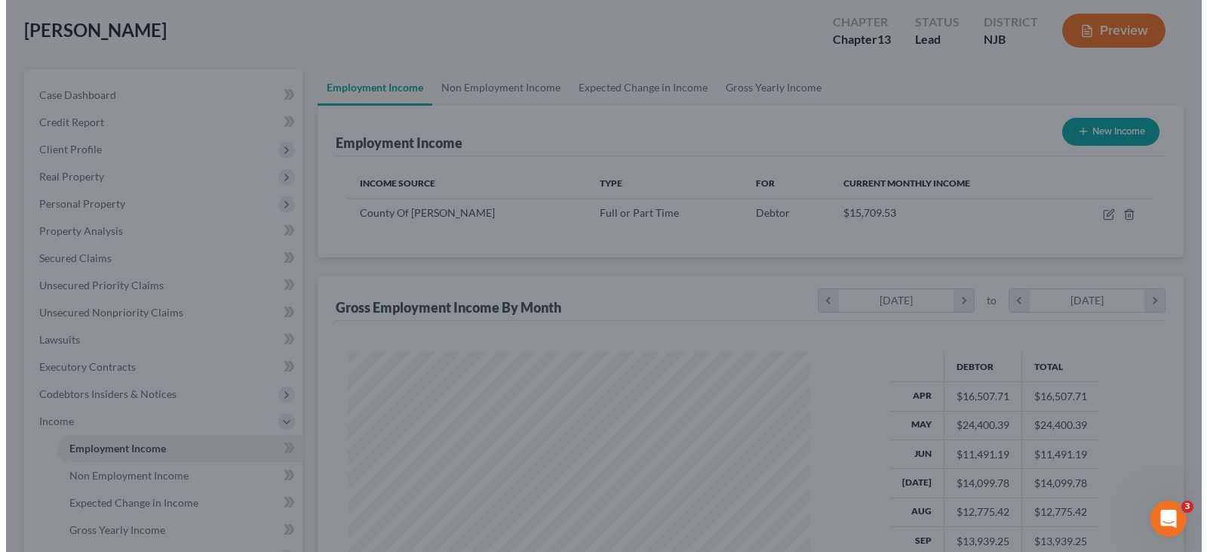
scroll to position [754338, 754120]
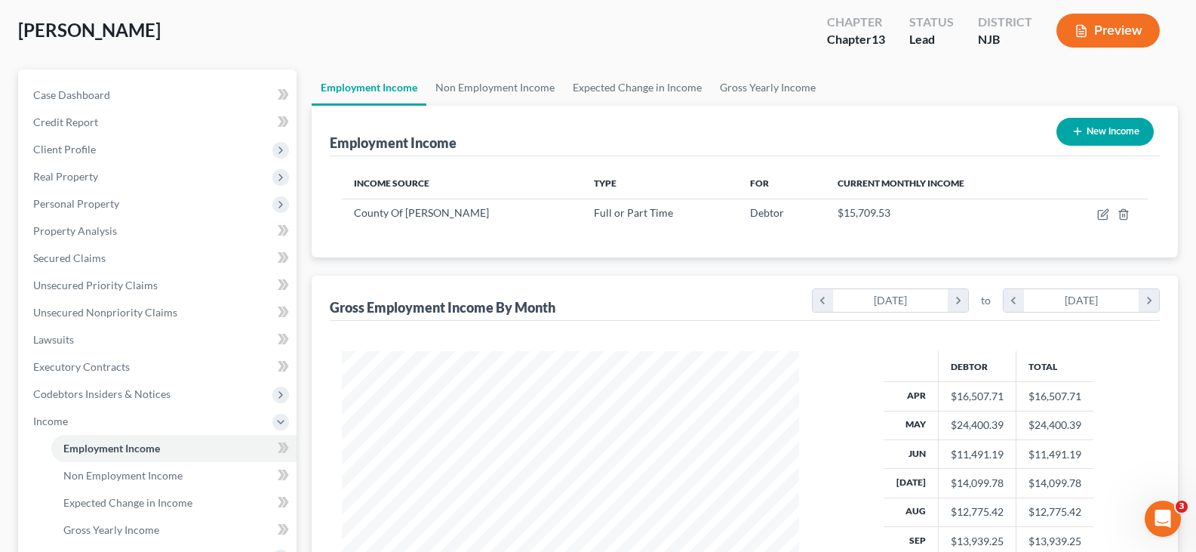
click at [1123, 130] on button "New Income" at bounding box center [1104, 132] width 97 height 28
select select "0"
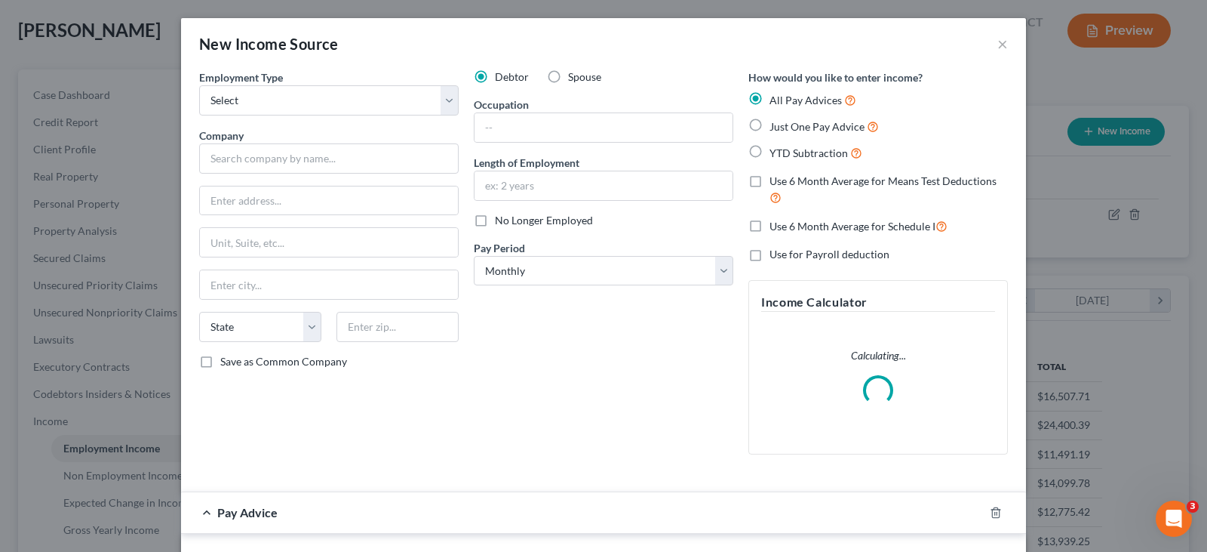
click at [568, 76] on label "Spouse" at bounding box center [584, 76] width 33 height 15
click at [574, 76] on input "Spouse" at bounding box center [579, 74] width 10 height 10
radio input "true"
click at [448, 104] on select "Select Full or Part Time Employment Self Employment" at bounding box center [329, 100] width 260 height 30
select select "0"
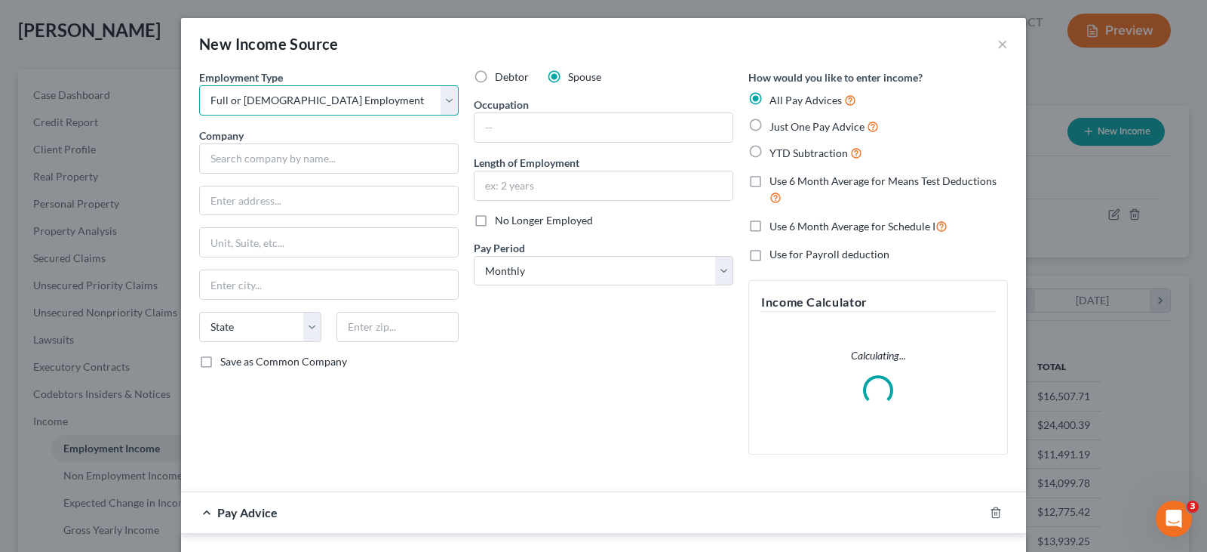
click at [199, 85] on select "Select Full or Part Time Employment Self Employment" at bounding box center [329, 100] width 260 height 30
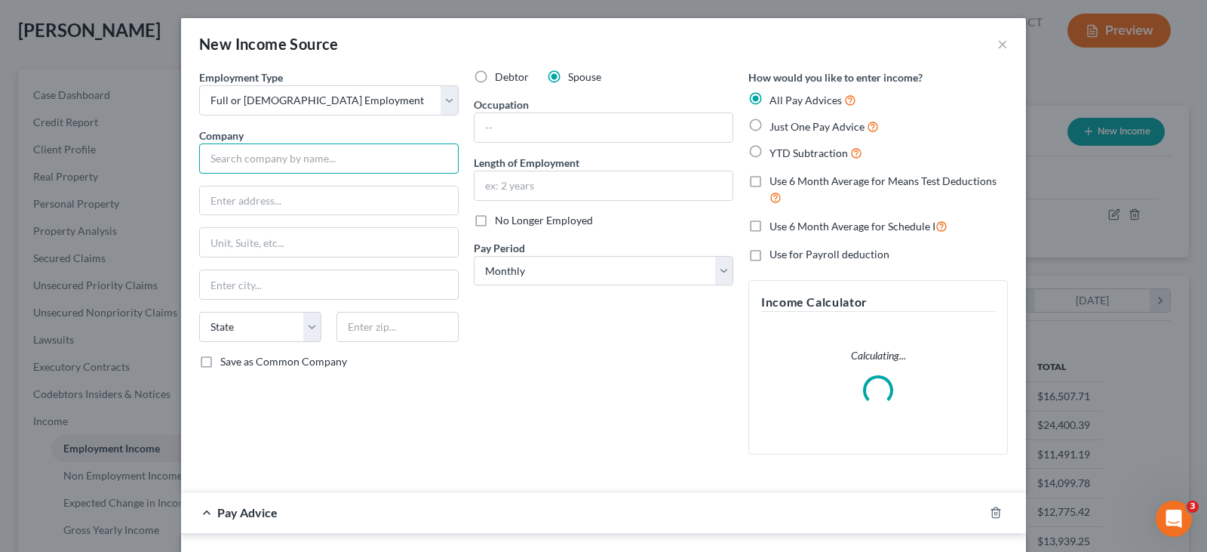
click at [354, 166] on input "text" at bounding box center [329, 158] width 260 height 30
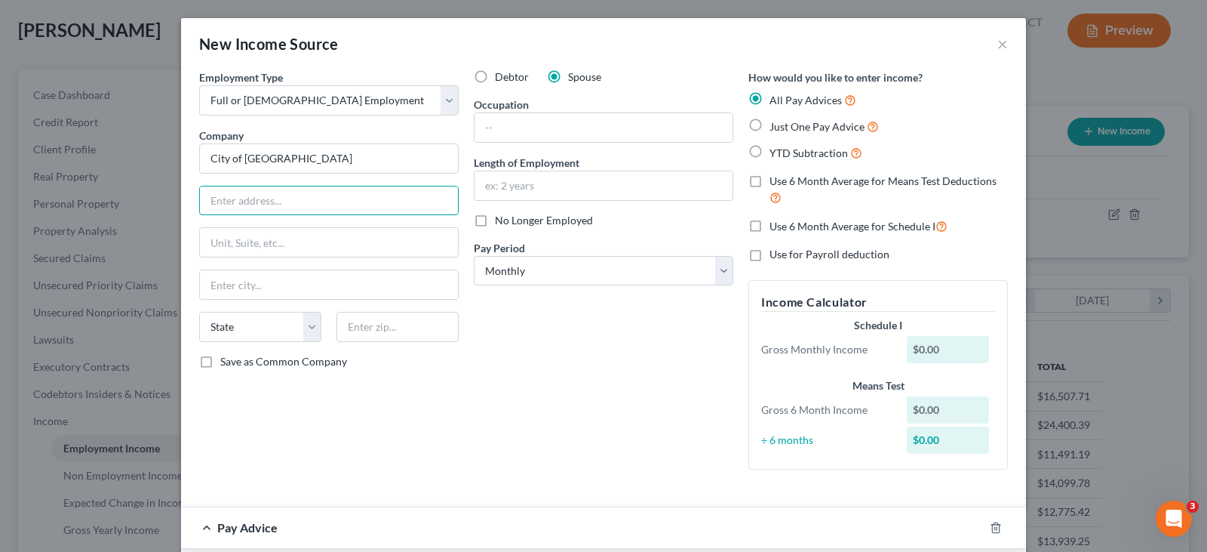
type input "City of Plainfield"
click at [521, 136] on input "text" at bounding box center [604, 127] width 258 height 29
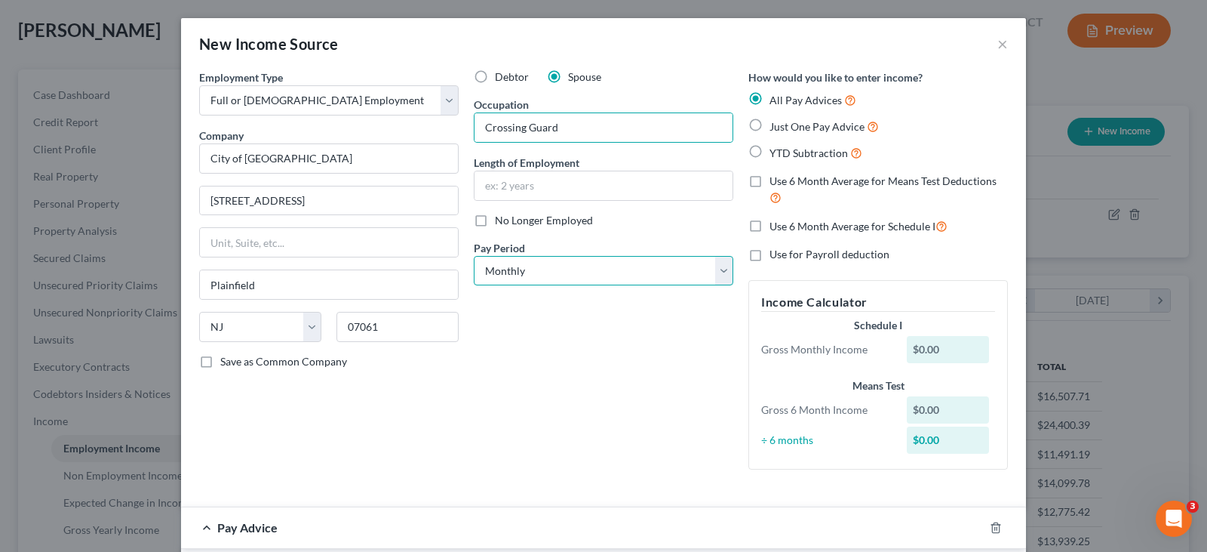
click at [524, 272] on select "Select Monthly Twice Monthly Every Other Week Weekly" at bounding box center [604, 271] width 260 height 30
click at [474, 256] on select "Select Monthly Twice Monthly Every Other Week Weekly" at bounding box center [604, 271] width 260 height 30
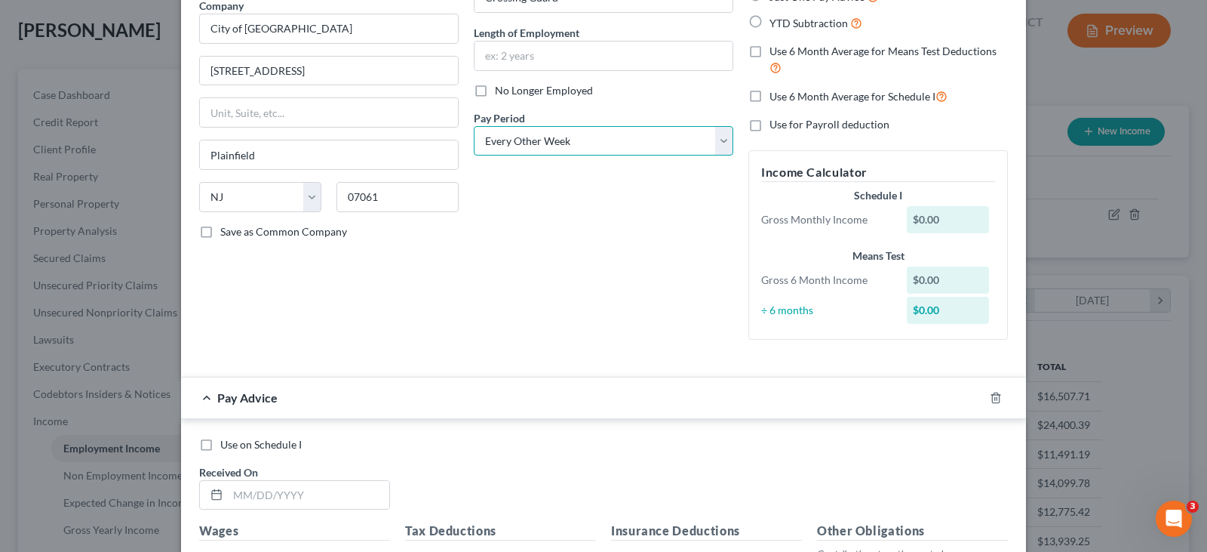
scroll to position [453, 0]
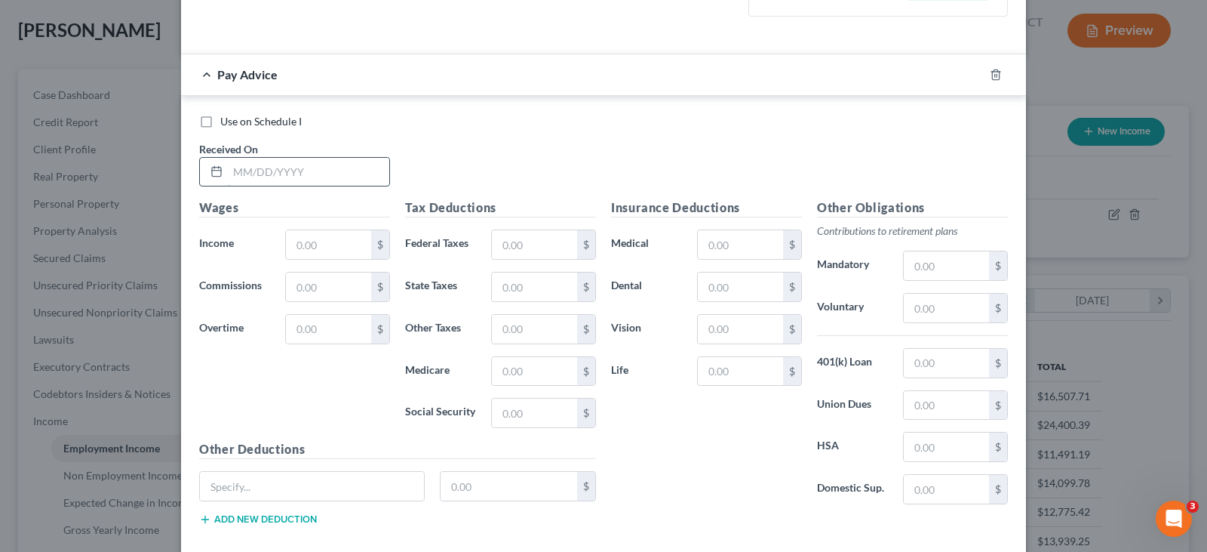
click at [321, 165] on input "text" at bounding box center [308, 172] width 161 height 29
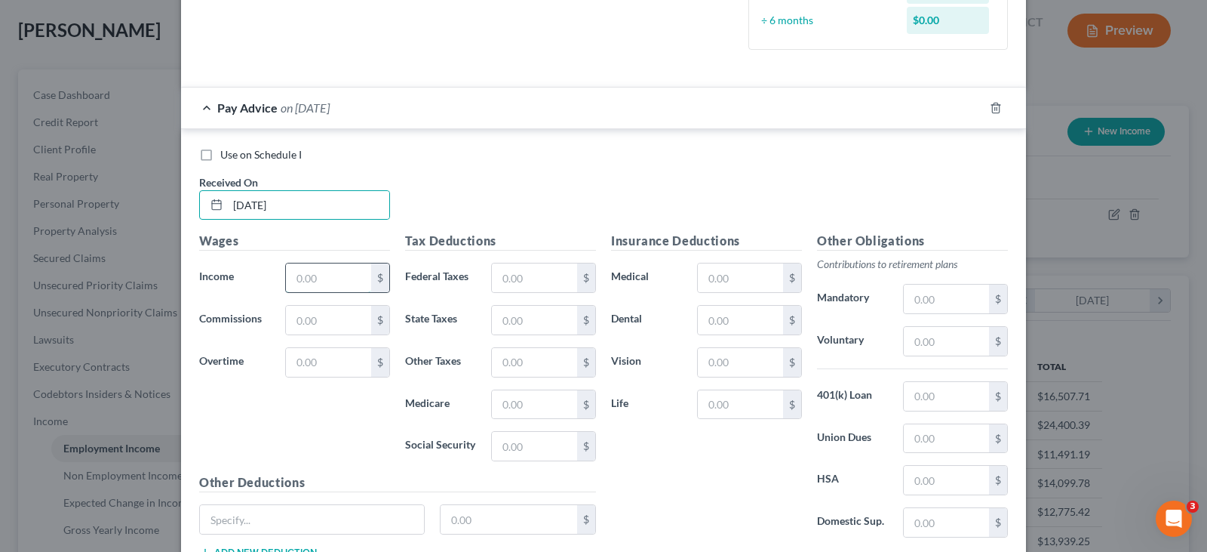
click at [313, 284] on input "text" at bounding box center [328, 277] width 85 height 29
click at [544, 277] on input "text" at bounding box center [534, 277] width 85 height 29
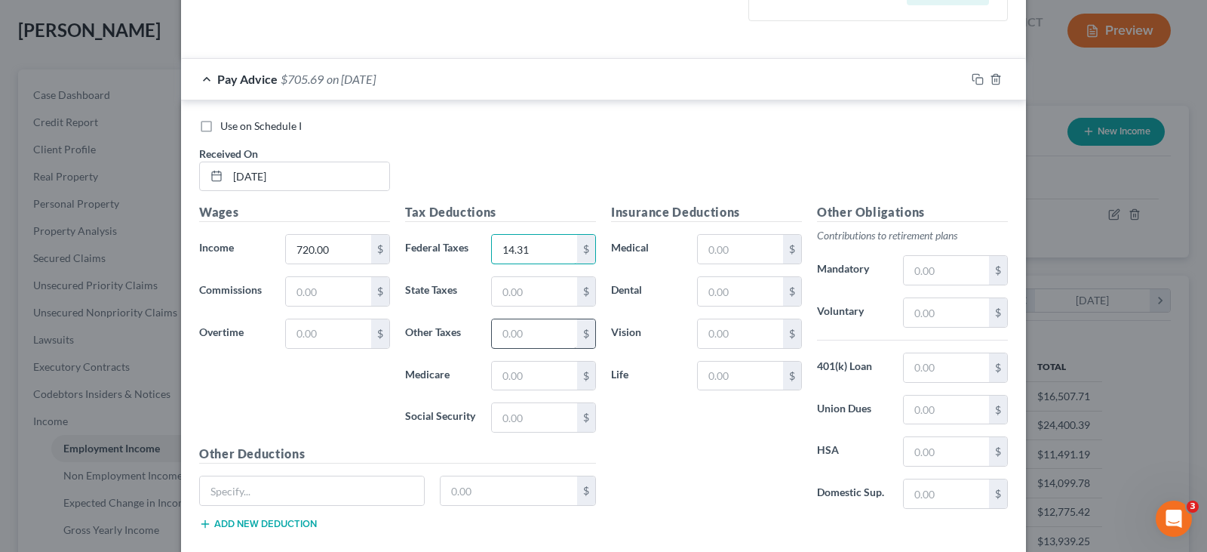
scroll to position [528, 0]
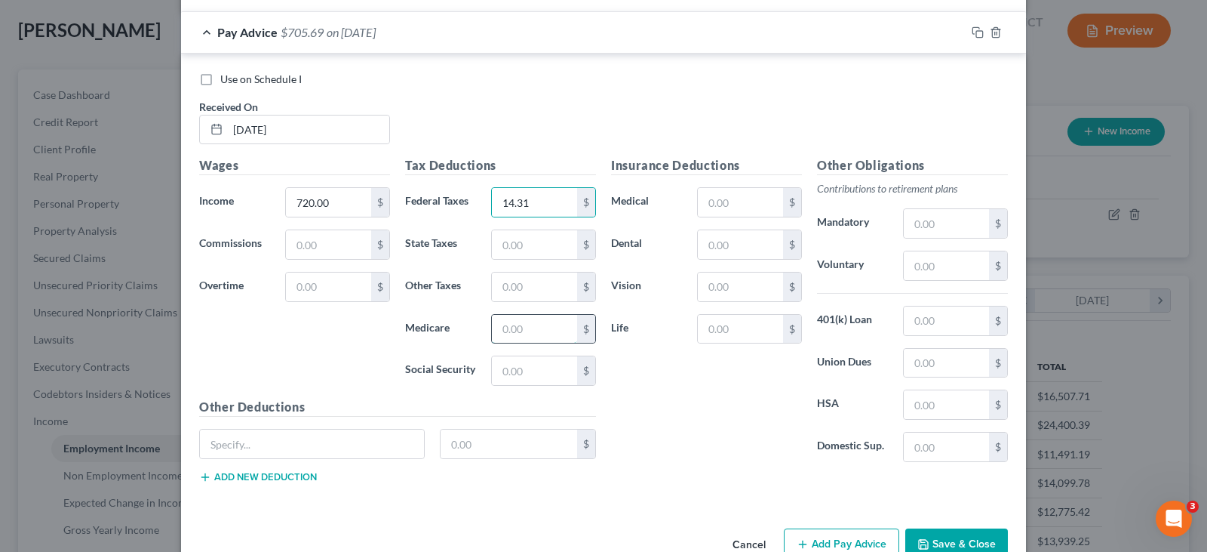
click at [527, 331] on input "text" at bounding box center [534, 329] width 85 height 29
click at [522, 374] on input "text" at bounding box center [534, 370] width 85 height 29
click at [524, 247] on input "text" at bounding box center [534, 244] width 85 height 29
click at [531, 290] on input "text" at bounding box center [534, 286] width 85 height 29
click at [838, 540] on button "Add Pay Advice" at bounding box center [841, 544] width 115 height 32
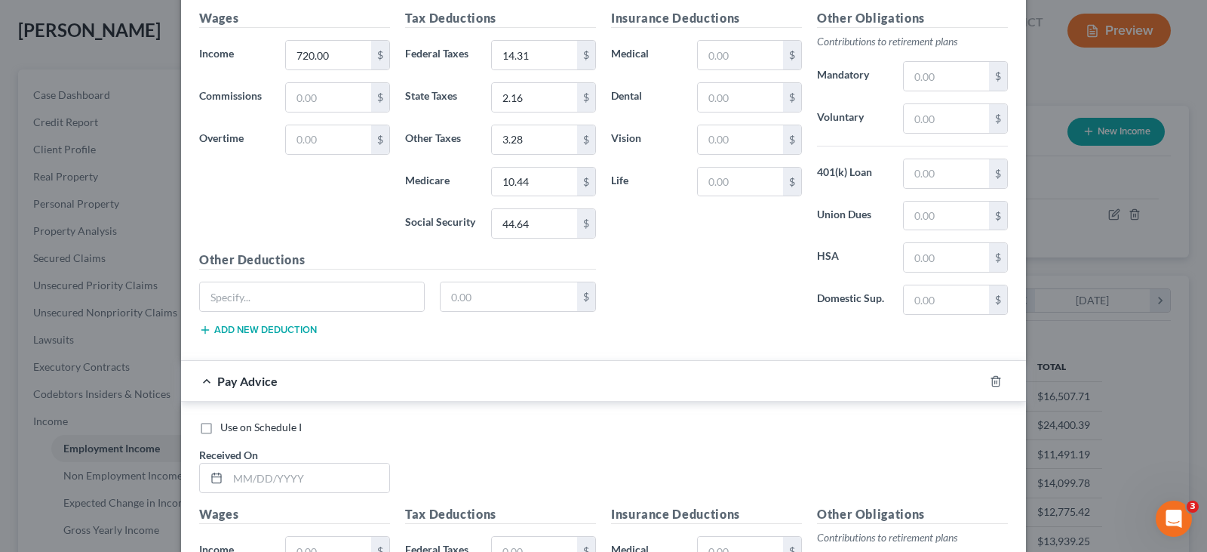
scroll to position [906, 0]
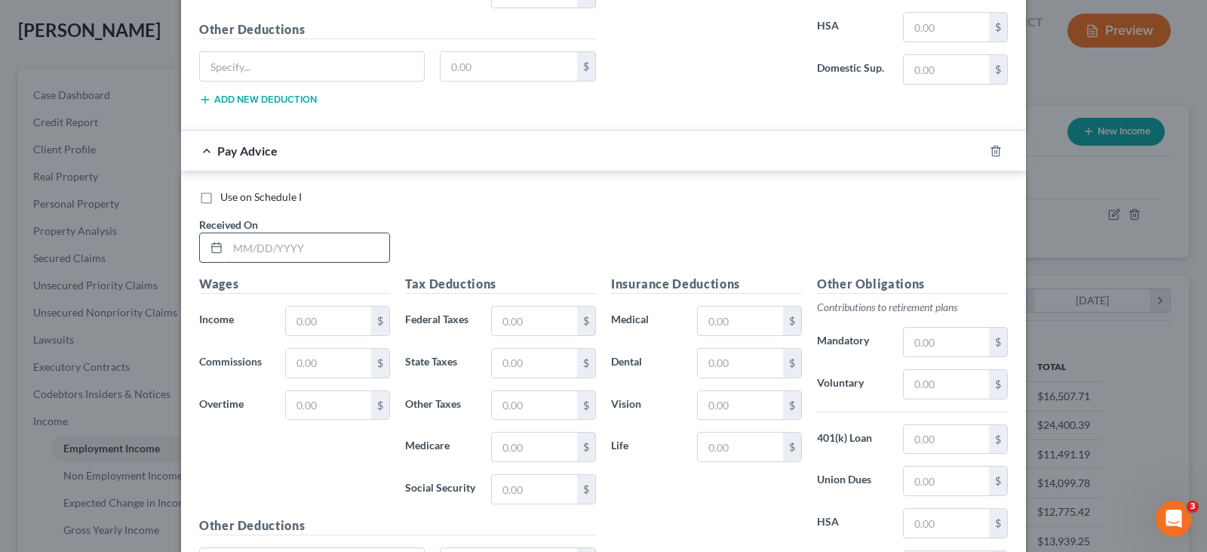
click at [329, 256] on input "text" at bounding box center [308, 247] width 161 height 29
click at [337, 320] on input "text" at bounding box center [328, 320] width 85 height 29
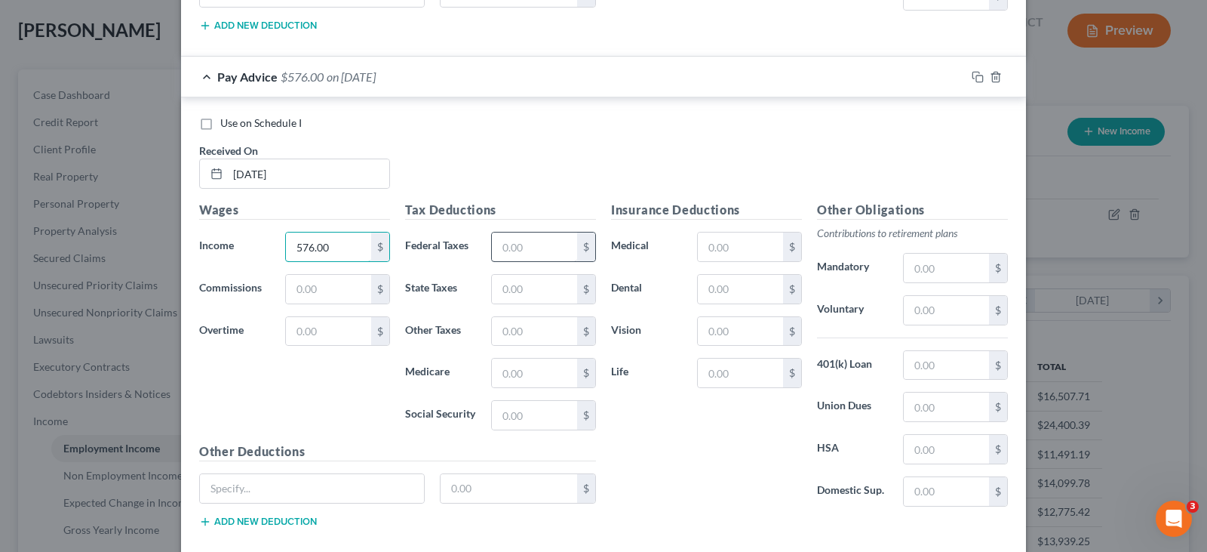
scroll to position [981, 0]
click at [533, 244] on input "text" at bounding box center [534, 245] width 85 height 29
click at [500, 372] on input "text" at bounding box center [534, 371] width 85 height 29
click at [521, 419] on input "text" at bounding box center [534, 413] width 85 height 29
click at [504, 327] on input "text" at bounding box center [534, 329] width 85 height 29
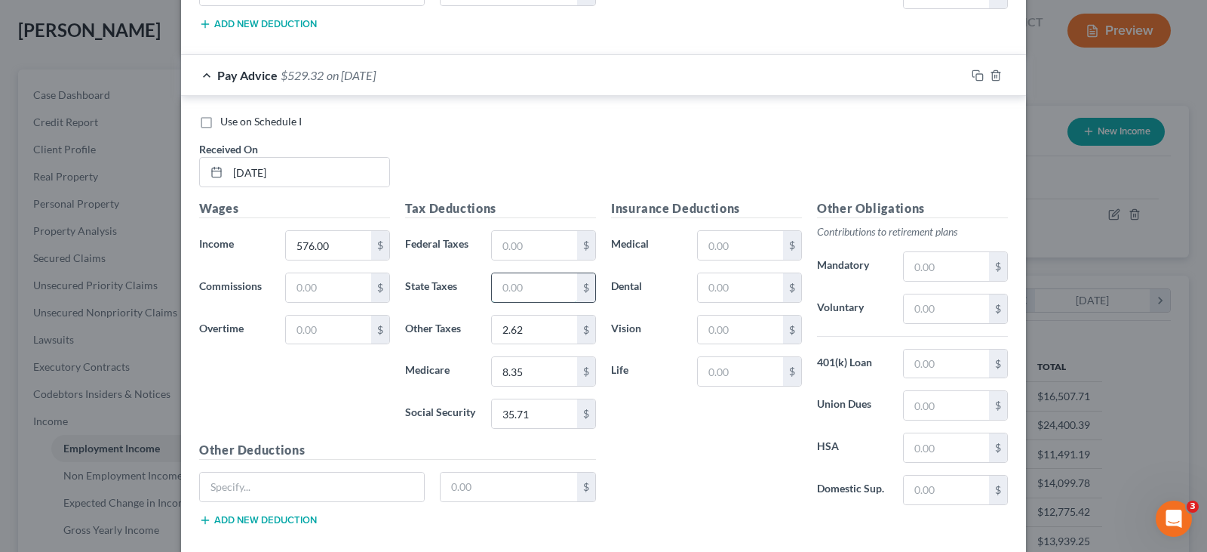
click at [506, 287] on input "text" at bounding box center [534, 287] width 85 height 29
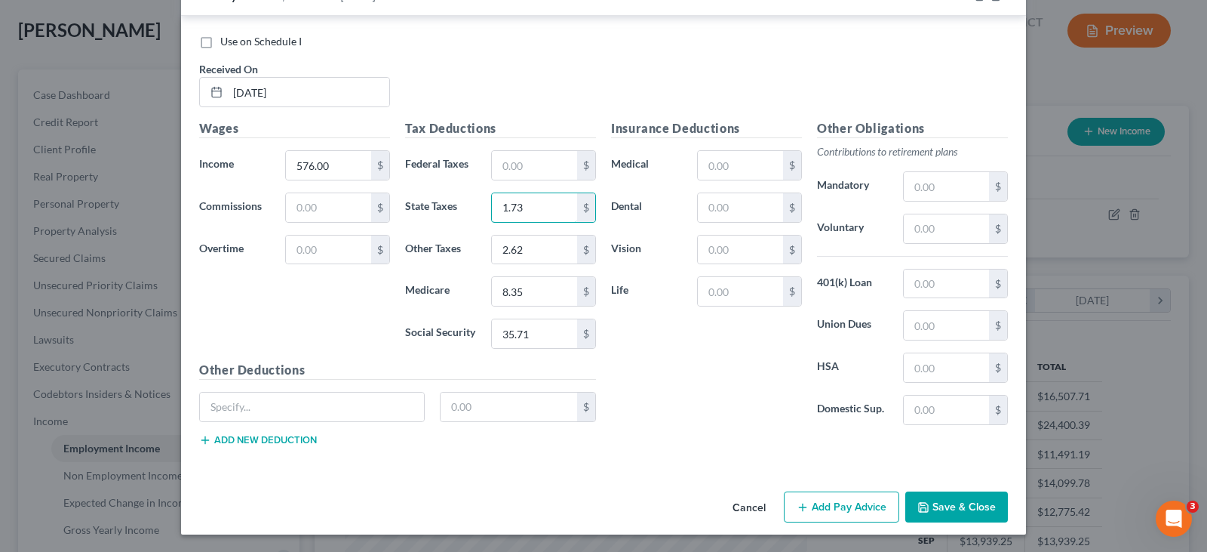
scroll to position [1062, 0]
click at [844, 506] on button "Add Pay Advice" at bounding box center [841, 506] width 115 height 32
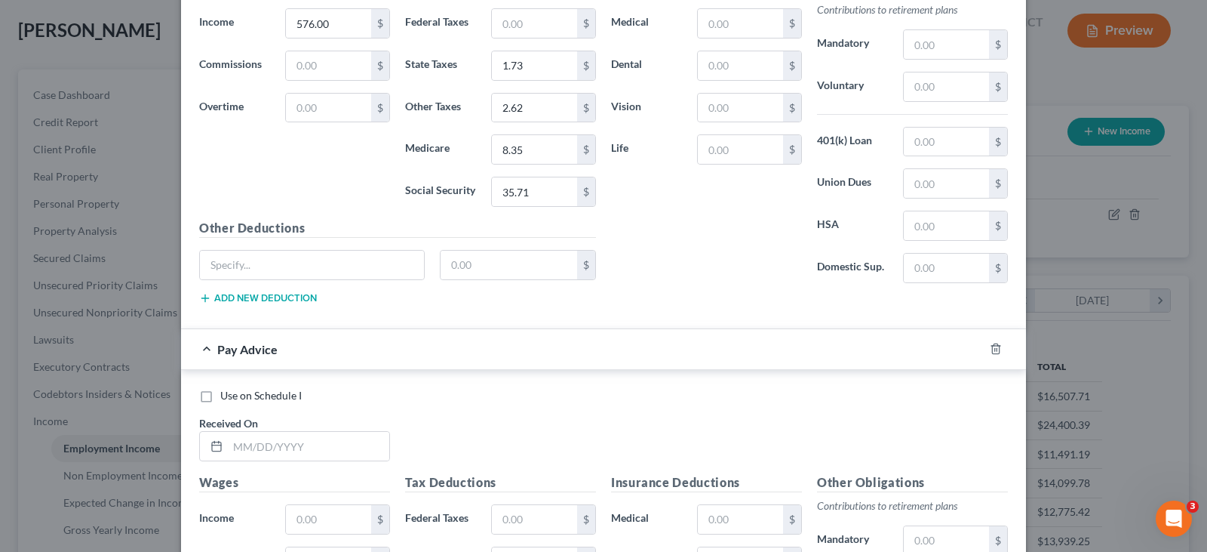
scroll to position [1364, 0]
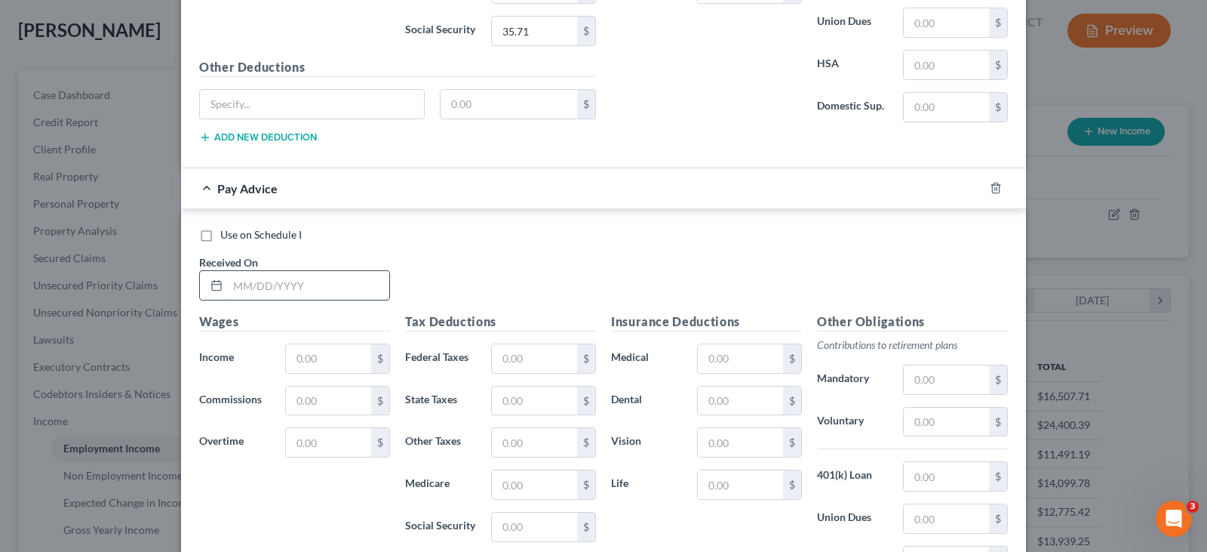
click at [324, 291] on input "text" at bounding box center [308, 285] width 161 height 29
click at [344, 355] on input "text" at bounding box center [328, 358] width 85 height 29
click at [540, 358] on input "text" at bounding box center [534, 358] width 85 height 29
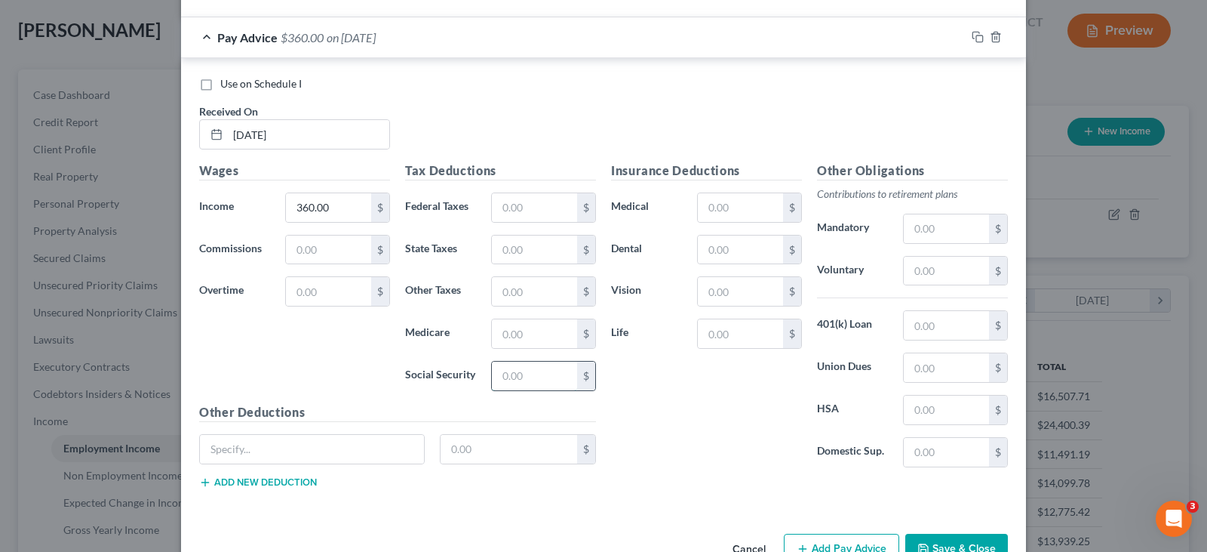
click at [524, 371] on input "text" at bounding box center [534, 375] width 85 height 29
click at [498, 315] on div "Tax Deductions Federal Taxes $ State Taxes $ Other Taxes $ Medicare $ Social Se…" at bounding box center [501, 281] width 206 height 241
drag, startPoint x: 501, startPoint y: 327, endPoint x: 504, endPoint y: 342, distance: 14.7
click at [501, 327] on input "text" at bounding box center [534, 333] width 85 height 29
click at [518, 374] on input "5" at bounding box center [534, 375] width 85 height 29
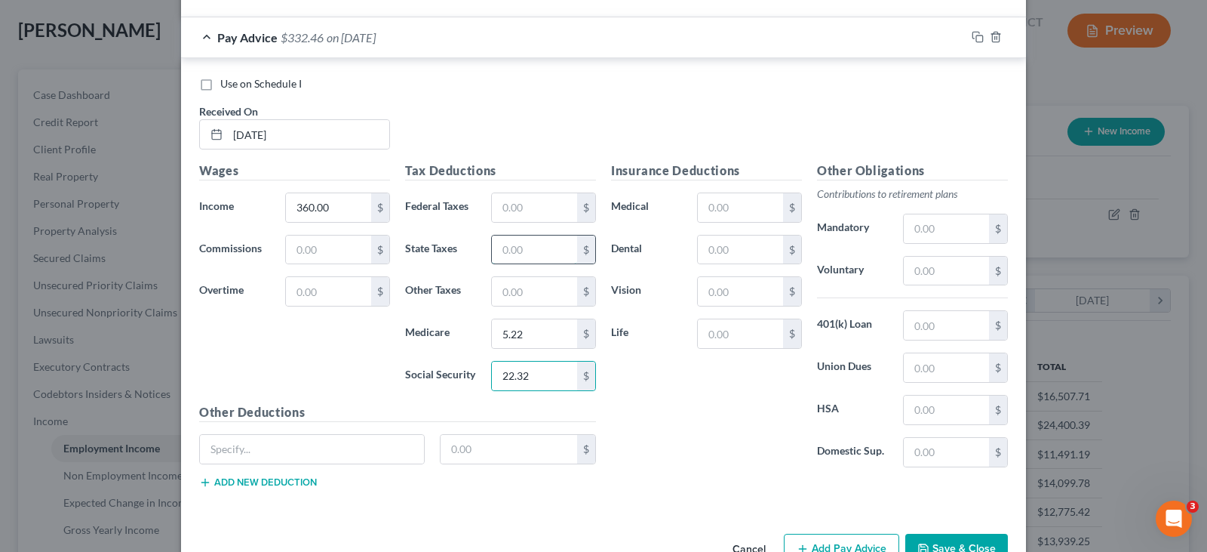
click at [514, 249] on input "text" at bounding box center [534, 249] width 85 height 29
click at [524, 291] on input "text" at bounding box center [534, 291] width 85 height 29
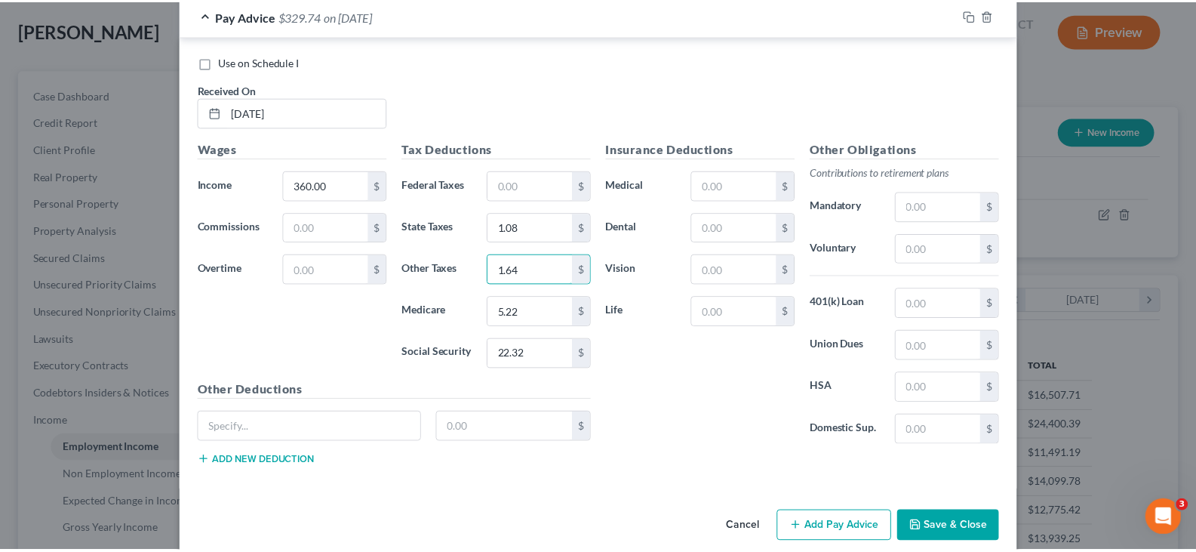
scroll to position [1558, 0]
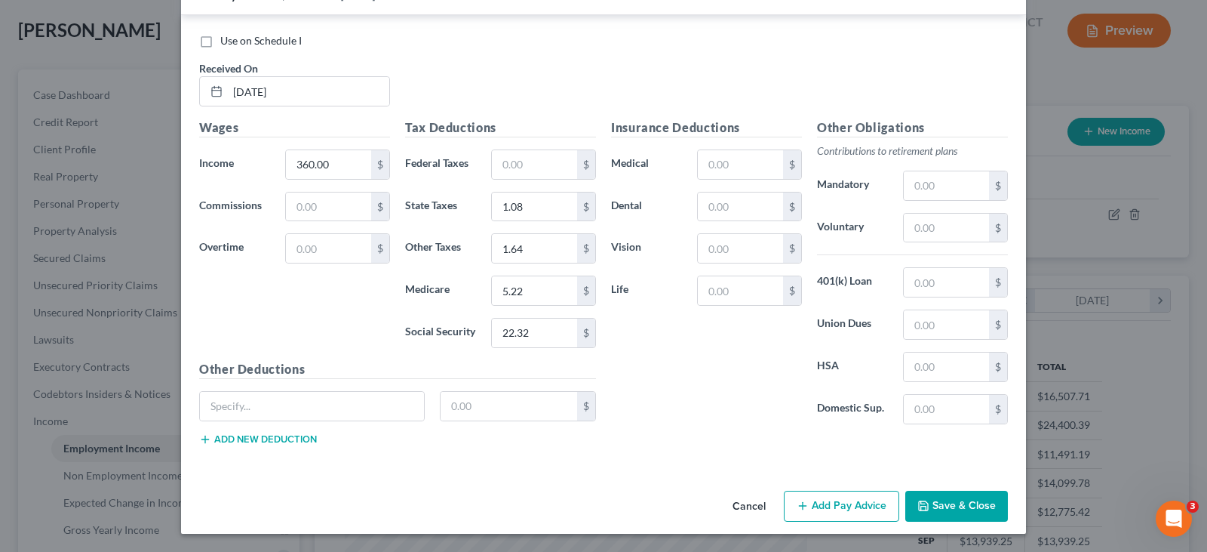
click at [952, 514] on button "Save & Close" at bounding box center [957, 506] width 103 height 32
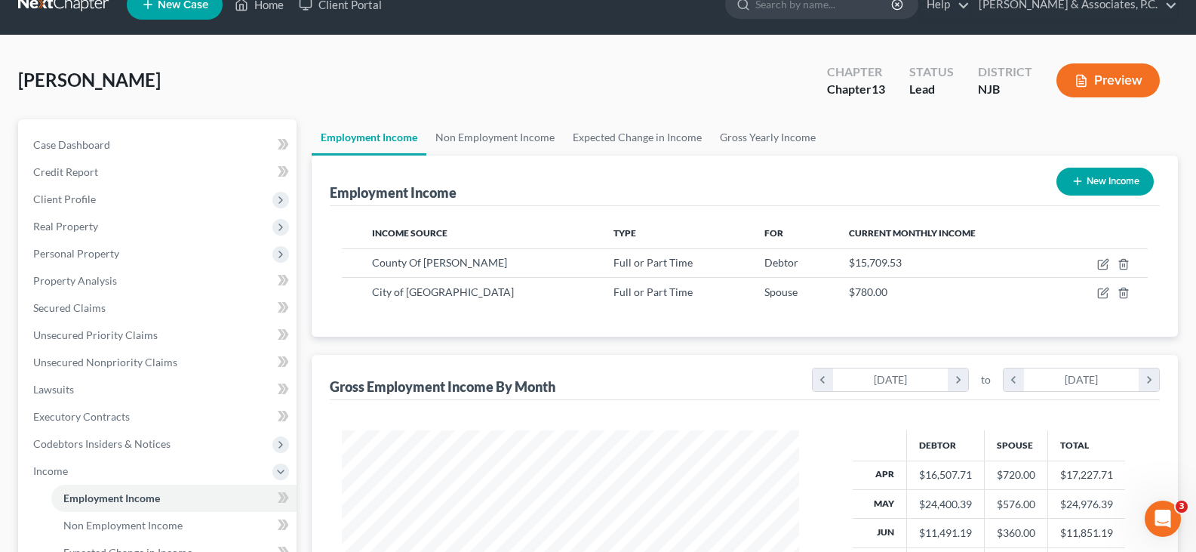
scroll to position [0, 0]
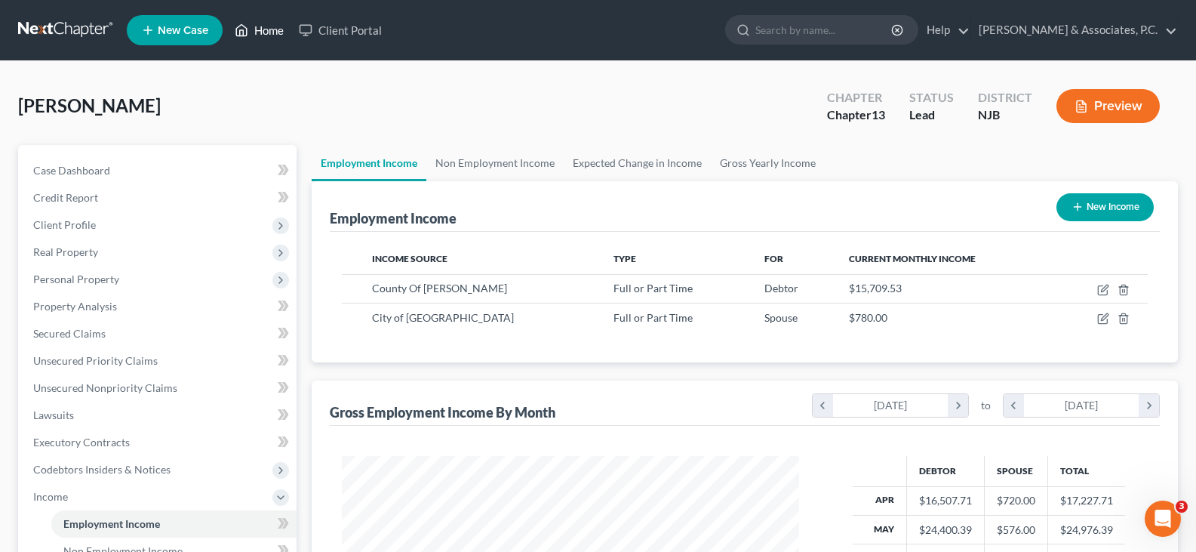
click at [279, 30] on link "Home" at bounding box center [259, 30] width 64 height 27
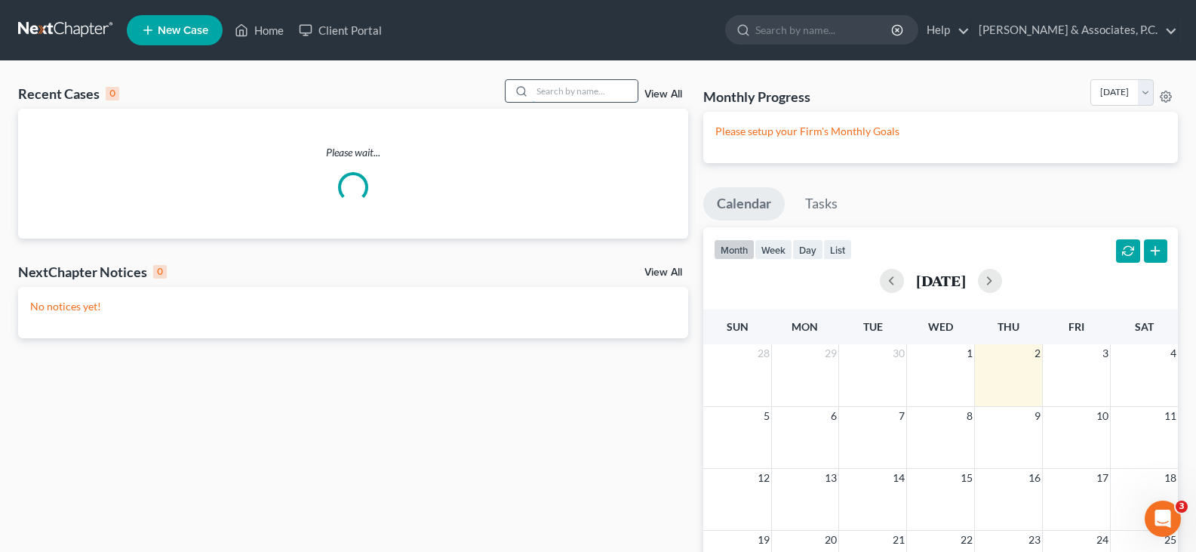
click at [552, 96] on input "search" at bounding box center [585, 91] width 106 height 22
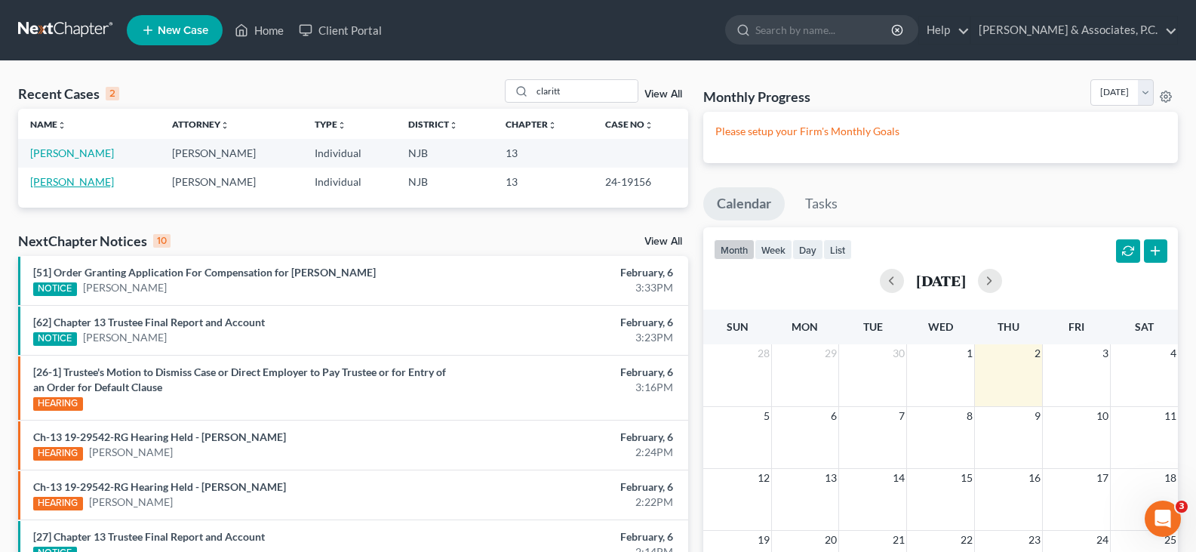
click at [69, 183] on link "Claritt, Eugene" at bounding box center [72, 181] width 84 height 13
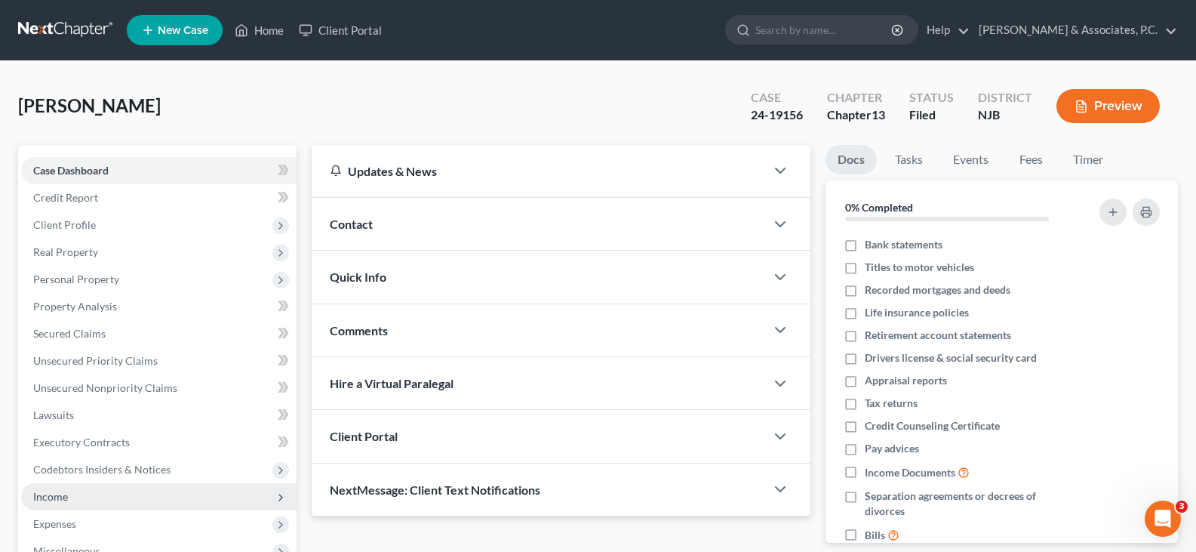
click at [55, 497] on span "Income" at bounding box center [50, 496] width 35 height 13
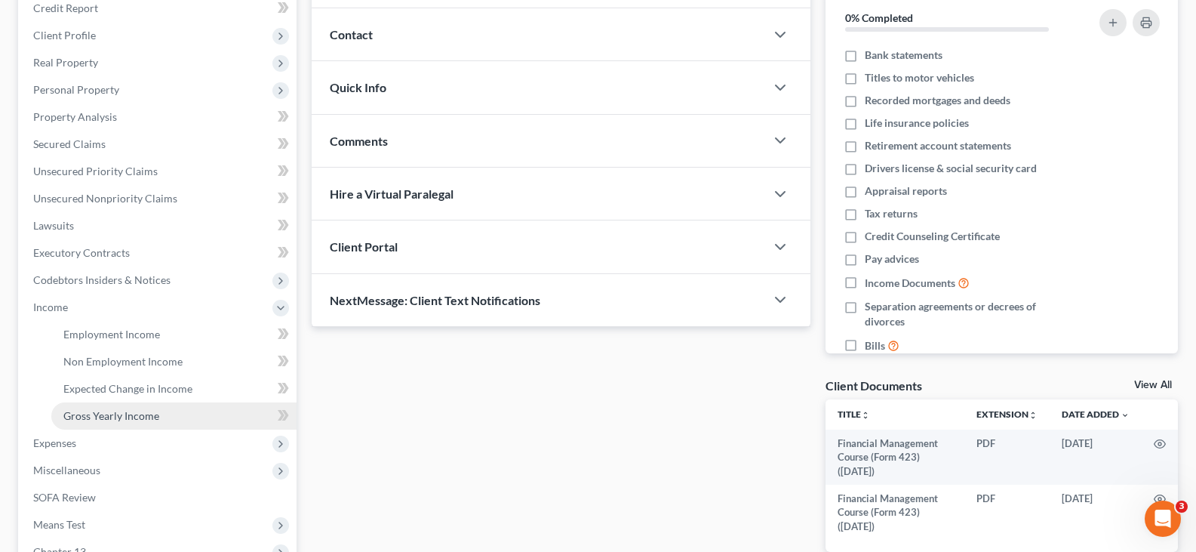
scroll to position [226, 0]
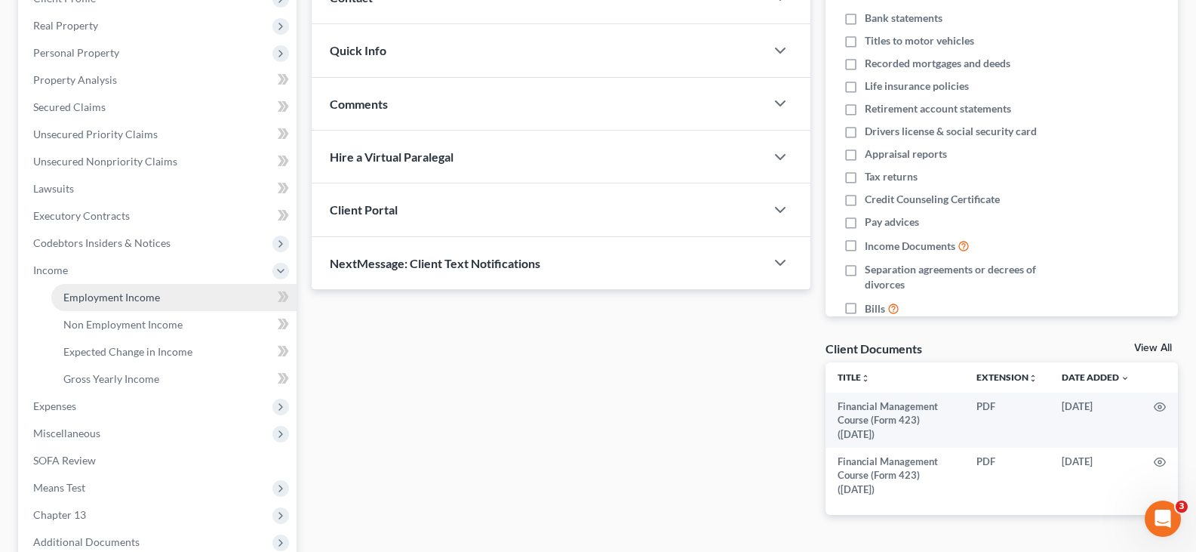
click at [81, 291] on span "Employment Income" at bounding box center [111, 297] width 97 height 13
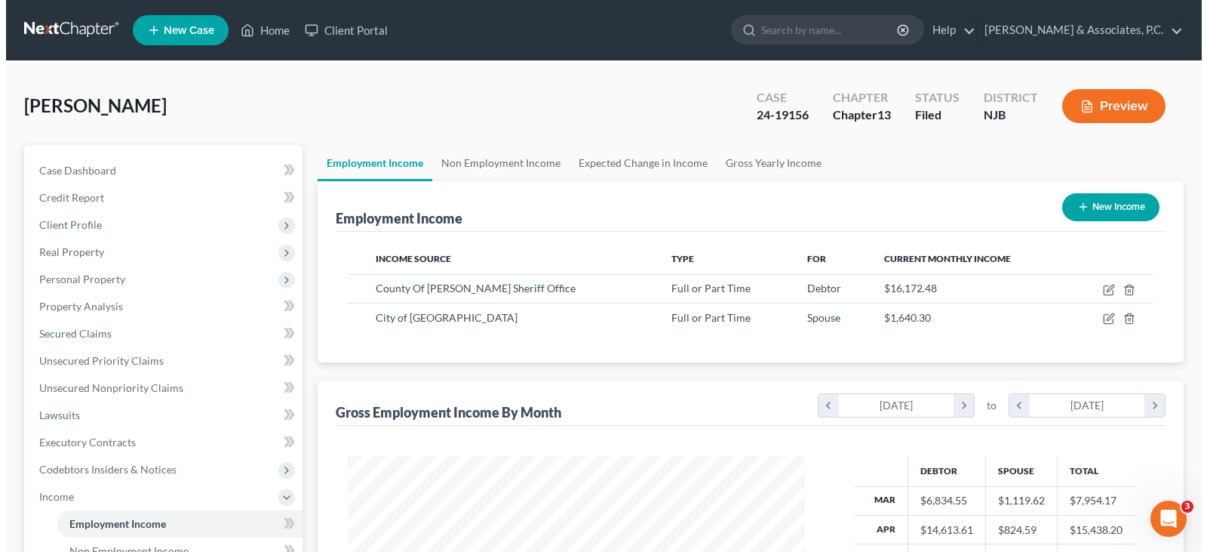
scroll to position [271, 487]
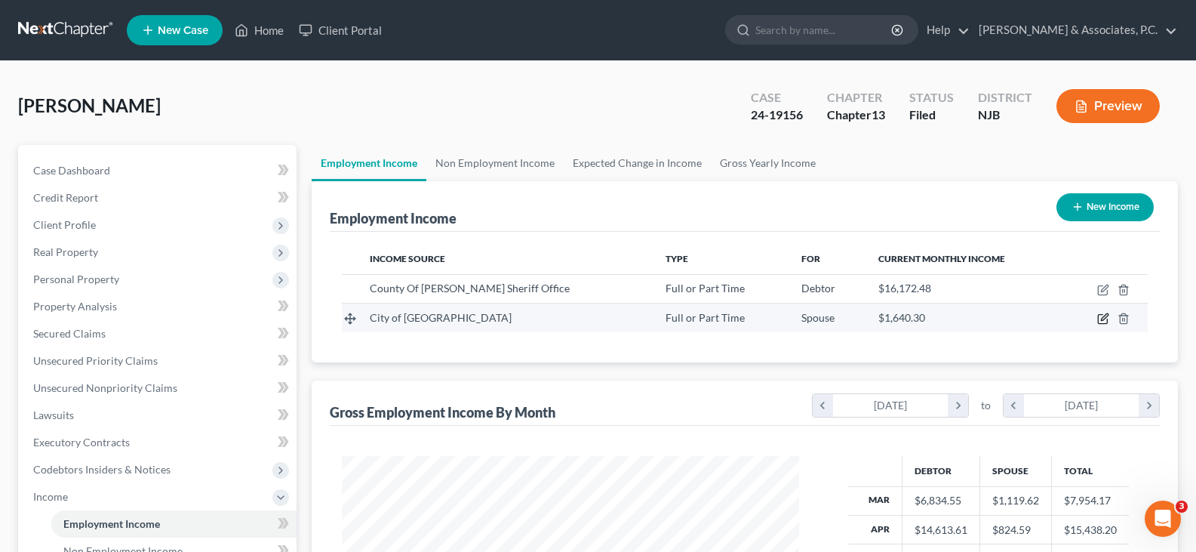
click at [1102, 315] on icon "button" at bounding box center [1102, 319] width 9 height 9
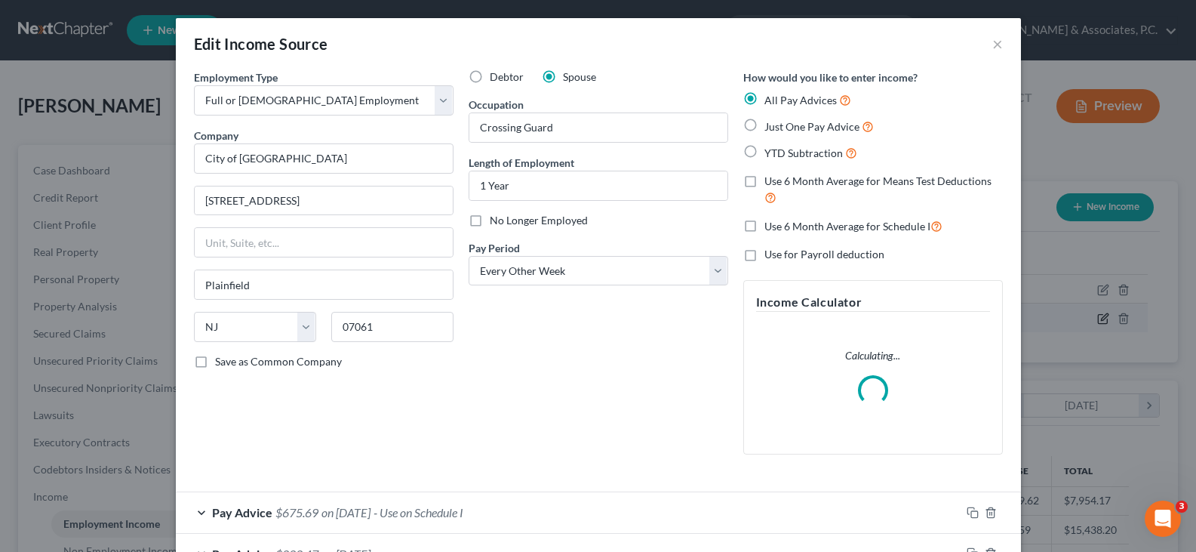
scroll to position [271, 493]
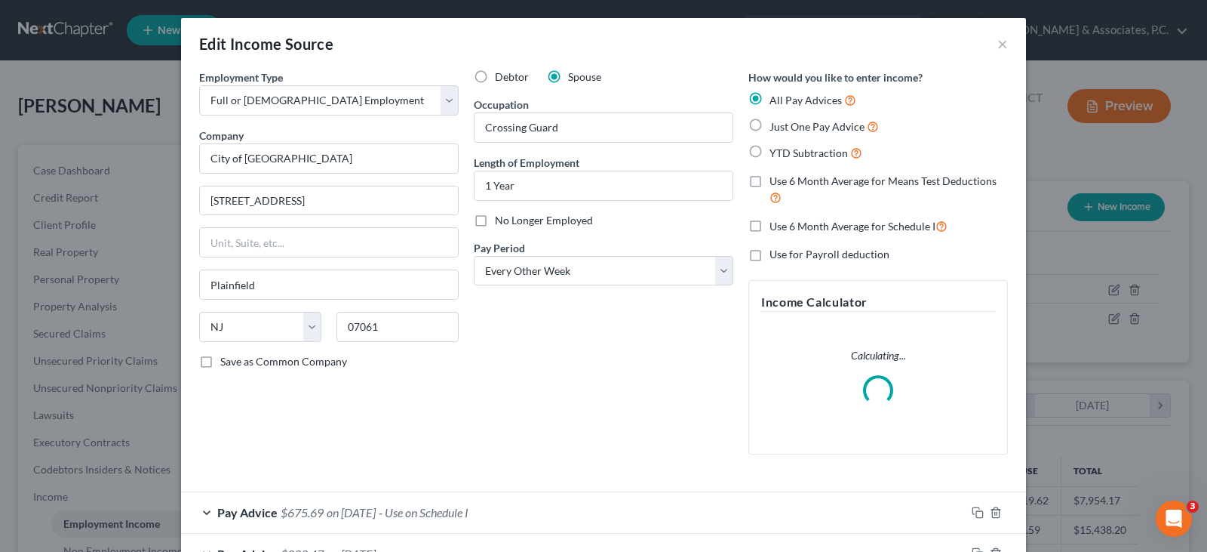
click at [573, 372] on div "Debtor Spouse Occupation Crossing Guard Length of Employment 1 Year No Longer E…" at bounding box center [603, 267] width 275 height 397
click at [998, 42] on button "×" at bounding box center [1003, 44] width 11 height 18
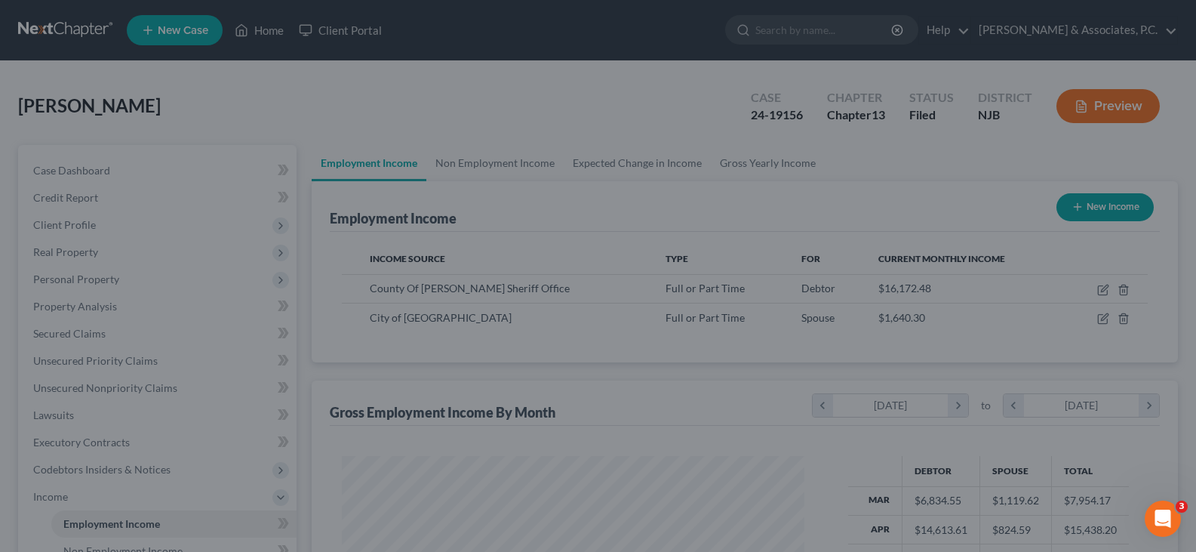
scroll to position [754338, 754120]
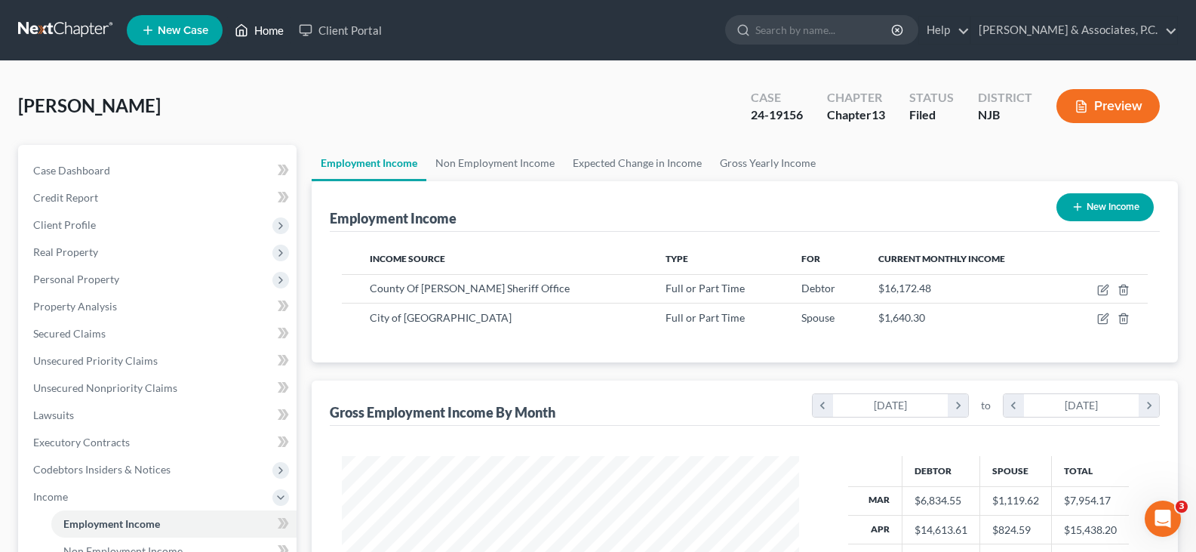
click at [261, 30] on link "Home" at bounding box center [259, 30] width 64 height 27
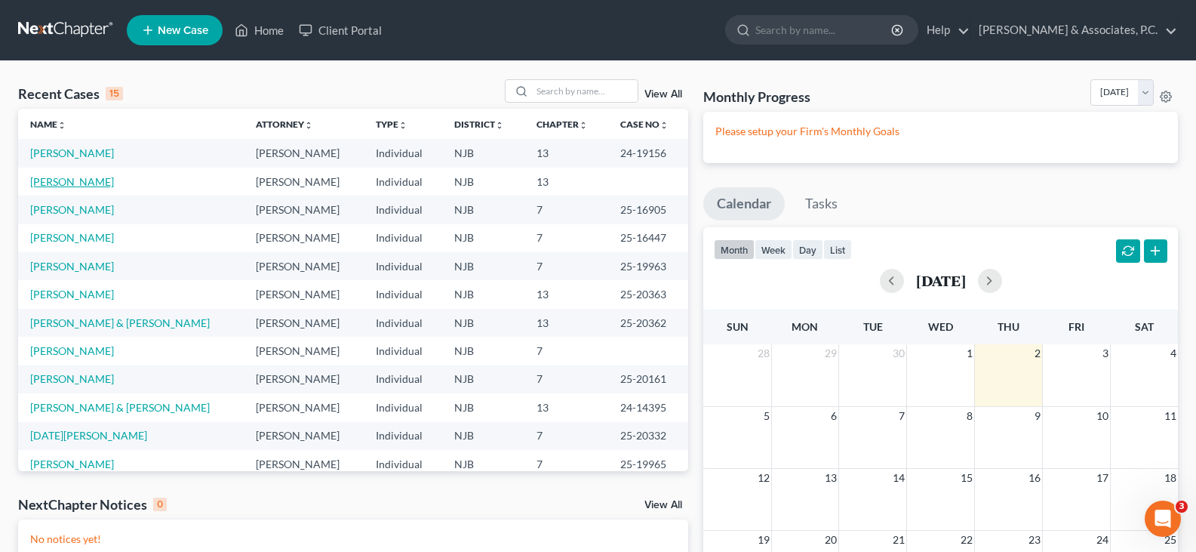
click at [94, 181] on link "Claritt, Eugene" at bounding box center [72, 181] width 84 height 13
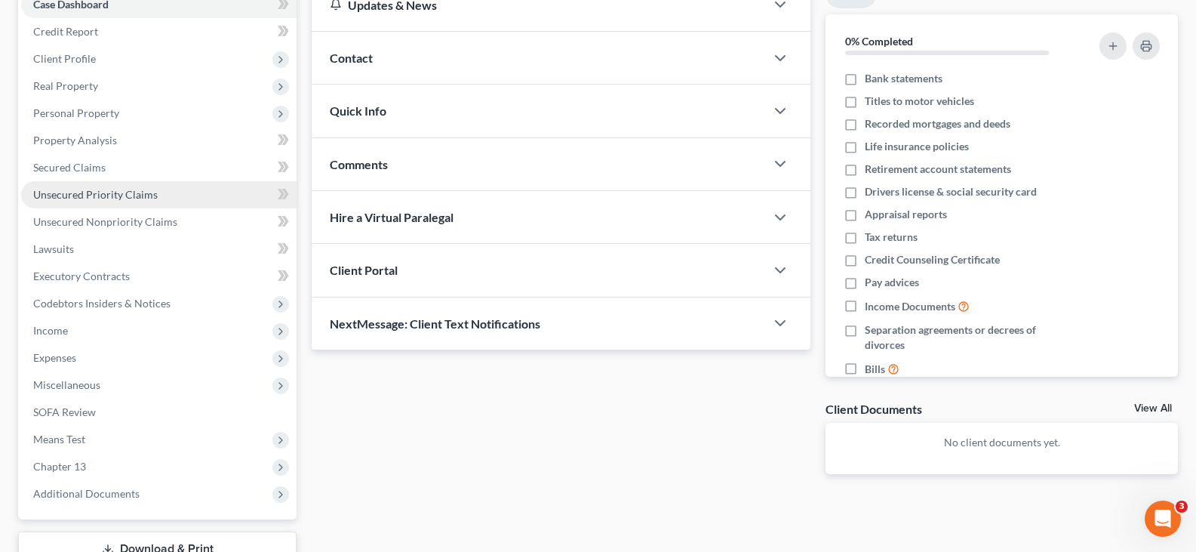
scroll to position [278, 0]
